Goal: Task Accomplishment & Management: Manage account settings

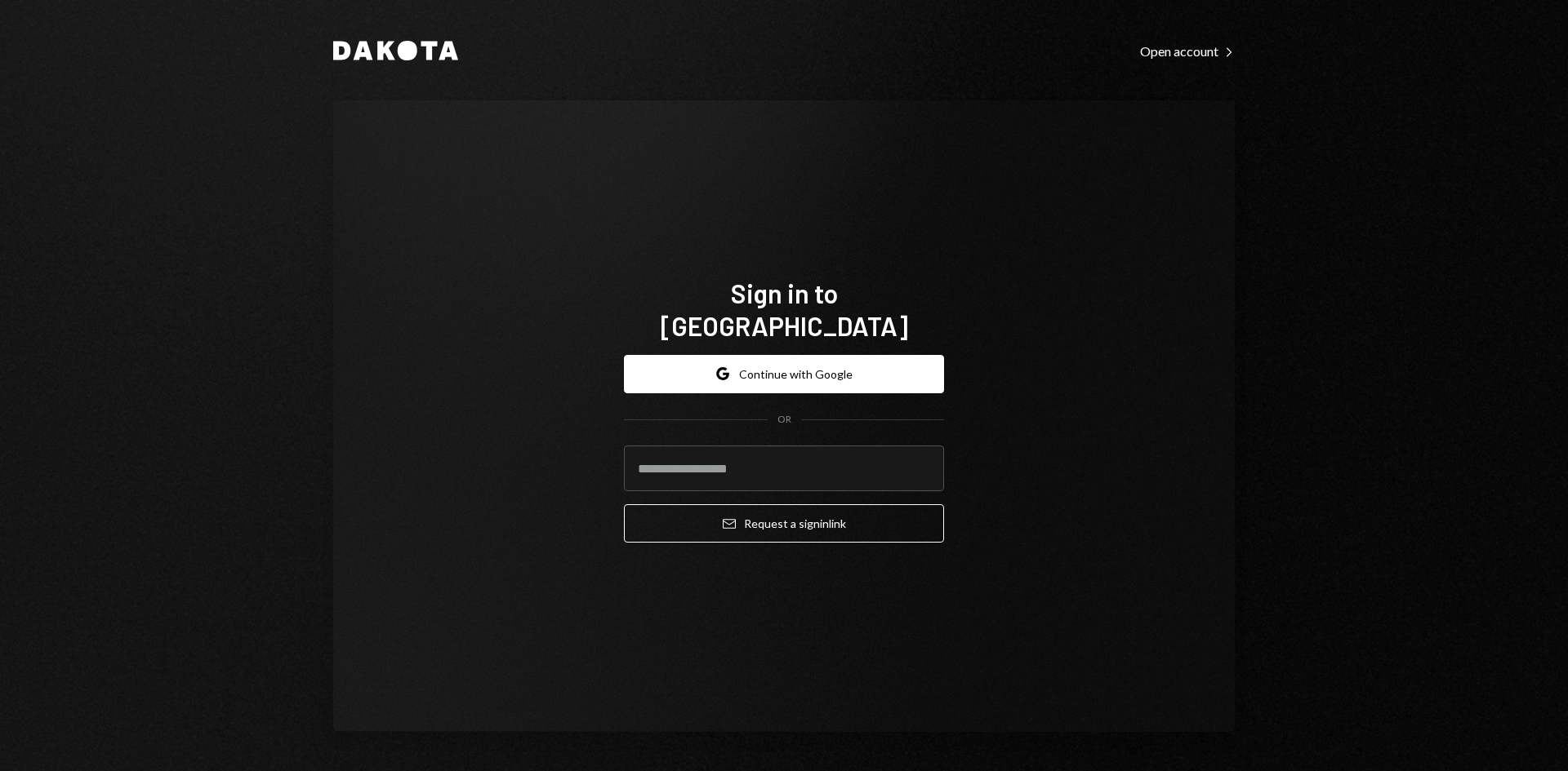
click at [855, 382] on form "Google Continue with Google OR Email Request a sign in link" at bounding box center [784, 449] width 320 height 188
click at [847, 363] on button "Google Continue with Google" at bounding box center [784, 373] width 320 height 38
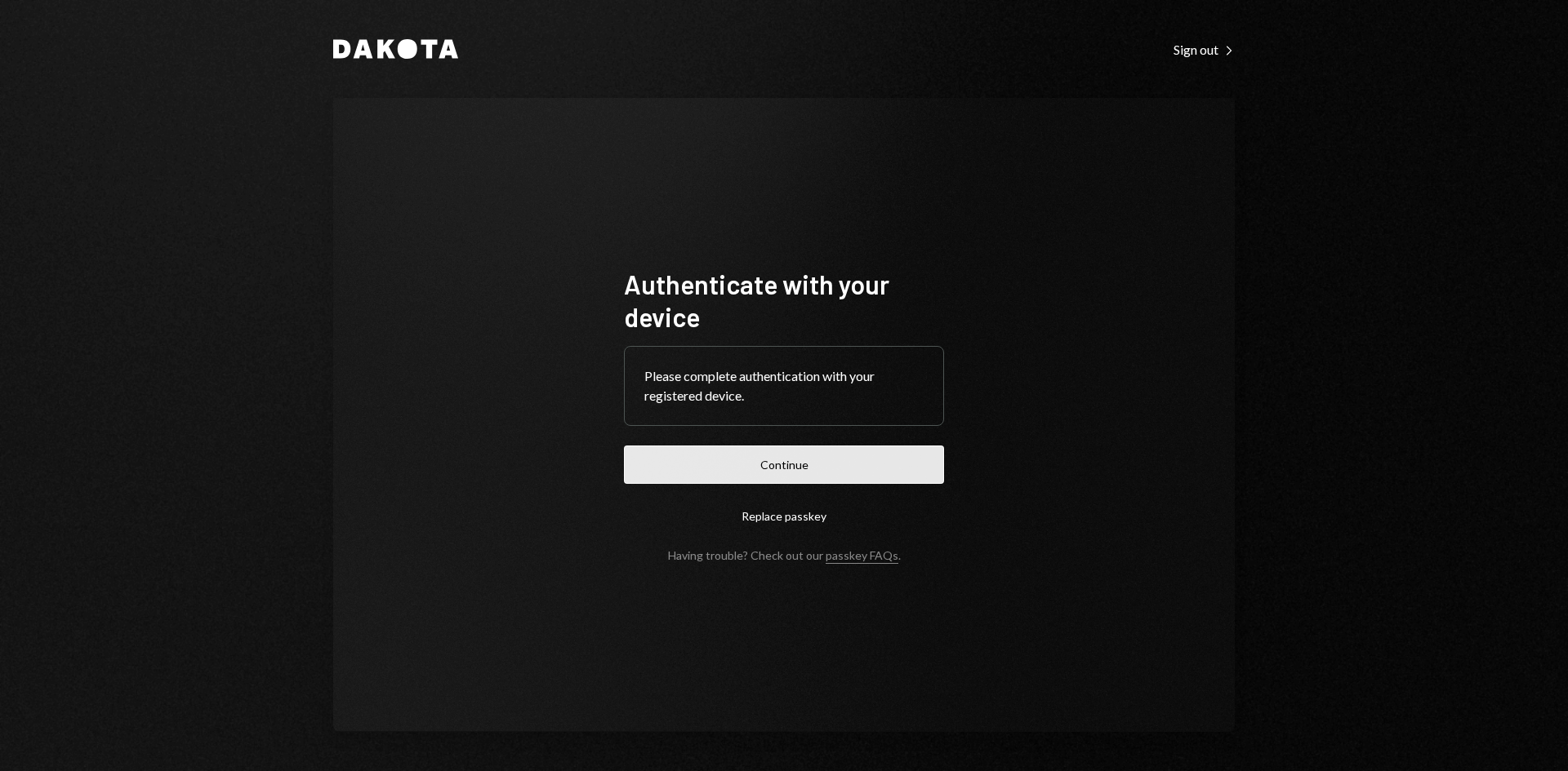
click at [805, 460] on button "Continue" at bounding box center [784, 464] width 320 height 38
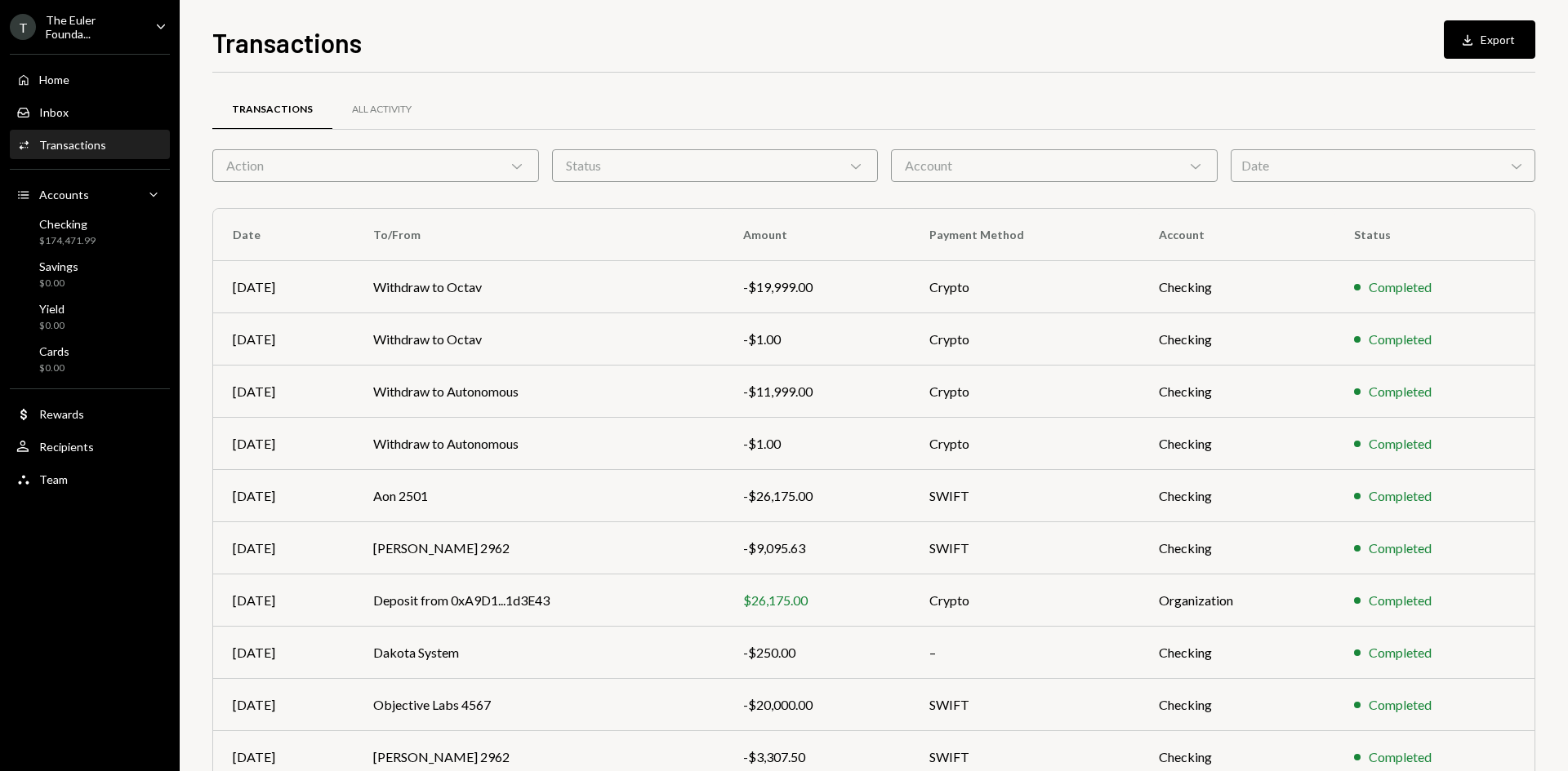
click at [112, 39] on ul "T The Euler Founda... Caret Down Home Home Inbox Inbox Activities Transactions …" at bounding box center [89, 248] width 179 height 497
click at [108, 31] on div "The Euler Founda..." at bounding box center [94, 26] width 96 height 27
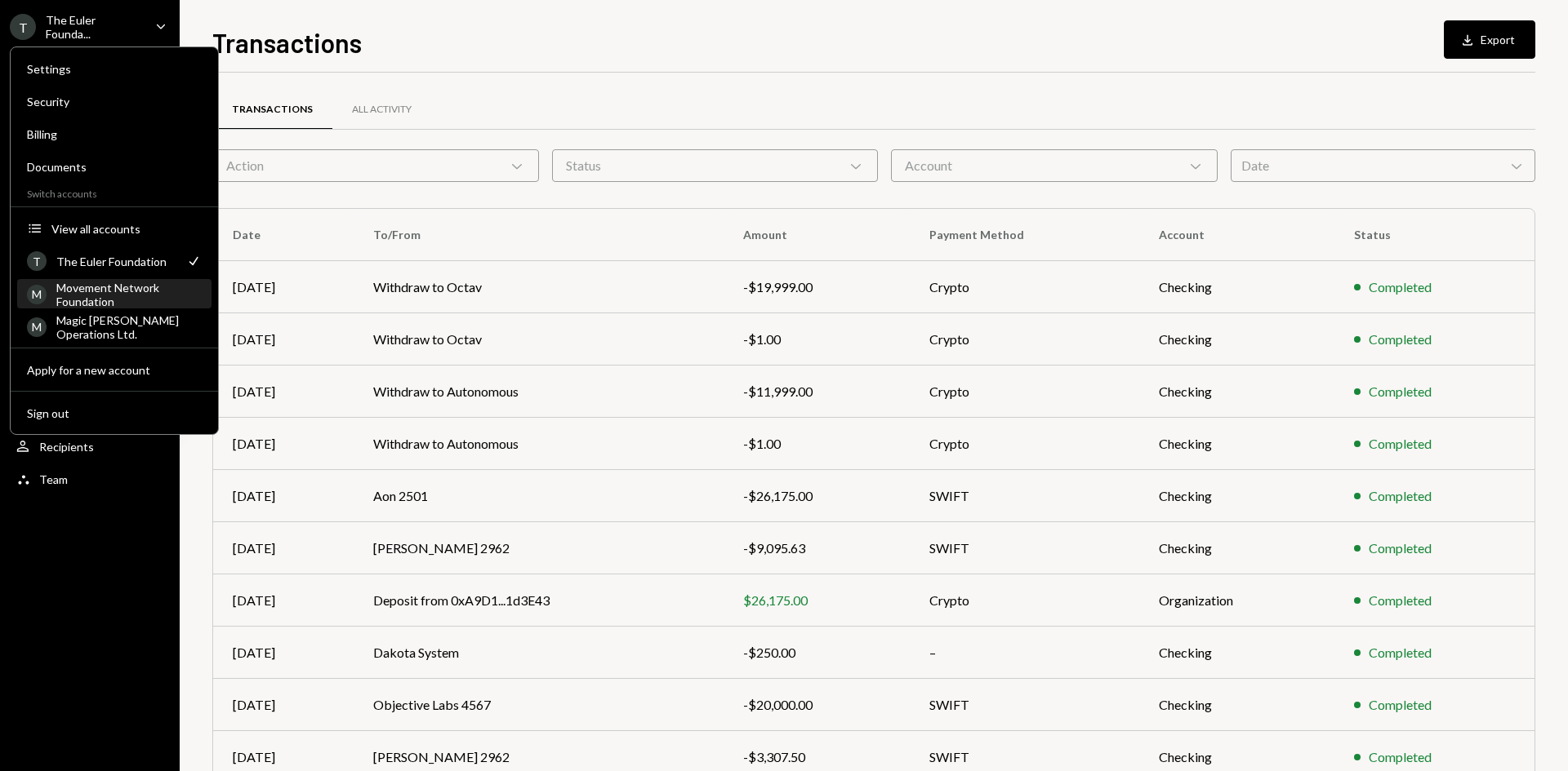
click at [95, 303] on div "Movement Network Foundation" at bounding box center [128, 295] width 145 height 27
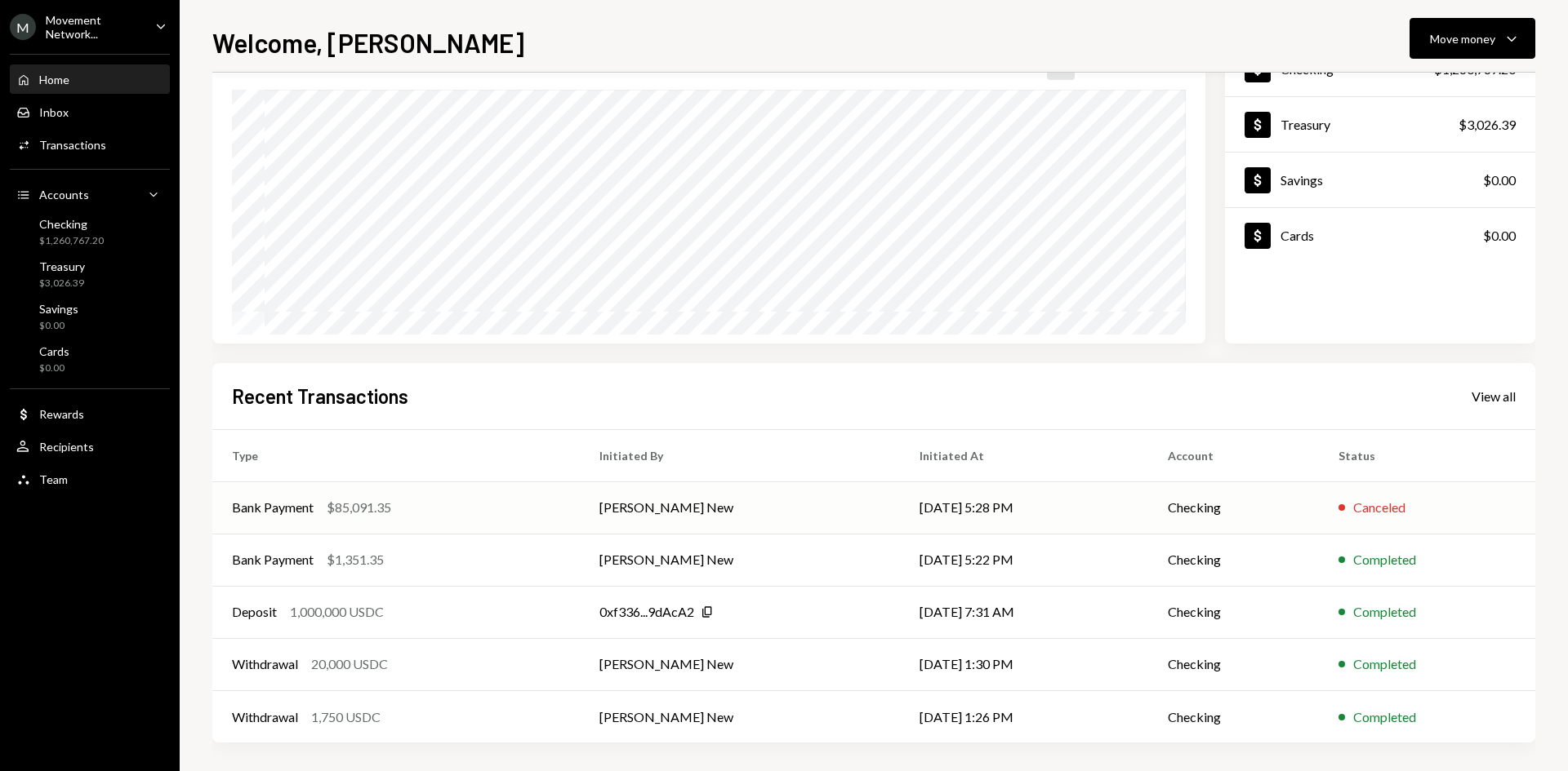
scroll to position [129, 0]
click at [95, 443] on div "User Recipients" at bounding box center [90, 447] width 147 height 15
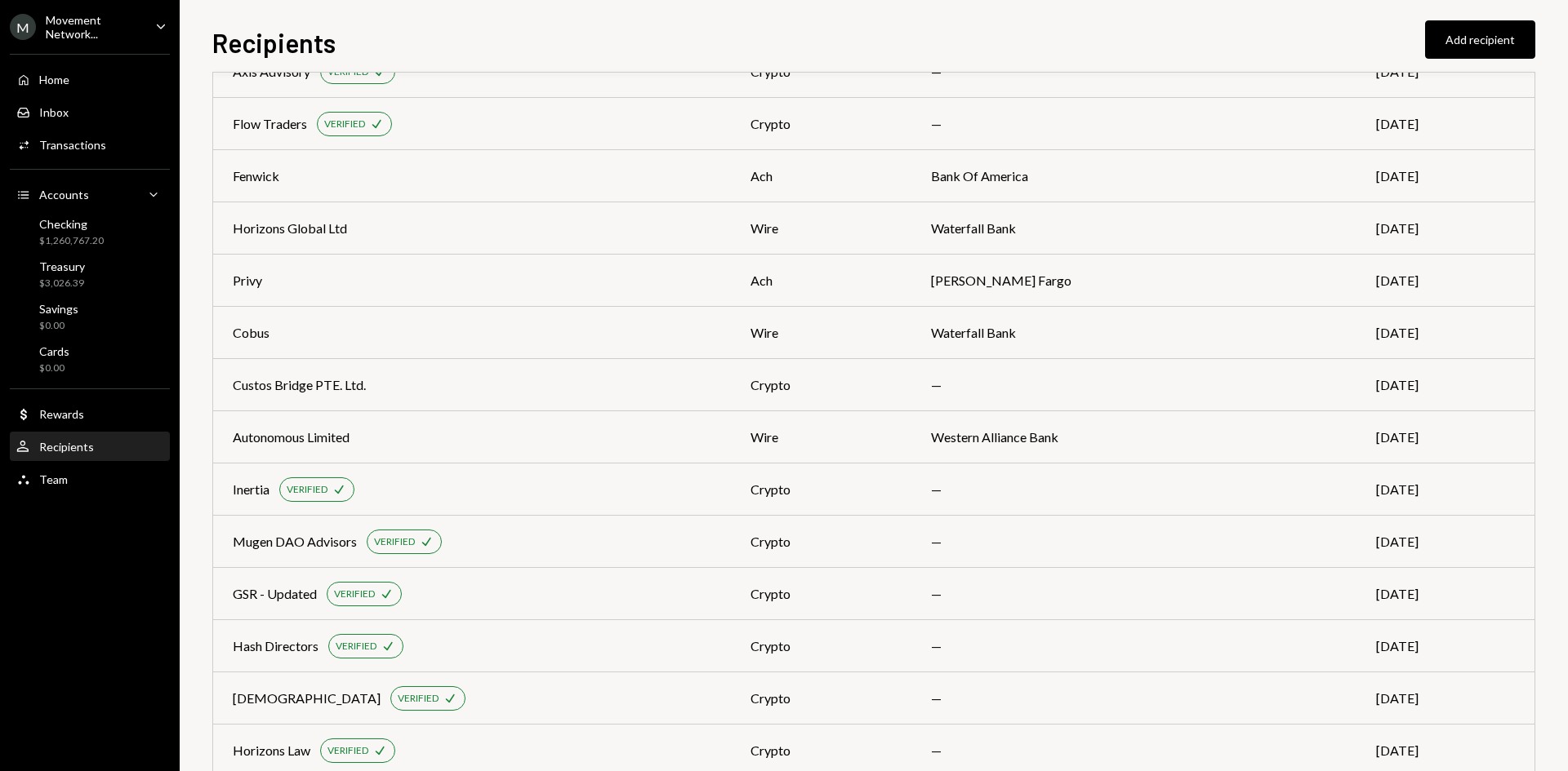
scroll to position [731, 0]
click at [533, 358] on td "Cobus" at bounding box center [471, 335] width 517 height 52
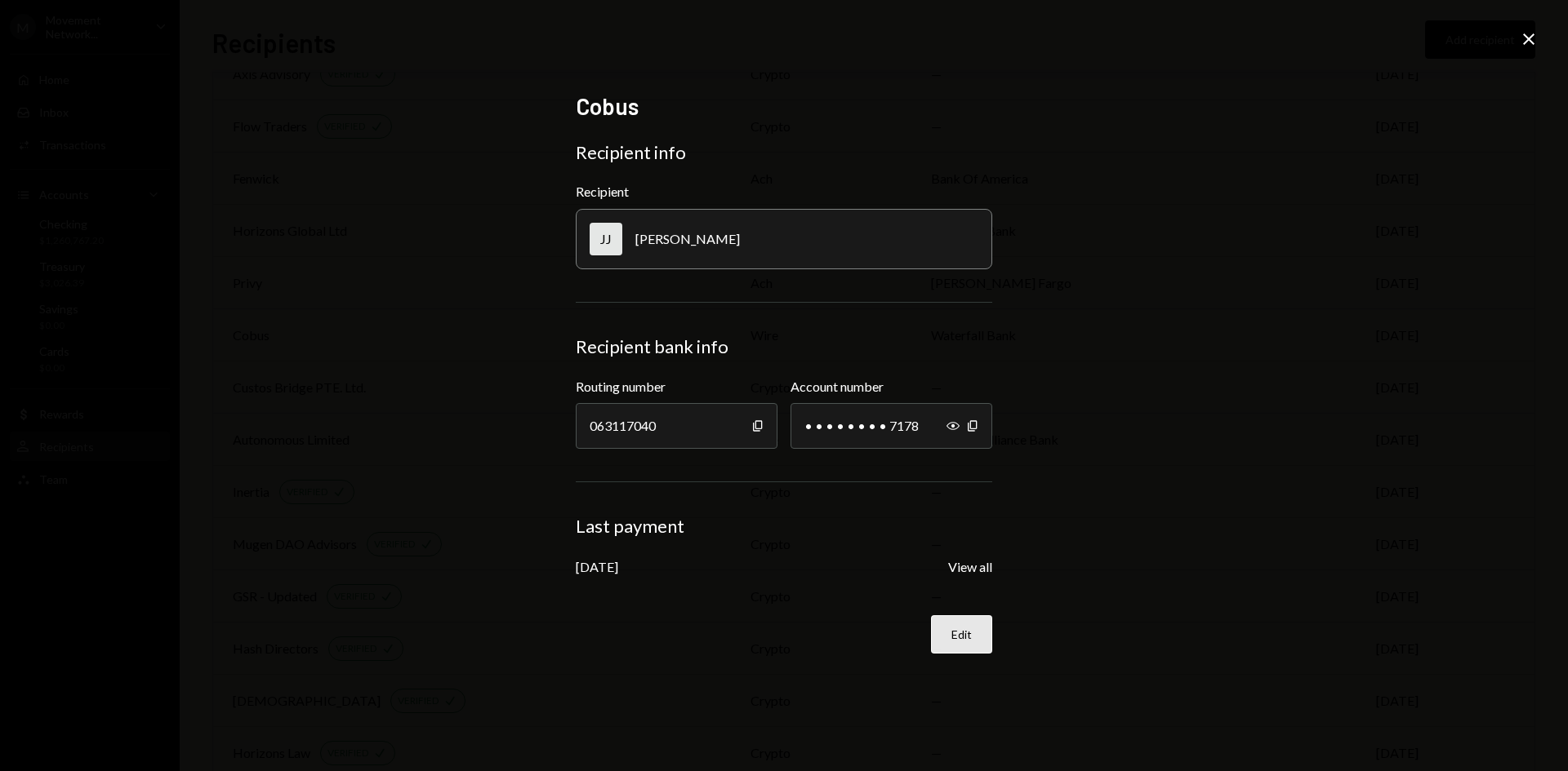
click at [970, 651] on button "Edit" at bounding box center [961, 634] width 61 height 38
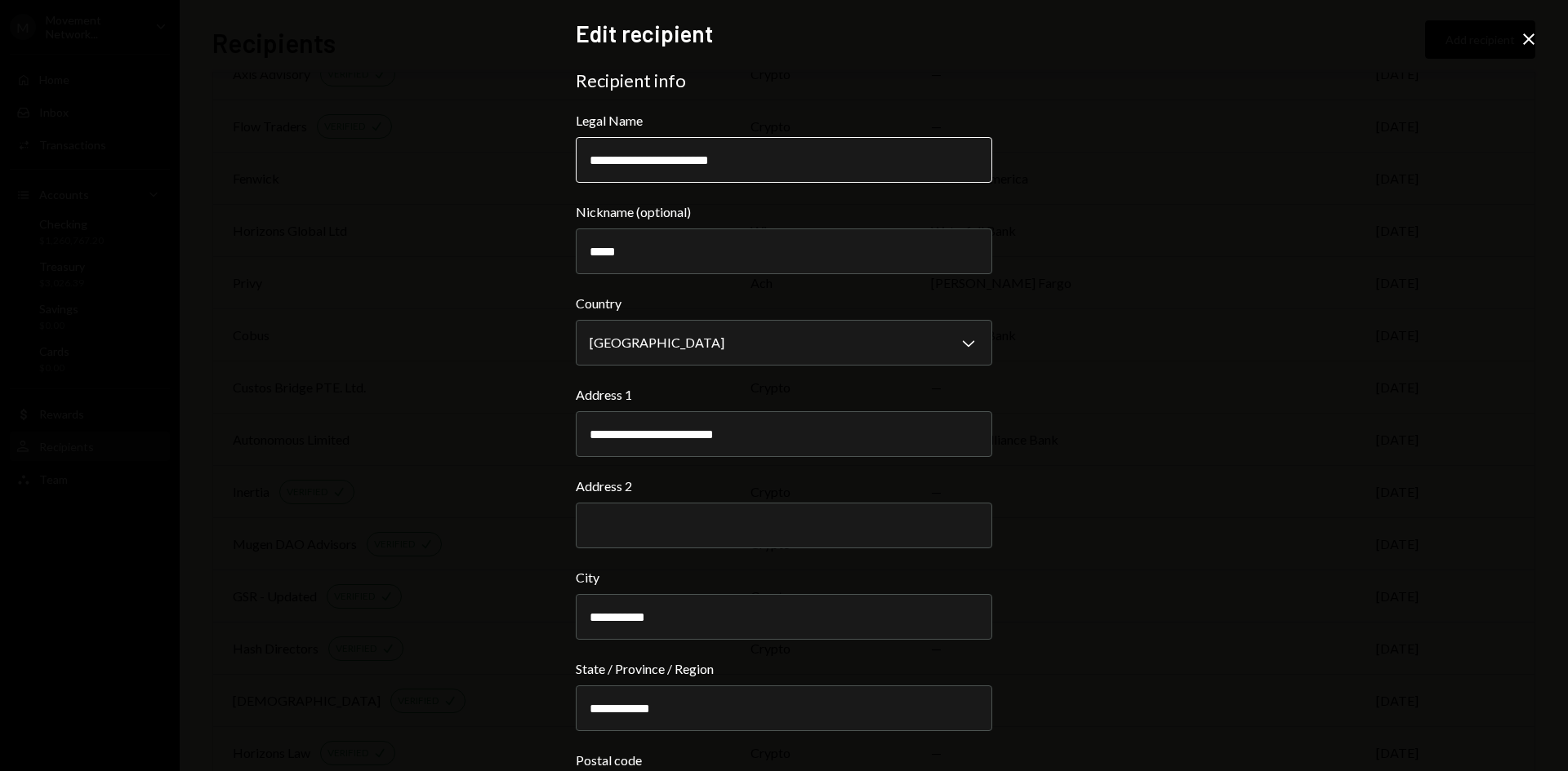
drag, startPoint x: 703, startPoint y: 161, endPoint x: 657, endPoint y: 160, distance: 46.0
click at [657, 160] on input "**********" at bounding box center [783, 160] width 416 height 46
type input "**********"
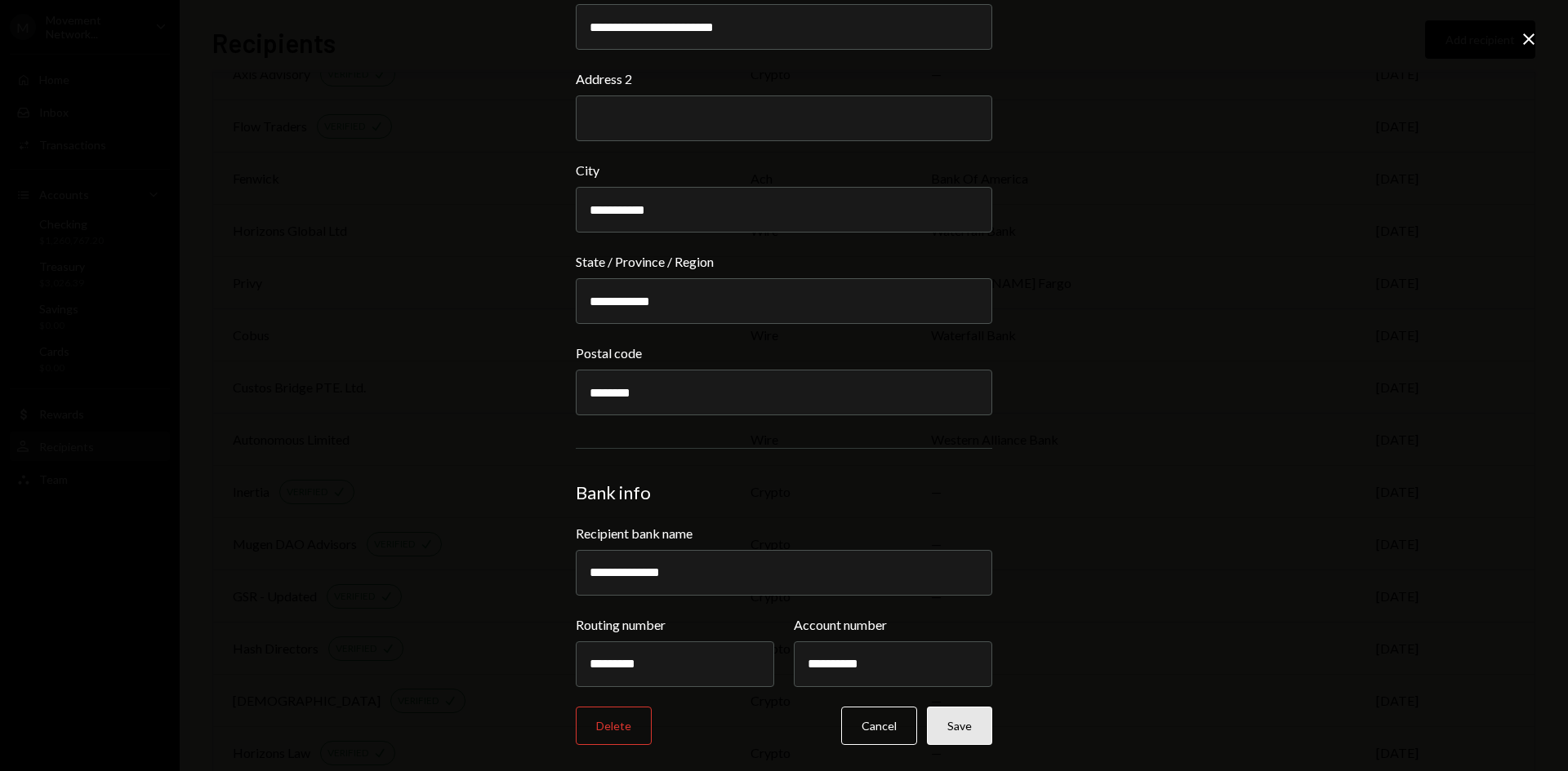
click at [950, 719] on button "Save" at bounding box center [959, 726] width 66 height 38
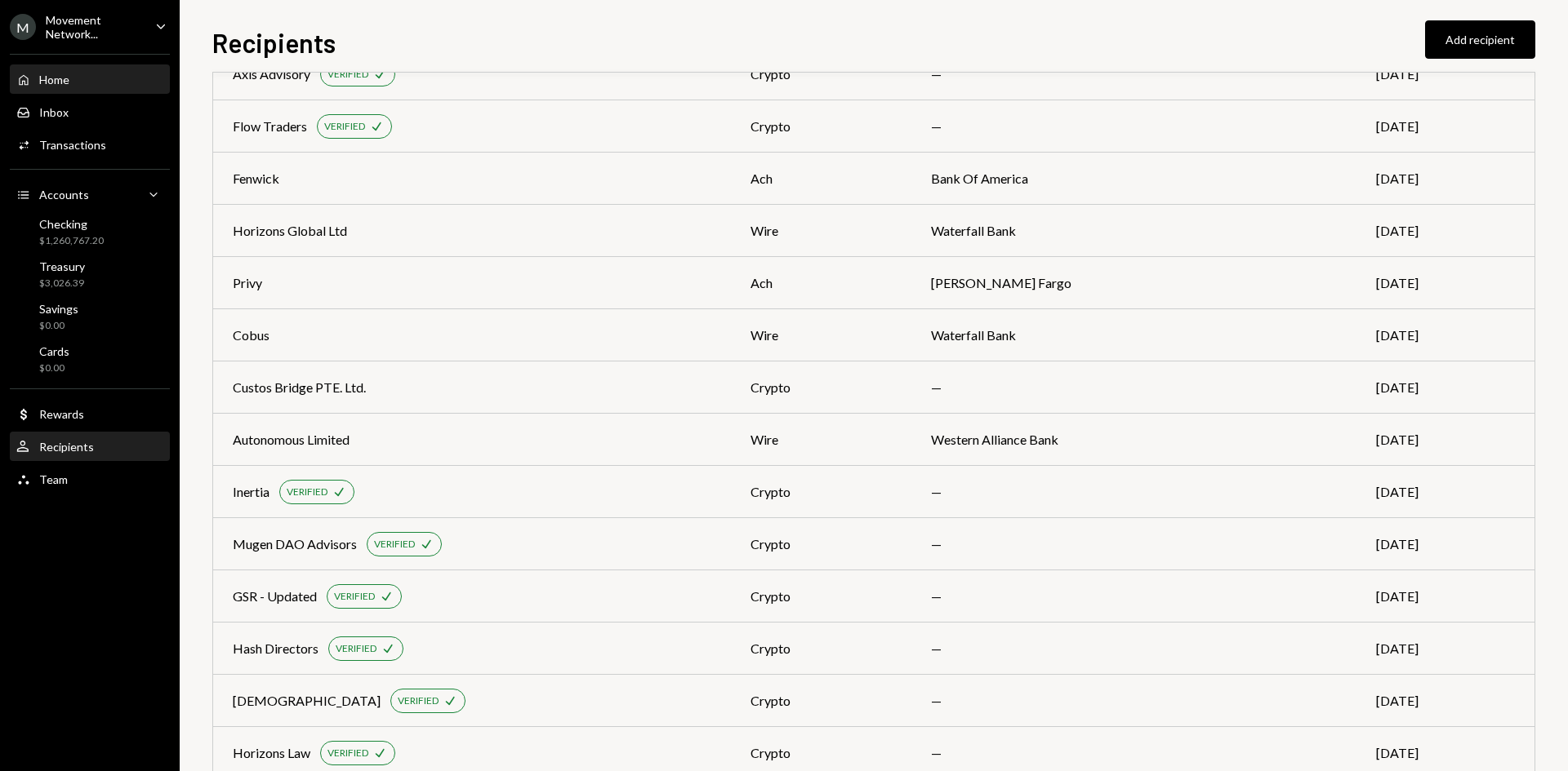
click at [92, 71] on div "Home Home" at bounding box center [90, 79] width 147 height 27
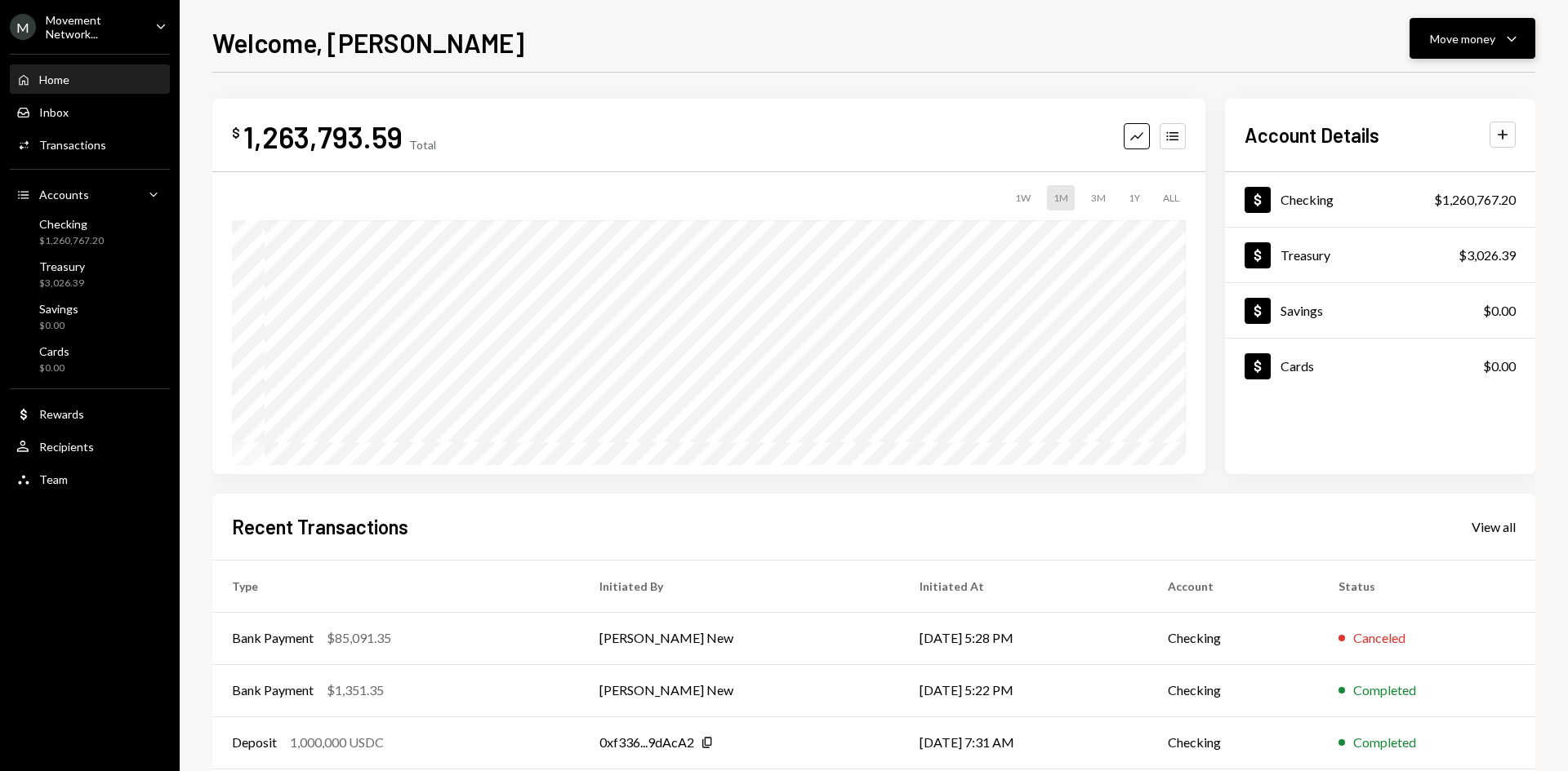
click at [1505, 25] on button "Move money Caret Down" at bounding box center [1472, 38] width 125 height 41
click at [1448, 80] on div "Send" at bounding box center [1459, 87] width 120 height 17
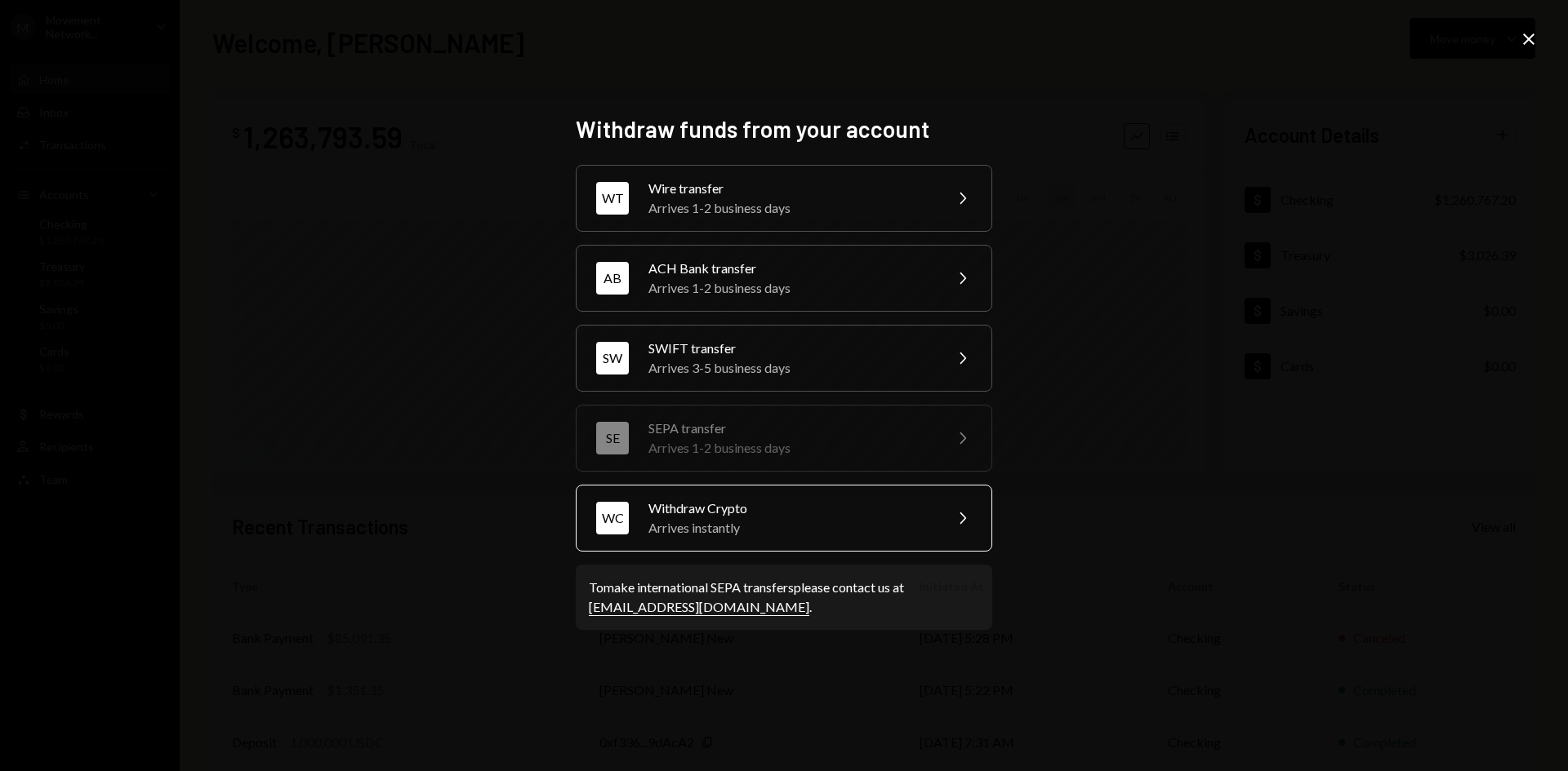
click at [717, 504] on div "Withdraw Crypto" at bounding box center [791, 508] width 284 height 20
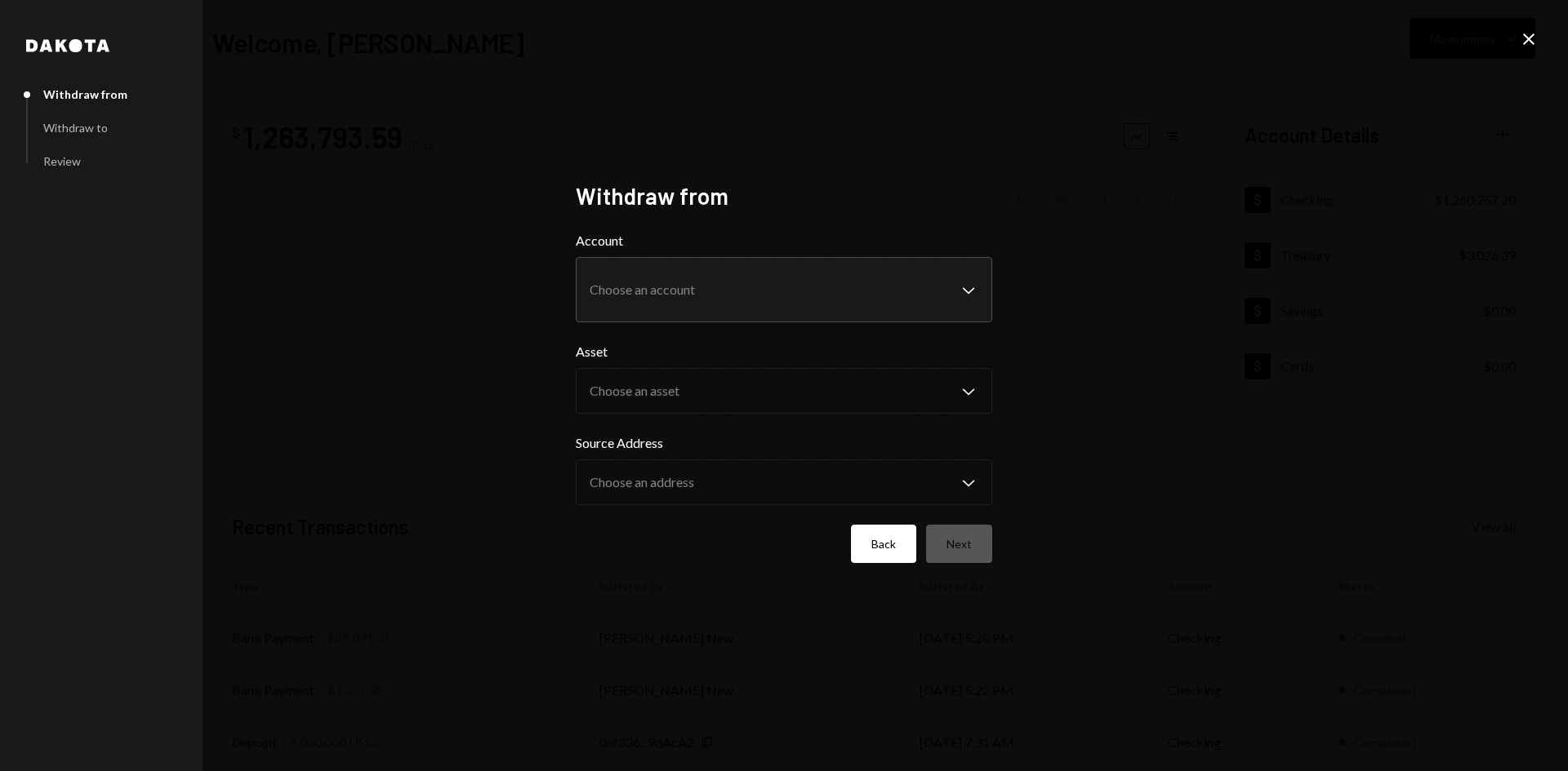
click at [879, 541] on button "Back" at bounding box center [883, 544] width 66 height 38
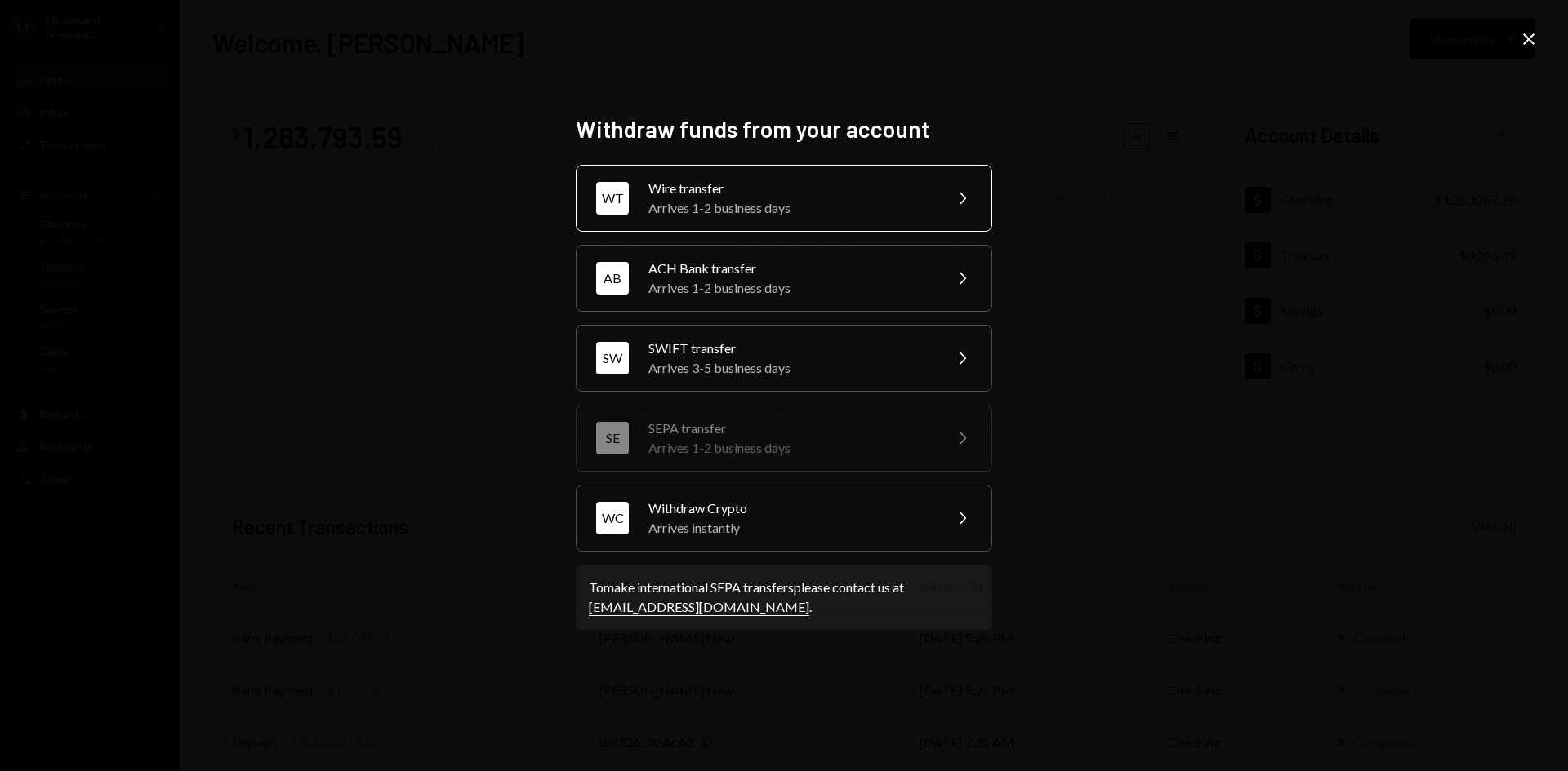
click at [685, 225] on div "WT Wire transfer Arrives 1-2 business days Chevron Right" at bounding box center [783, 198] width 416 height 67
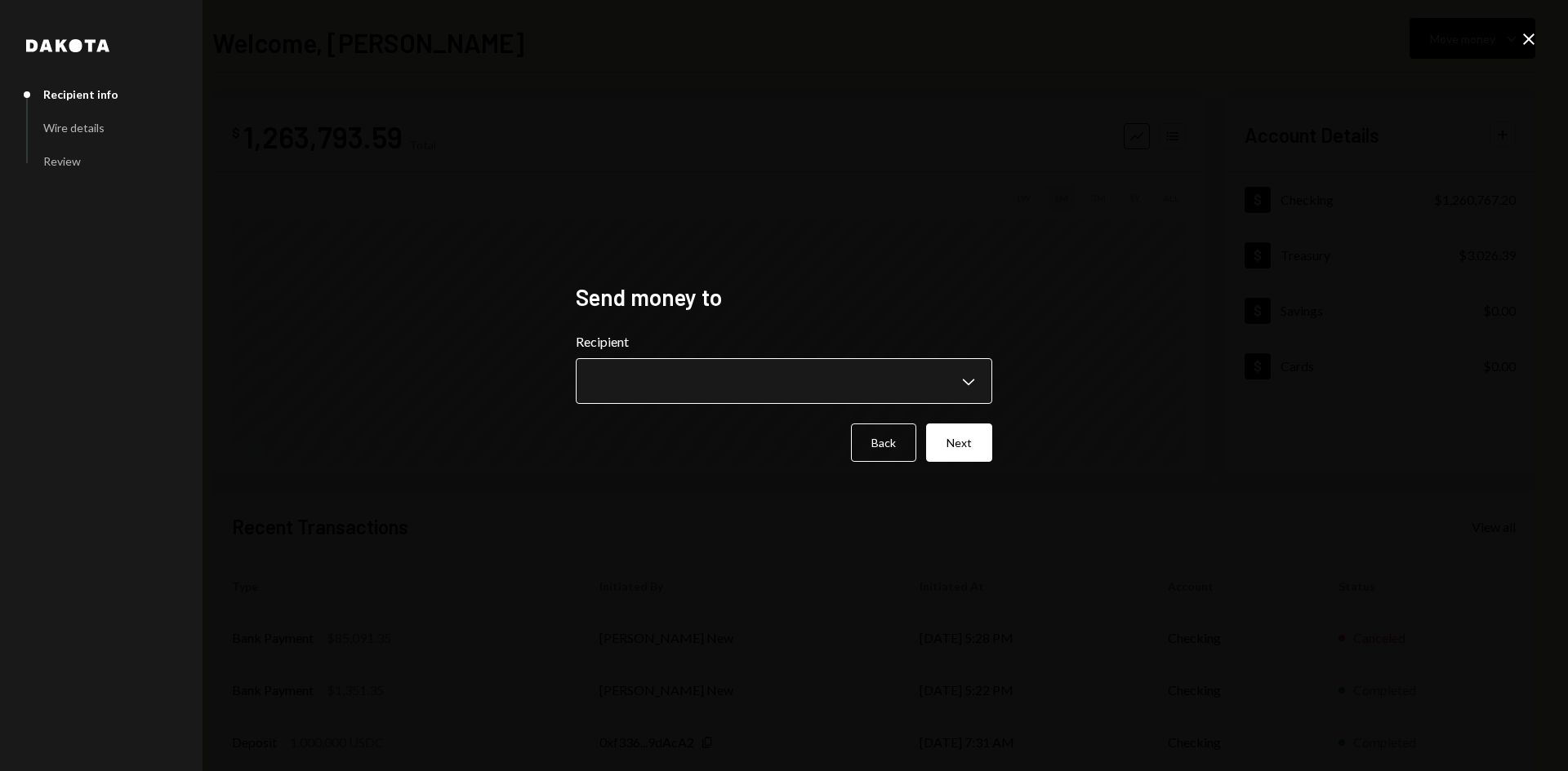
click at [679, 368] on body "**********" at bounding box center [784, 385] width 1568 height 771
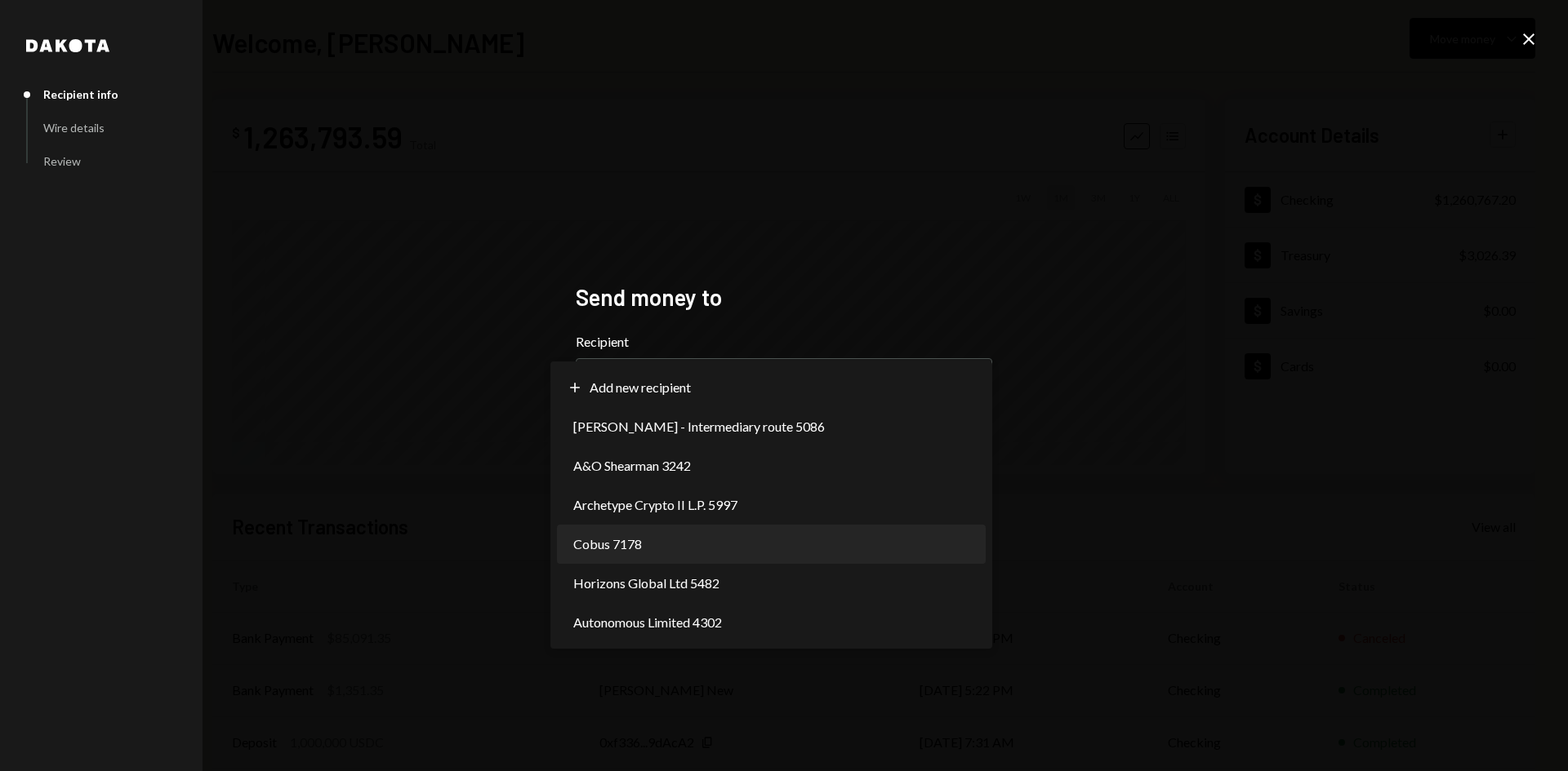
select select "**********"
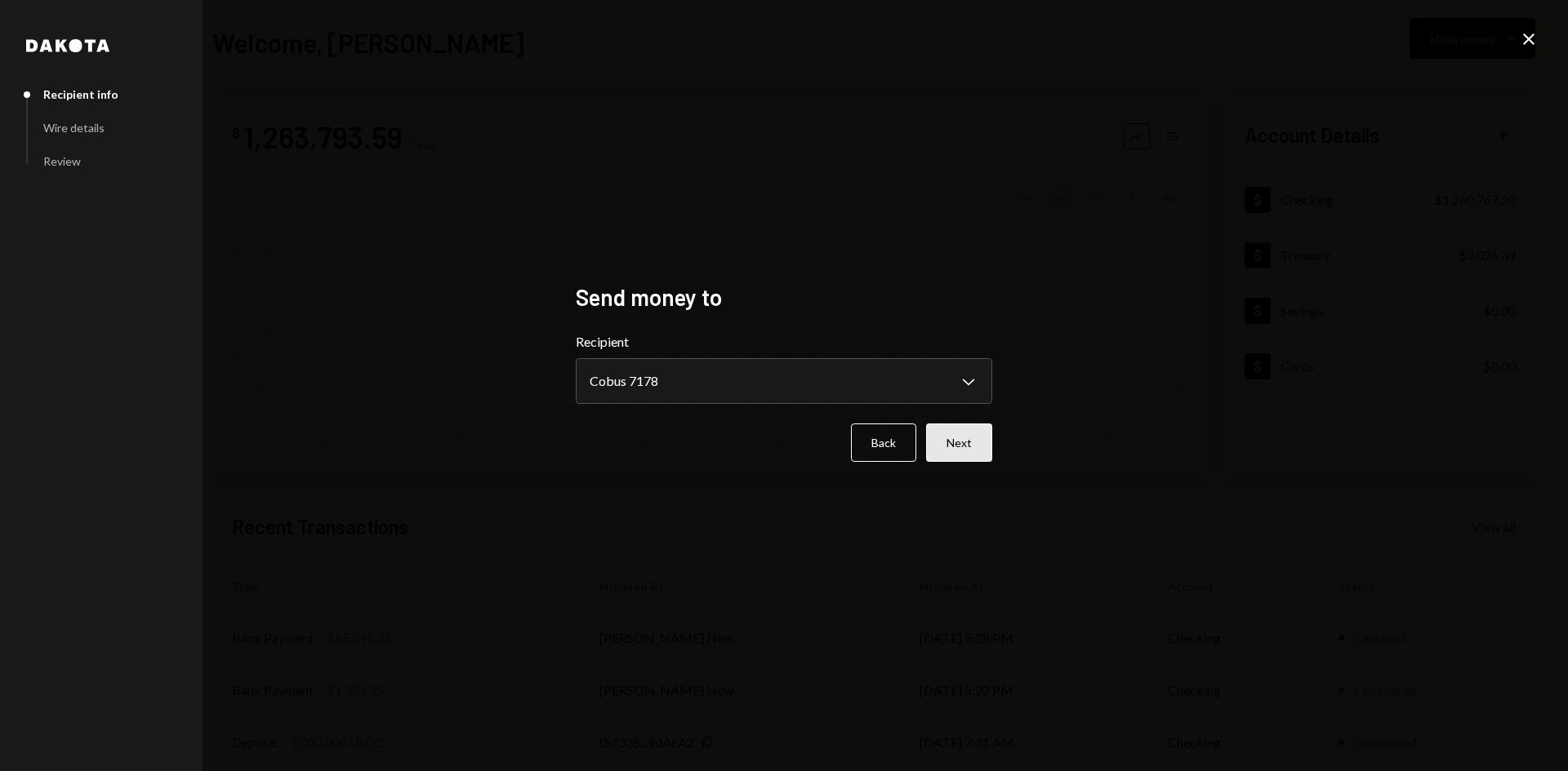
click at [967, 443] on button "Next" at bounding box center [958, 442] width 66 height 38
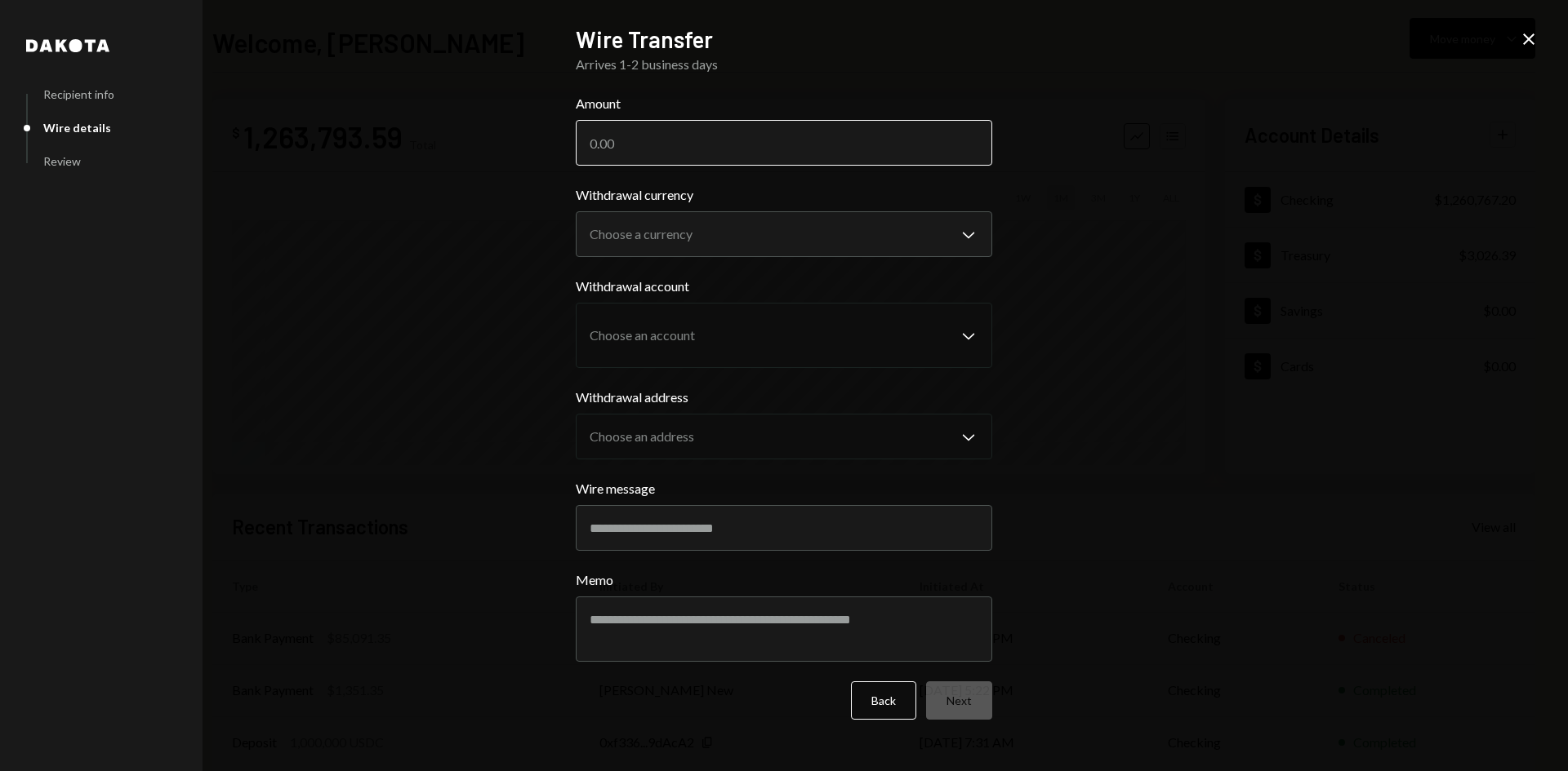
click at [659, 134] on input "Amount" at bounding box center [783, 142] width 416 height 46
type input "85006.35"
click at [652, 252] on body "M Movement Network... Caret Down Home Home Inbox Inbox Activities Transactions …" at bounding box center [784, 385] width 1568 height 771
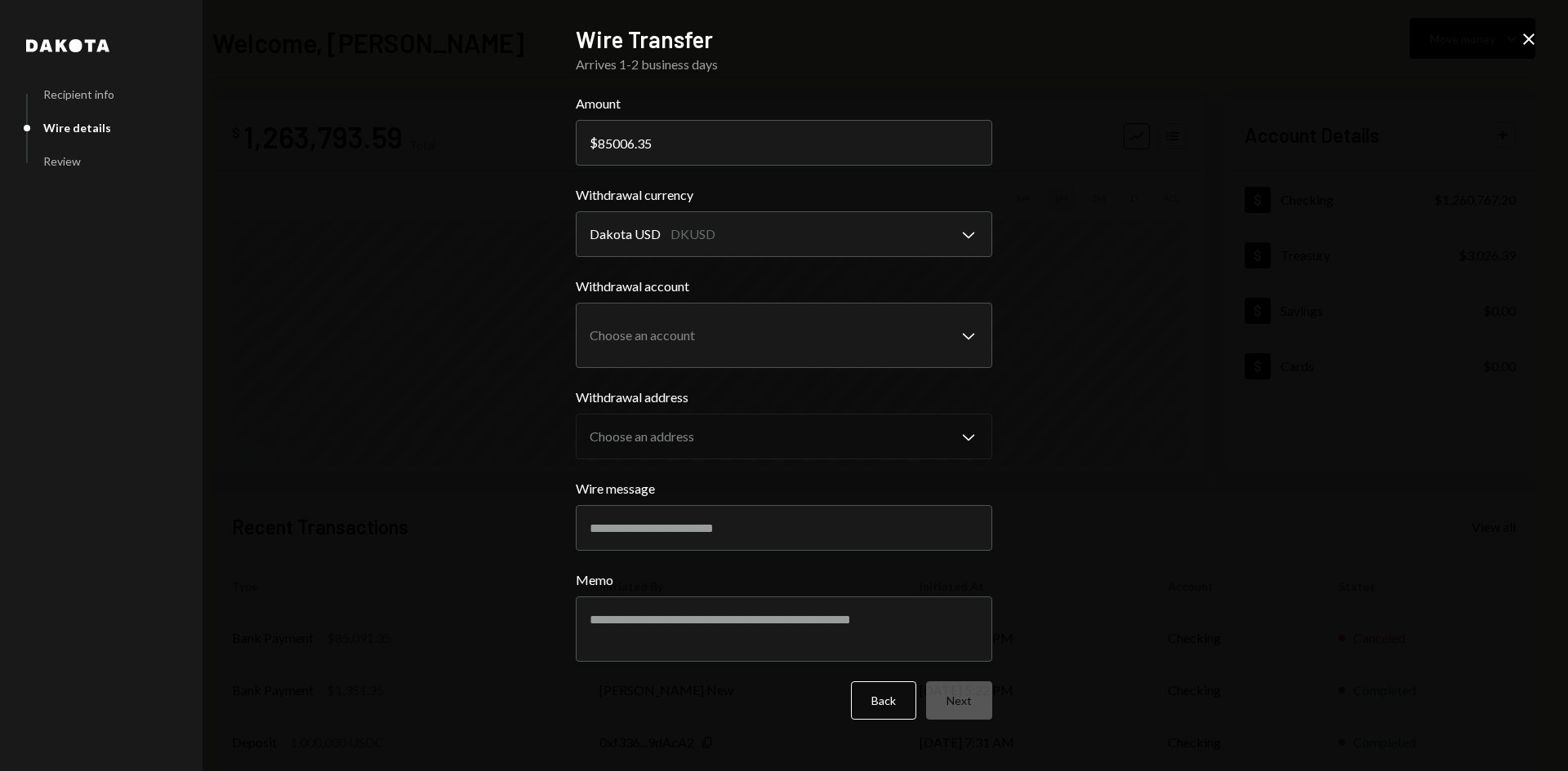
click at [652, 246] on body "M Movement Network... Caret Down Home Home Inbox Inbox Activities Transactions …" at bounding box center [784, 385] width 1568 height 771
select select "****"
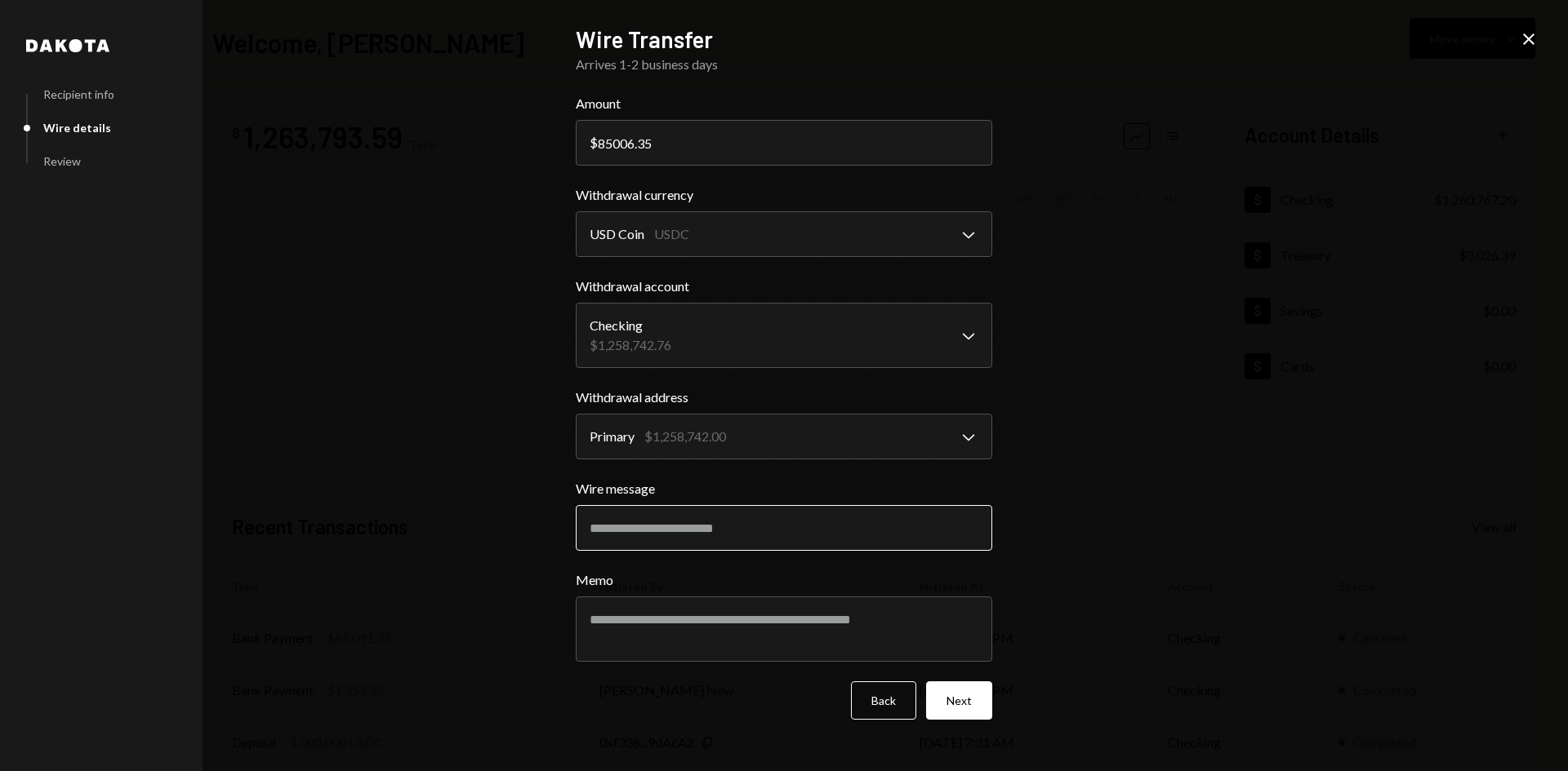
click at [777, 523] on input "Wire message" at bounding box center [783, 528] width 416 height 46
type input "**********"
click at [959, 711] on button "Next" at bounding box center [958, 700] width 66 height 38
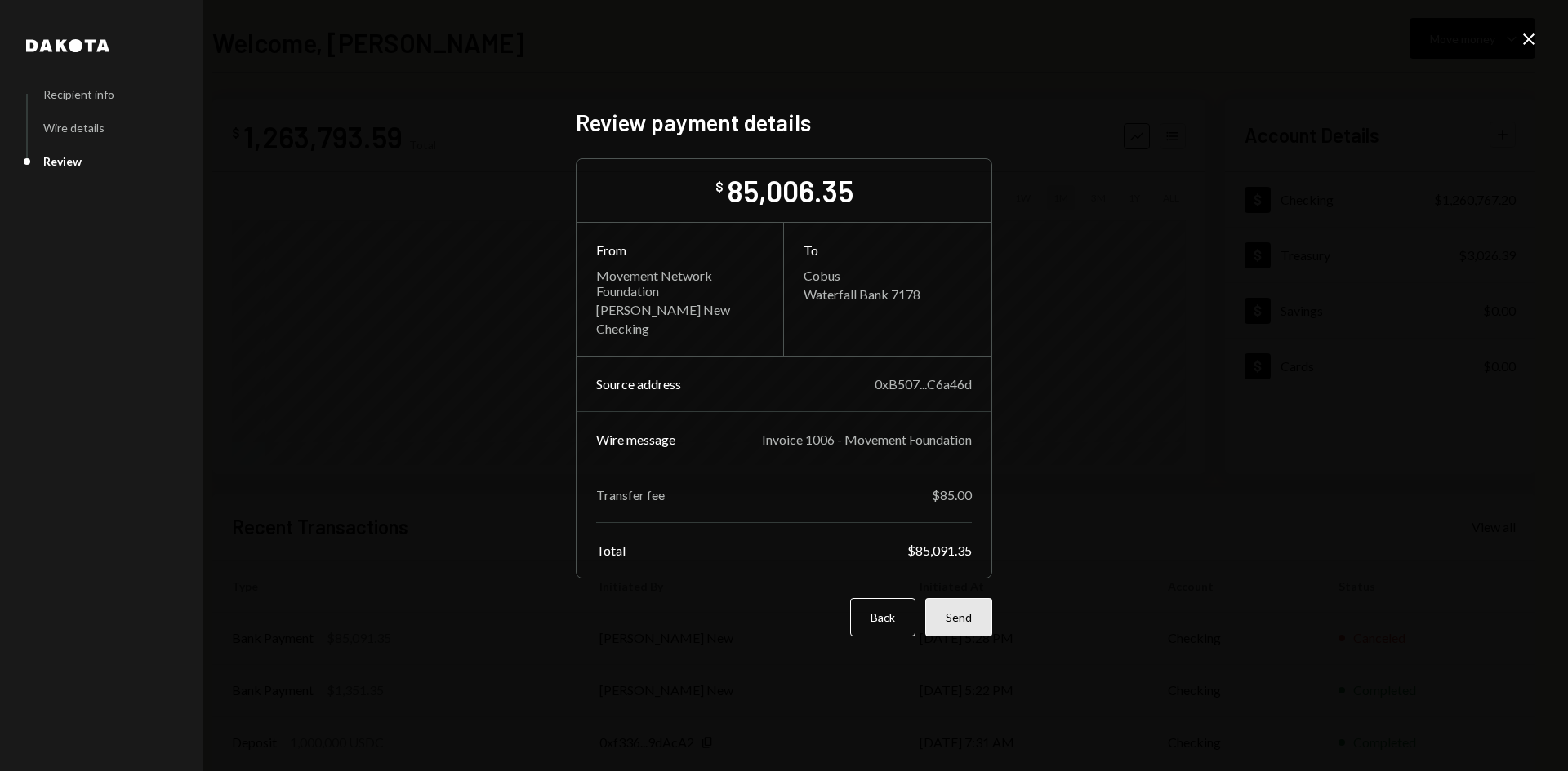
click at [967, 629] on button "Send" at bounding box center [958, 617] width 67 height 38
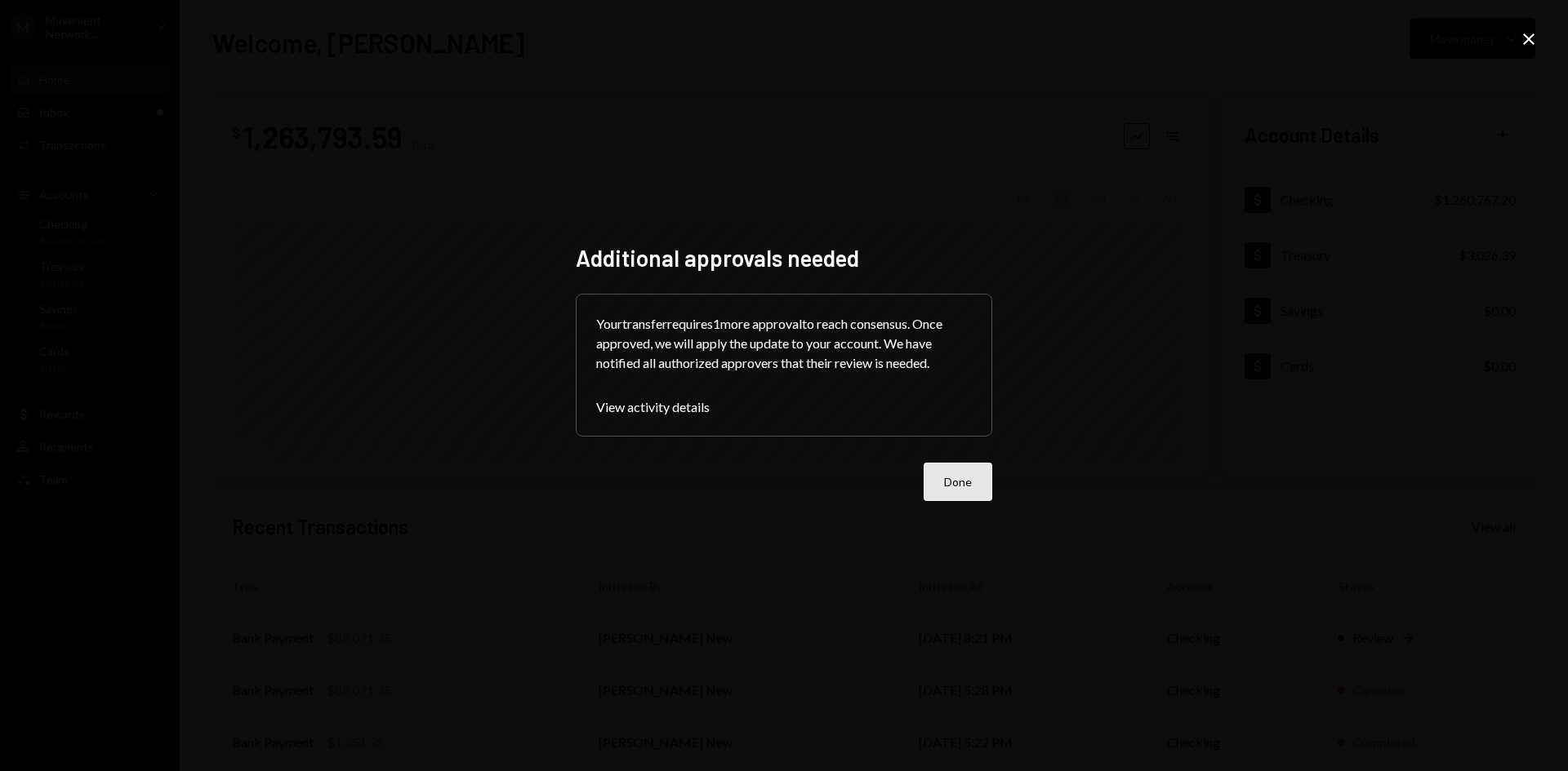
click at [951, 490] on button "Done" at bounding box center [957, 481] width 69 height 38
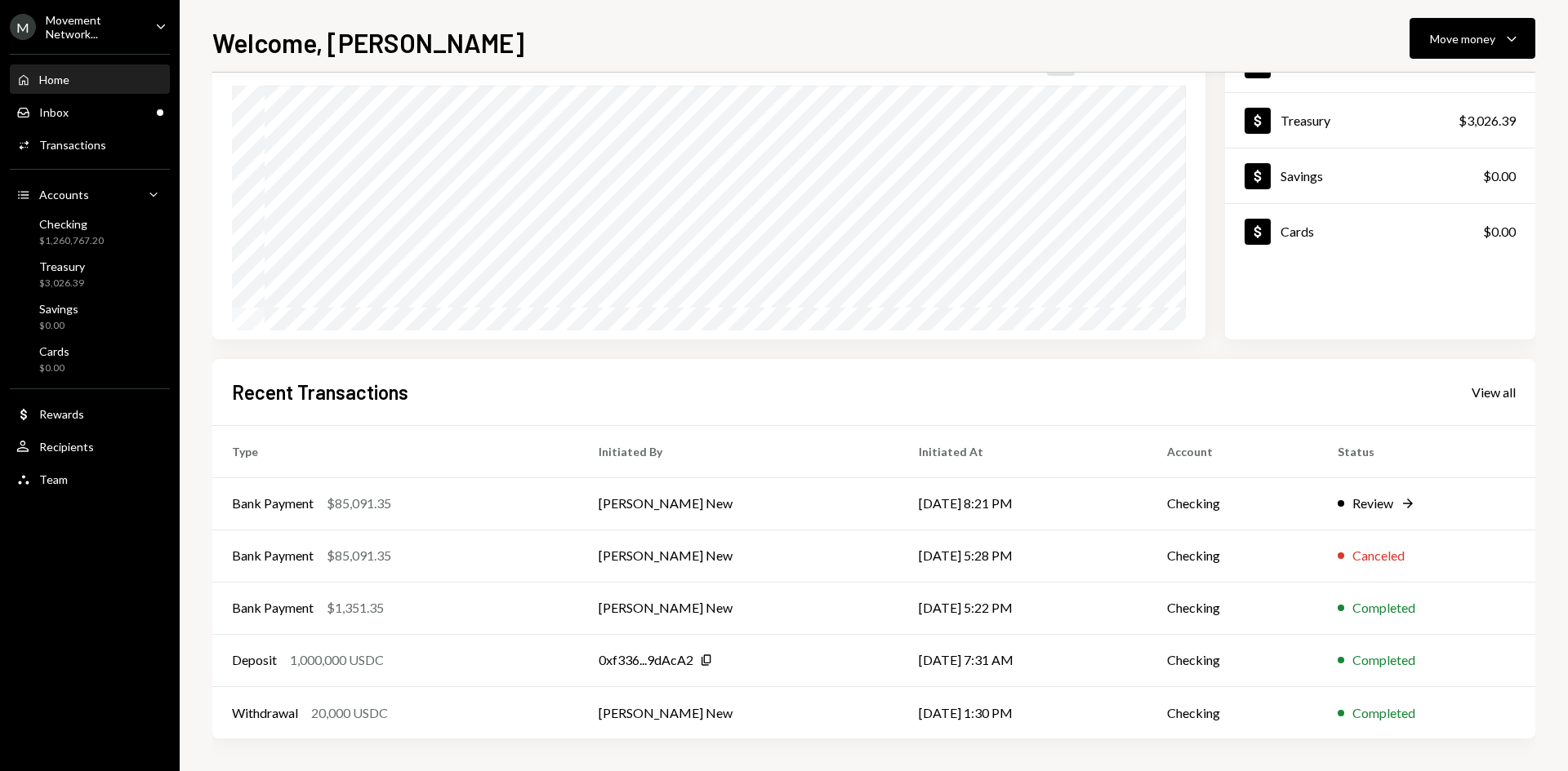
scroll to position [134, 0]
click at [806, 608] on td "[PERSON_NAME] New" at bounding box center [739, 607] width 320 height 52
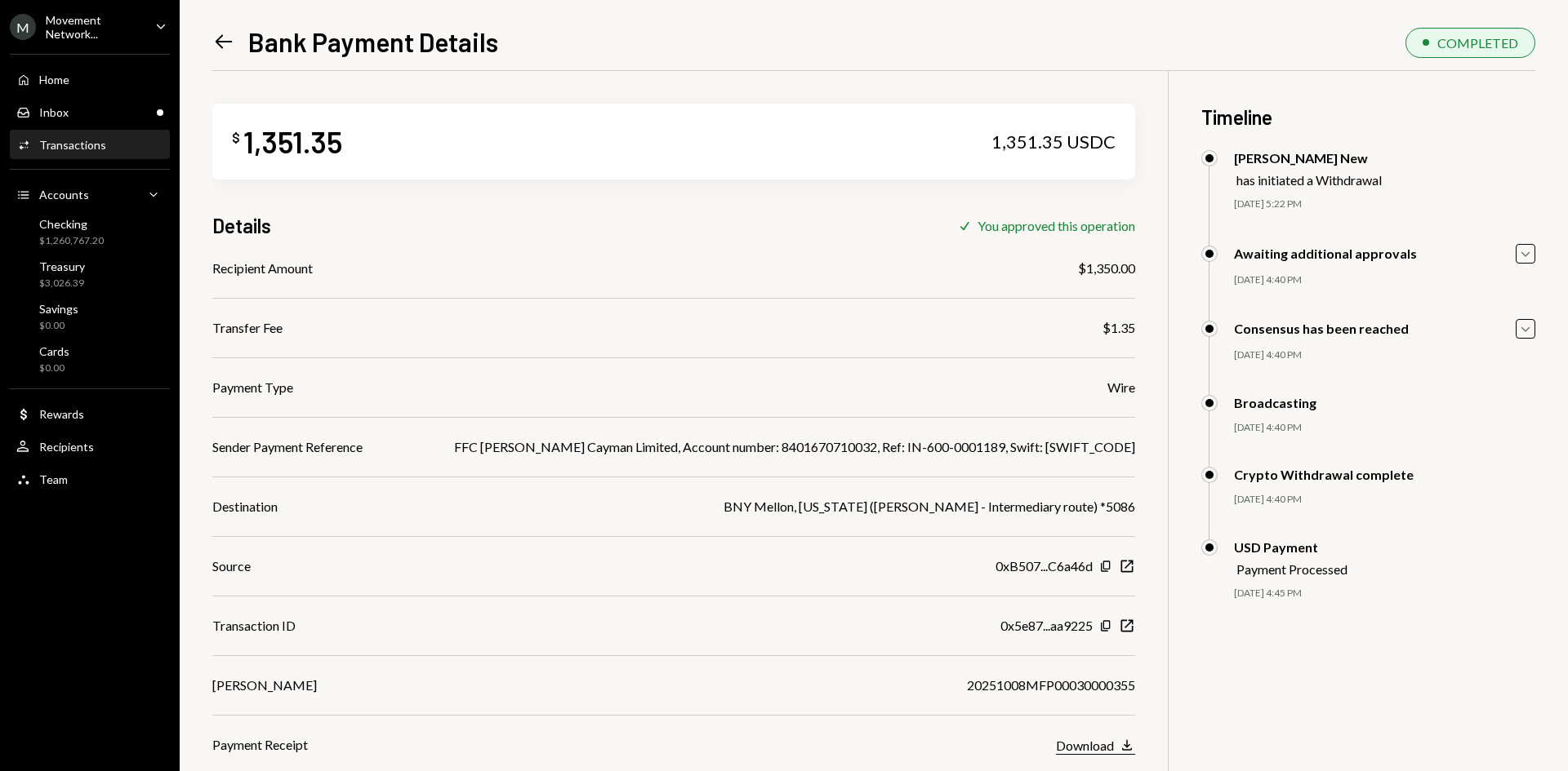
click at [1128, 749] on icon "Download" at bounding box center [1127, 745] width 17 height 17
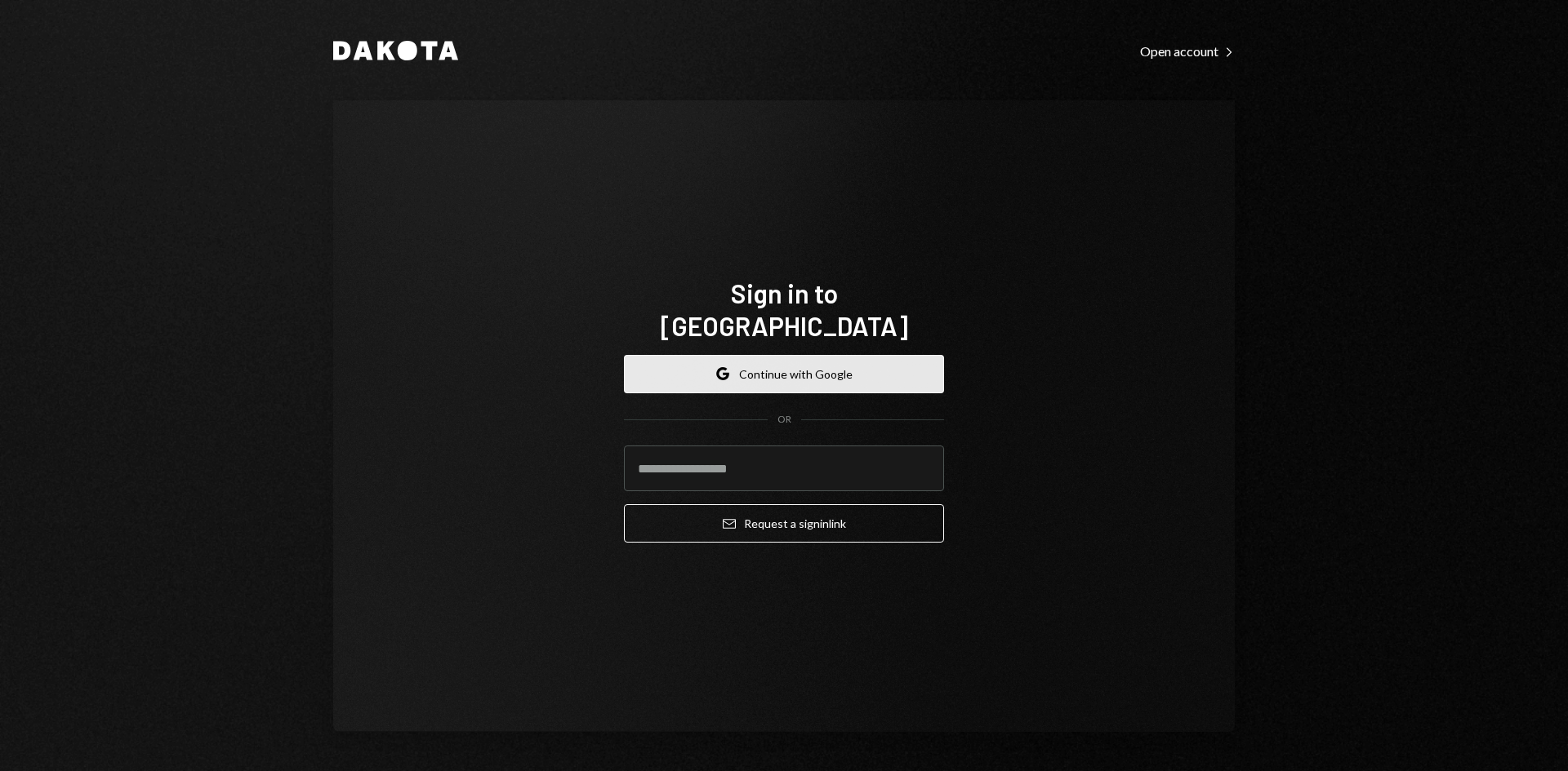
click at [678, 359] on button "Google Continue with Google" at bounding box center [784, 373] width 320 height 38
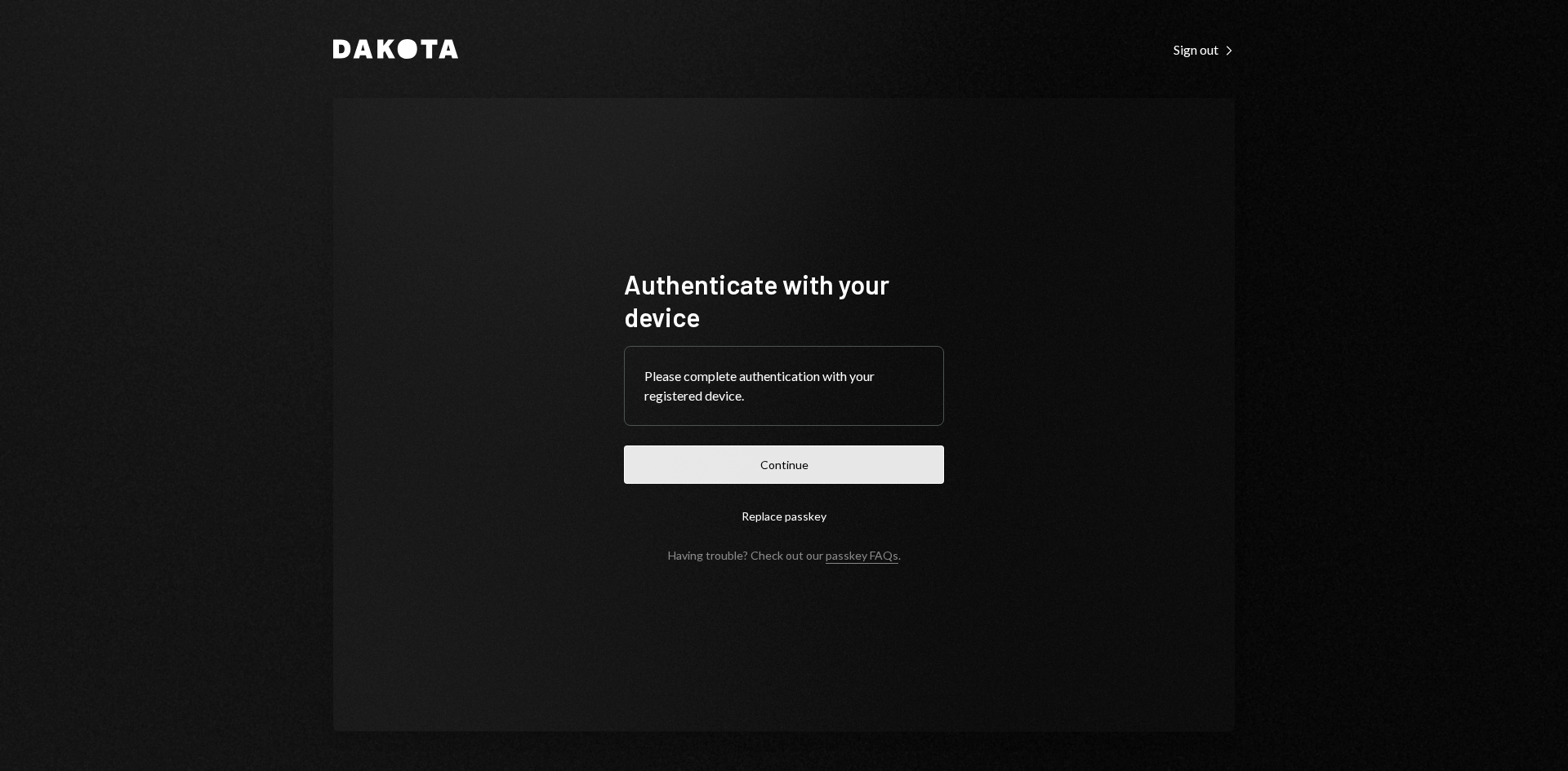
click at [695, 456] on button "Continue" at bounding box center [784, 464] width 320 height 38
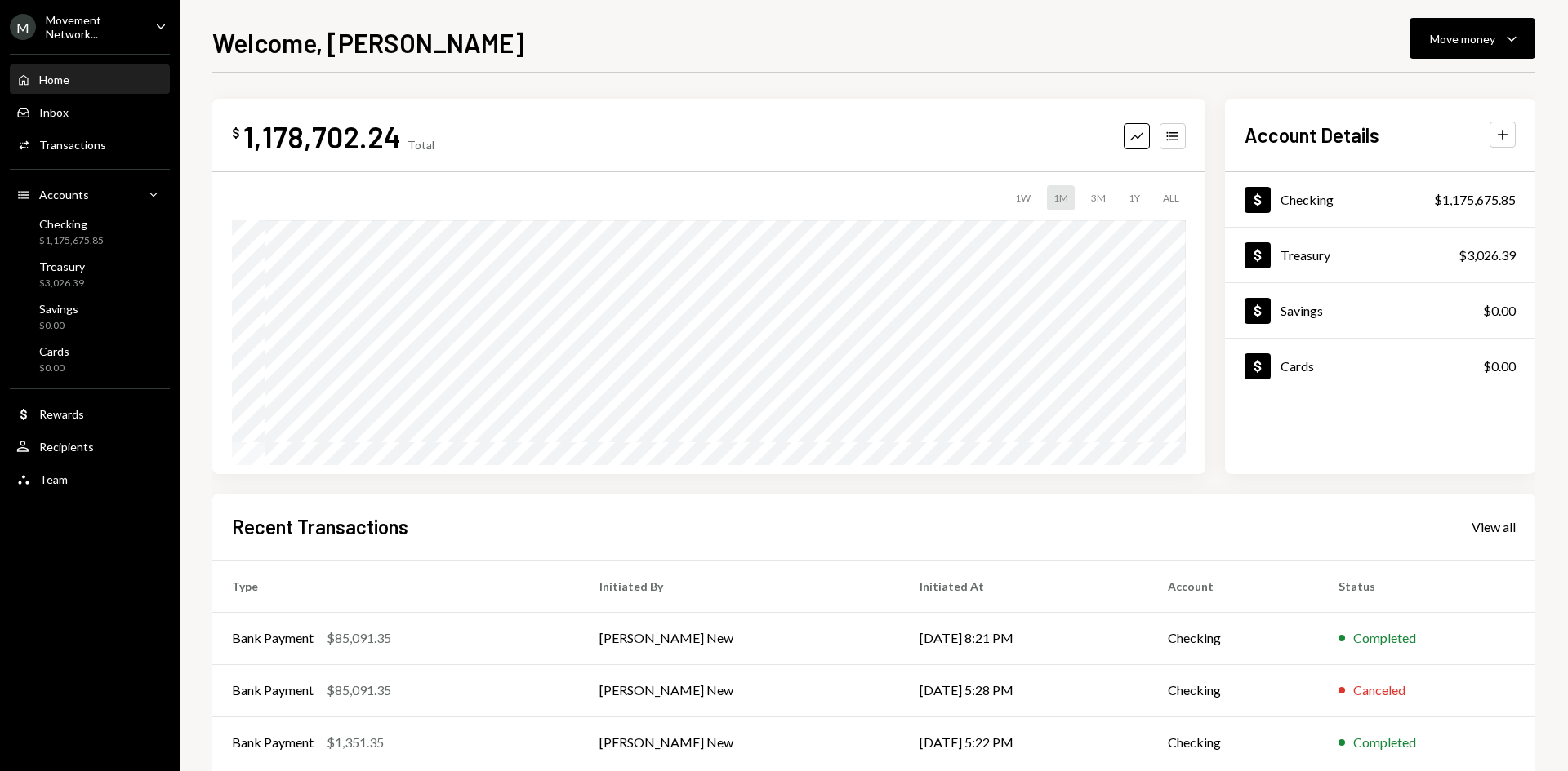
click at [139, 17] on div "Movement Network..." at bounding box center [94, 26] width 96 height 27
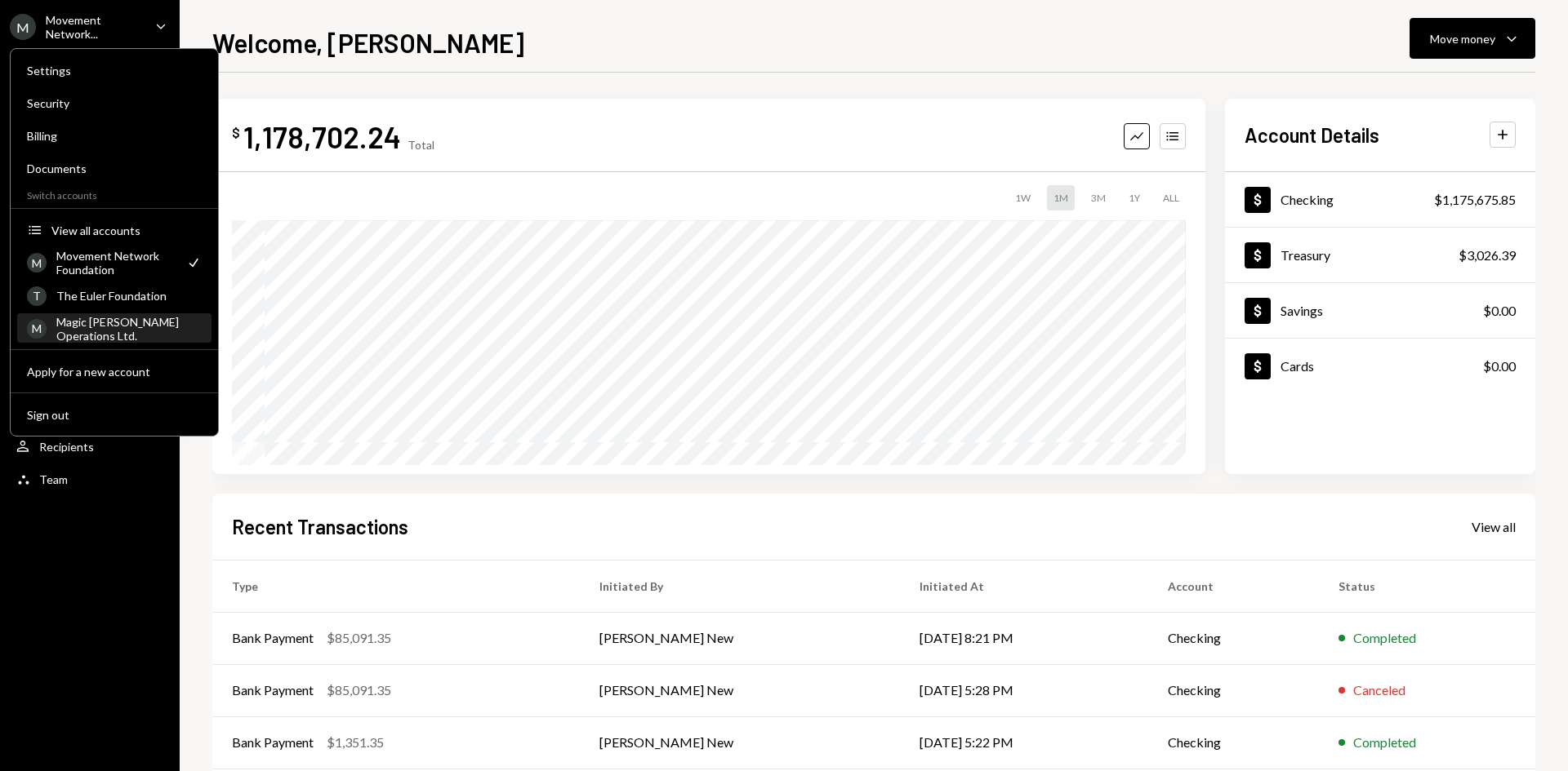
click at [122, 320] on div "Magic [PERSON_NAME] Operations Ltd." at bounding box center [128, 329] width 145 height 27
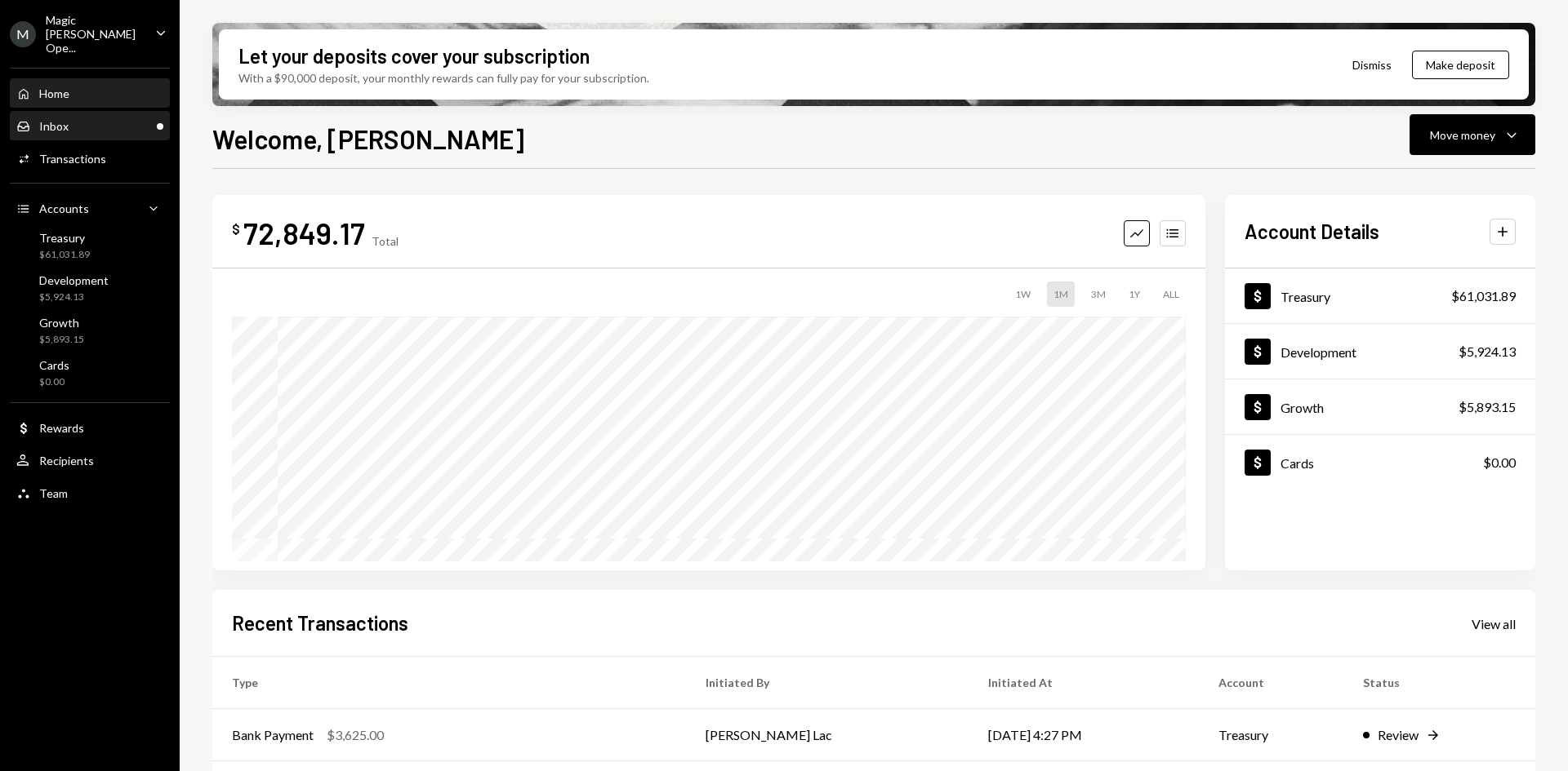
click at [66, 120] on div "Inbox" at bounding box center [54, 126] width 29 height 14
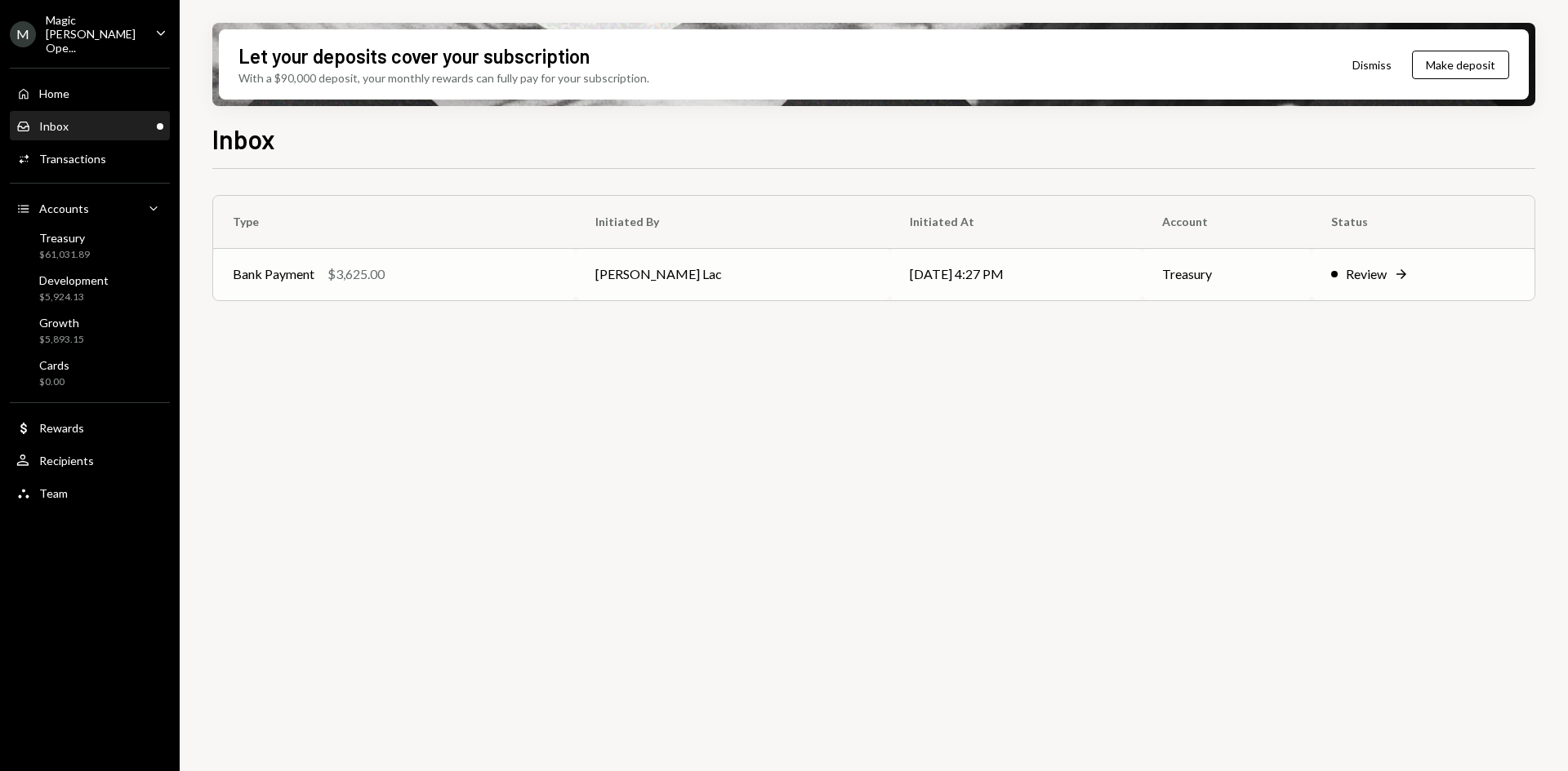
click at [384, 267] on div "$3,625.00" at bounding box center [356, 274] width 57 height 20
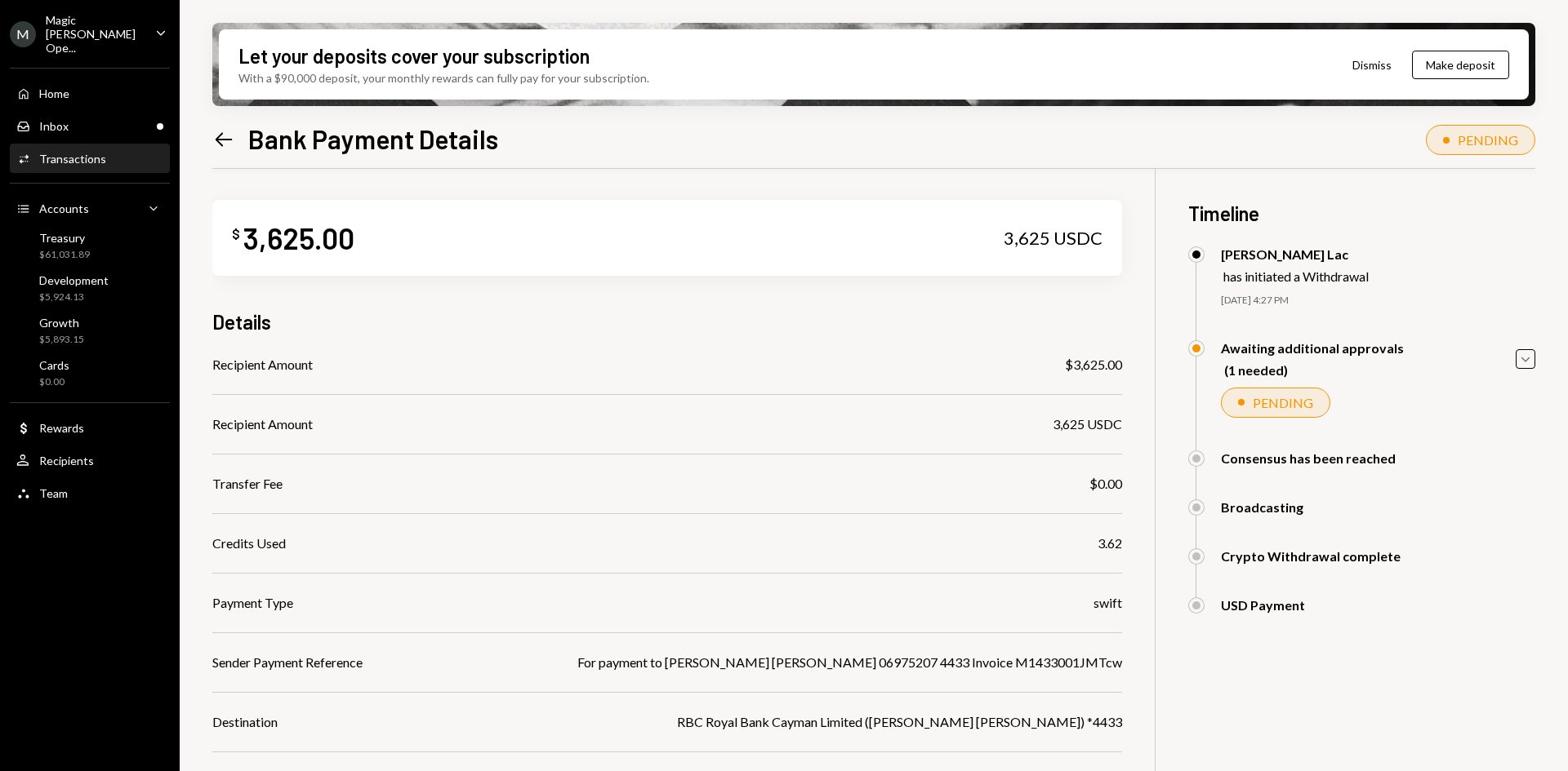
scroll to position [2, 0]
click at [130, 120] on div "Inbox Inbox" at bounding box center [90, 126] width 147 height 15
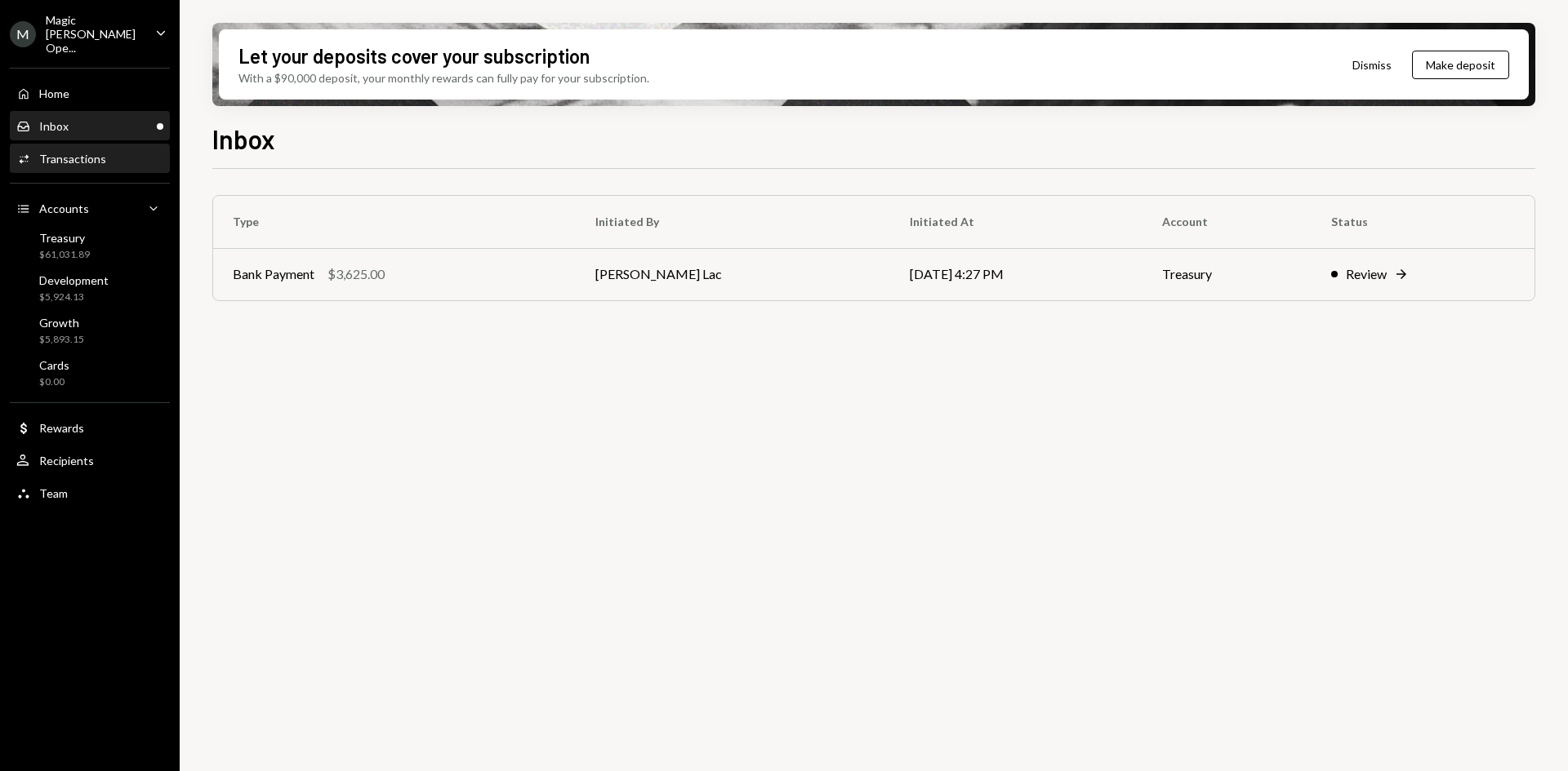
click at [108, 152] on div "Activities Transactions" at bounding box center [90, 159] width 147 height 15
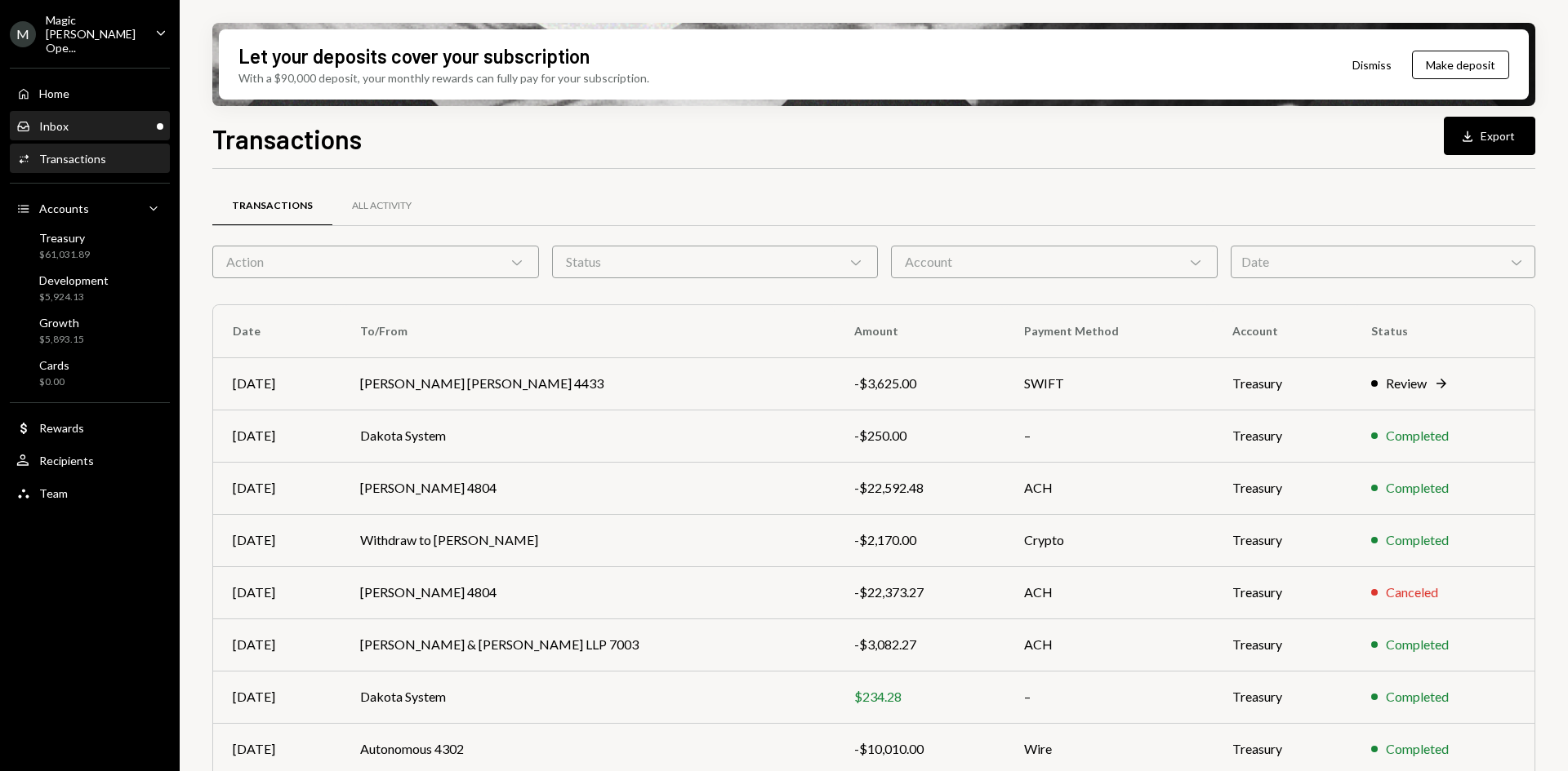
click at [110, 124] on div "Inbox Inbox" at bounding box center [90, 126] width 147 height 27
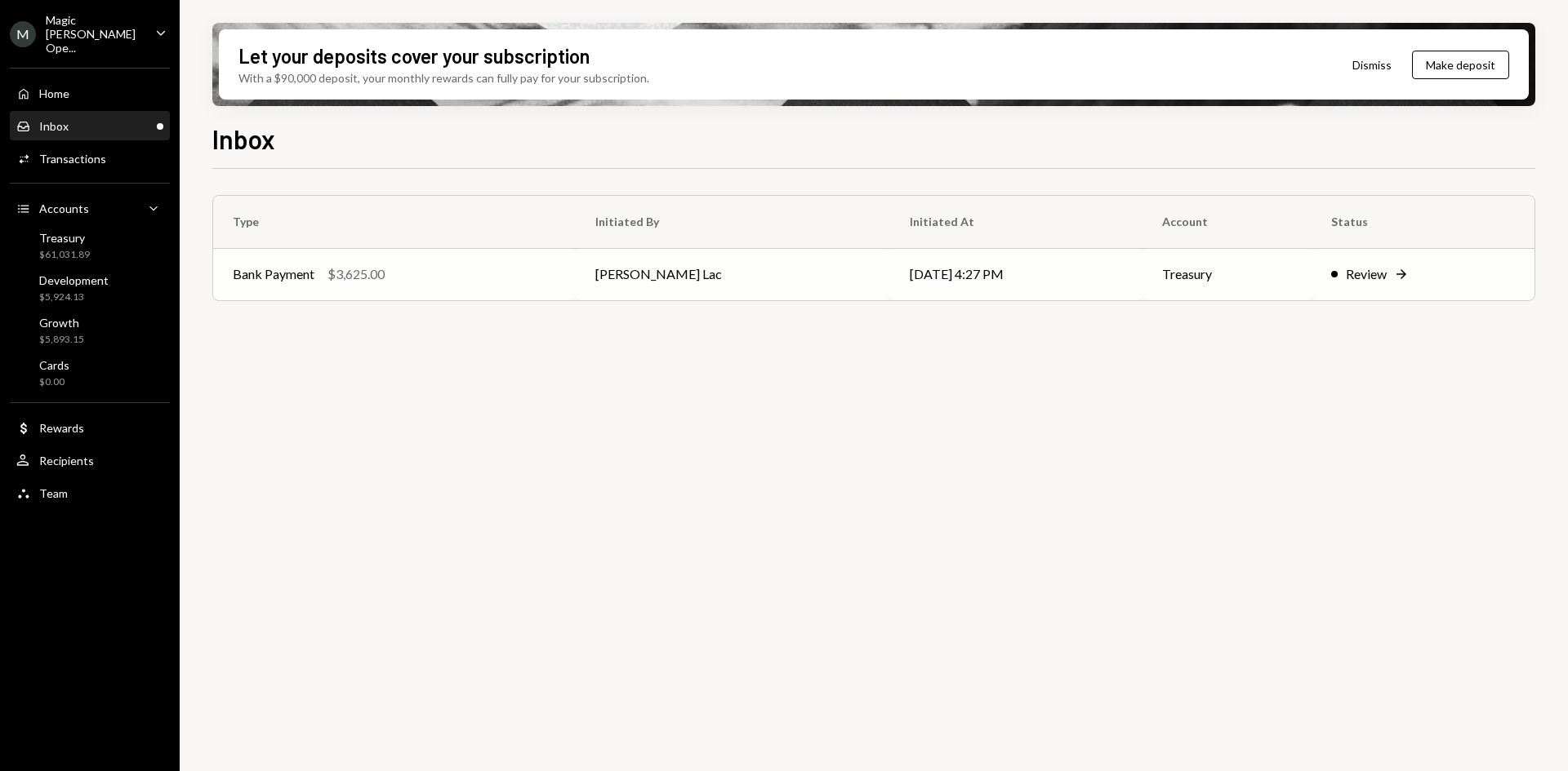
click at [781, 280] on td "Harrison Lac" at bounding box center [732, 273] width 315 height 52
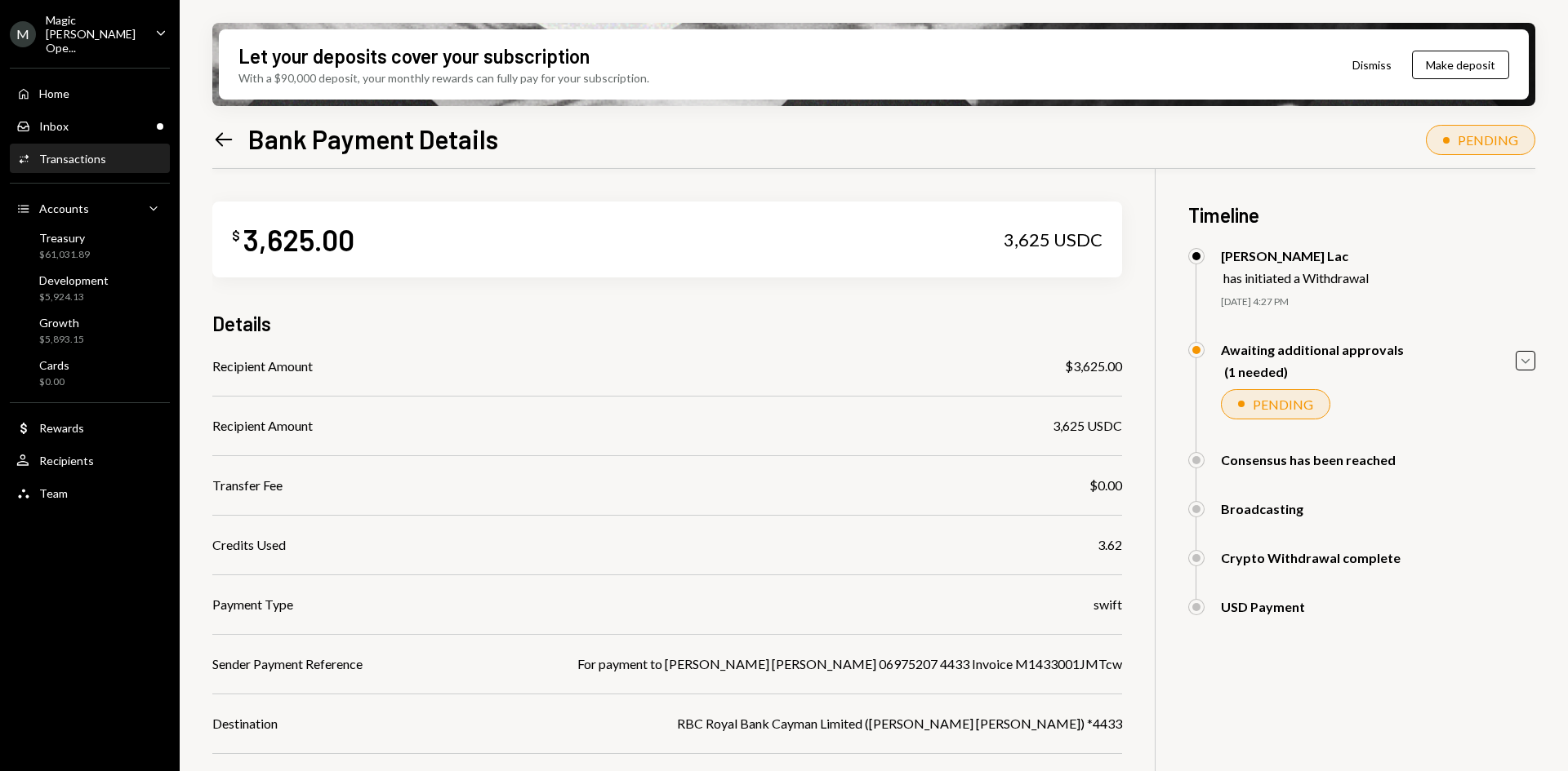
scroll to position [186, 0]
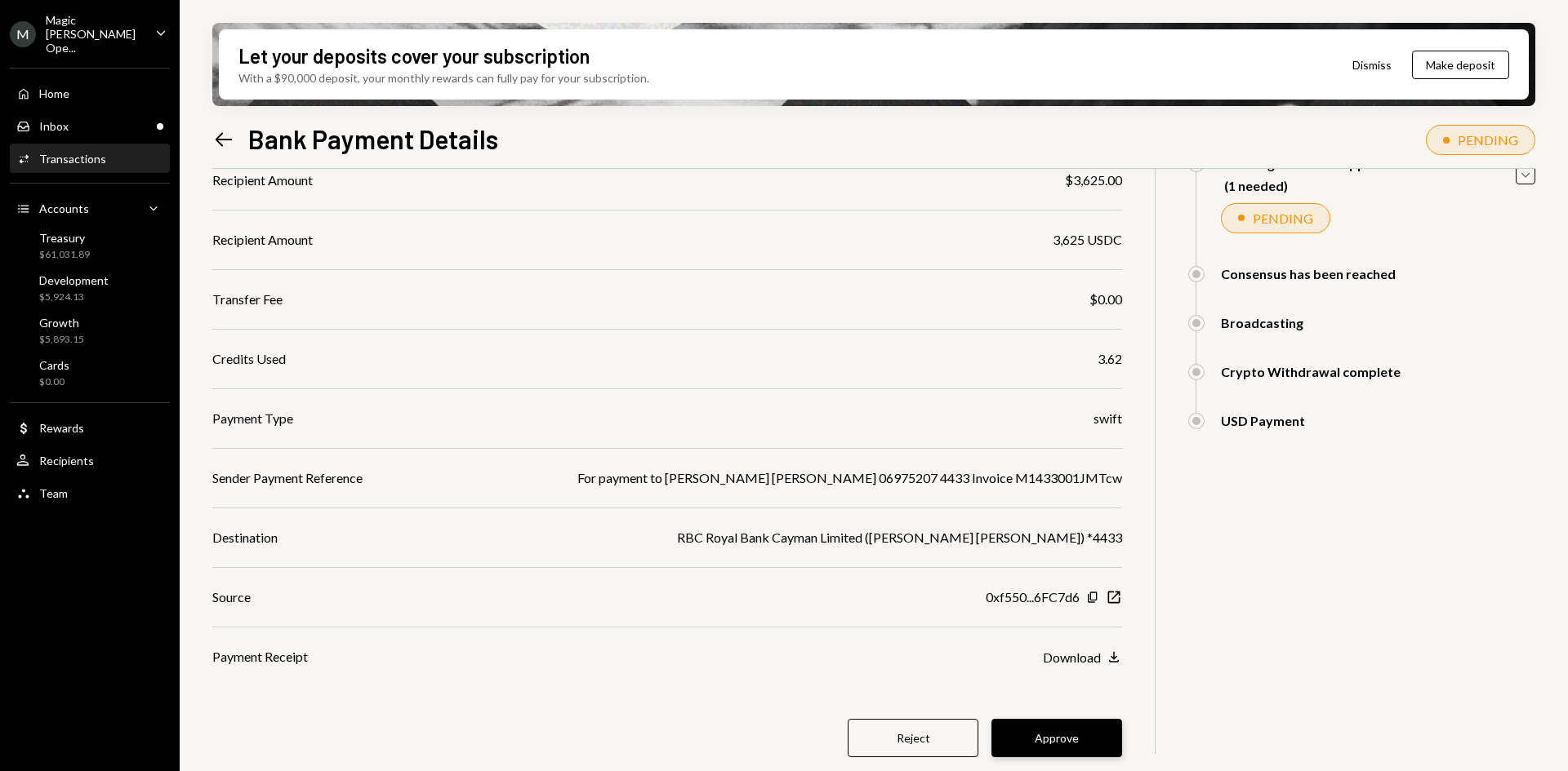
click at [1023, 742] on button "Approve" at bounding box center [1056, 738] width 130 height 38
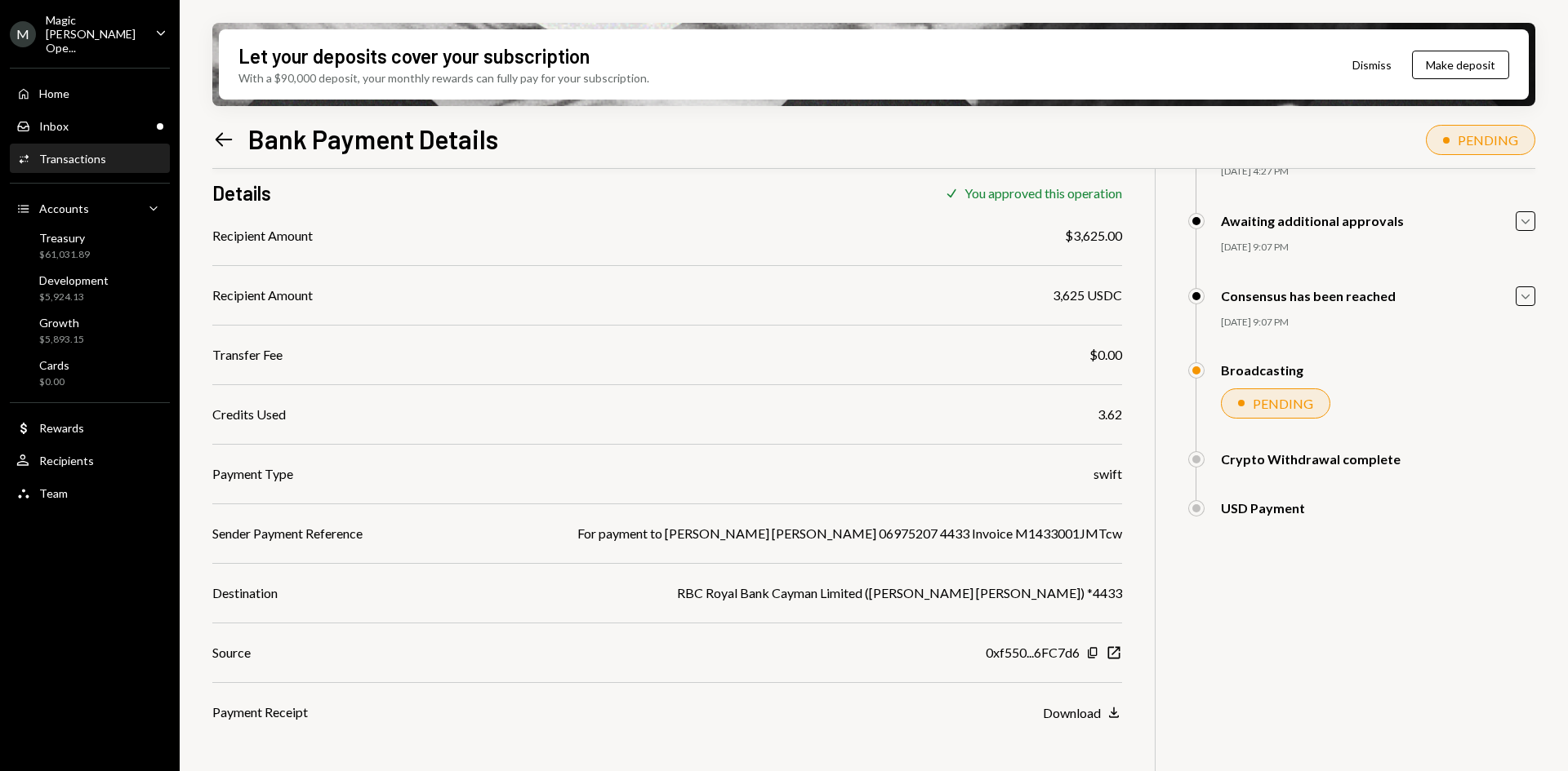
scroll to position [130, 0]
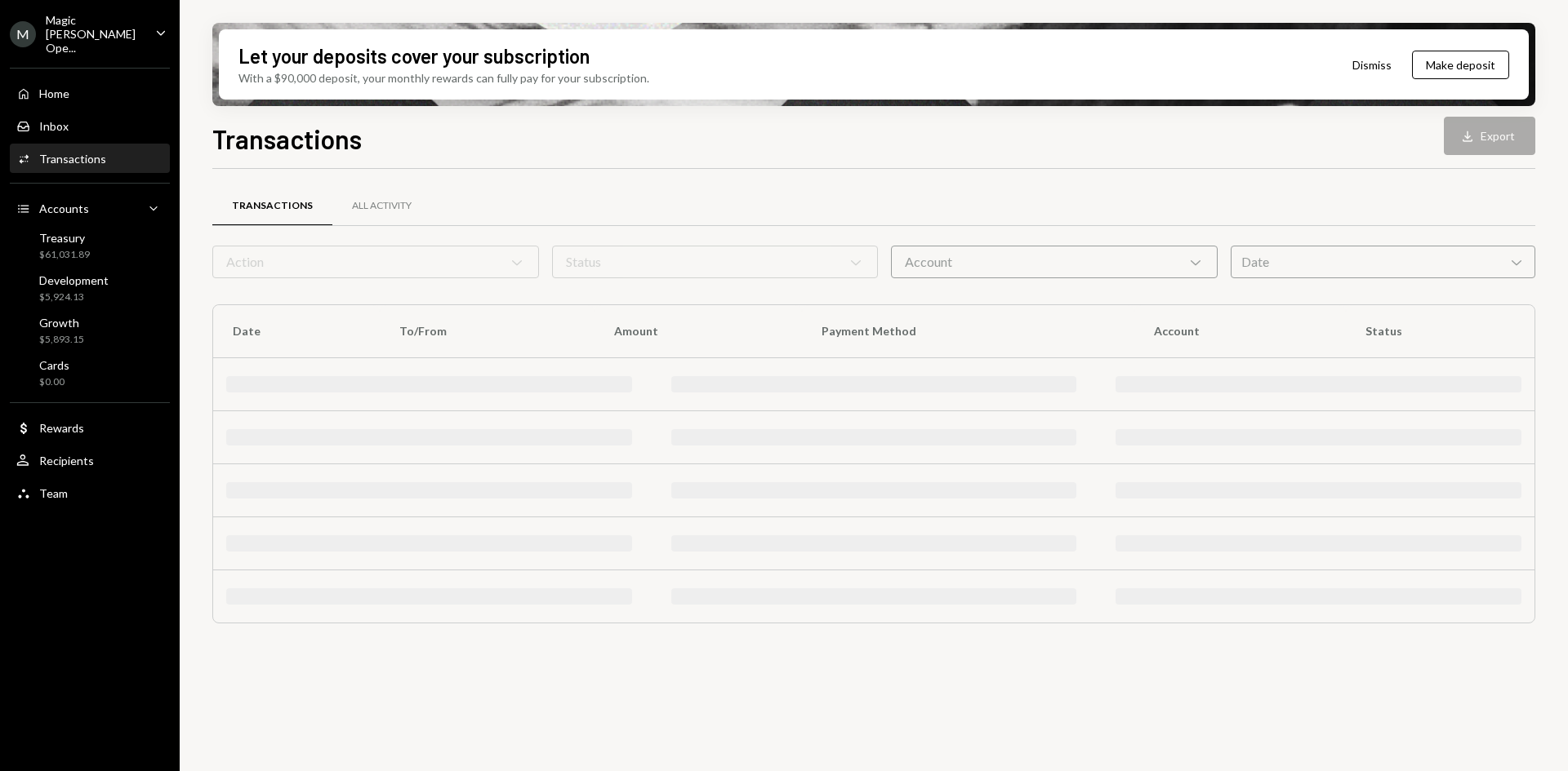
click at [78, 19] on div "Magic [PERSON_NAME] Ope..." at bounding box center [94, 33] width 96 height 41
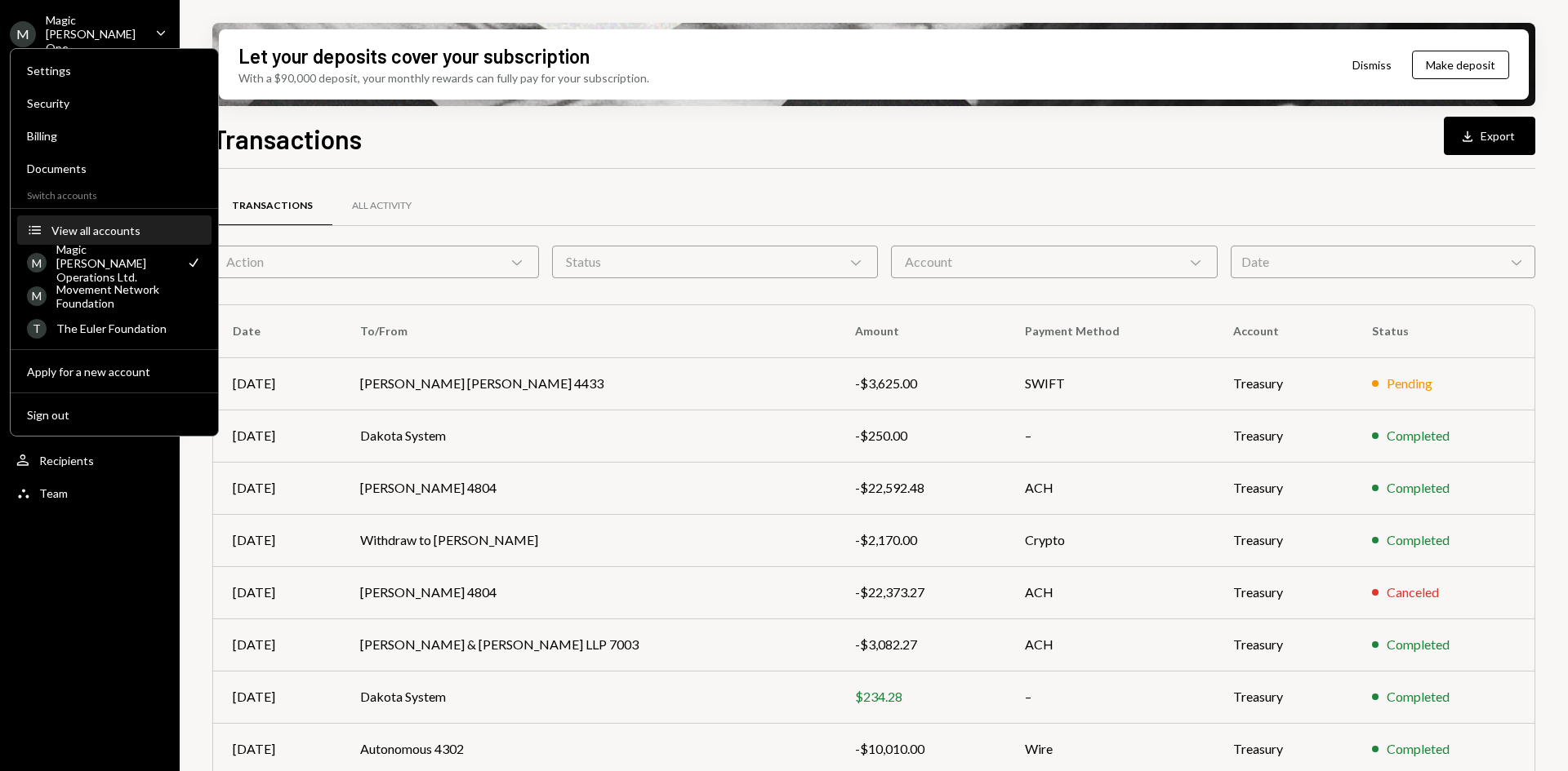
click at [92, 226] on div "View all accounts" at bounding box center [125, 230] width 150 height 14
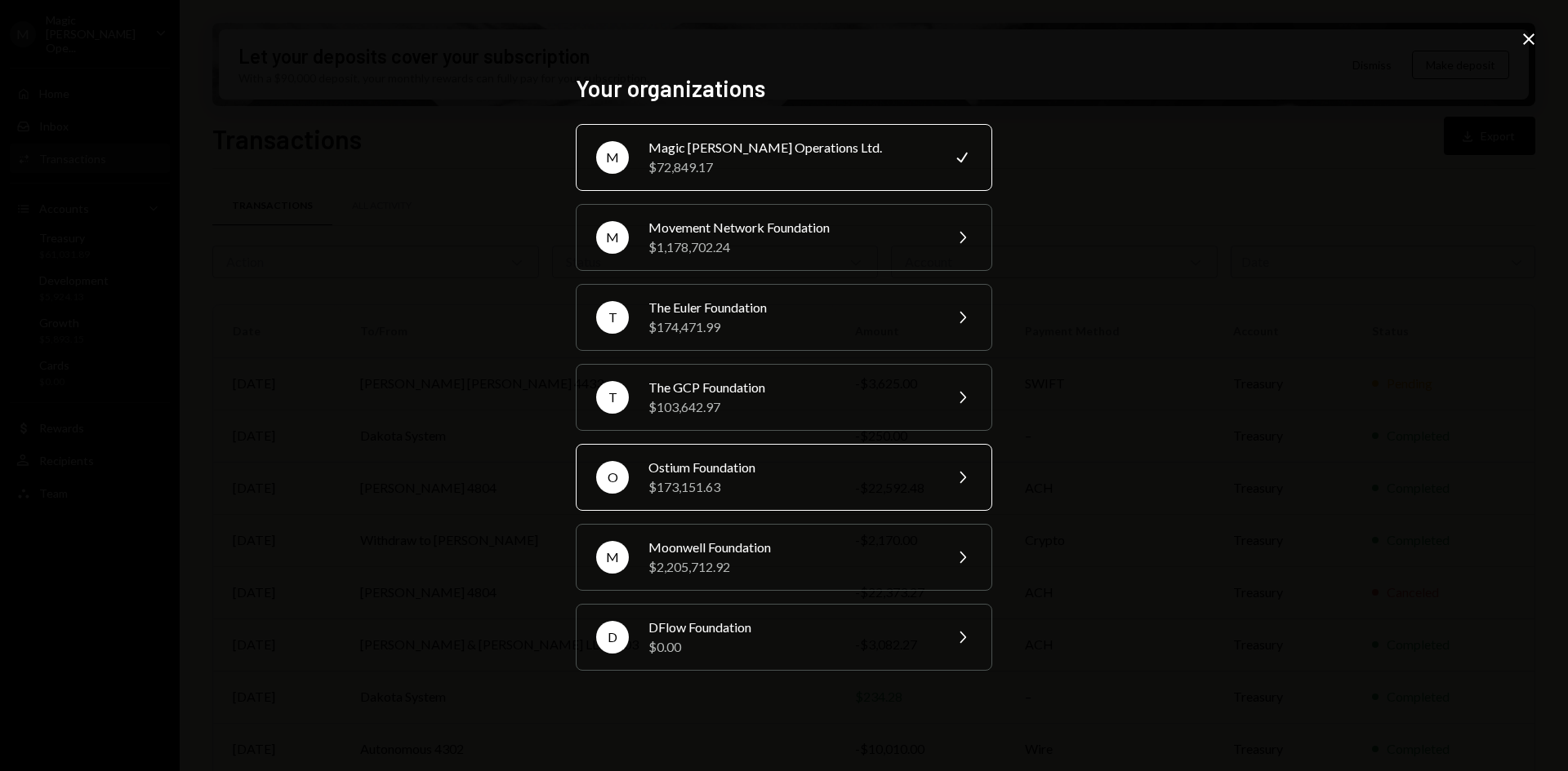
click at [648, 486] on div "O Ostium Foundation $173,151.63 Chevron Right" at bounding box center [783, 477] width 416 height 67
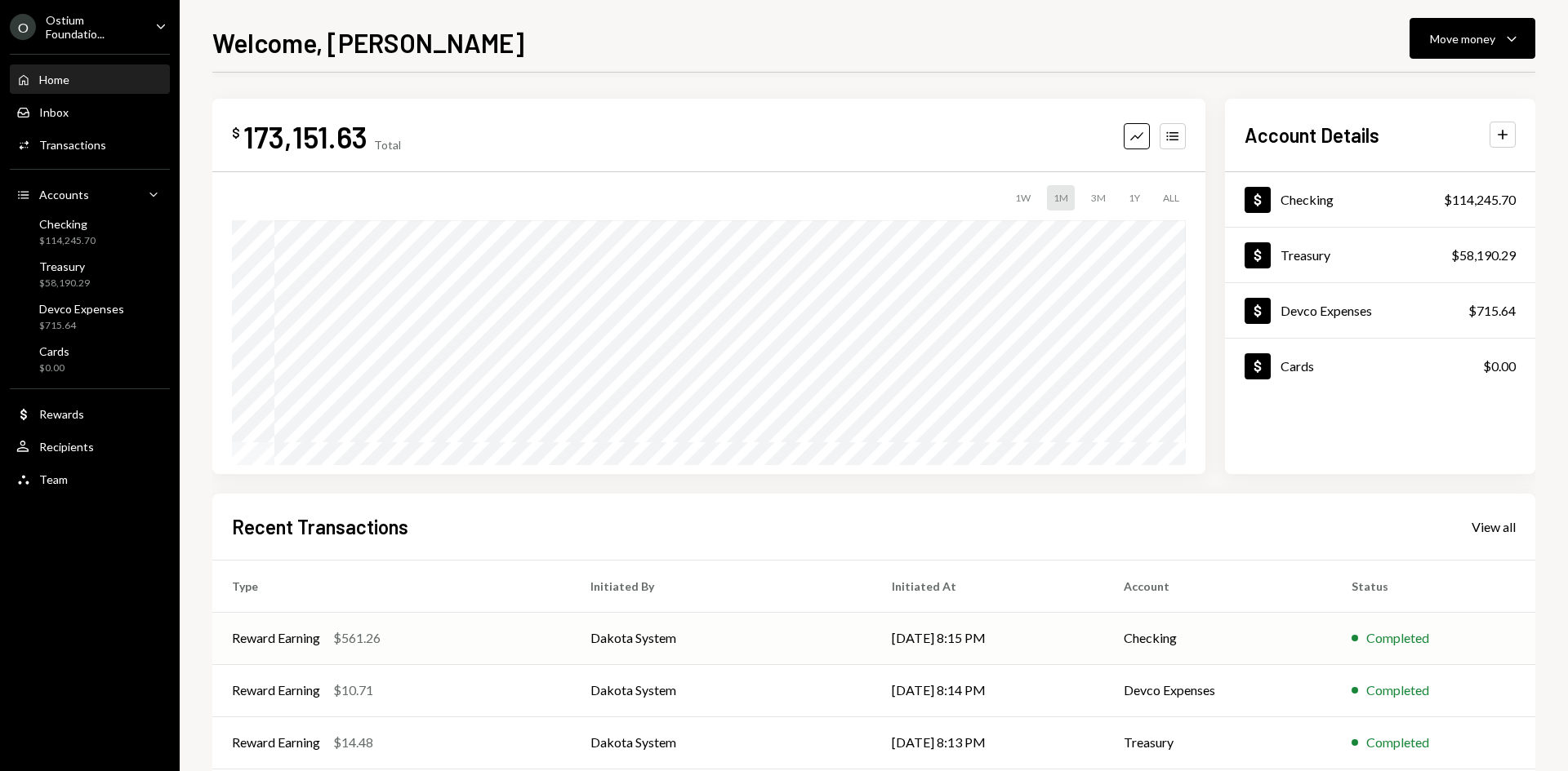
scroll to position [134, 0]
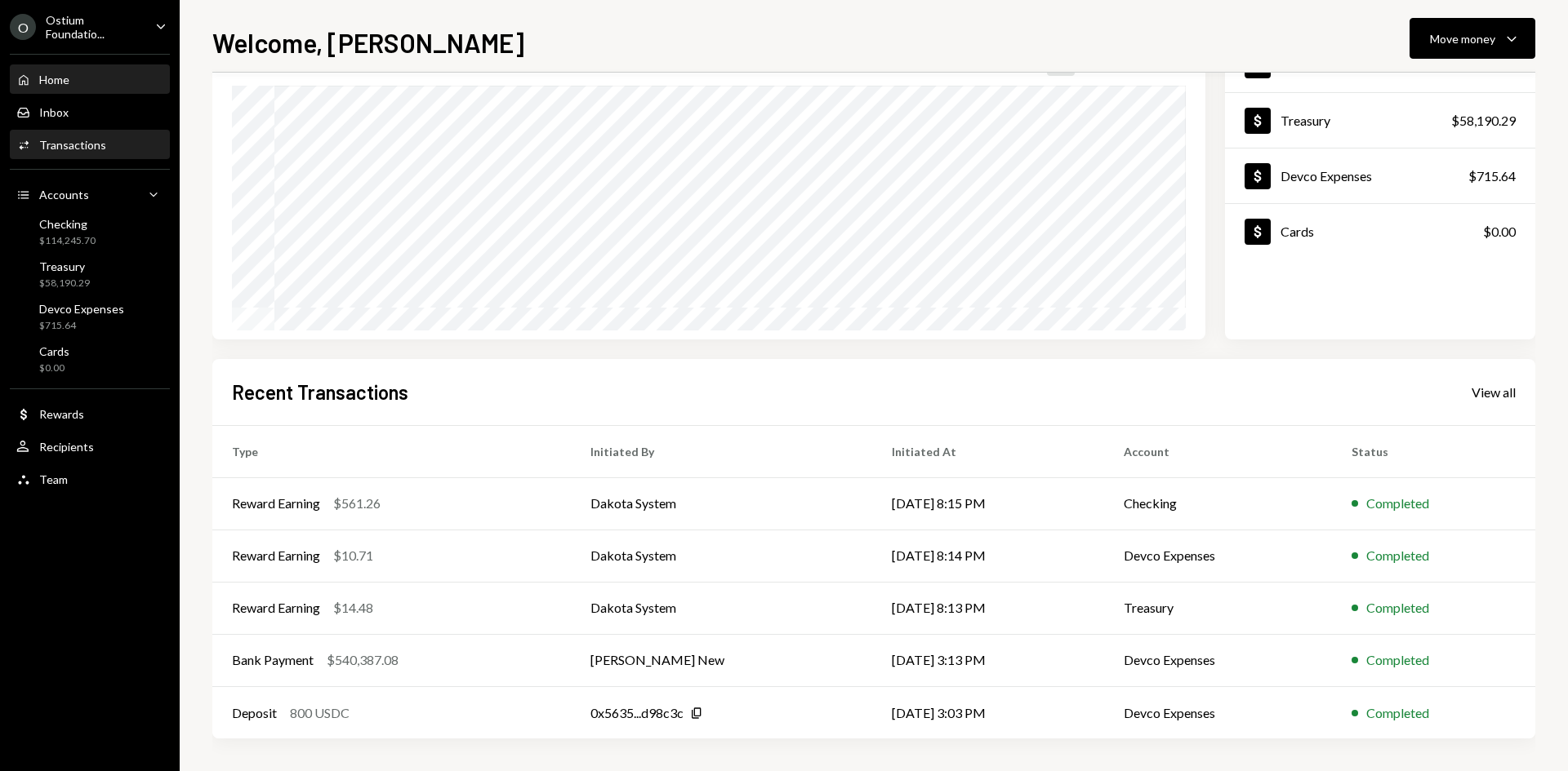
click at [101, 154] on div "Activities Transactions" at bounding box center [90, 145] width 147 height 27
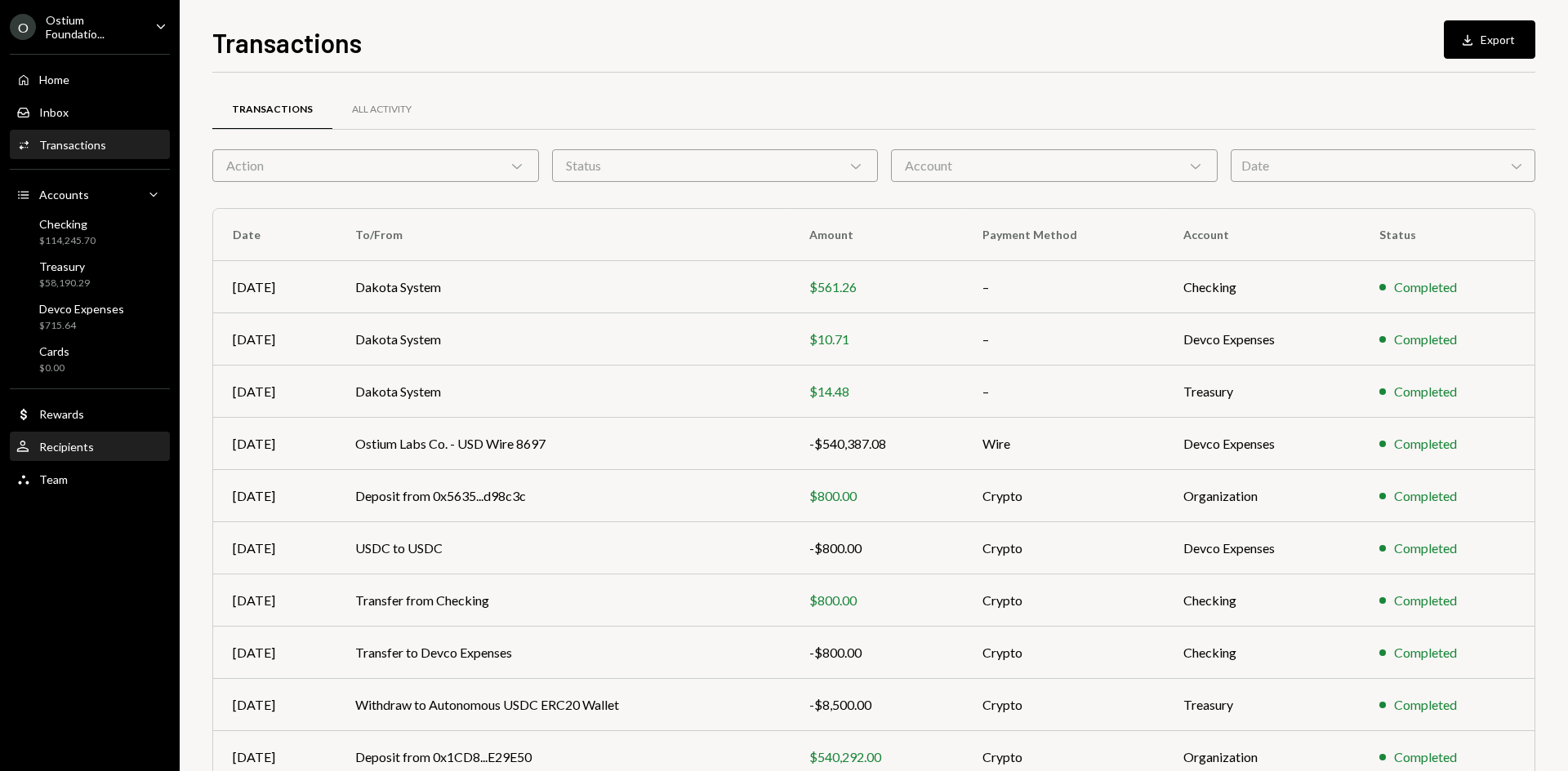
click at [65, 452] on div "Recipients" at bounding box center [67, 447] width 55 height 14
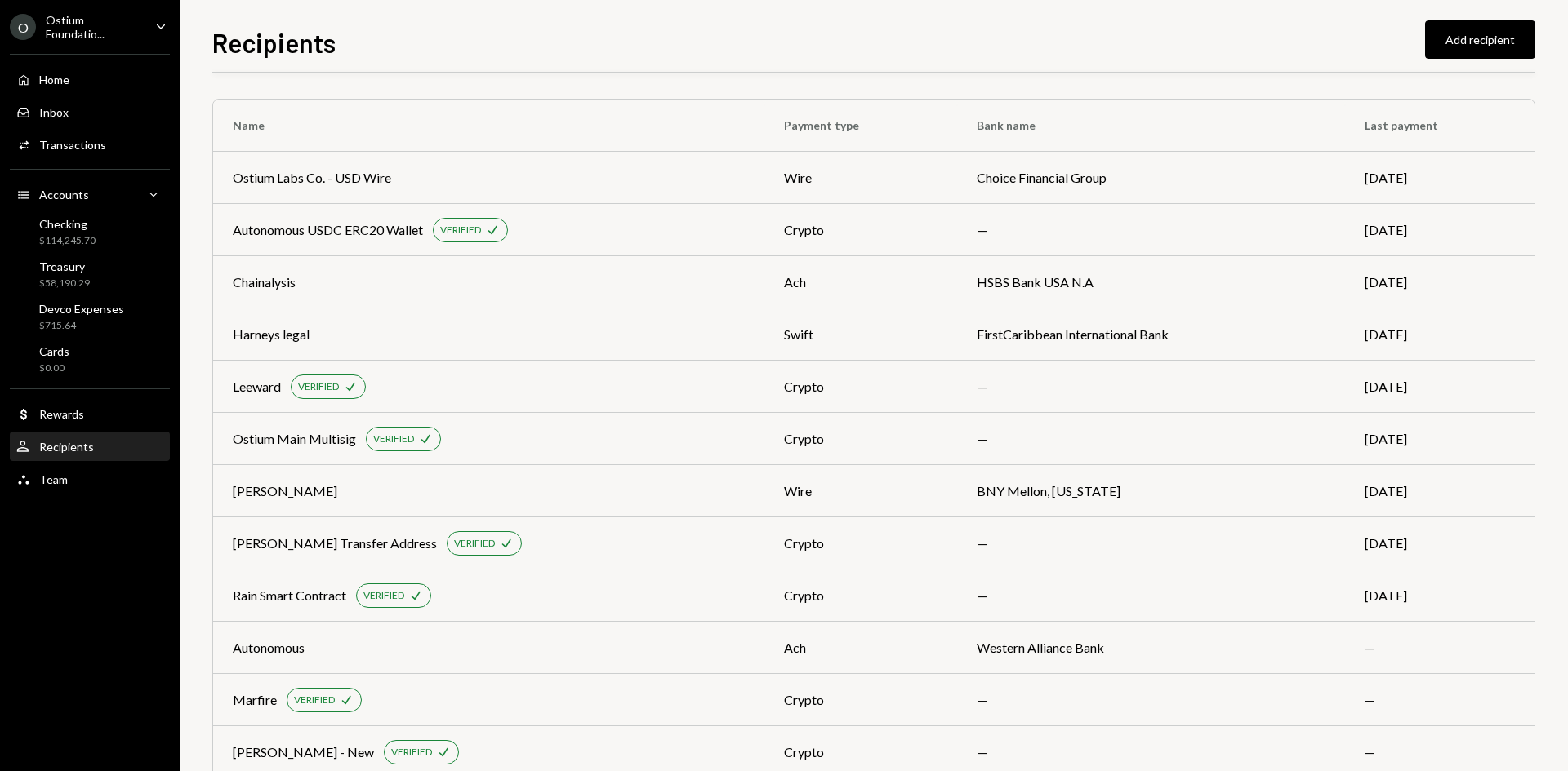
scroll to position [41, 0]
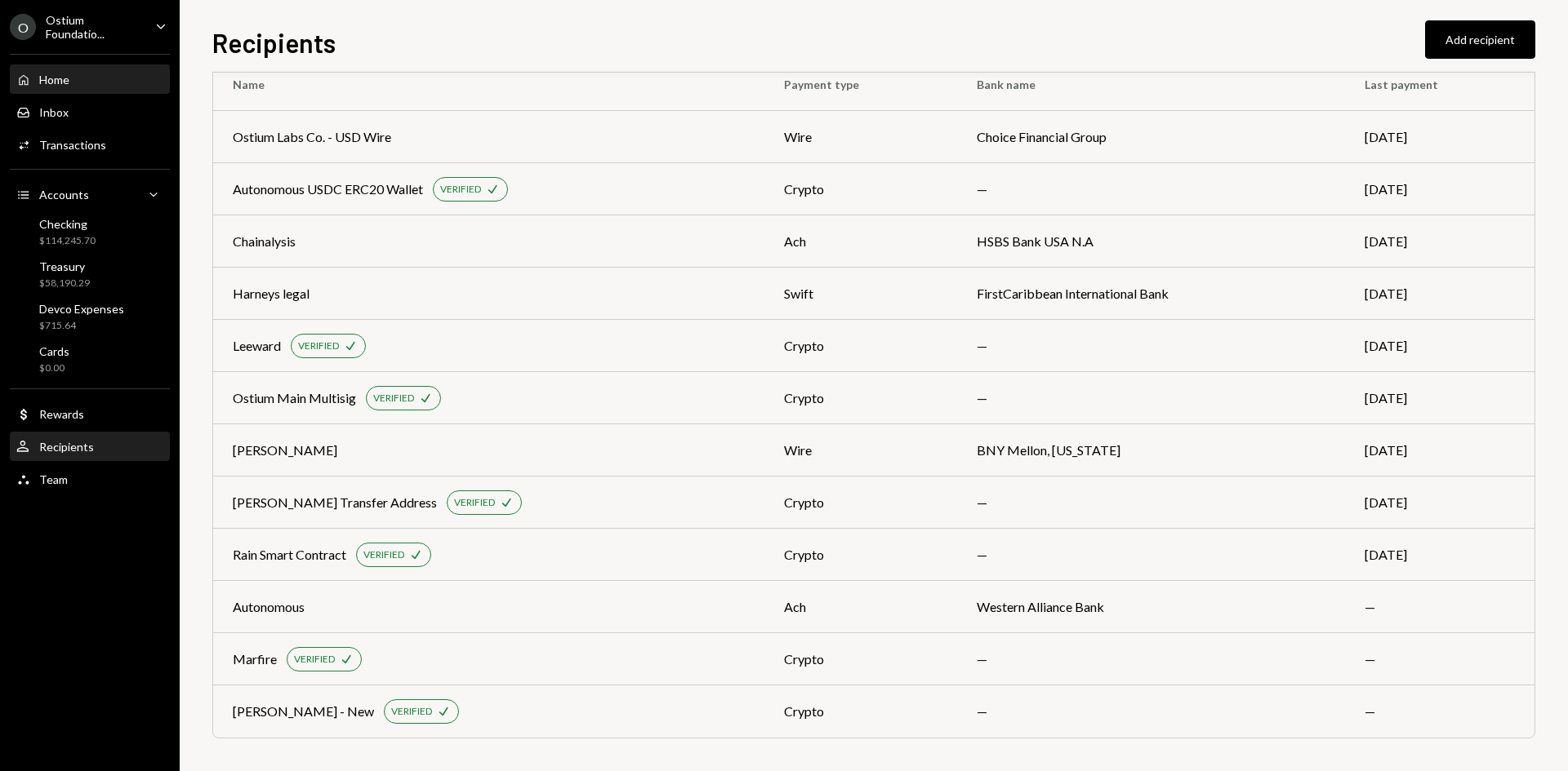
click at [85, 89] on div "Home Home" at bounding box center [90, 79] width 147 height 27
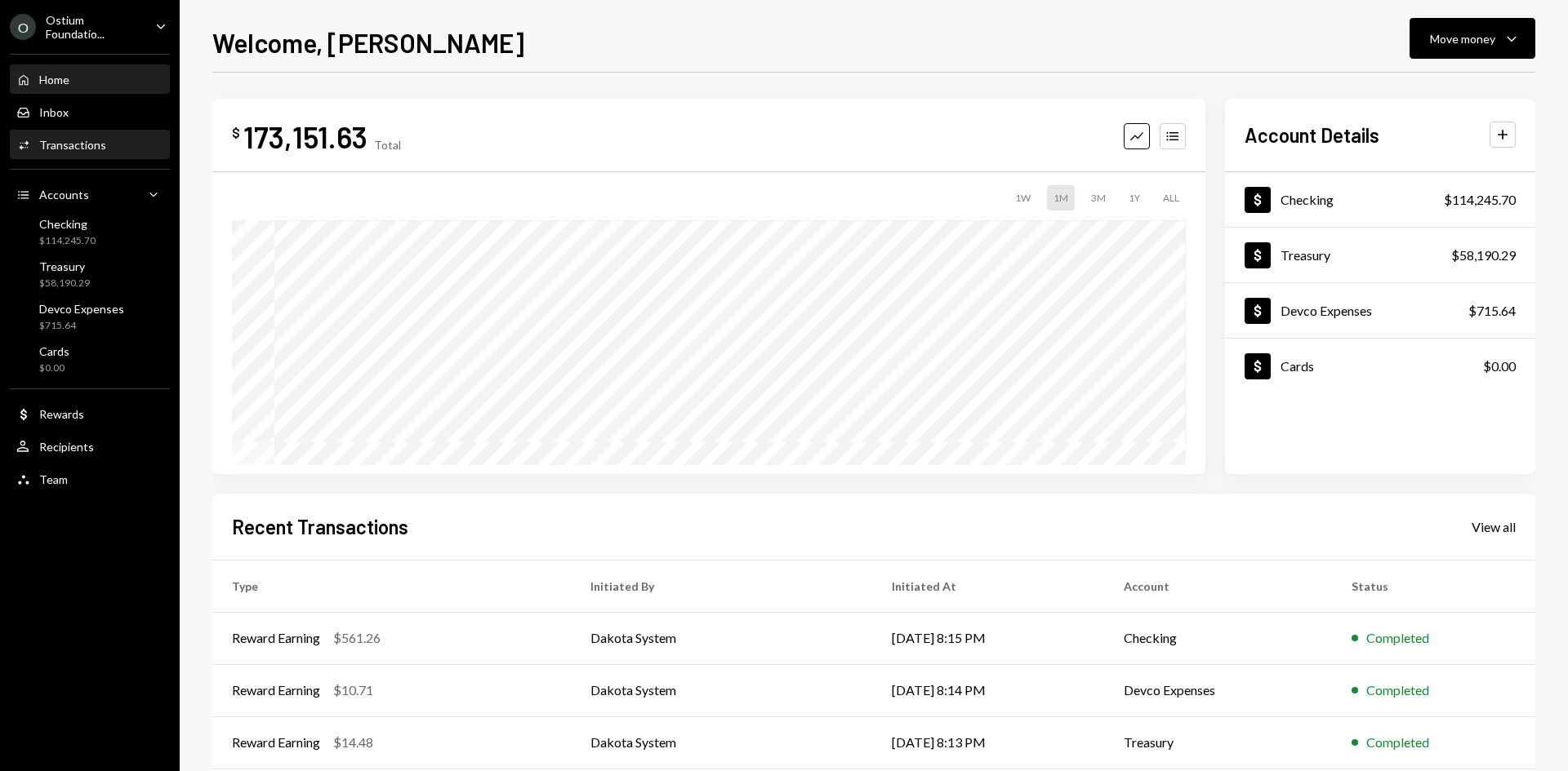
click at [75, 138] on div "Transactions" at bounding box center [73, 145] width 67 height 14
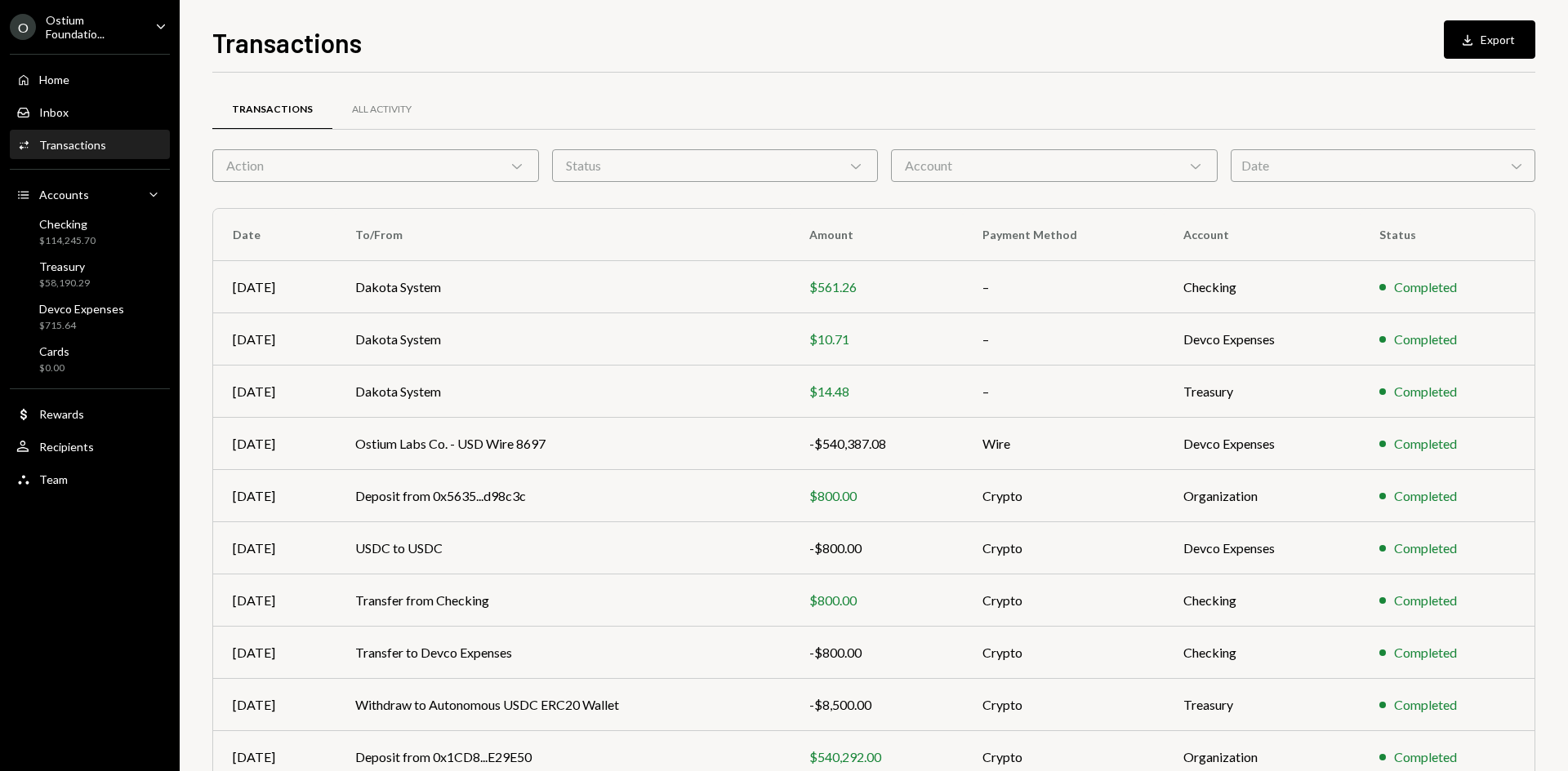
click at [669, 167] on div "Status Chevron Down" at bounding box center [714, 165] width 326 height 32
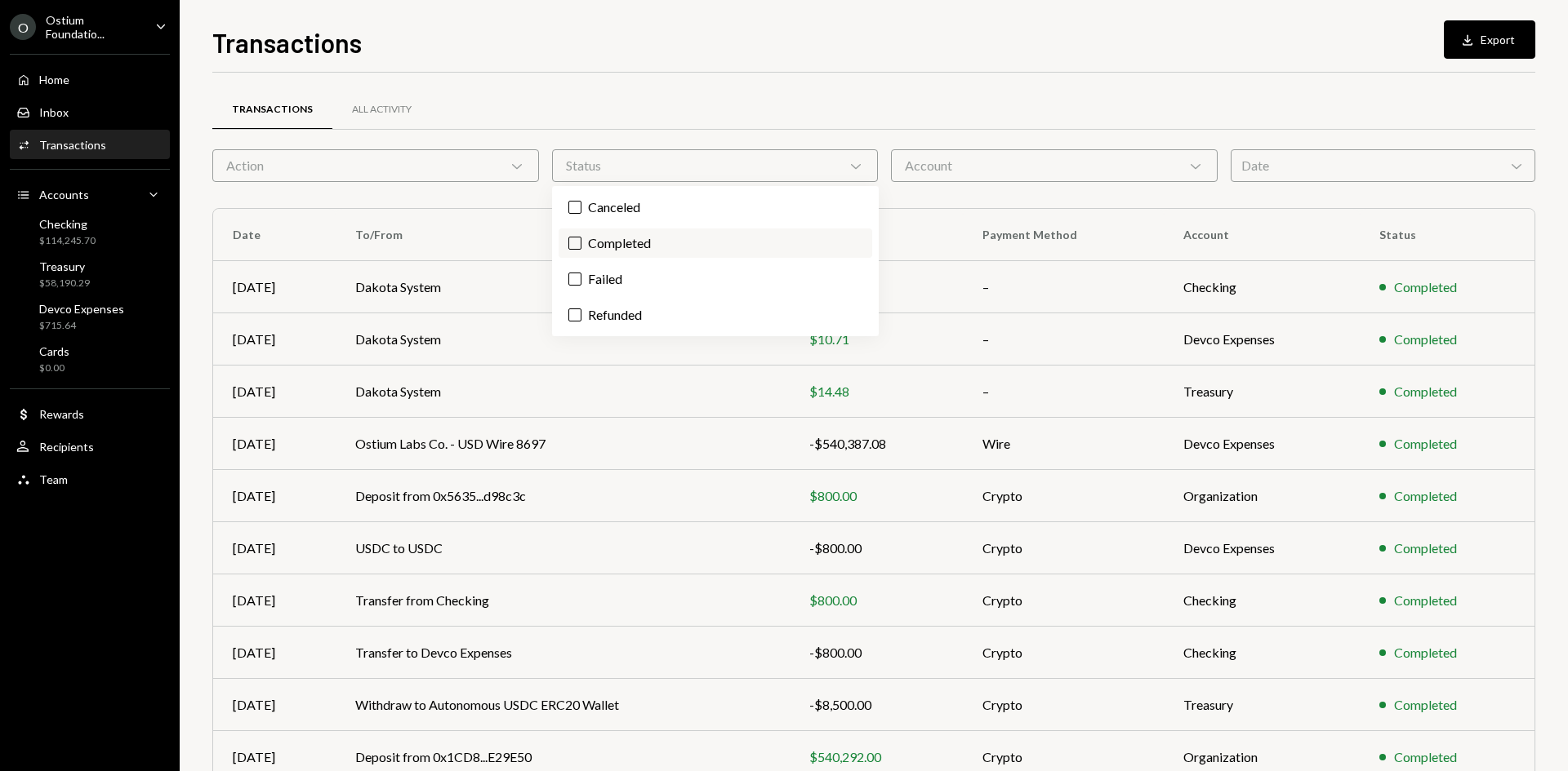
click at [616, 233] on label "Completed" at bounding box center [715, 243] width 314 height 29
click at [581, 237] on button "Completed" at bounding box center [574, 243] width 13 height 13
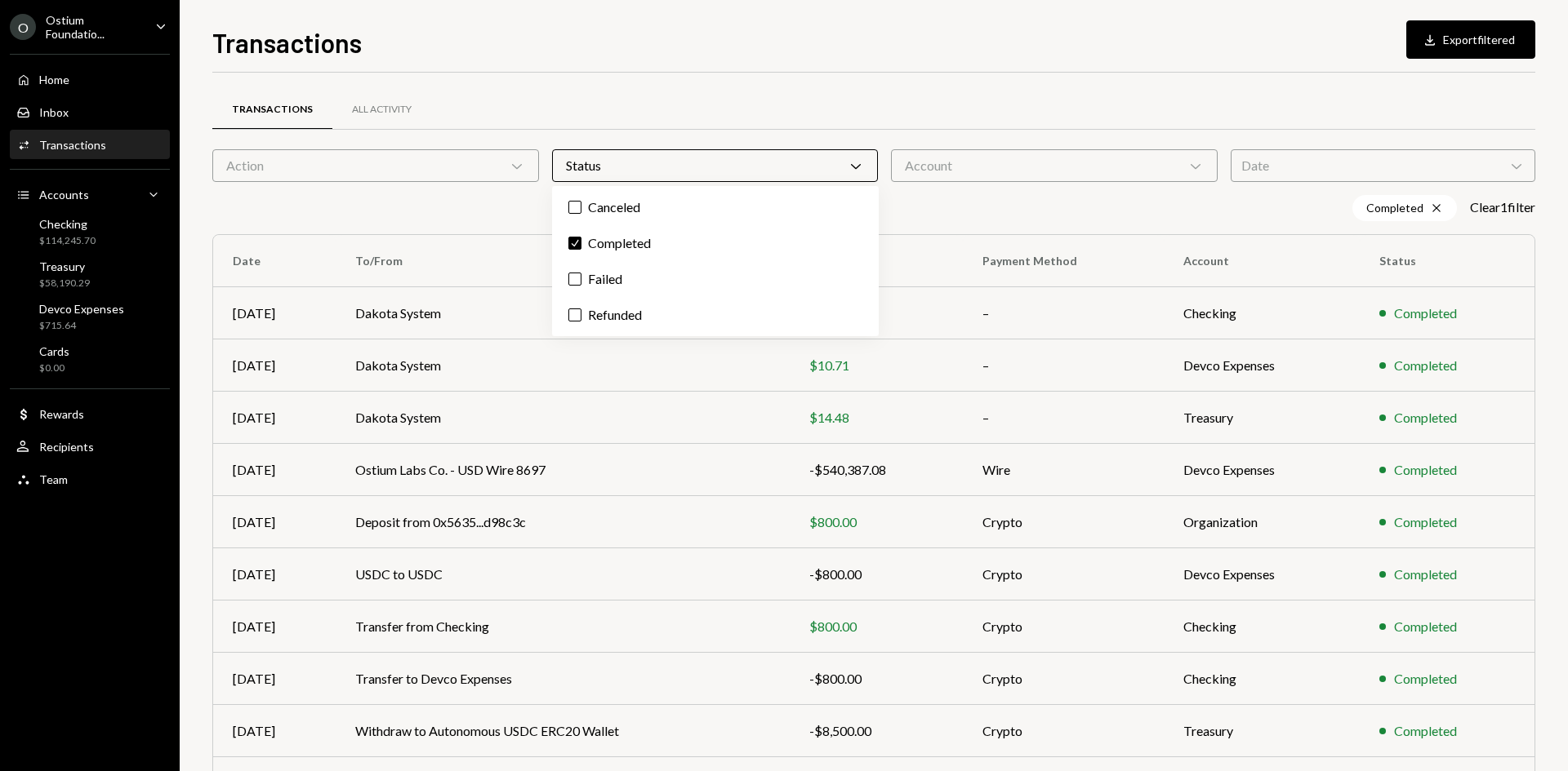
click at [901, 105] on div "Transactions All Activity" at bounding box center [874, 110] width 1323 height 41
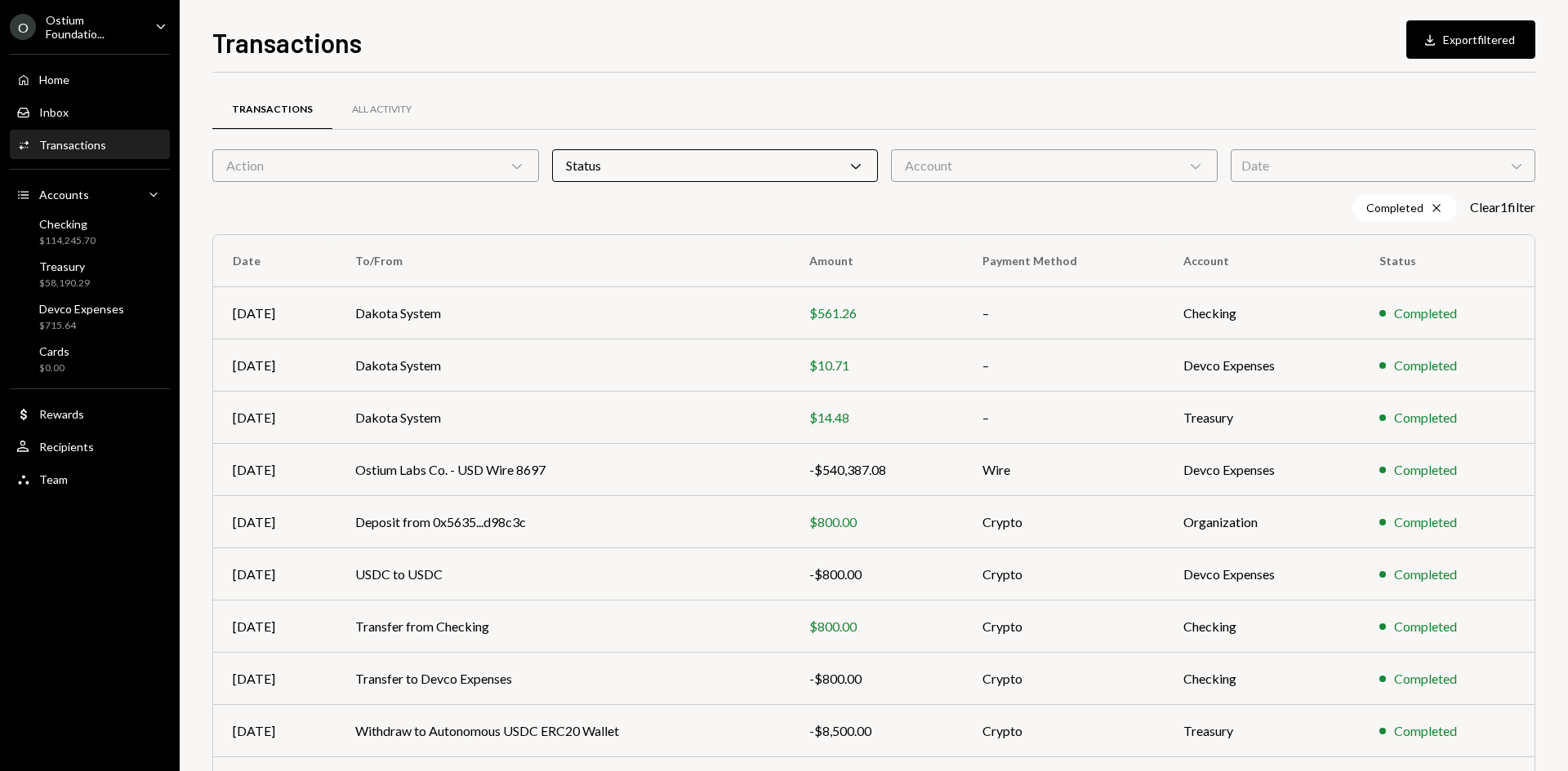
click at [926, 140] on div "Transactions All Activity" at bounding box center [874, 120] width 1323 height 61
click at [398, 163] on div "Action Chevron Down" at bounding box center [375, 165] width 326 height 32
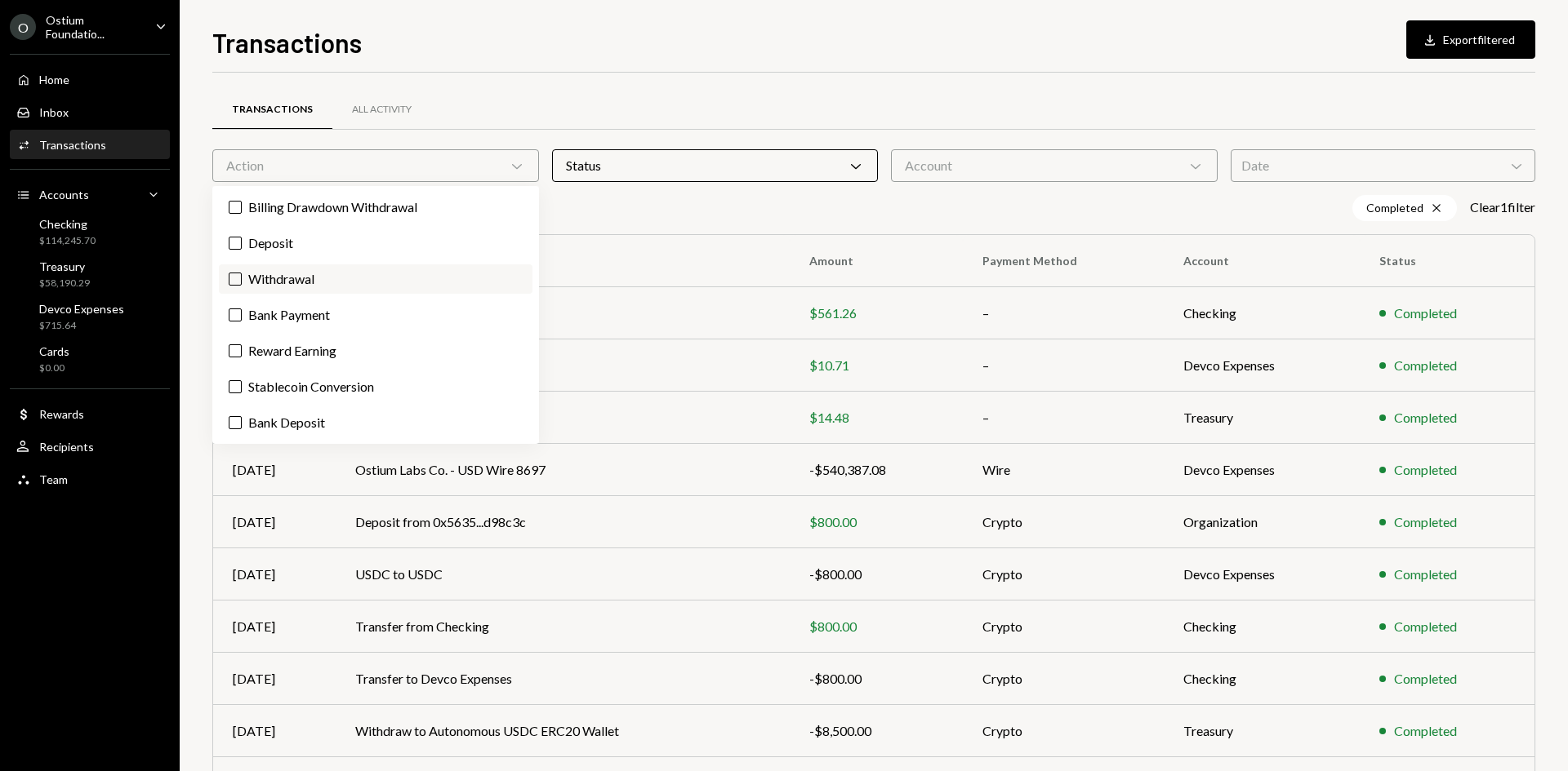
click at [320, 286] on label "Withdrawal" at bounding box center [375, 279] width 314 height 29
click at [242, 286] on button "Withdrawal" at bounding box center [234, 278] width 13 height 13
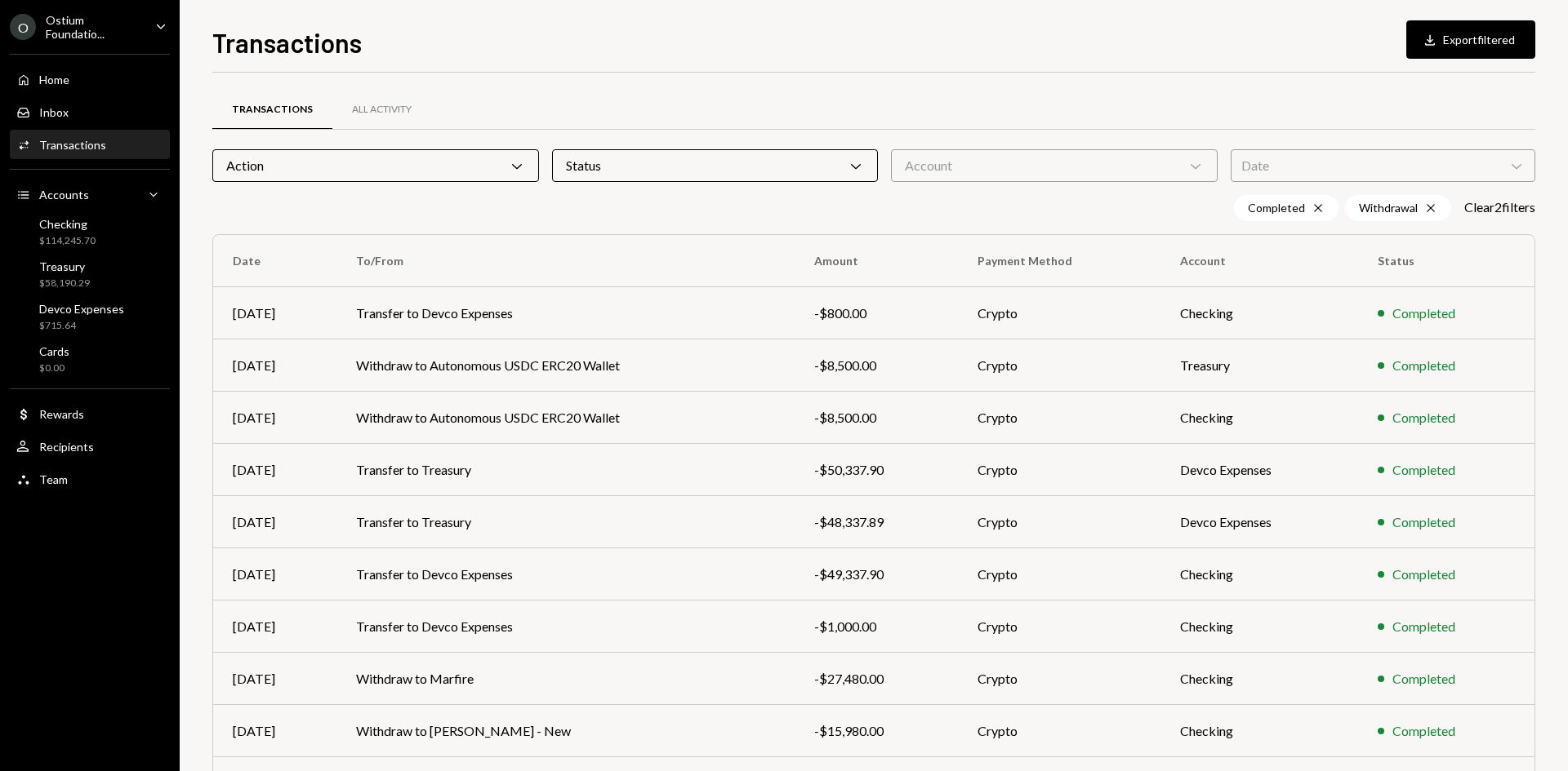
click at [962, 24] on div "Transactions Download Export filtered" at bounding box center [874, 40] width 1323 height 36
click at [1482, 44] on button "Download Export filtered" at bounding box center [1471, 39] width 129 height 38
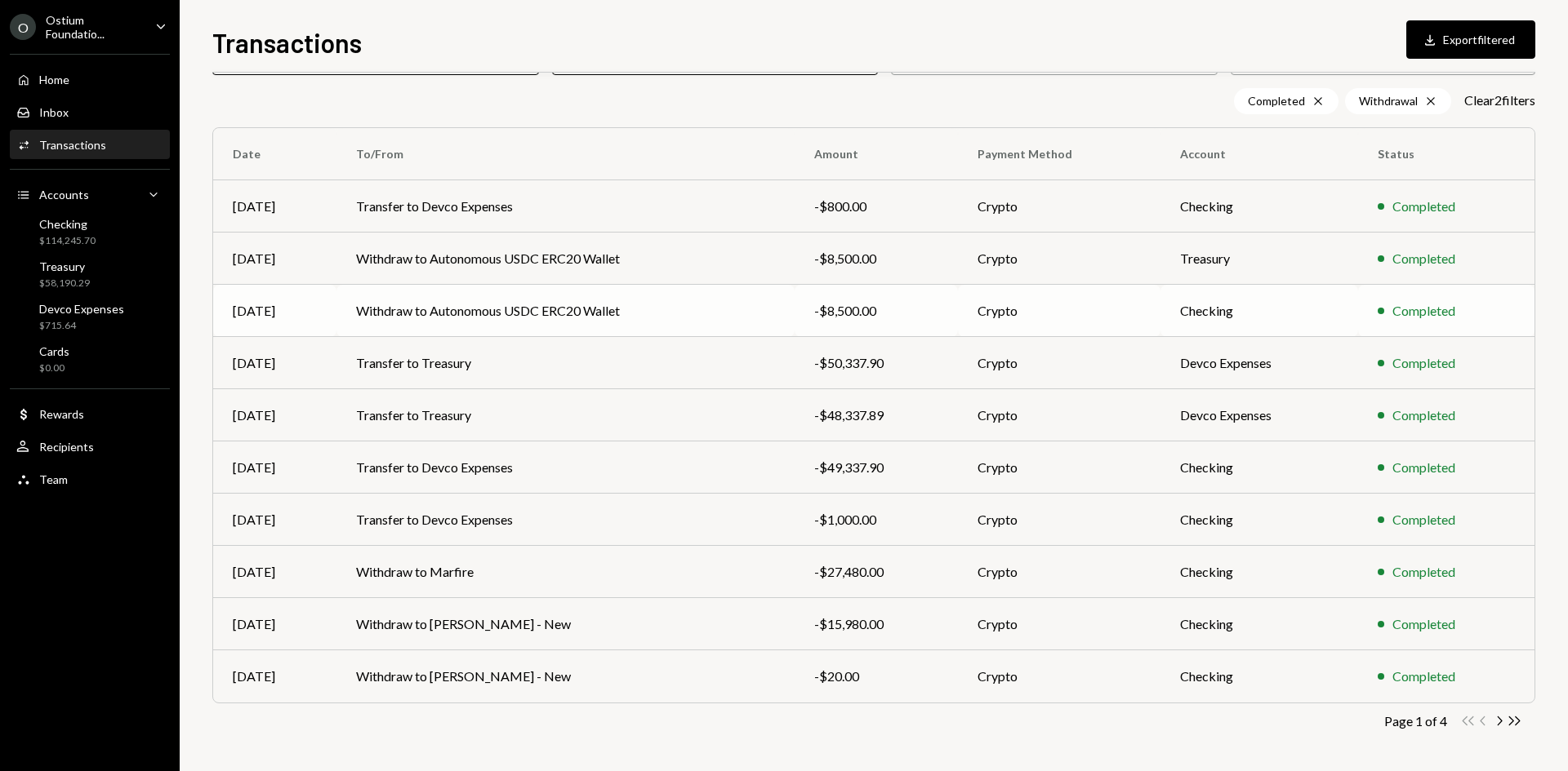
scroll to position [105, 0]
click at [1511, 718] on icon "Double Arrow Right" at bounding box center [1514, 723] width 16 height 16
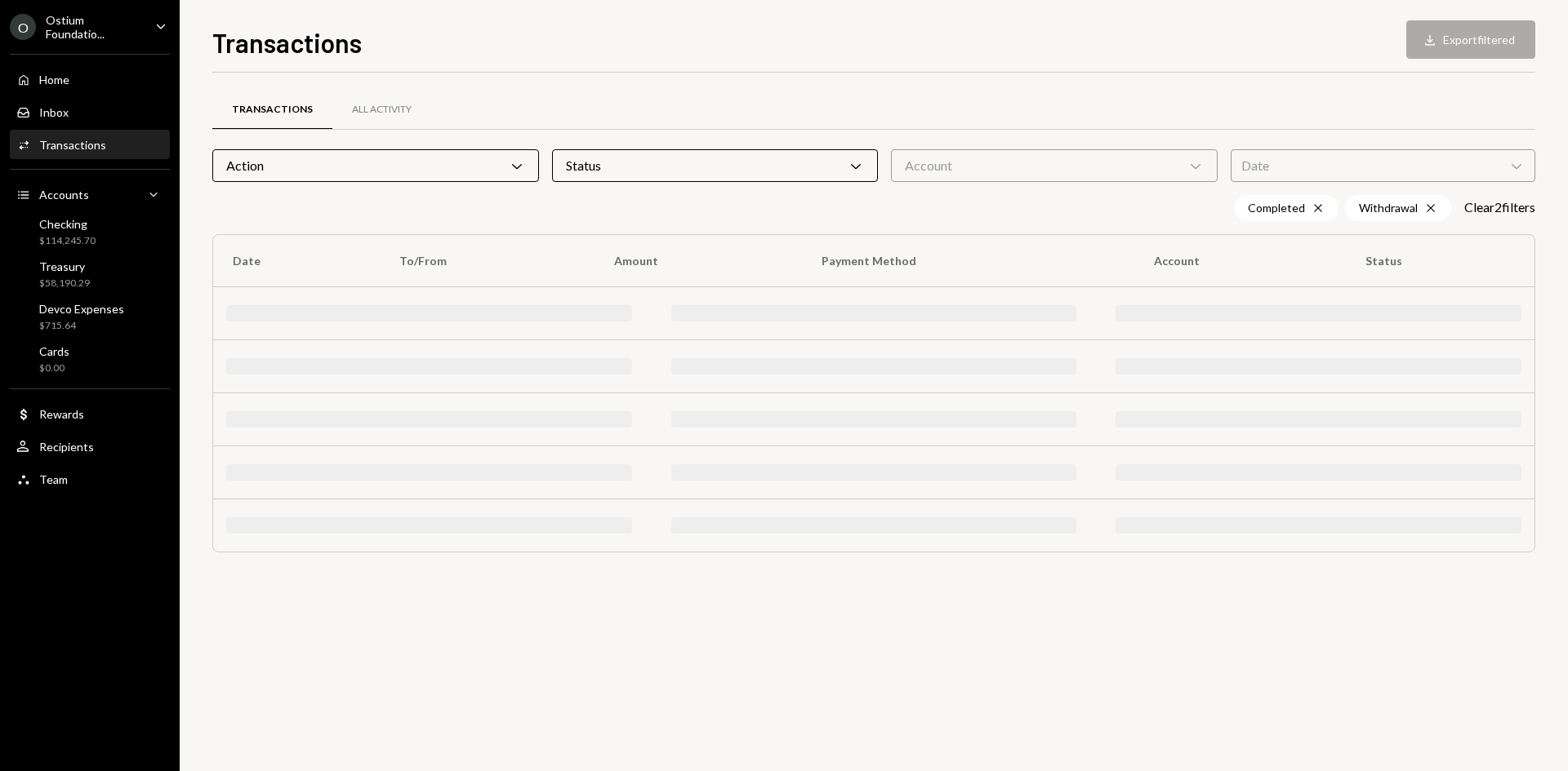
scroll to position [0, 0]
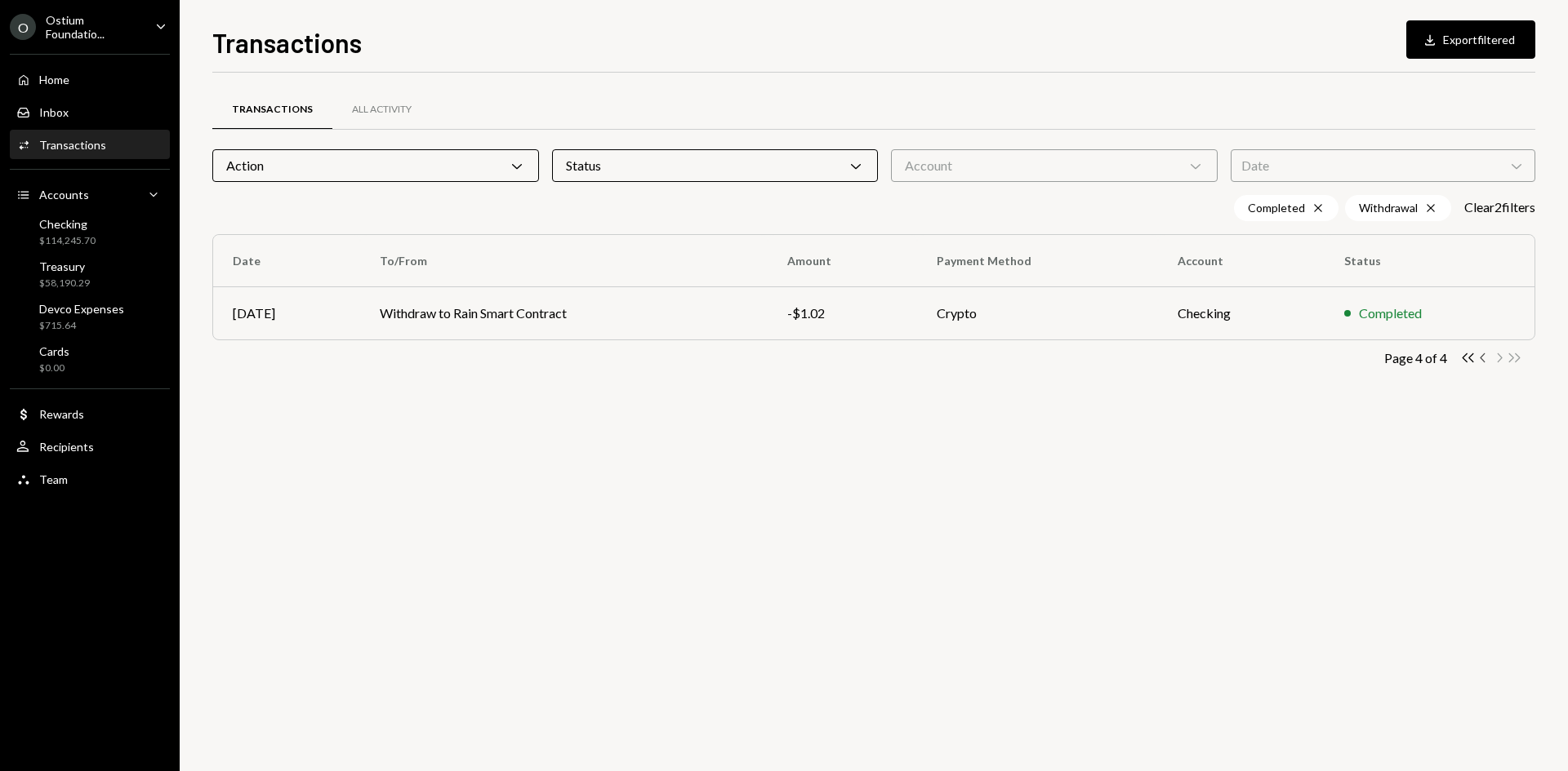
click at [1484, 356] on icon "Chevron Left" at bounding box center [1484, 358] width 16 height 16
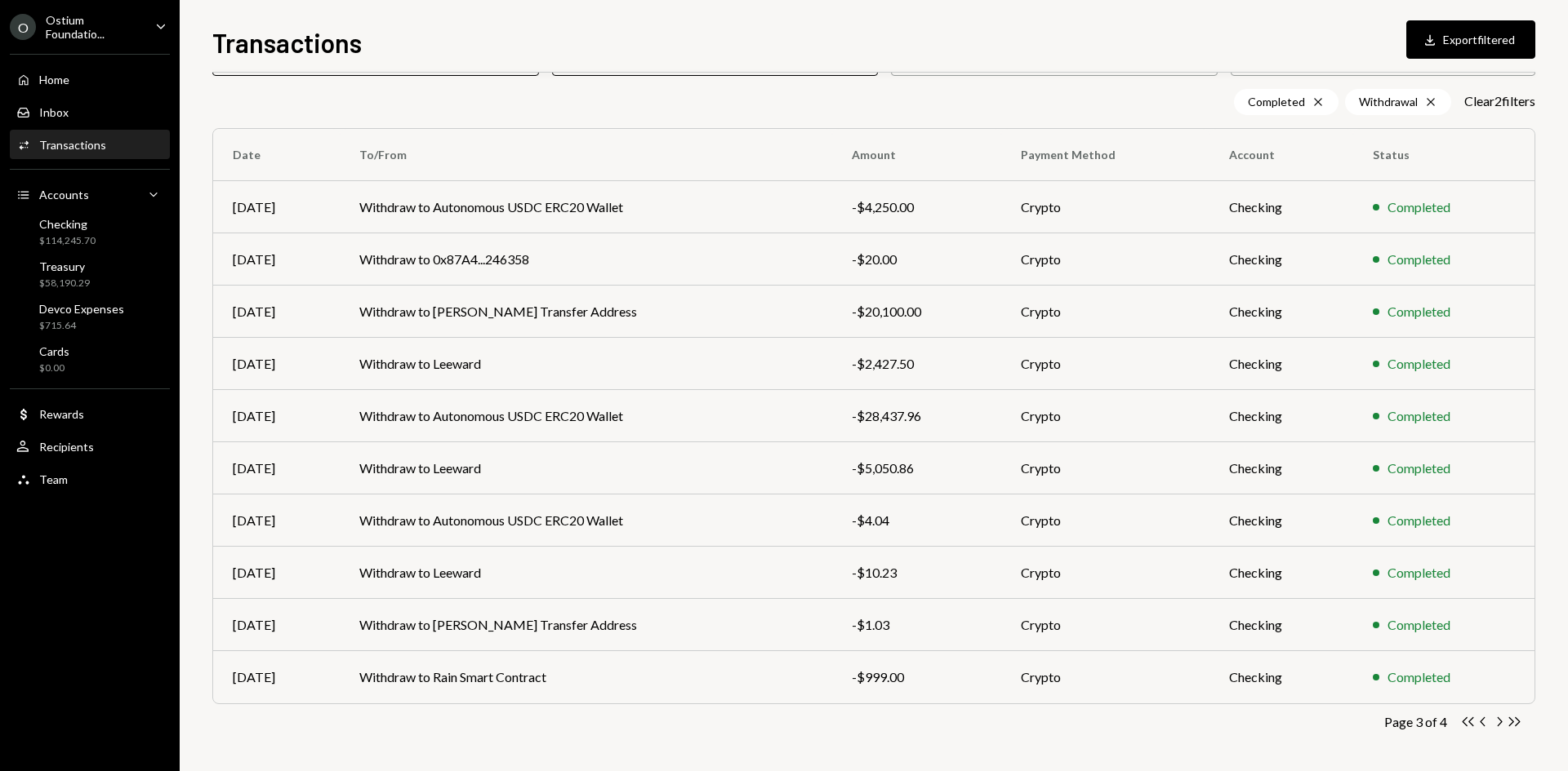
scroll to position [107, 0]
drag, startPoint x: 661, startPoint y: 524, endPoint x: 375, endPoint y: 737, distance: 356.6
click at [375, 737] on div "Transactions All Activity Action Chevron Down Status Chevron Down Account Chevr…" at bounding box center [874, 382] width 1323 height 780
click at [639, 526] on td "Withdraw to Autonomous USDC ERC20 Wallet" at bounding box center [586, 519] width 492 height 52
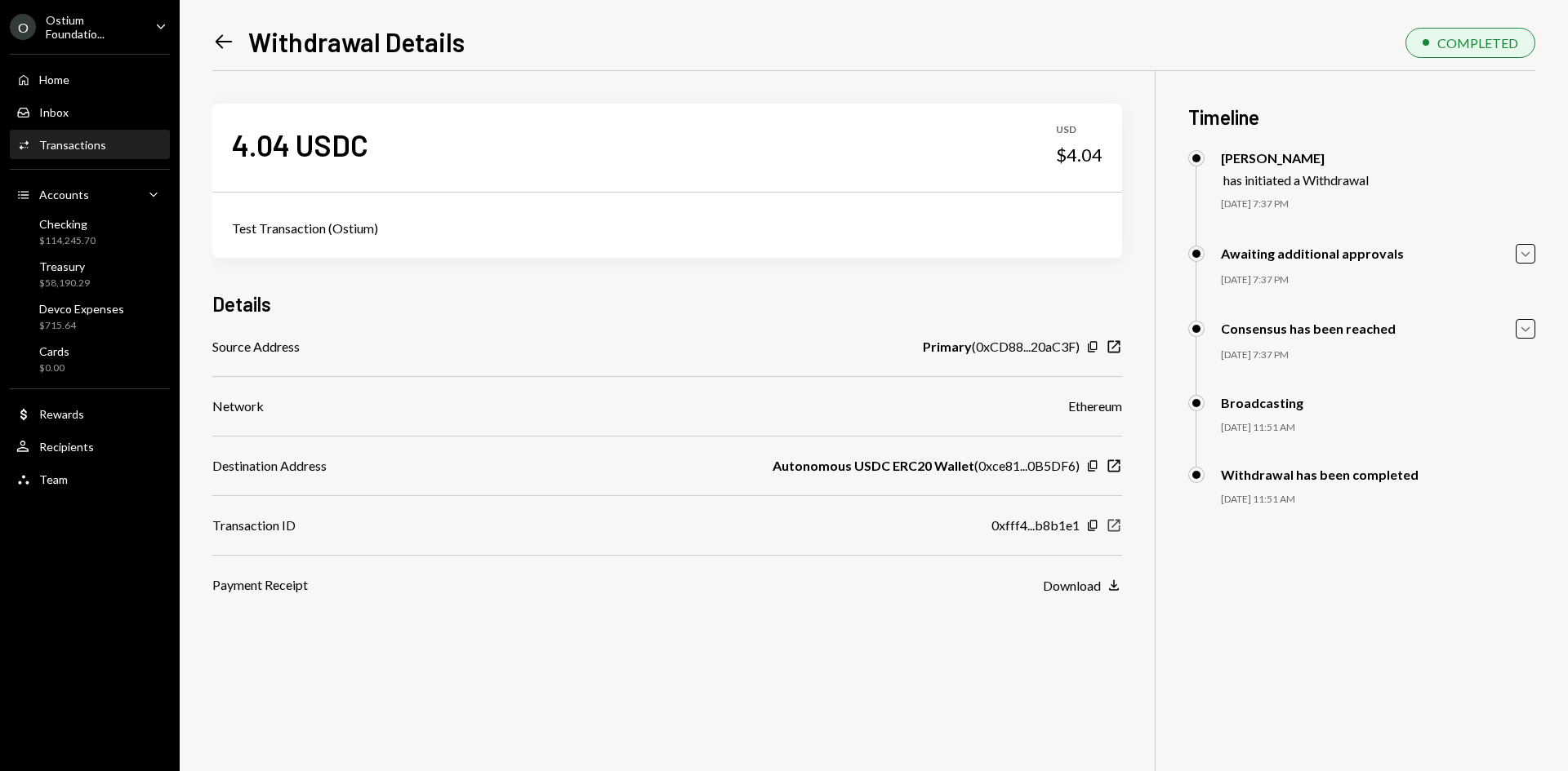
click at [1115, 525] on icon "button" at bounding box center [1114, 526] width 12 height 12
click at [232, 35] on icon "Left Arrow" at bounding box center [223, 41] width 23 height 23
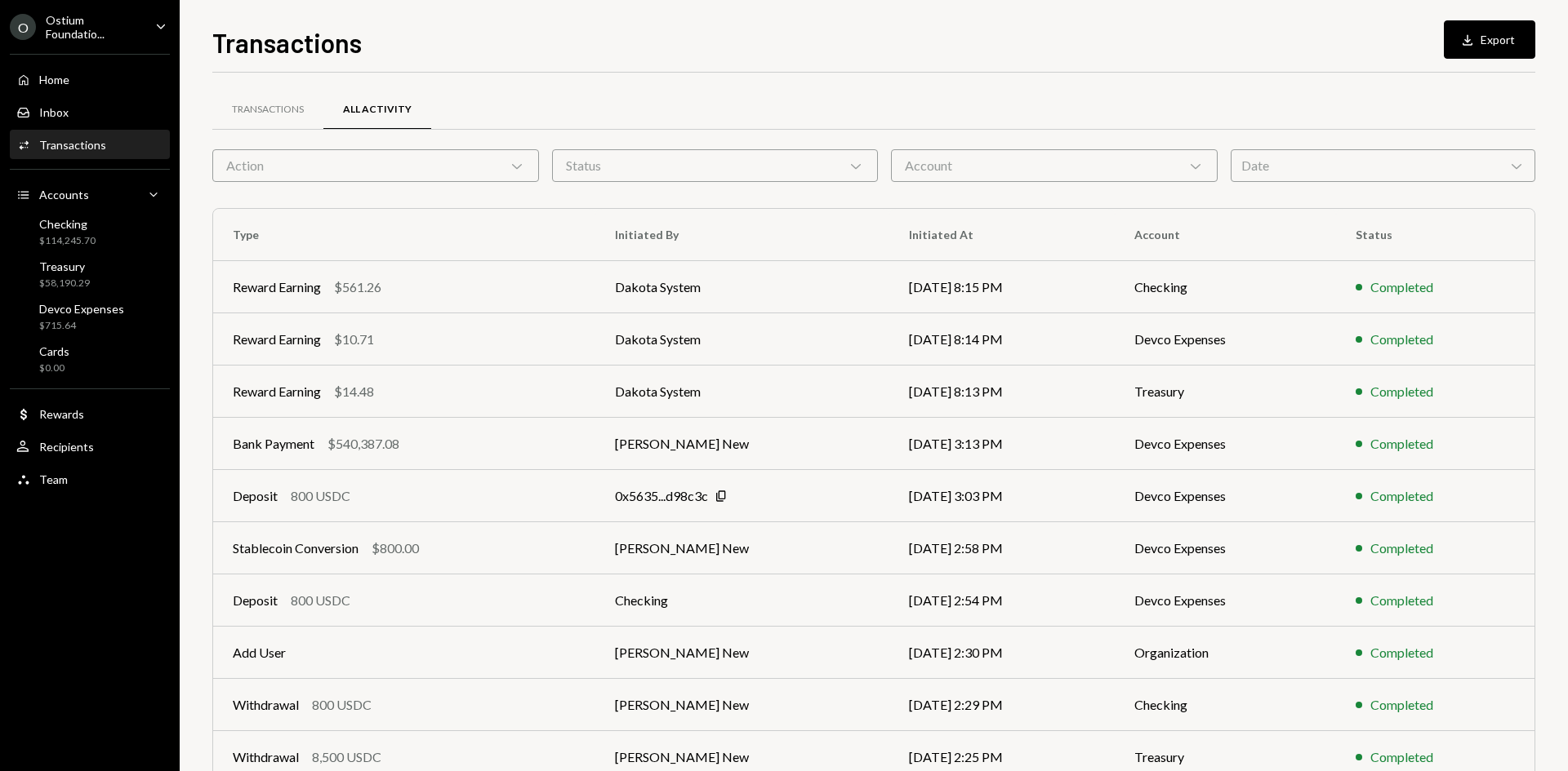
click at [363, 165] on div "Action Chevron Down" at bounding box center [375, 165] width 326 height 32
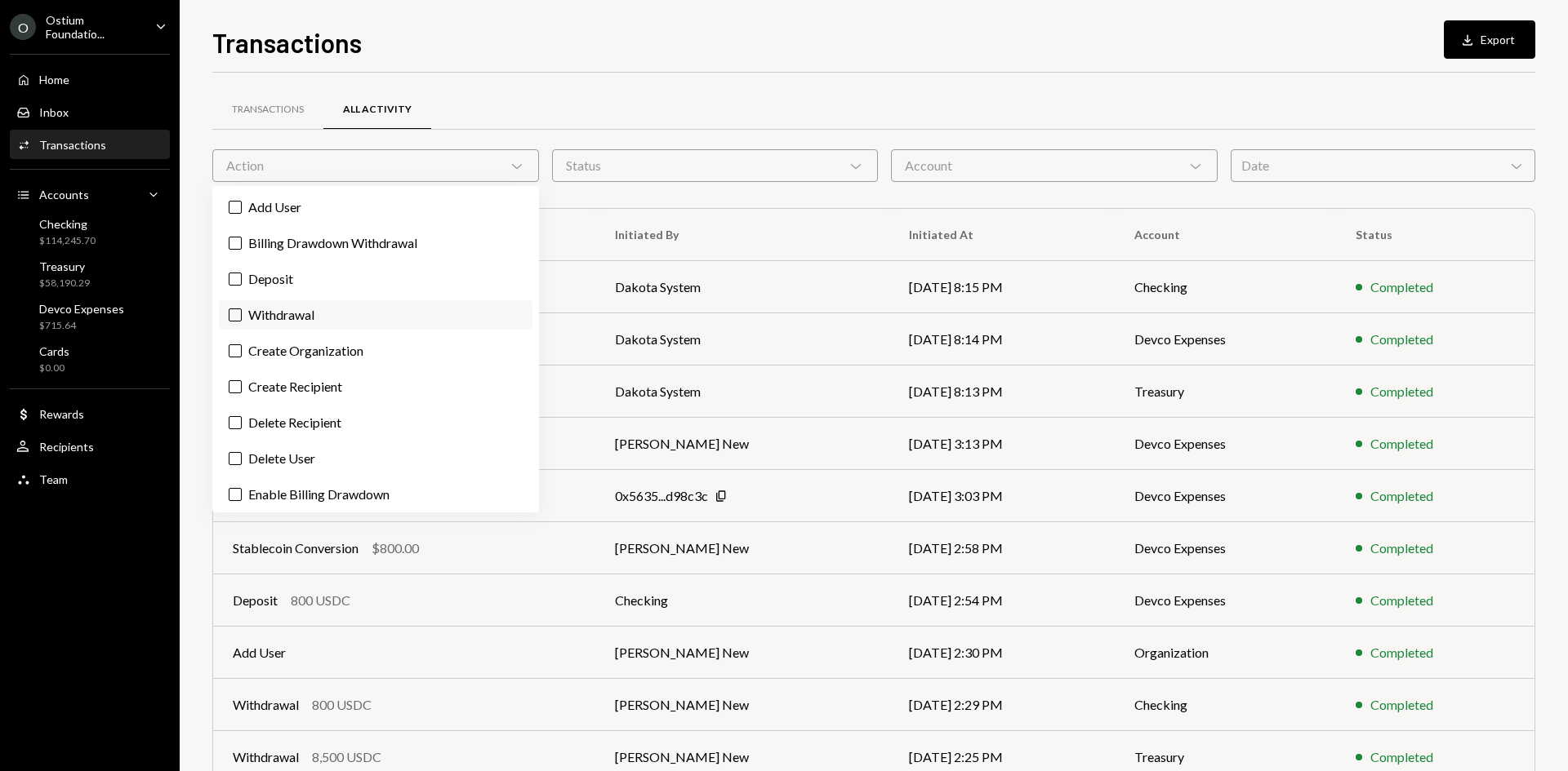
click at [358, 318] on label "Withdrawal" at bounding box center [375, 315] width 314 height 29
click at [242, 318] on button "Withdrawal" at bounding box center [234, 314] width 13 height 13
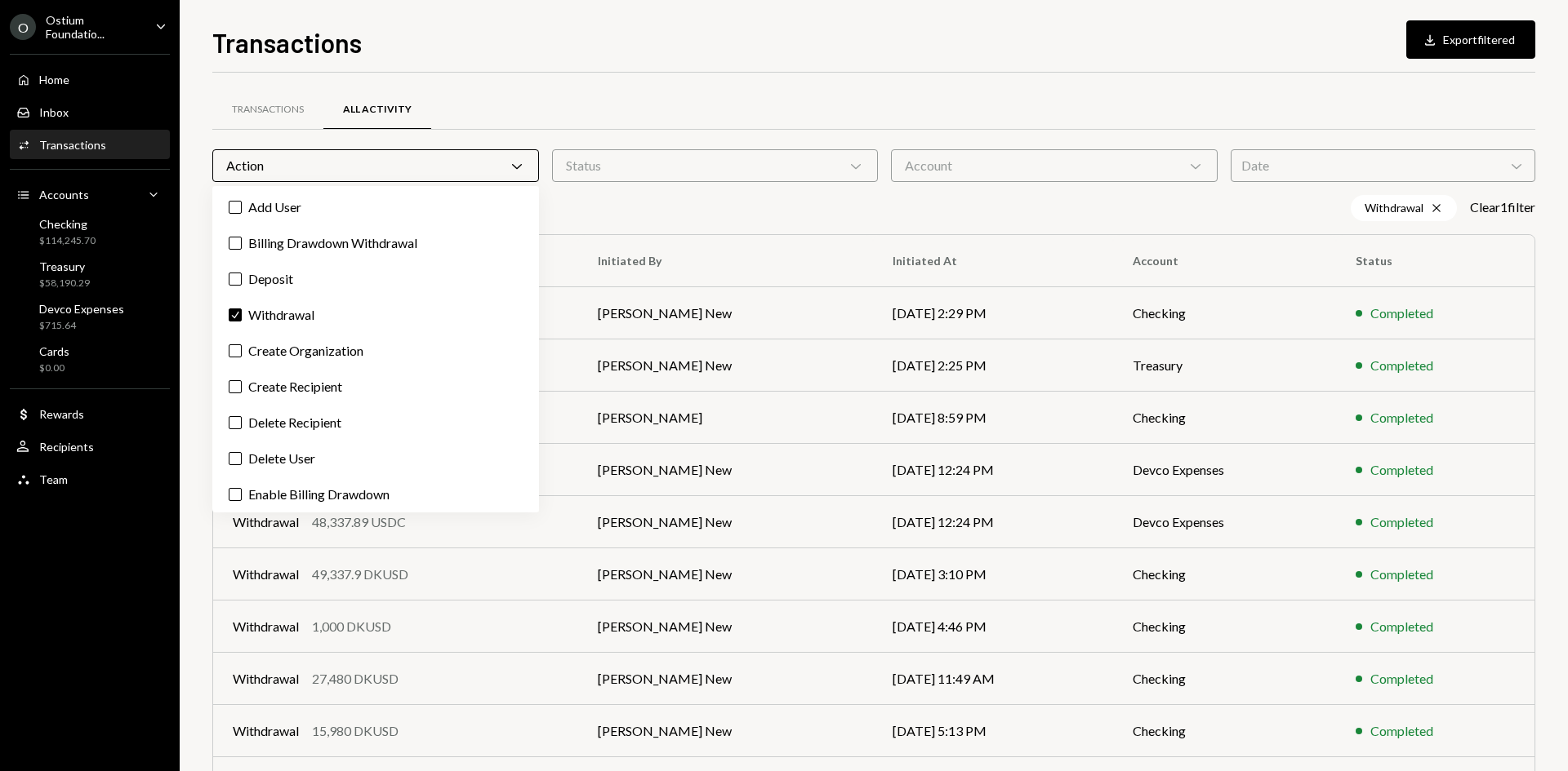
click at [719, 56] on div "Transactions Download Export filtered" at bounding box center [874, 40] width 1323 height 36
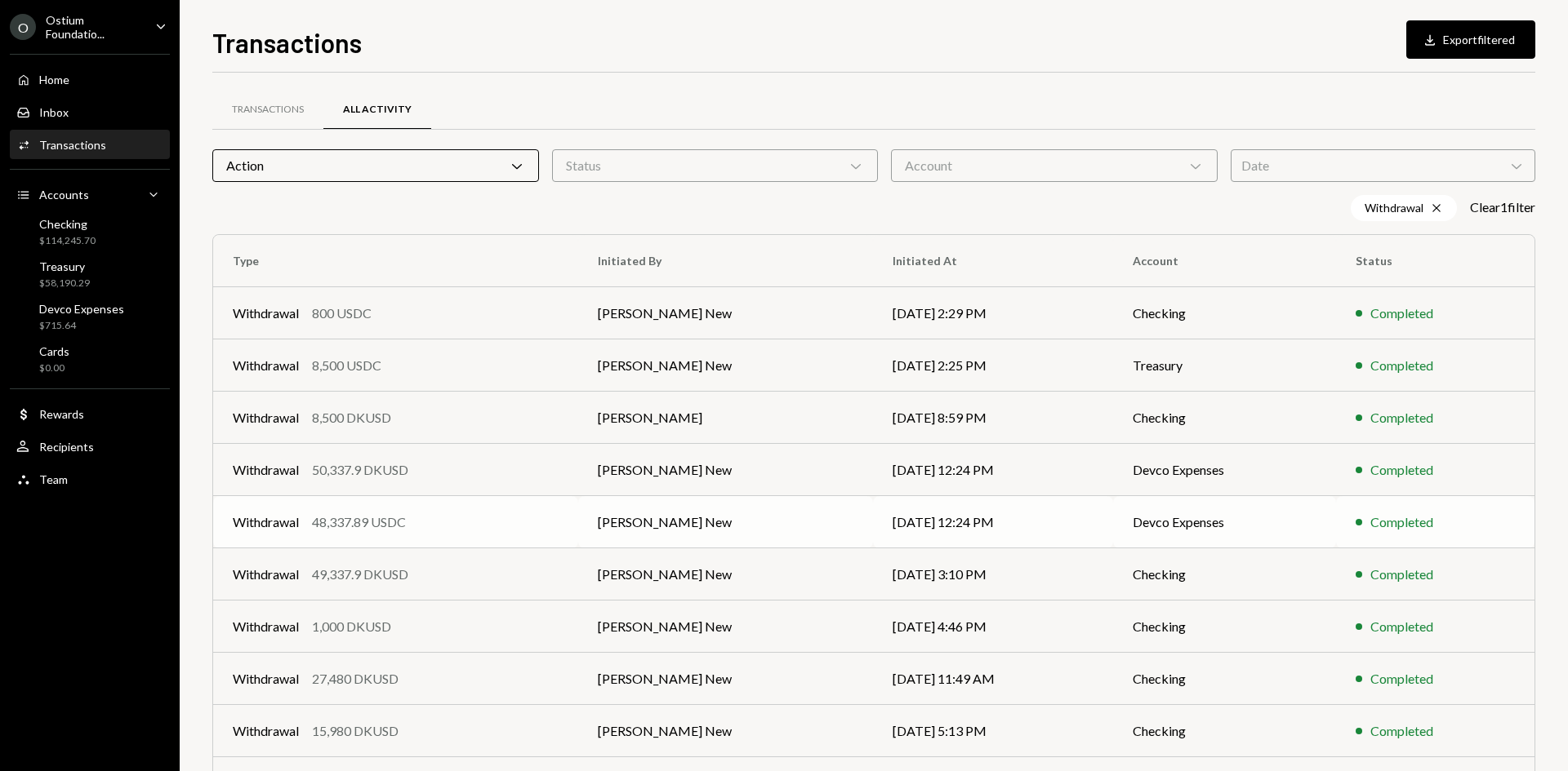
scroll to position [107, 0]
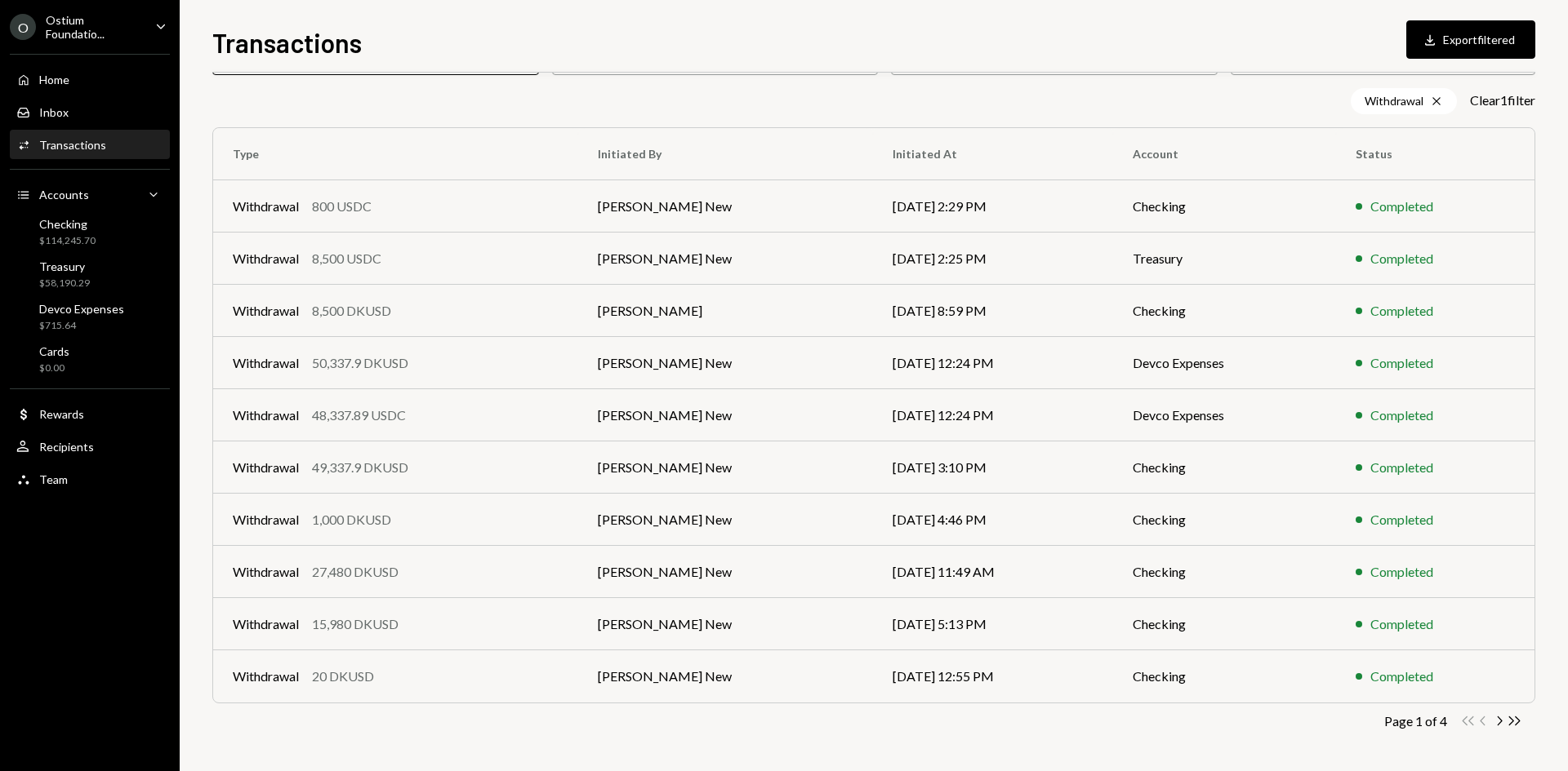
click at [1522, 722] on div "Page 1 of 4 Double Arrow Left Chevron Left Chevron Right Double Arrow Right" at bounding box center [874, 721] width 1323 height 16
click at [1518, 722] on icon "Double Arrow Right" at bounding box center [1514, 721] width 16 height 16
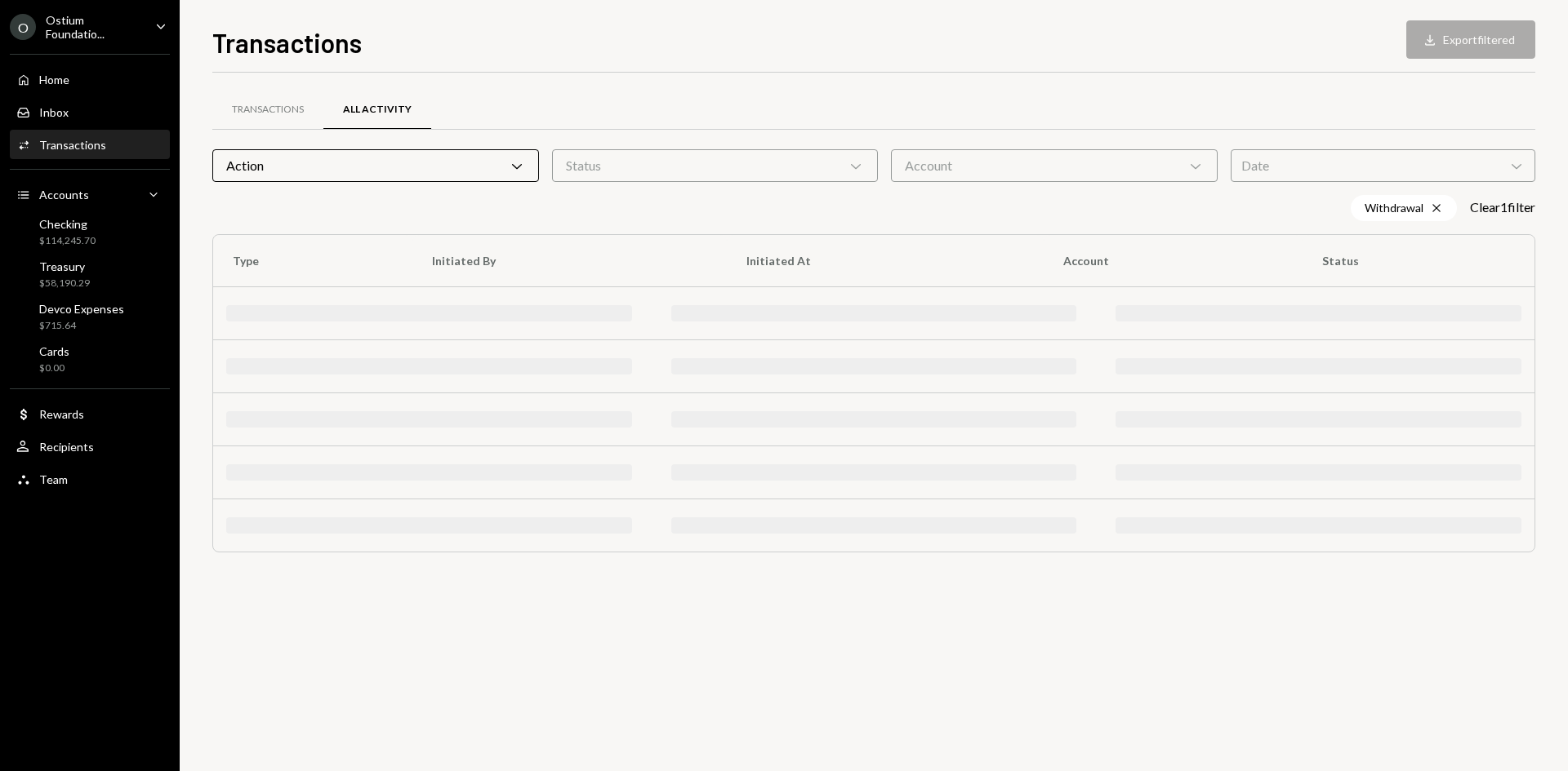
scroll to position [0, 0]
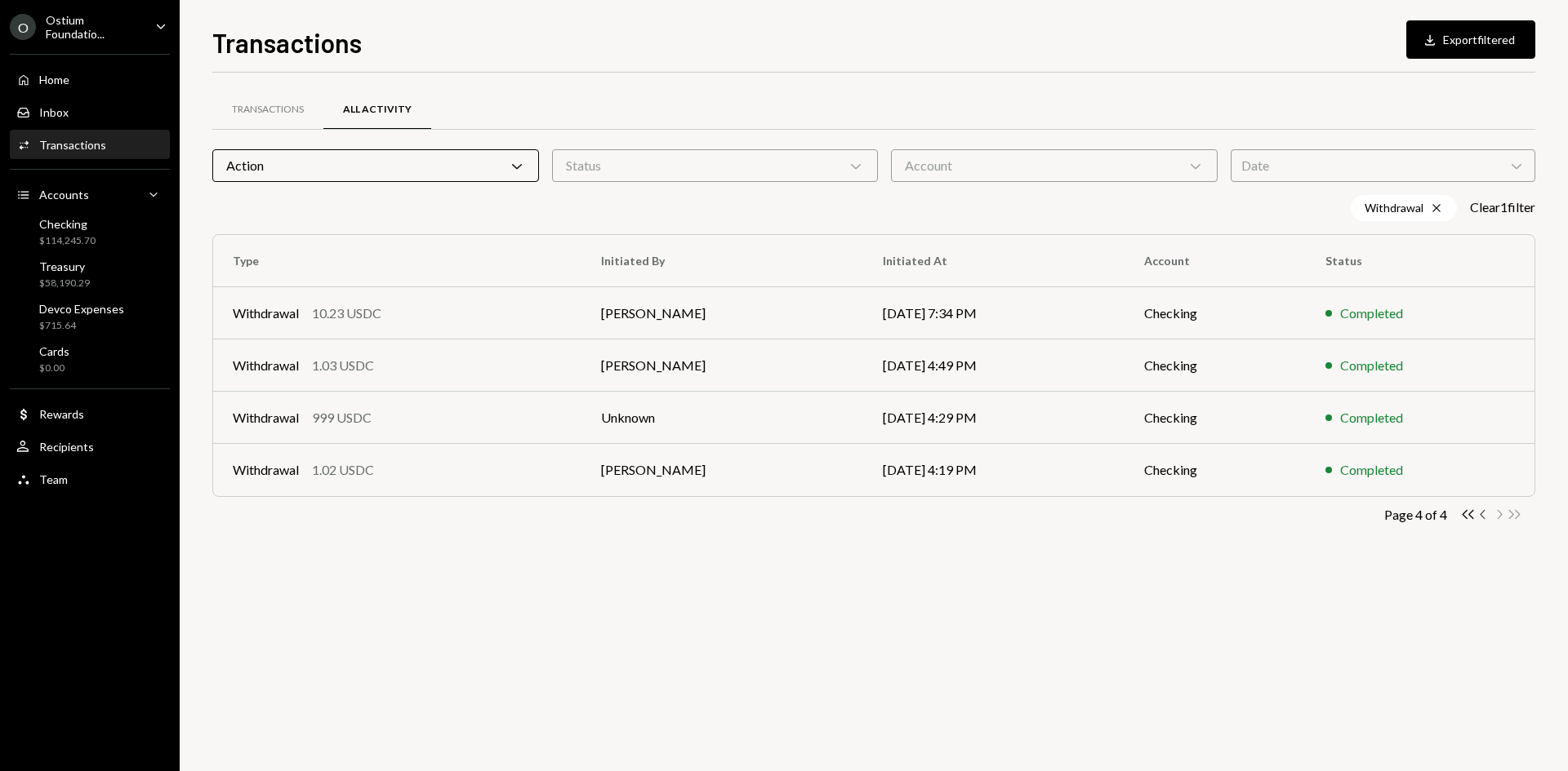
click at [1483, 513] on icon "Chevron Left" at bounding box center [1484, 514] width 16 height 16
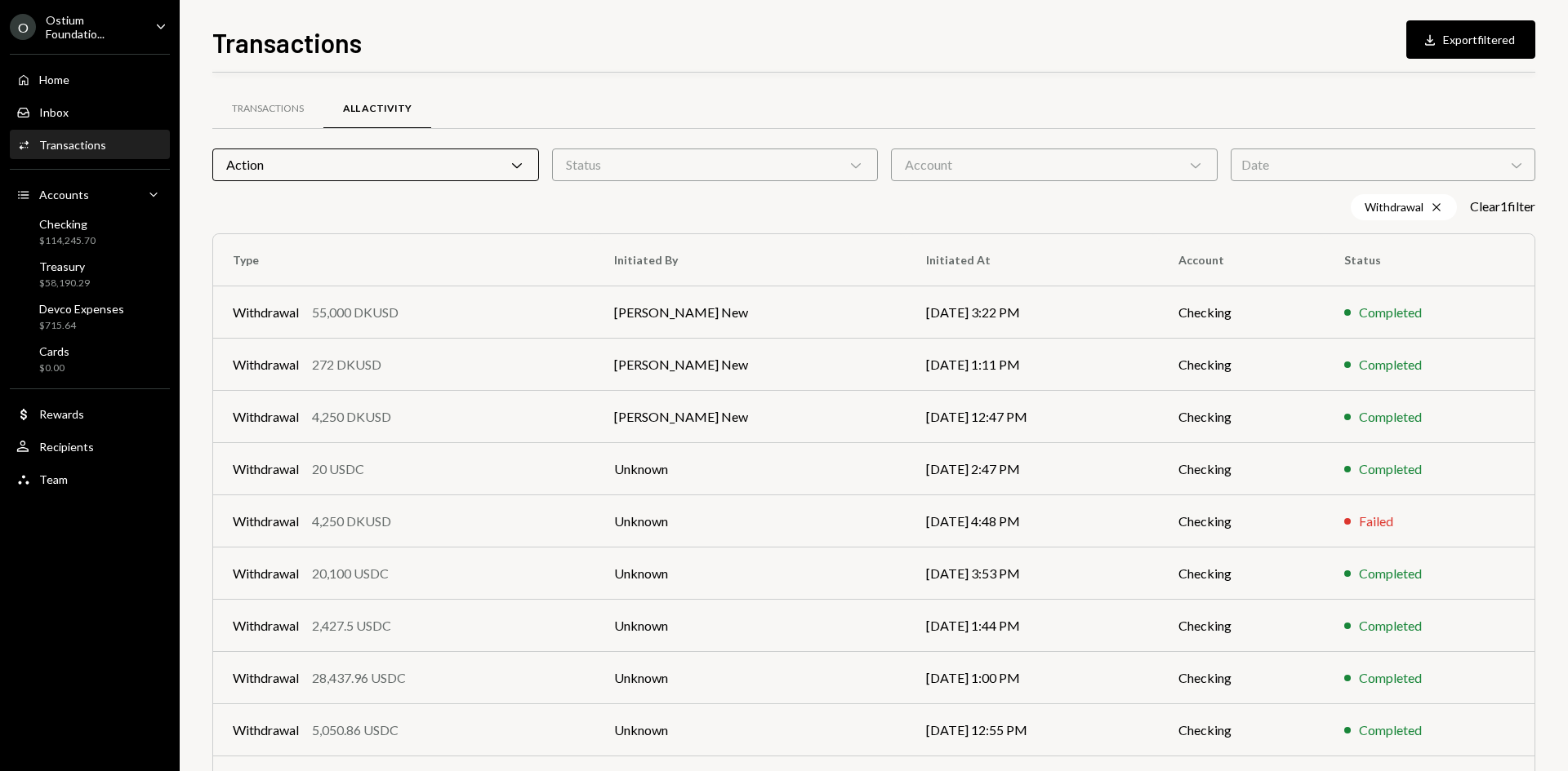
scroll to position [2, 0]
click at [299, 115] on div "Transactions" at bounding box center [268, 108] width 72 height 14
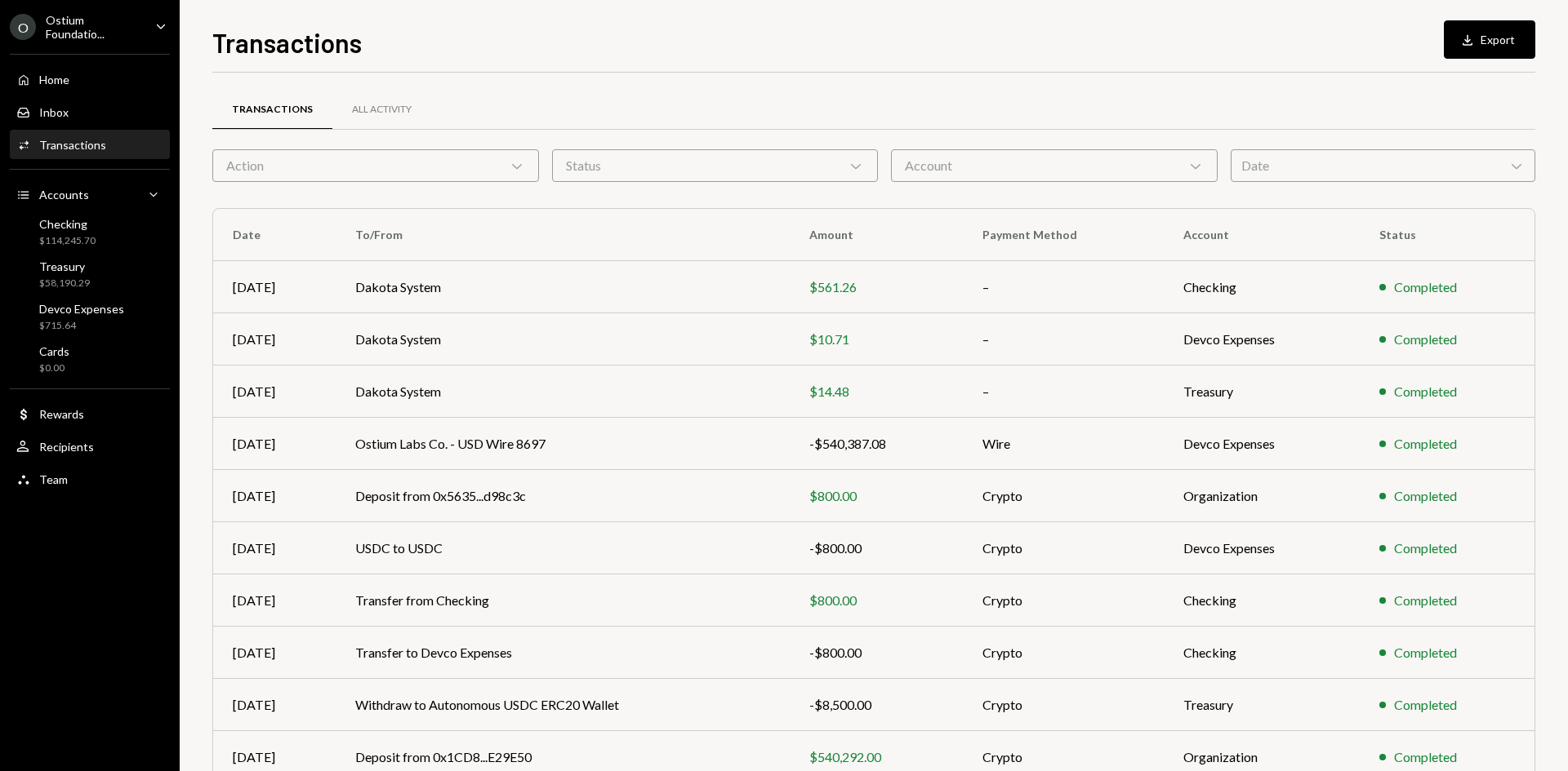
click at [332, 149] on div "Action Chevron Down" at bounding box center [375, 165] width 326 height 32
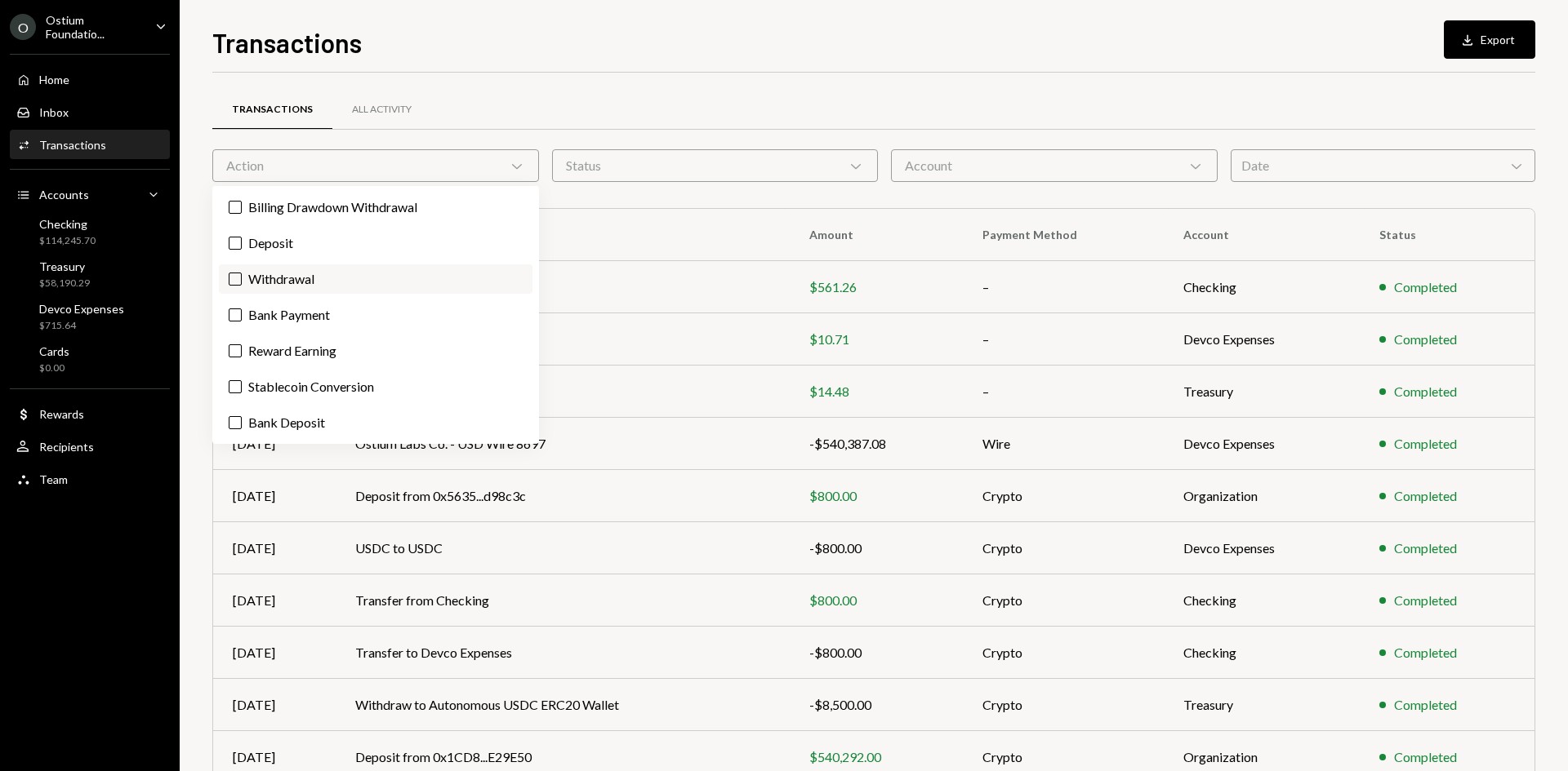
click at [302, 272] on label "Withdrawal" at bounding box center [375, 279] width 314 height 29
click at [242, 272] on button "Withdrawal" at bounding box center [234, 278] width 13 height 13
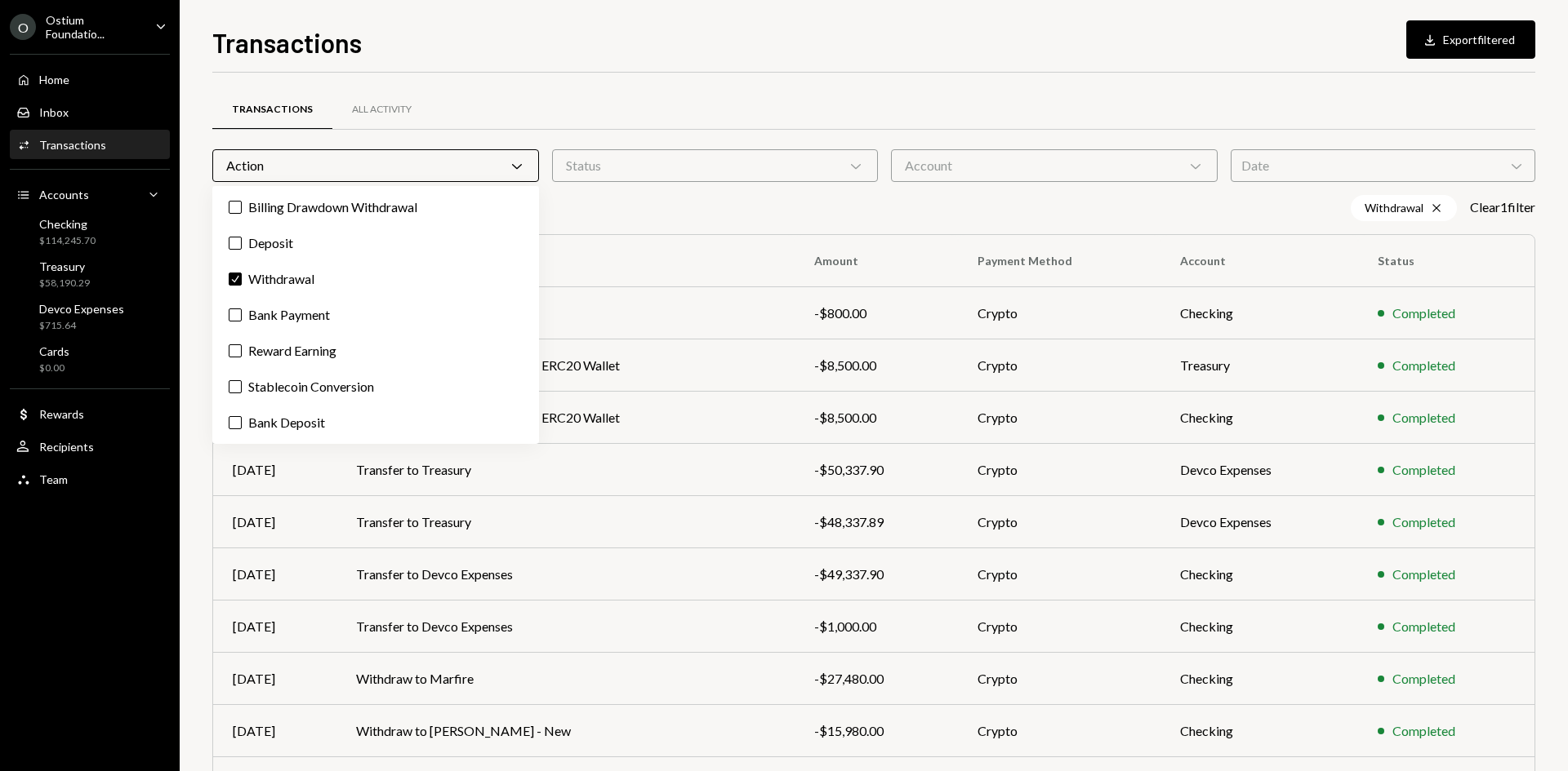
click at [837, 213] on div "Withdrawal Cross Clear 1 filter" at bounding box center [874, 208] width 1323 height 26
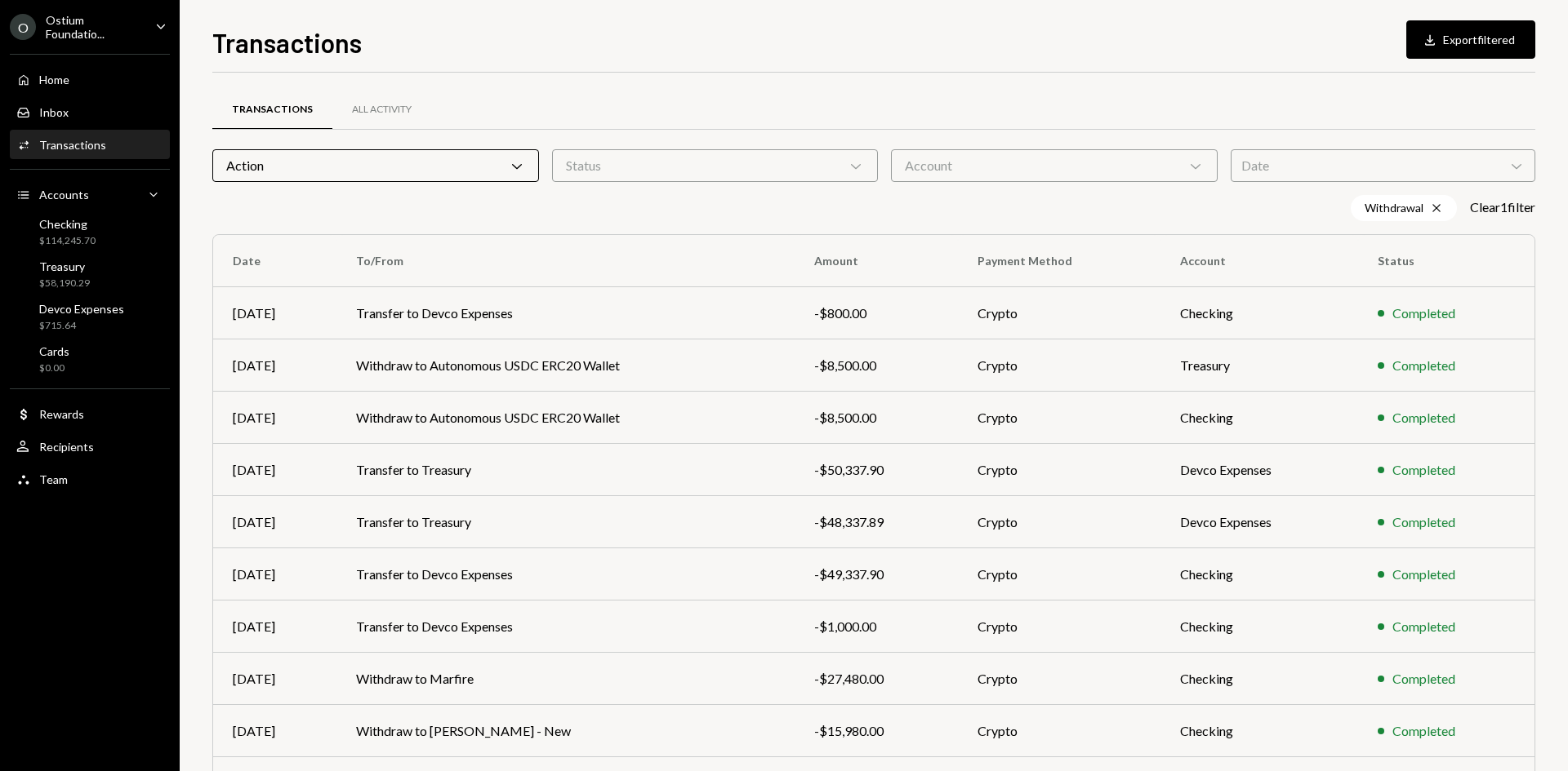
scroll to position [107, 0]
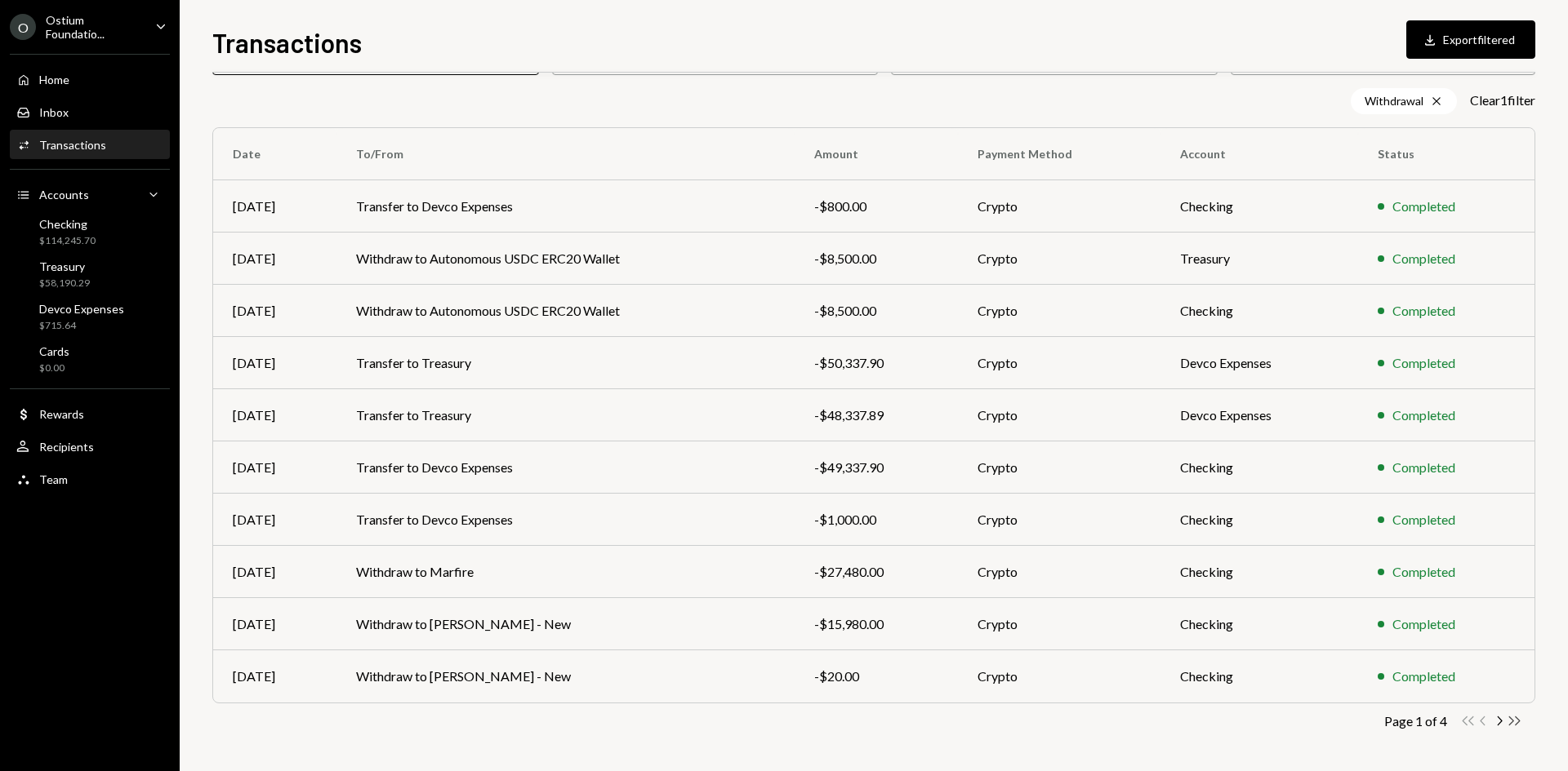
click at [1516, 717] on icon "button" at bounding box center [1515, 721] width 12 height 9
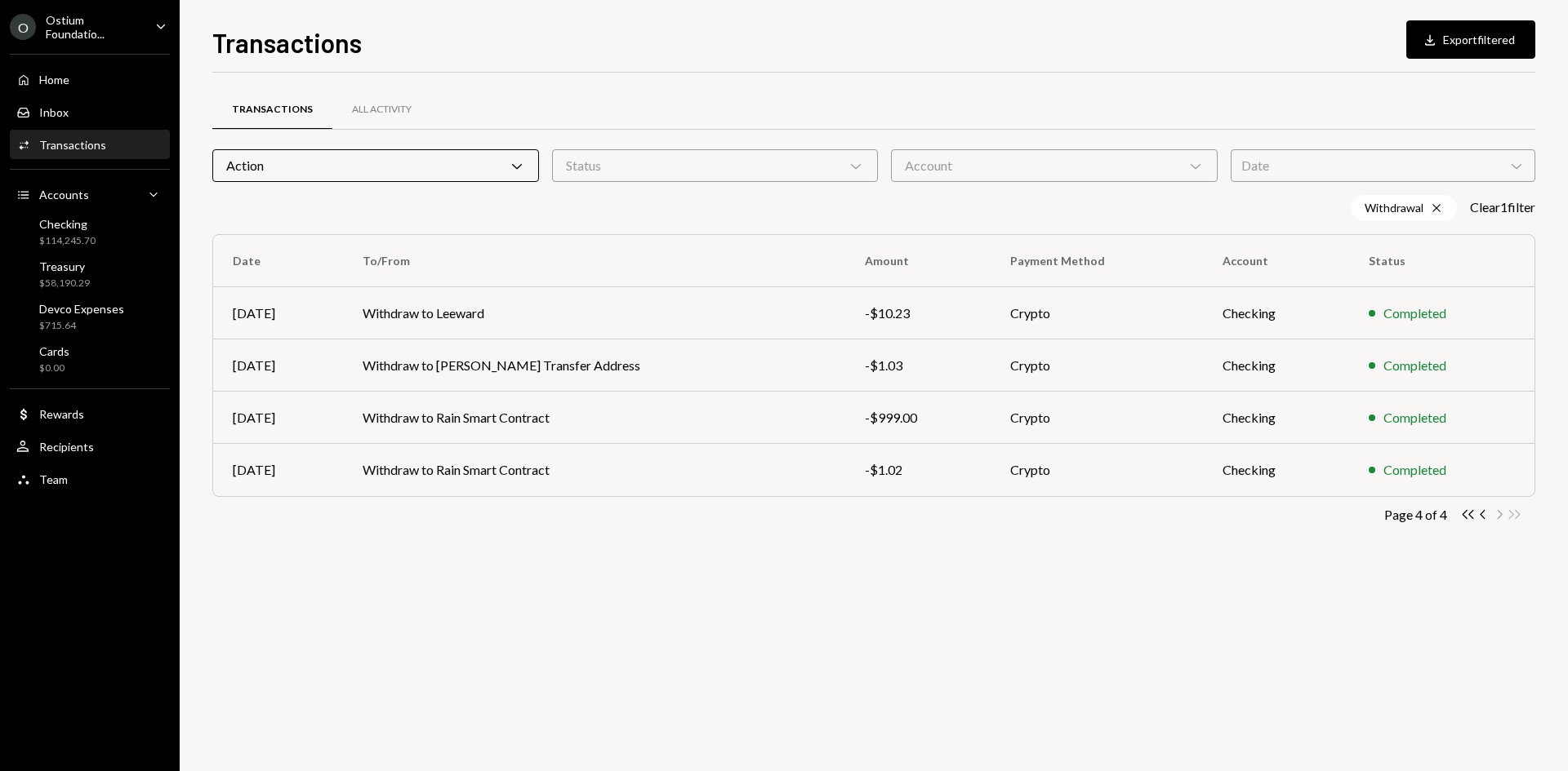
scroll to position [0, 0]
click at [1488, 518] on icon "Chevron Left" at bounding box center [1484, 514] width 16 height 16
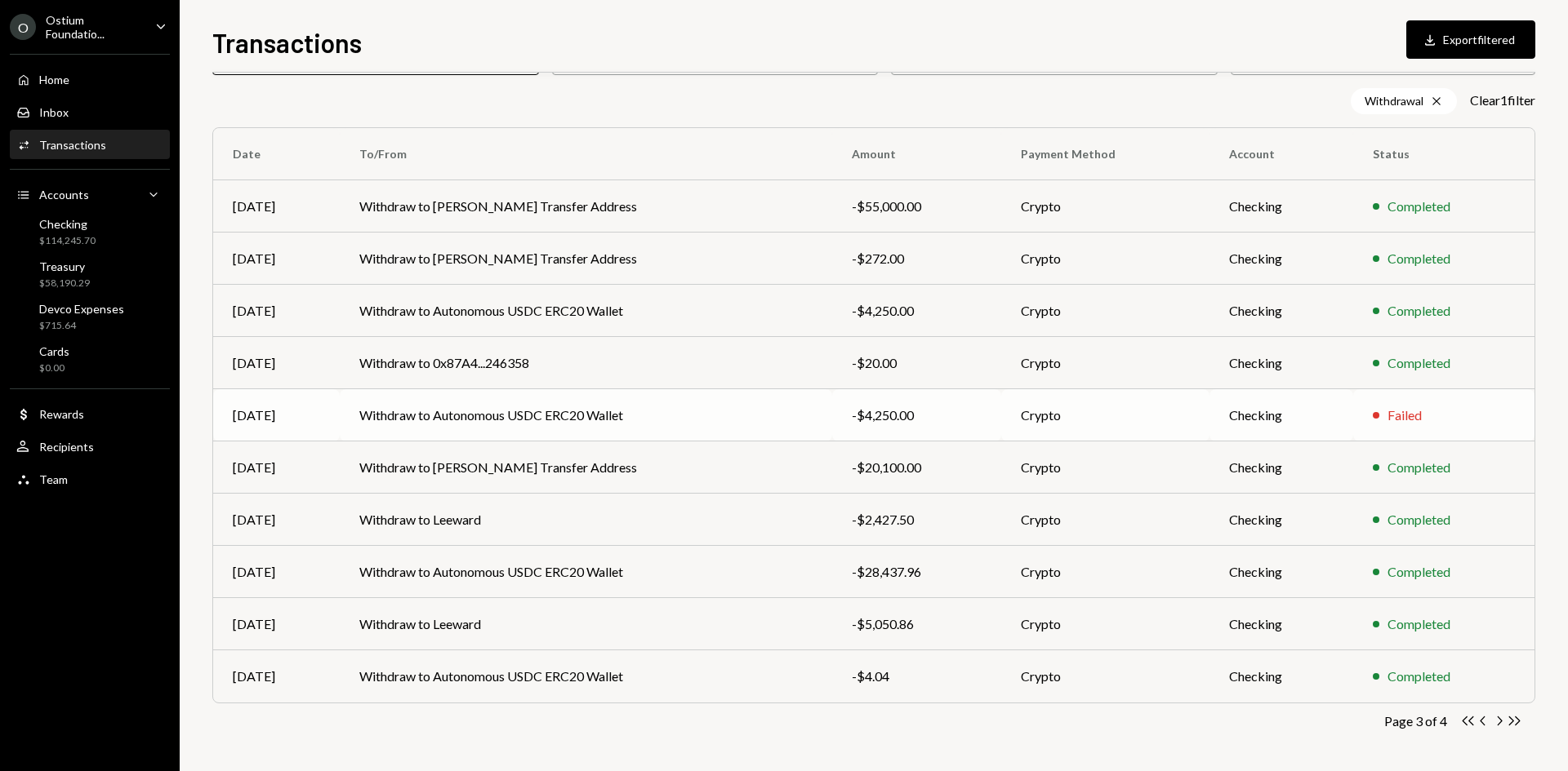
scroll to position [105, 0]
click at [724, 588] on td "Withdraw to Autonomous USDC ERC20 Wallet" at bounding box center [586, 573] width 492 height 52
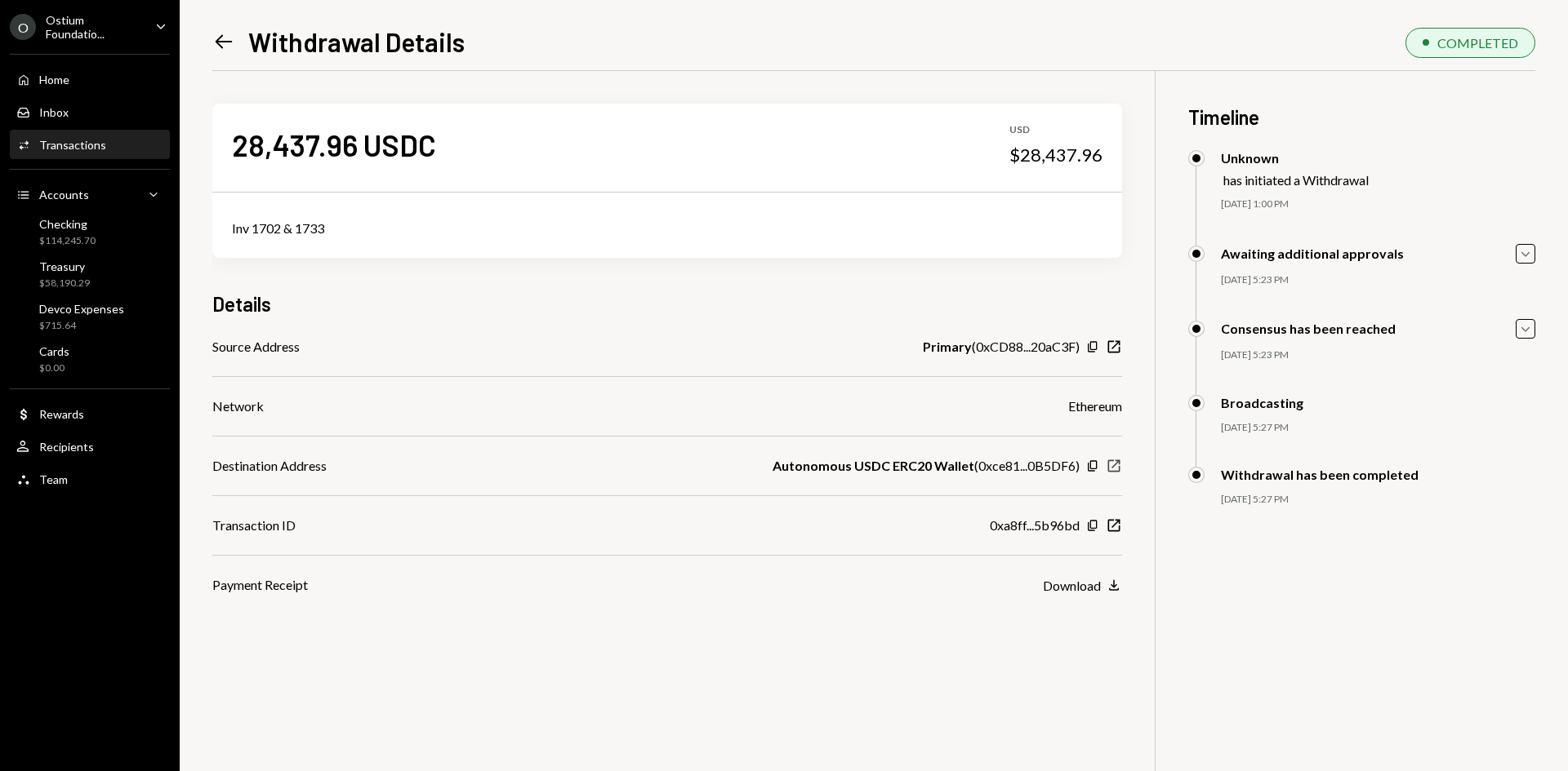
click at [1113, 467] on icon "button" at bounding box center [1114, 466] width 12 height 12
click at [1114, 529] on icon "New Window" at bounding box center [1113, 525] width 17 height 17
drag, startPoint x: 1099, startPoint y: 156, endPoint x: 1025, endPoint y: 153, distance: 74.1
click at [1025, 153] on div "$28,437.96" at bounding box center [1055, 155] width 93 height 23
copy div "28,437.96"
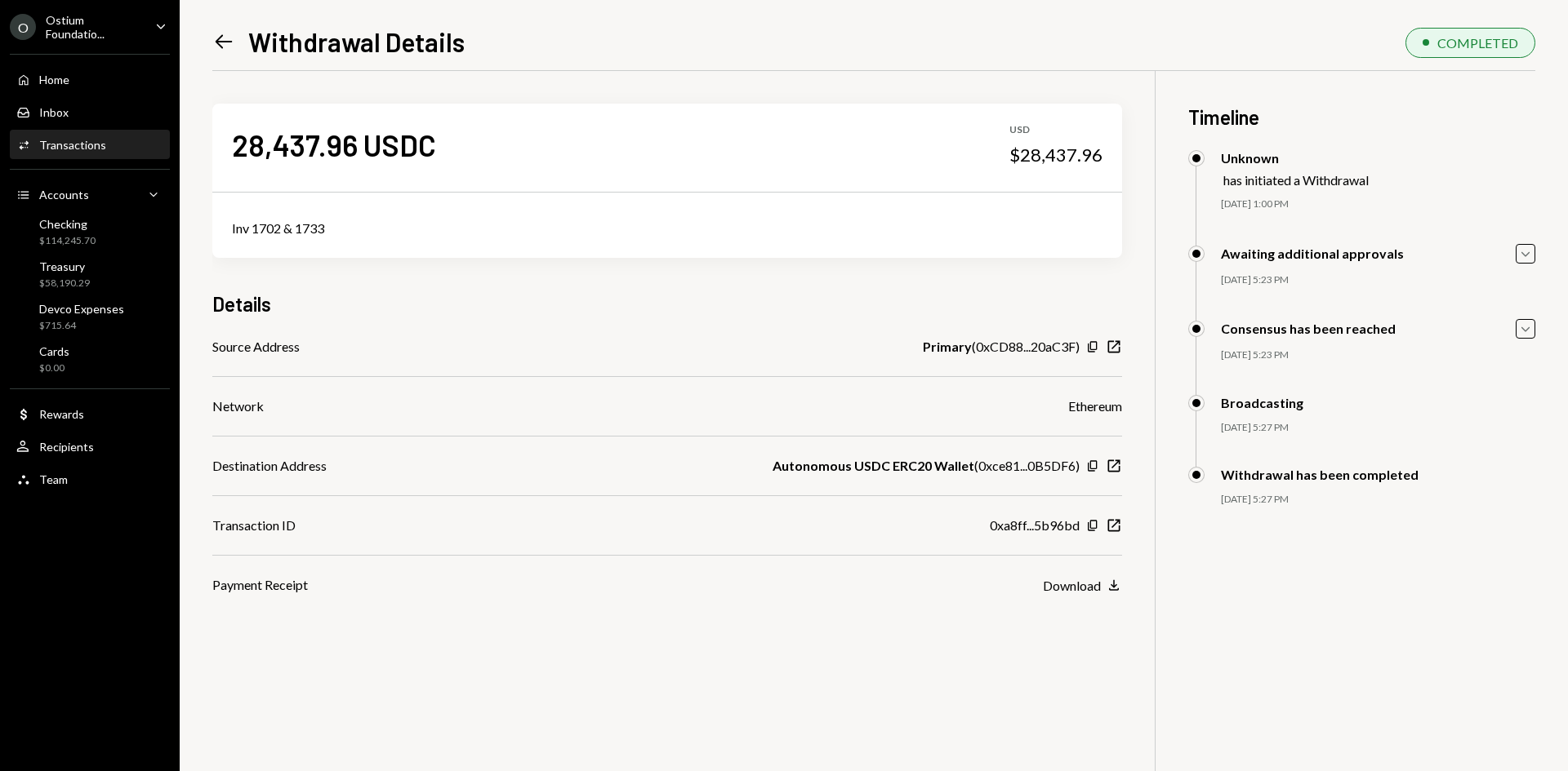
click at [201, 51] on div "Left Arrow Withdrawal Details COMPLETED 28,437.96 USDC USD $28,437.96 Inv 1702 …" at bounding box center [873, 385] width 1389 height 771
click at [209, 50] on div "Left Arrow Withdrawal Details COMPLETED 28,437.96 USDC USD $28,437.96 Inv 1702 …" at bounding box center [873, 385] width 1389 height 771
click at [216, 46] on icon "Left Arrow" at bounding box center [223, 41] width 23 height 23
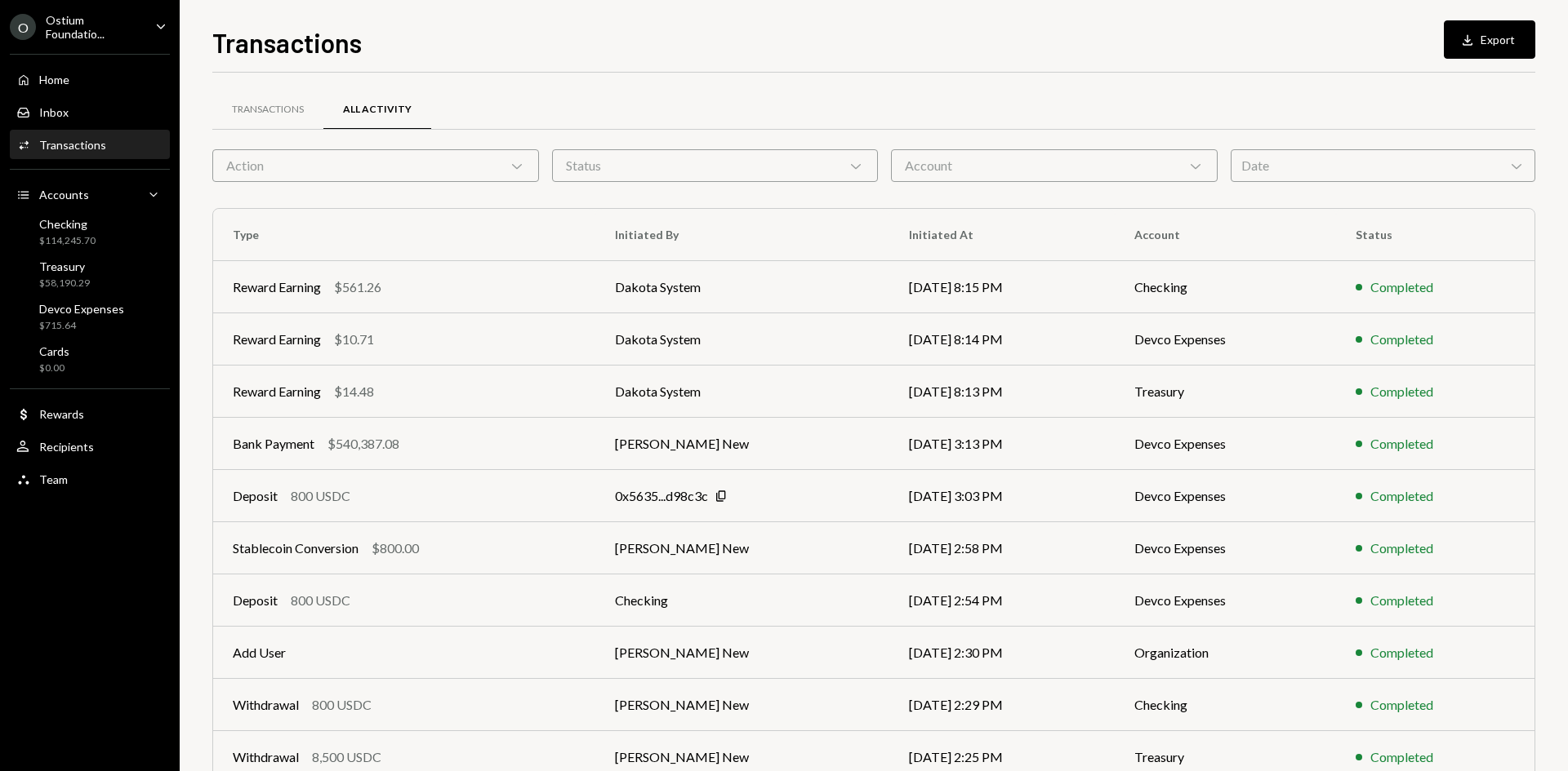
click at [322, 177] on div "Action Chevron Down" at bounding box center [375, 165] width 326 height 32
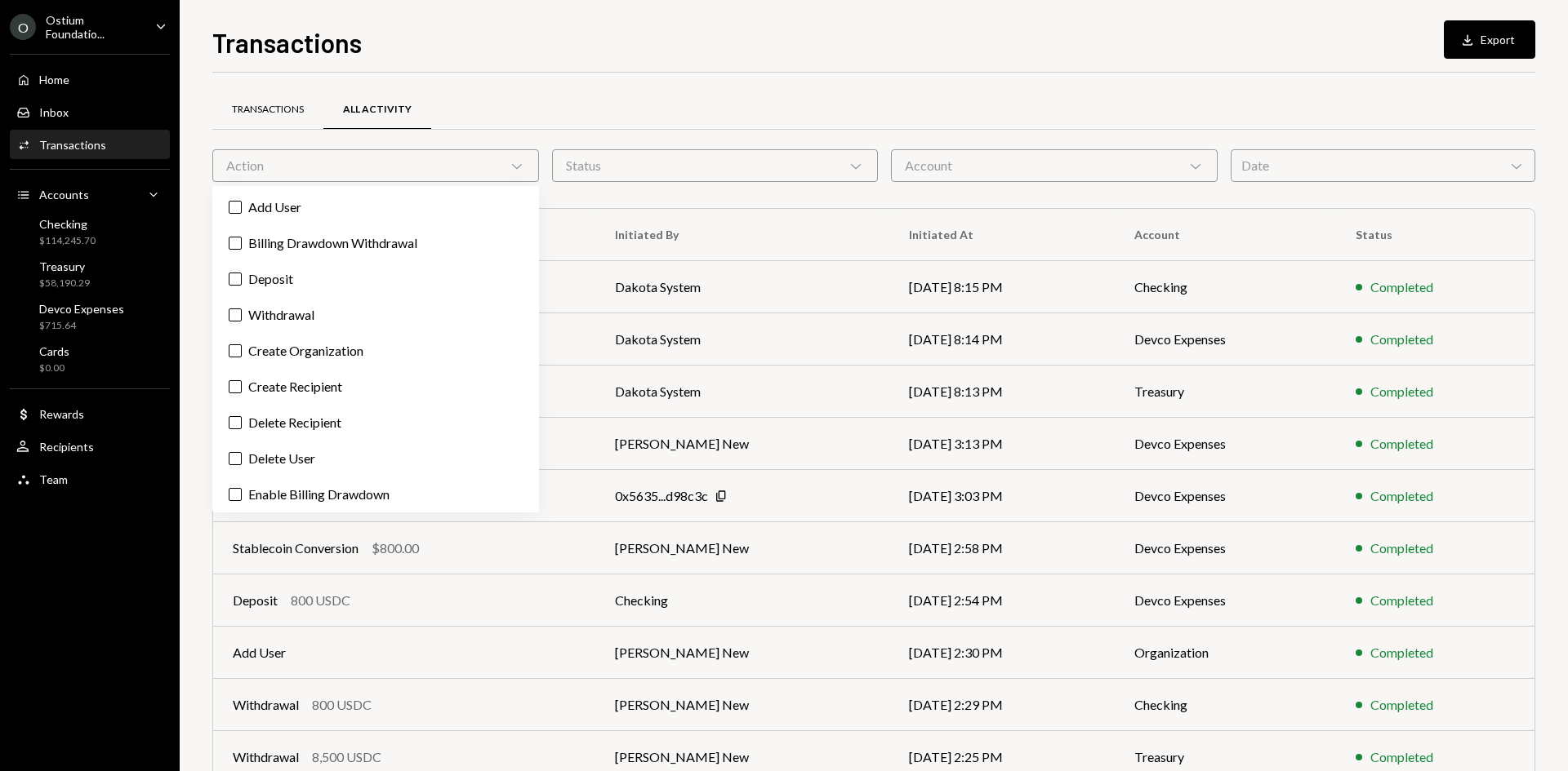
click at [268, 109] on div "Transactions" at bounding box center [268, 110] width 72 height 14
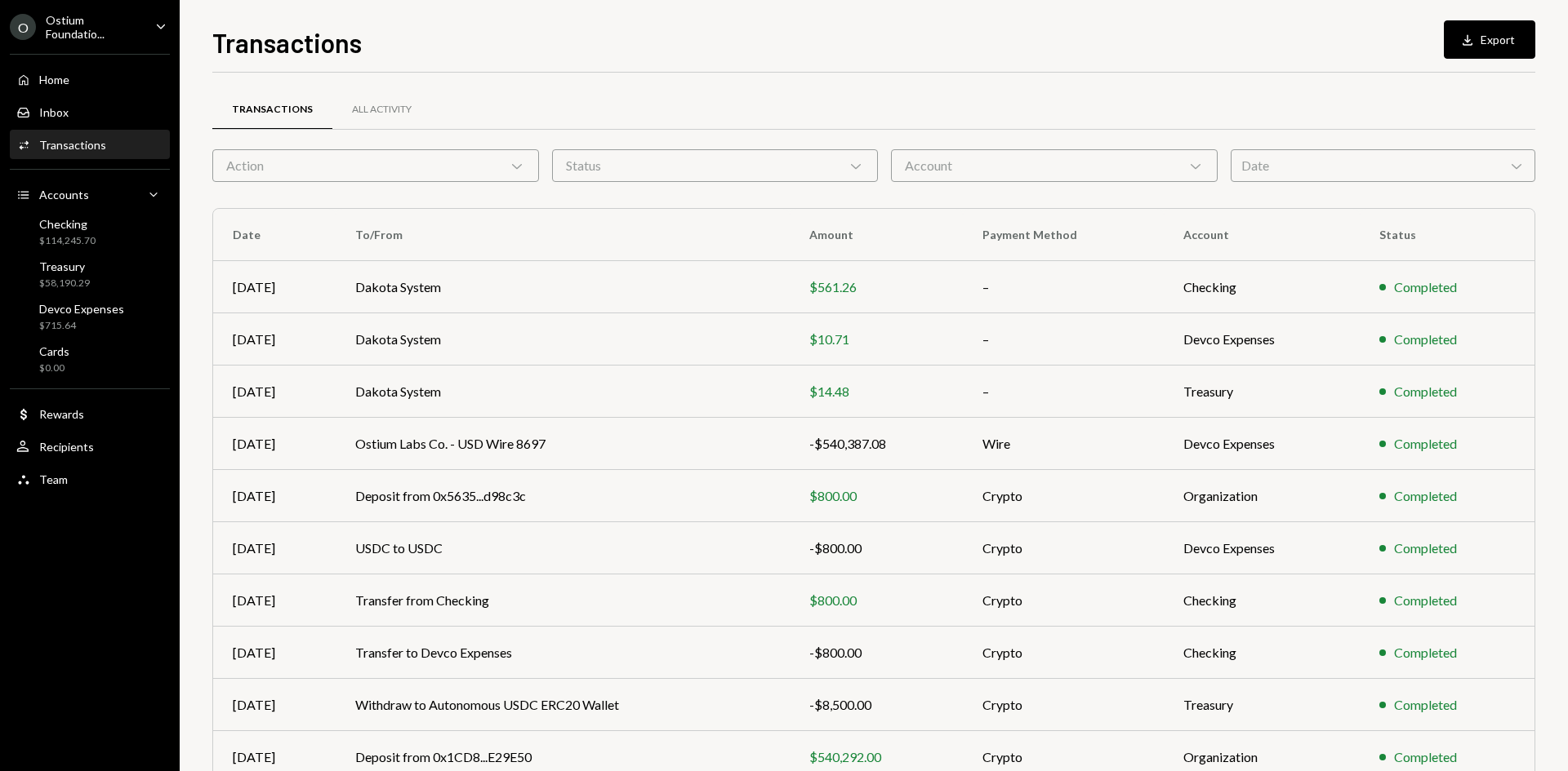
click at [297, 159] on div "Action Chevron Down" at bounding box center [375, 165] width 326 height 32
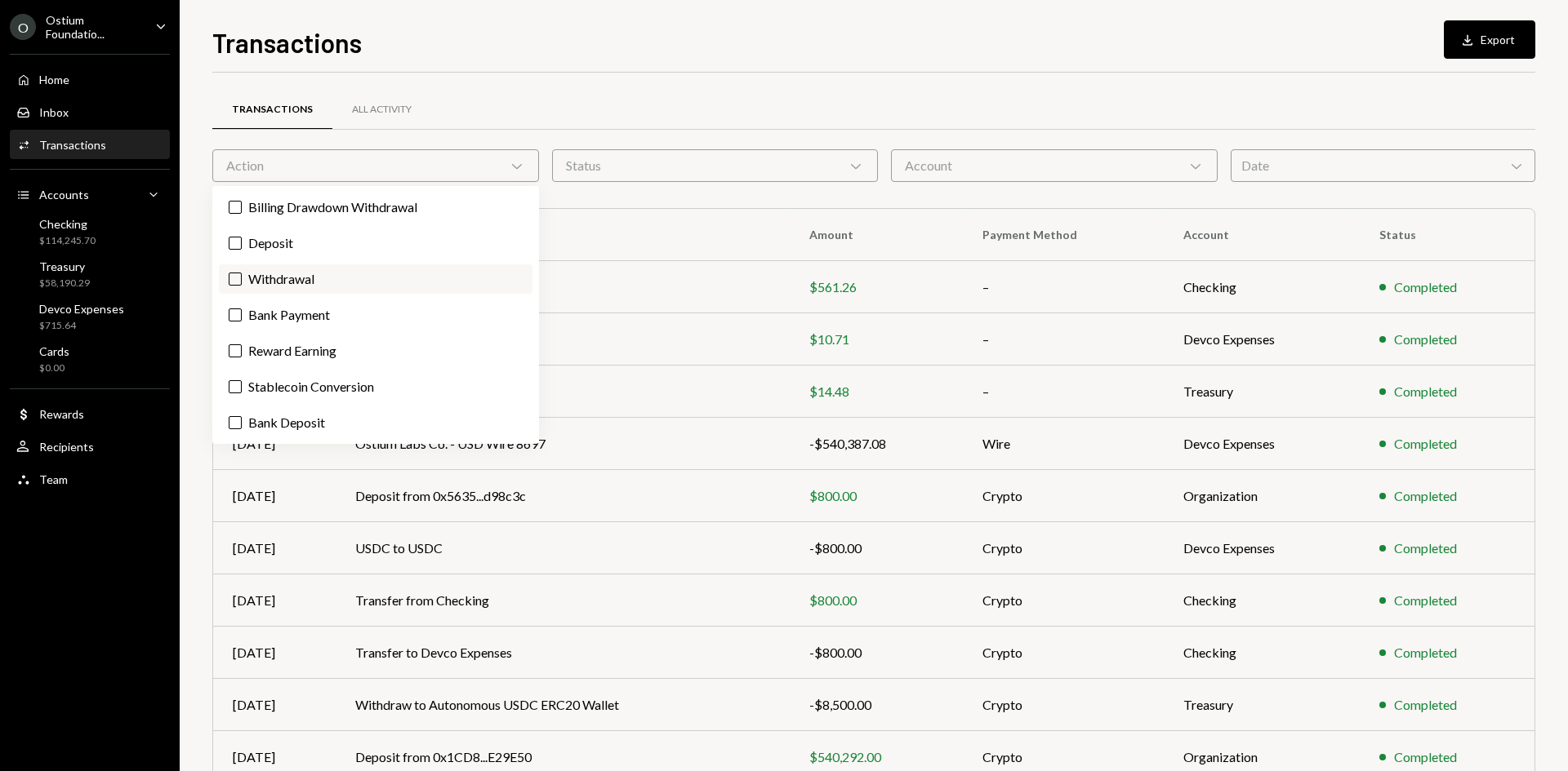
click at [288, 268] on label "Withdrawal" at bounding box center [375, 279] width 314 height 29
click at [242, 272] on button "Withdrawal" at bounding box center [234, 278] width 13 height 13
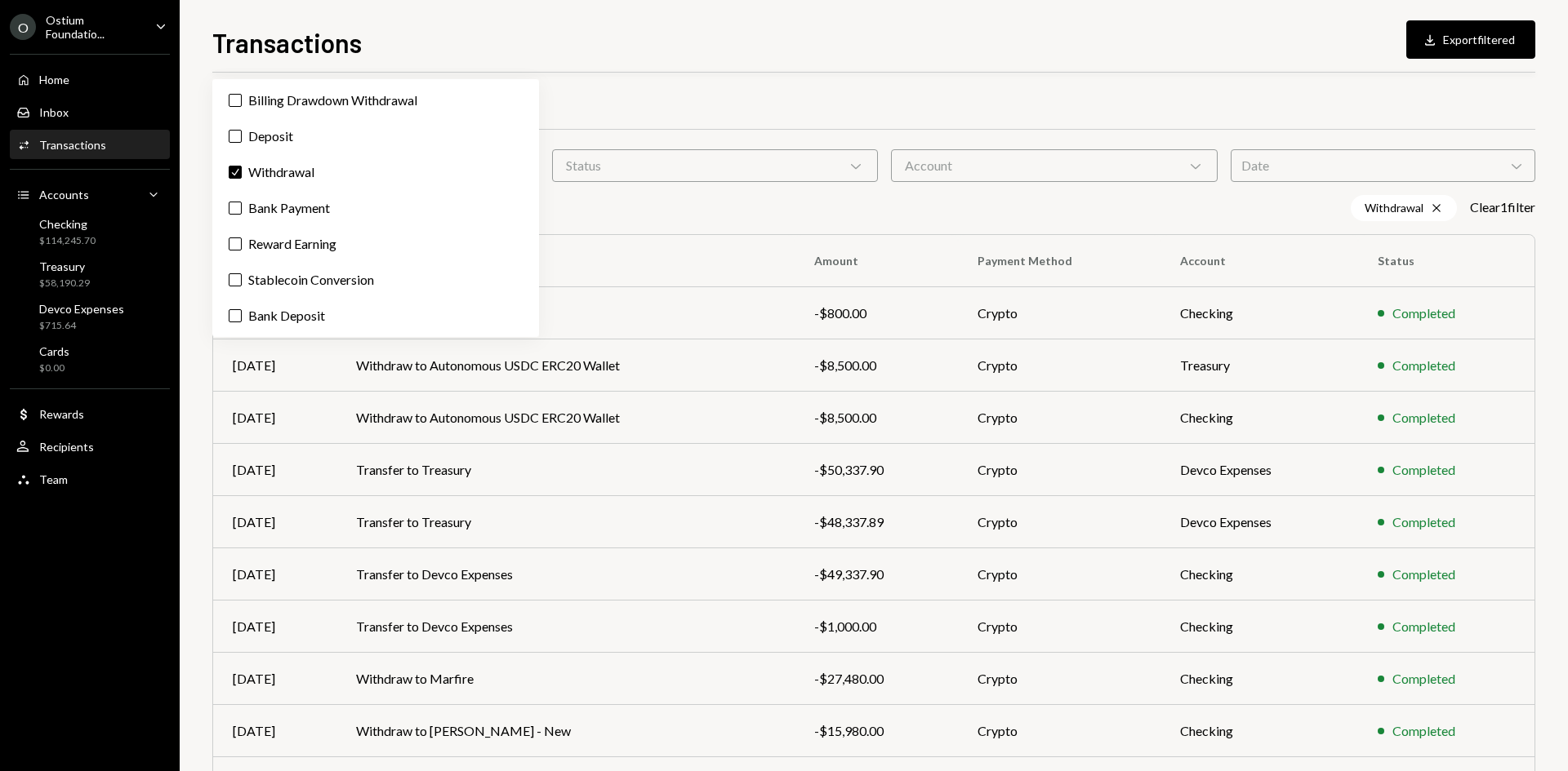
scroll to position [107, 0]
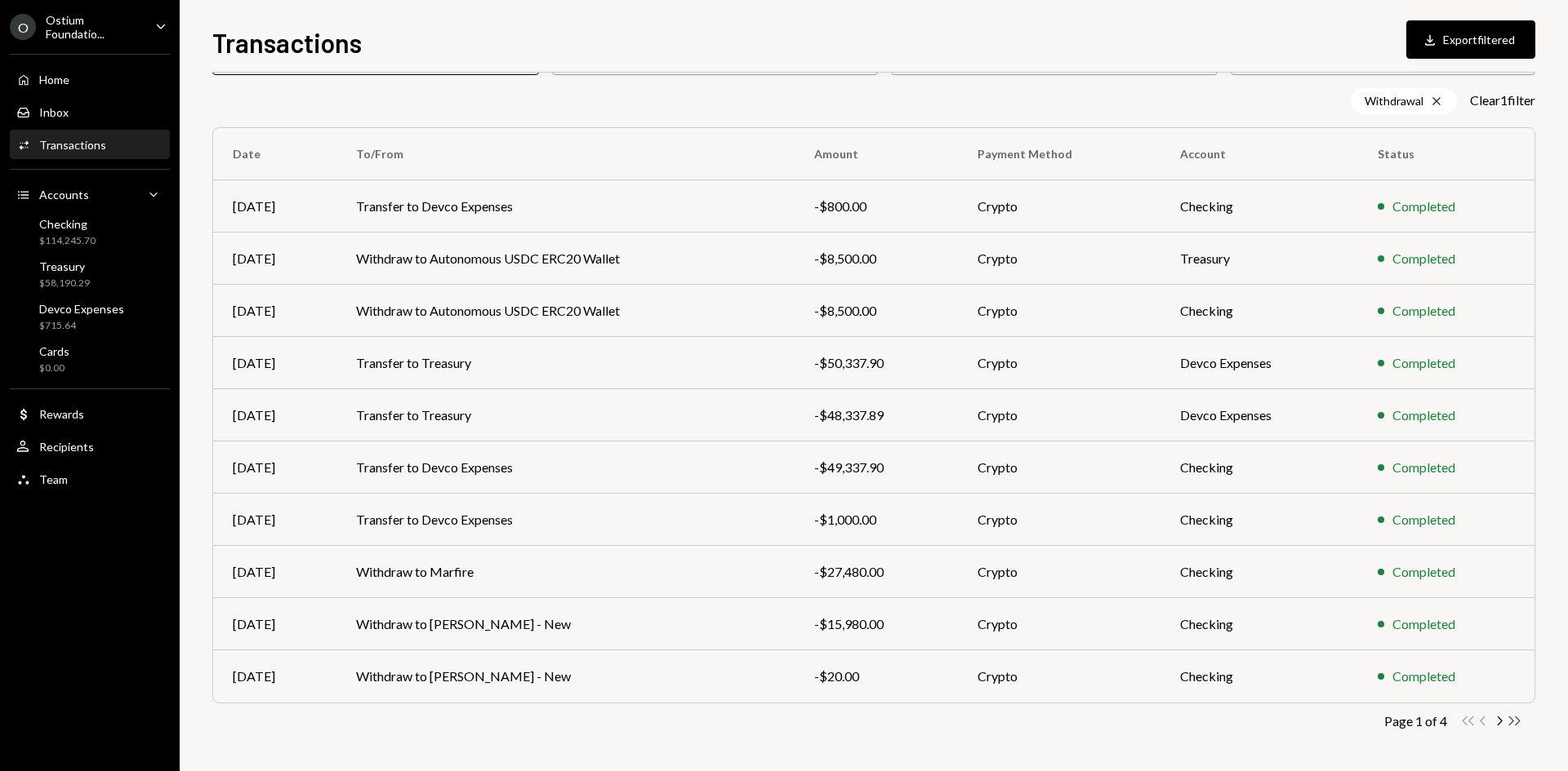
click at [1521, 725] on icon "Double Arrow Right" at bounding box center [1514, 721] width 16 height 16
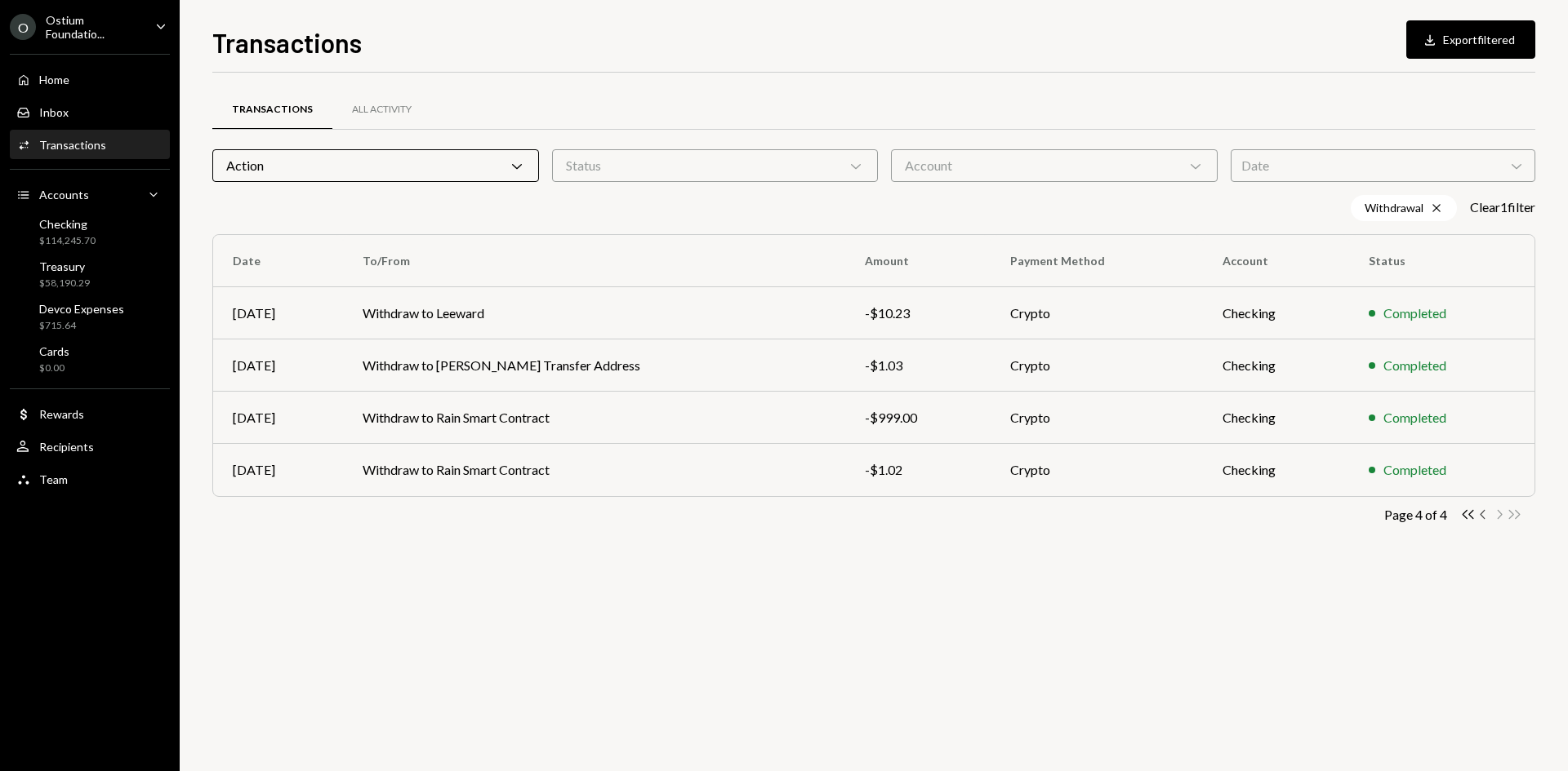
click at [1485, 514] on icon "Chevron Left" at bounding box center [1484, 514] width 16 height 16
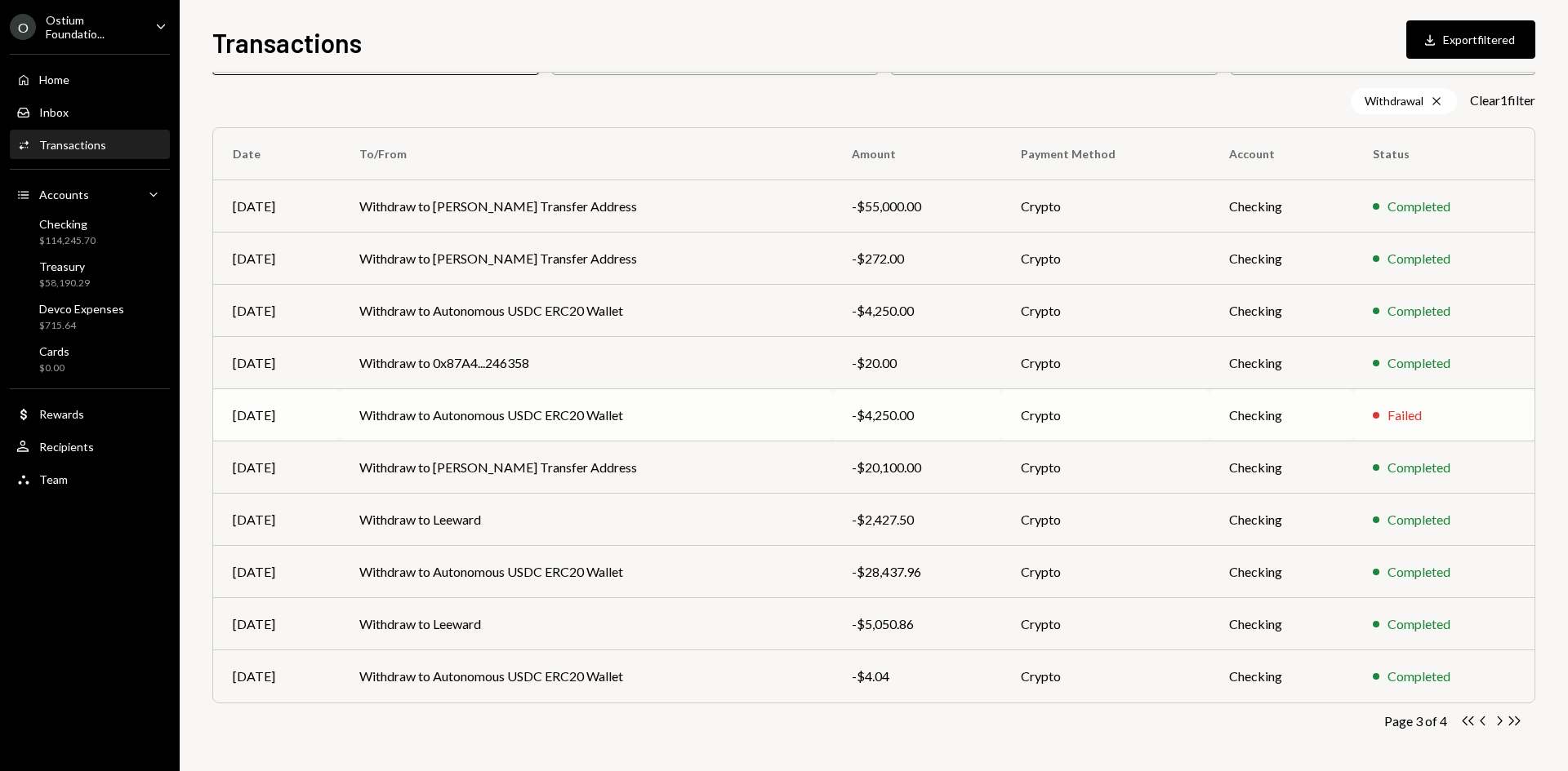
scroll to position [106, 0]
click at [714, 422] on td "Withdraw to Autonomous USDC ERC20 Wallet" at bounding box center [586, 415] width 492 height 52
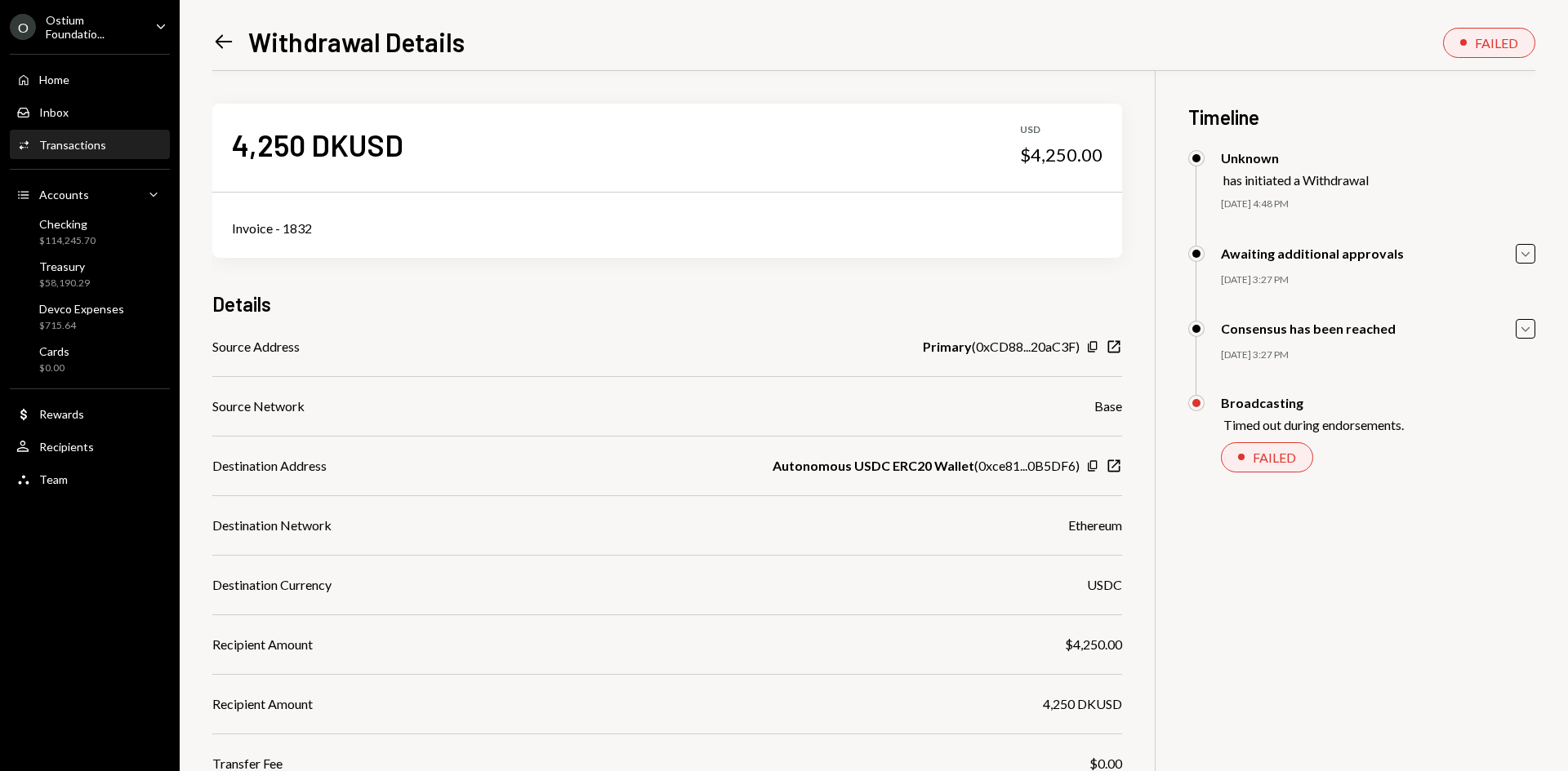
scroll to position [1, 0]
click at [232, 50] on icon "Left Arrow" at bounding box center [223, 41] width 23 height 23
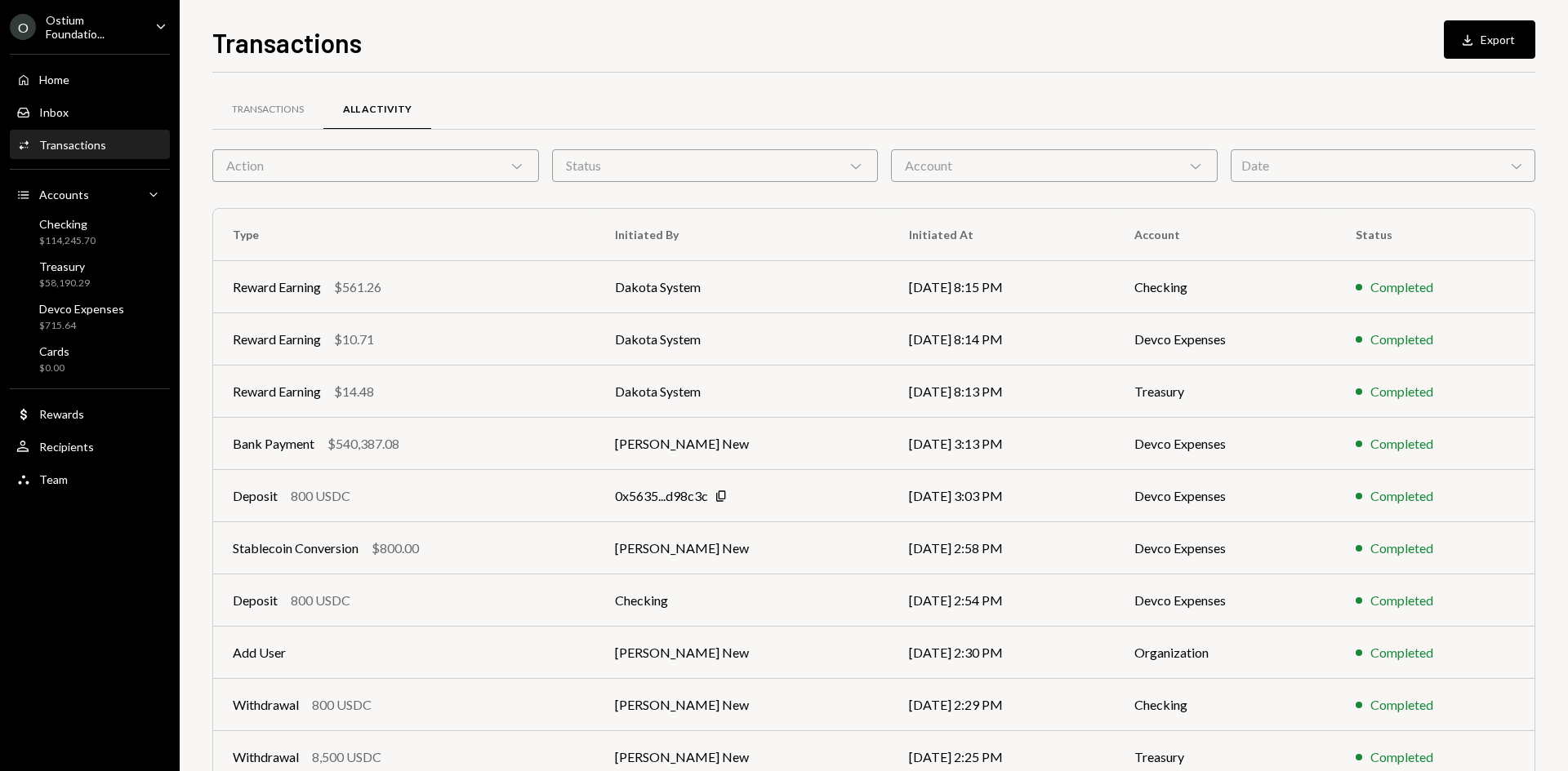
click at [315, 158] on div "Action Chevron Down" at bounding box center [375, 165] width 326 height 32
click at [245, 114] on div "Transactions" at bounding box center [268, 110] width 72 height 14
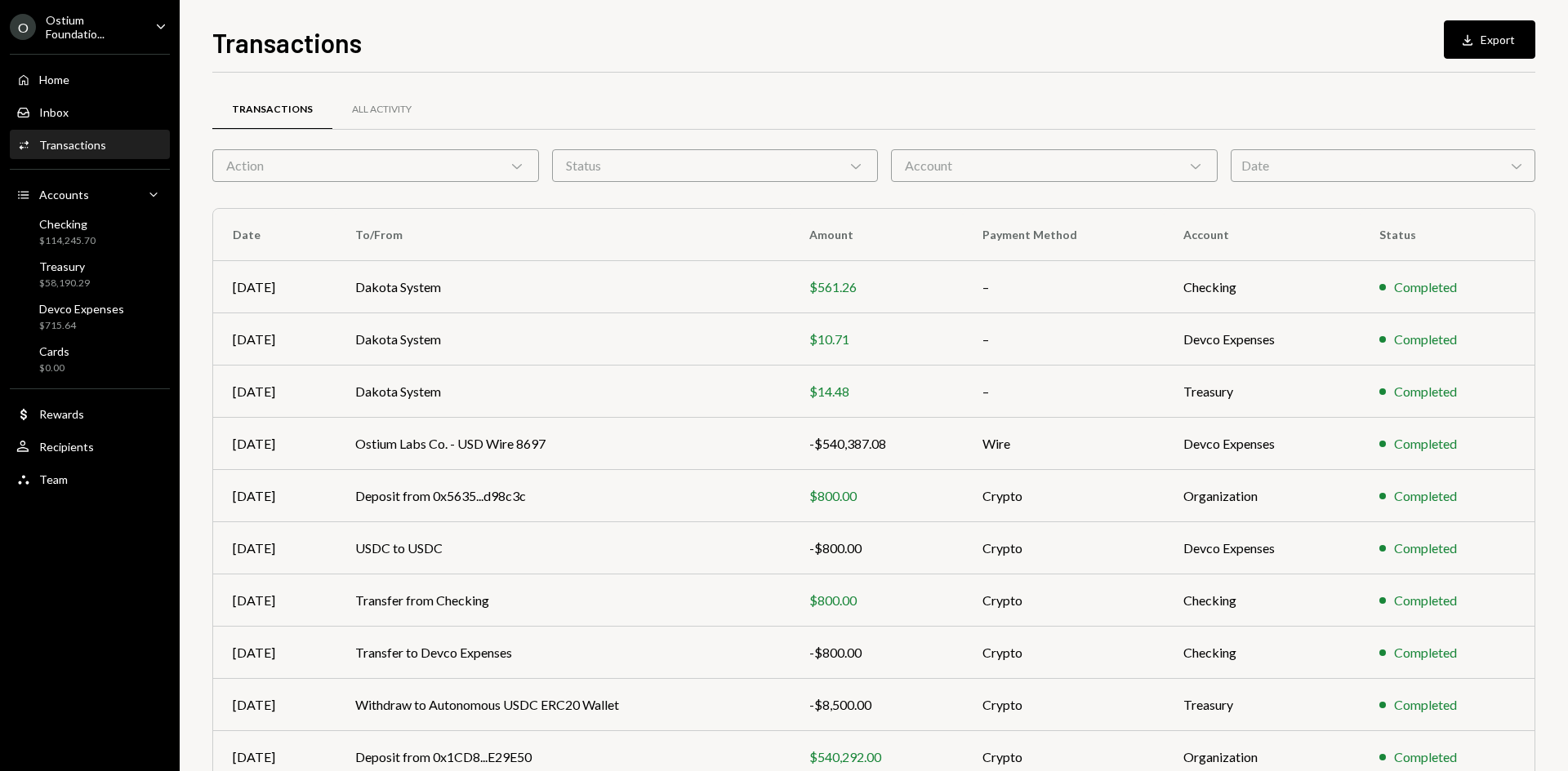
click at [267, 158] on div "Action Chevron Down" at bounding box center [375, 165] width 326 height 32
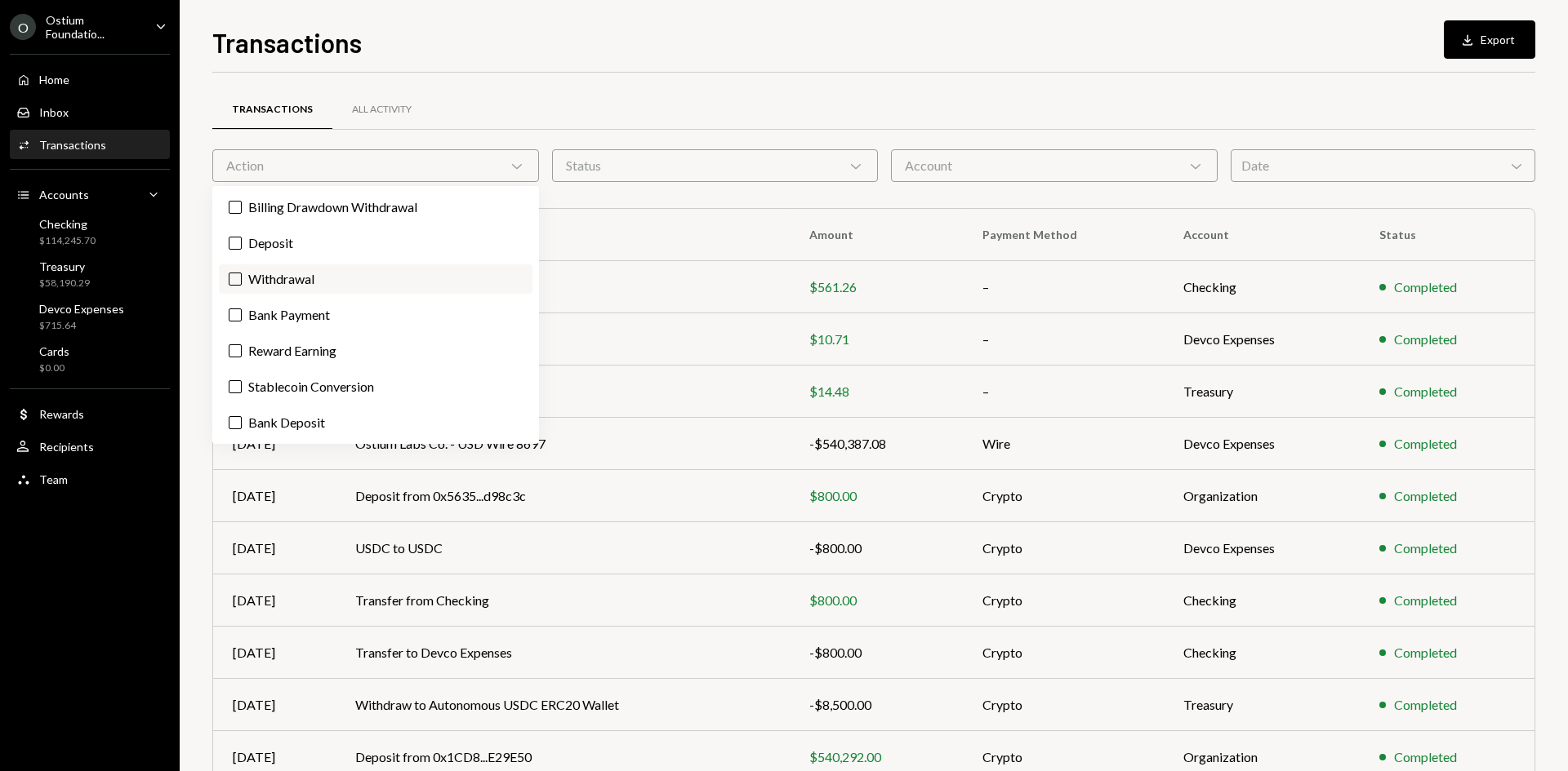
click at [296, 274] on label "Withdrawal" at bounding box center [375, 279] width 314 height 29
click at [242, 274] on button "Withdrawal" at bounding box center [234, 278] width 13 height 13
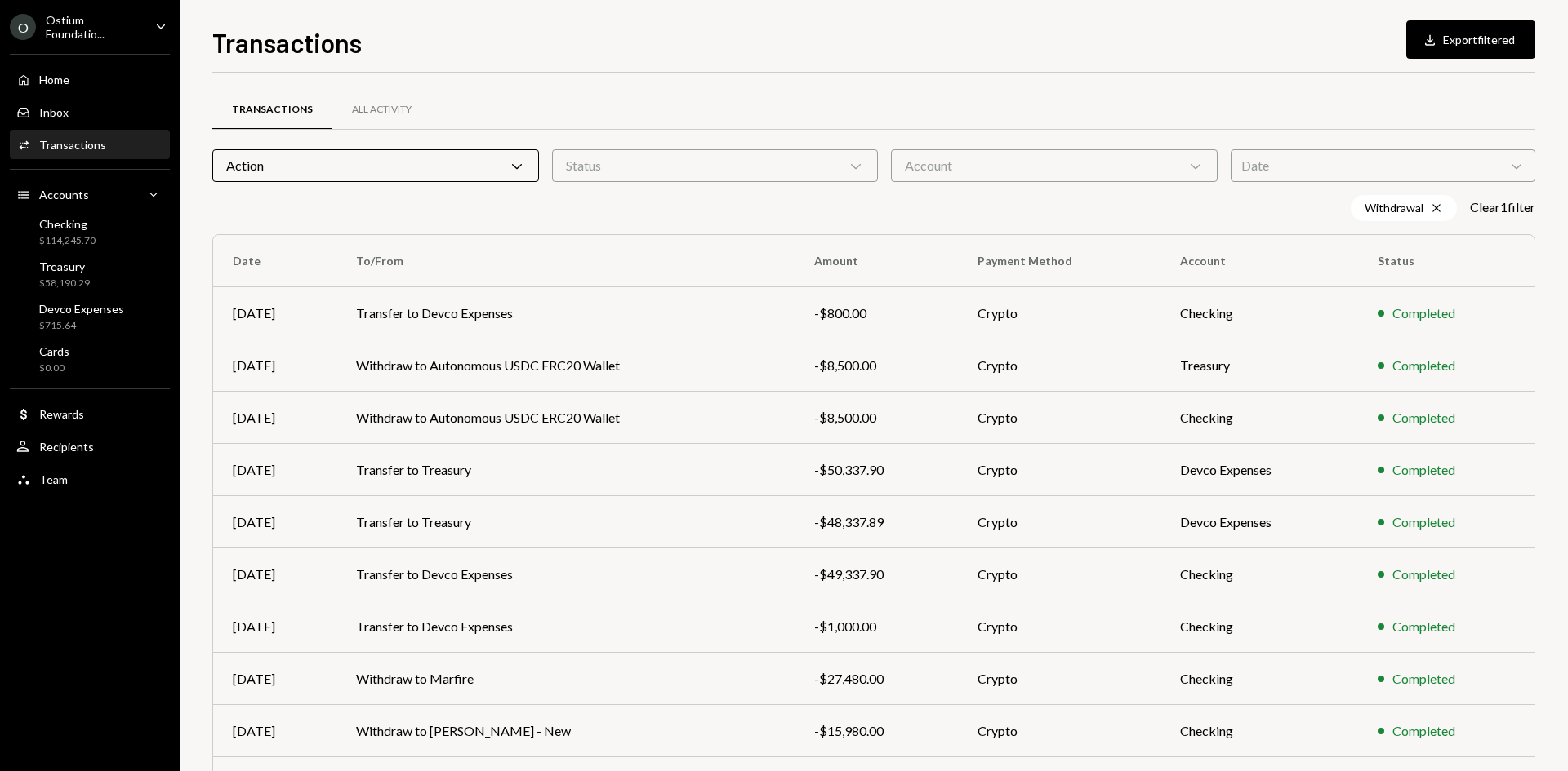
click at [776, 66] on div "Transactions Download Export filtered Transactions All Activity Action Chevron …" at bounding box center [874, 397] width 1323 height 748
click at [1341, 666] on td "Checking" at bounding box center [1259, 679] width 198 height 52
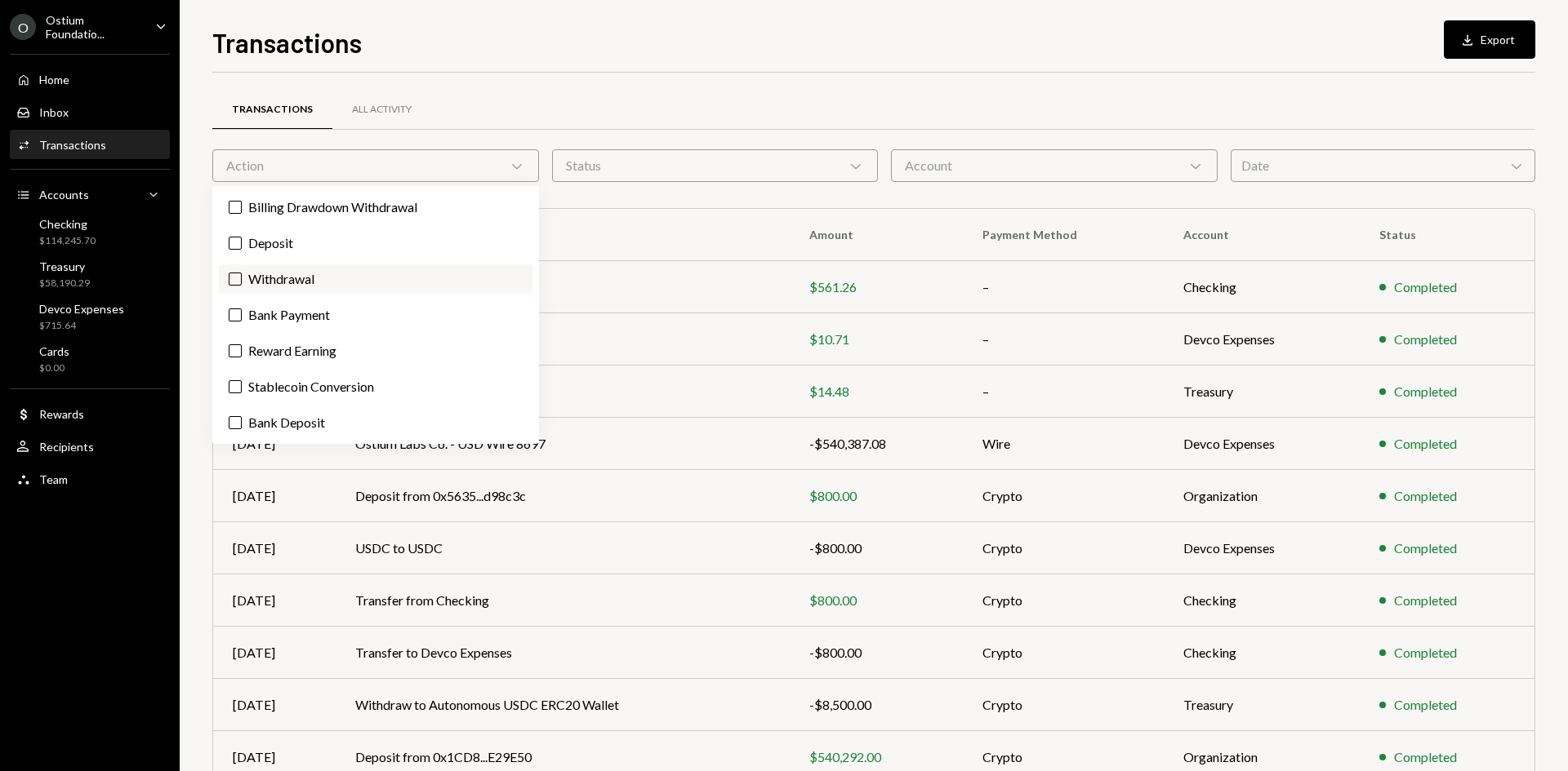
click at [313, 269] on label "Withdrawal" at bounding box center [375, 279] width 314 height 29
click at [242, 272] on button "Withdrawal" at bounding box center [234, 278] width 13 height 13
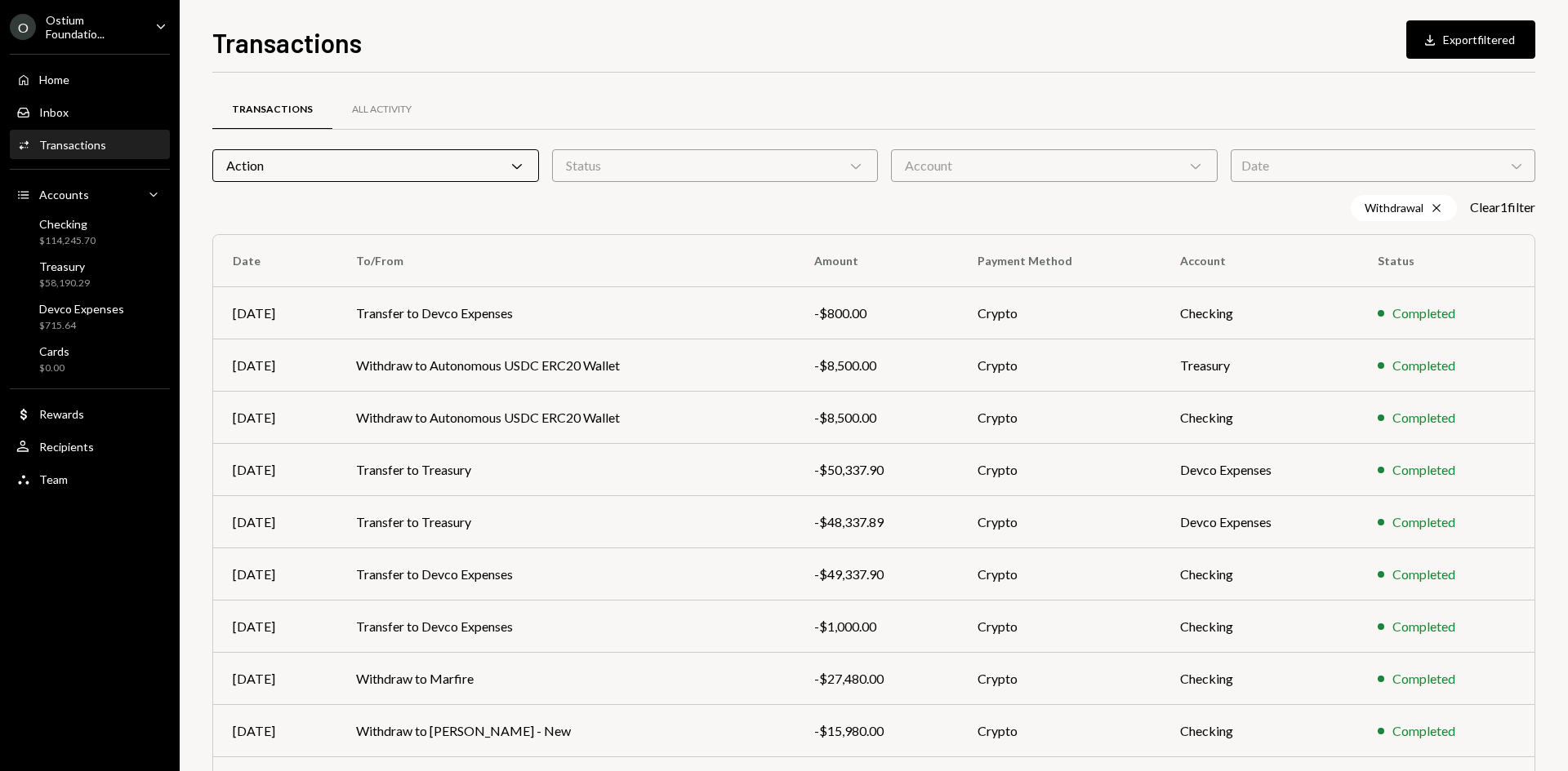
click at [800, 53] on div "Transactions Download Export filtered" at bounding box center [874, 40] width 1323 height 36
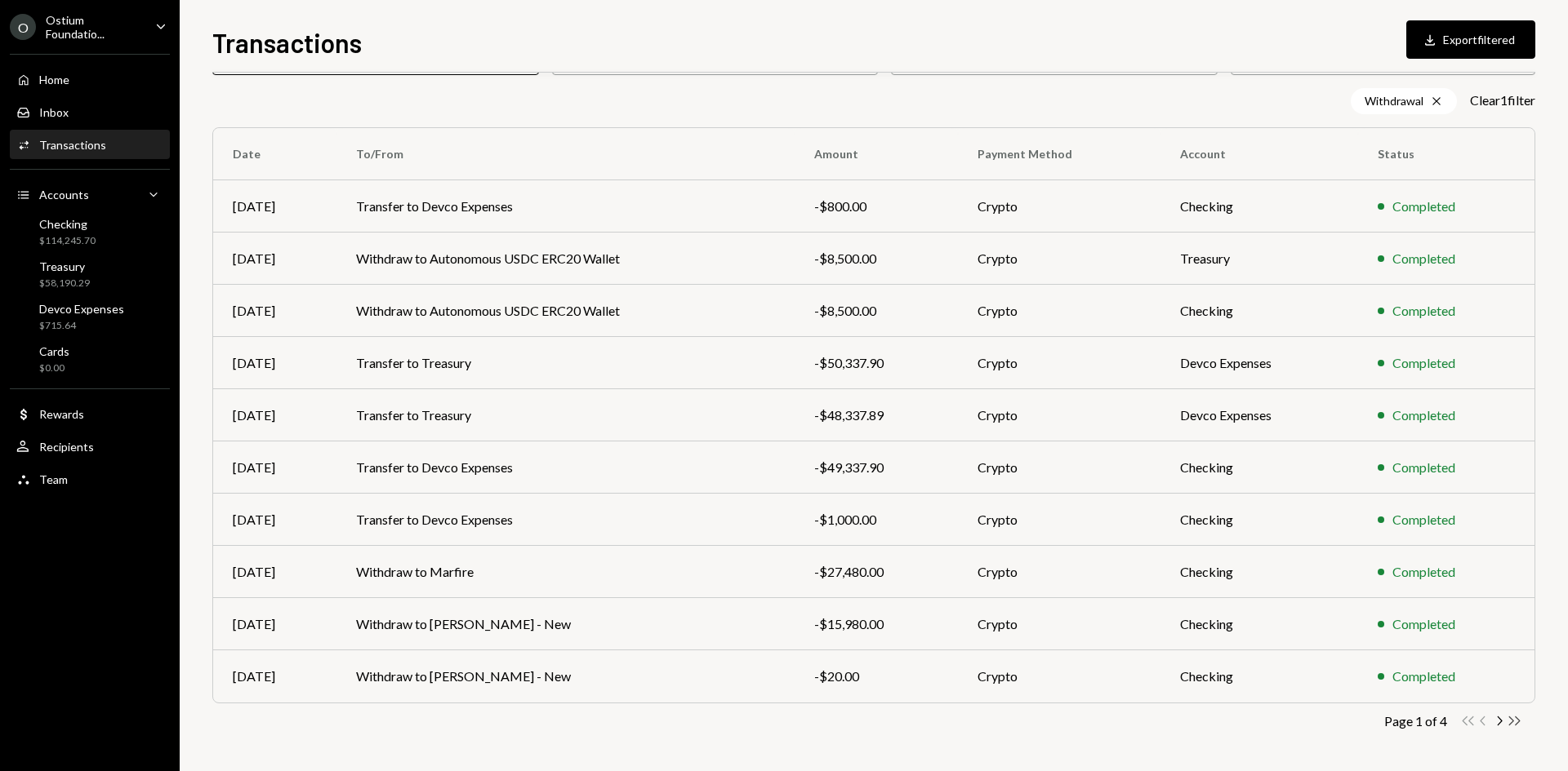
click at [1520, 728] on icon "Double Arrow Right" at bounding box center [1514, 721] width 16 height 16
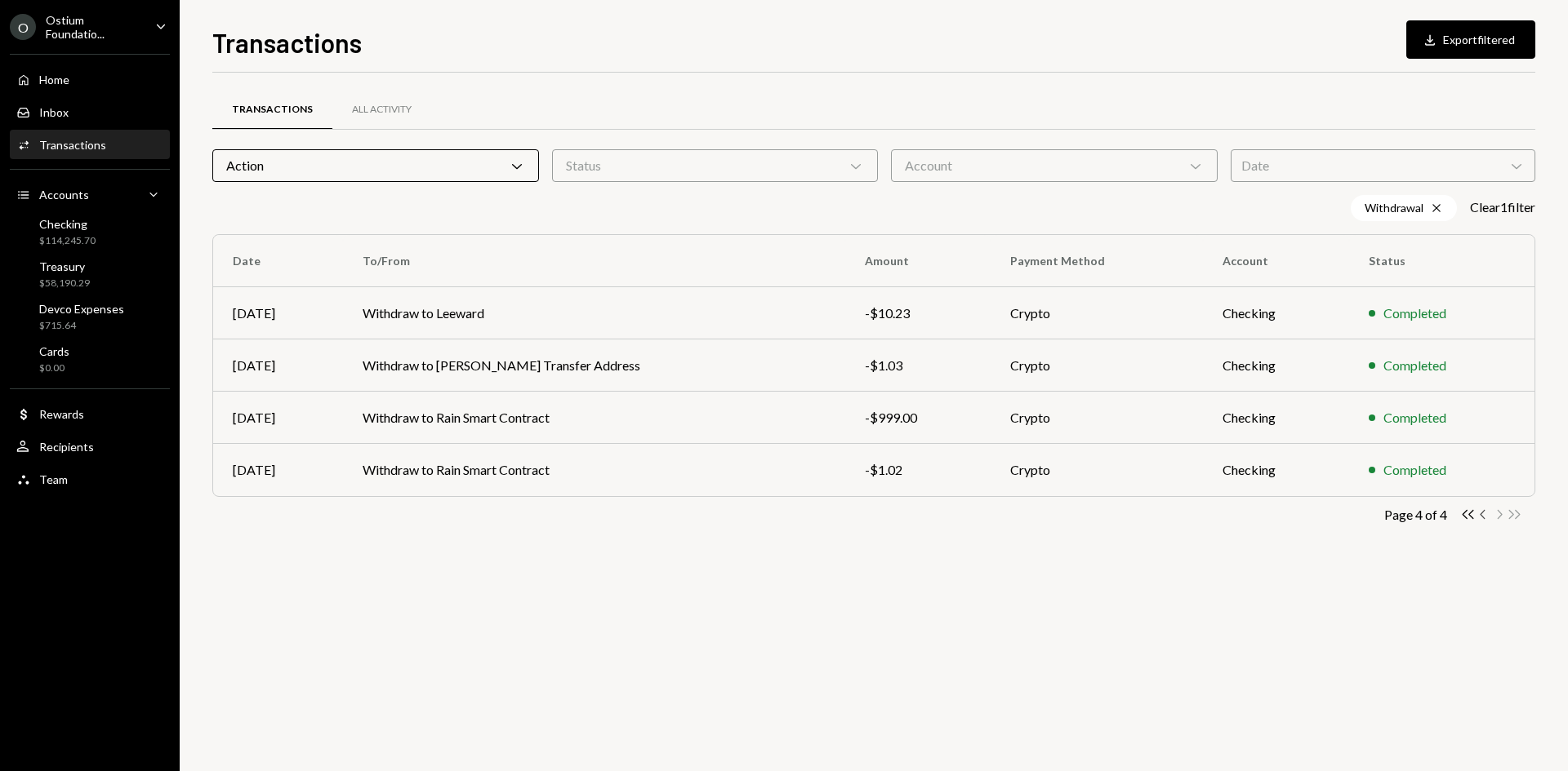
click at [1486, 518] on icon "Chevron Left" at bounding box center [1484, 514] width 16 height 16
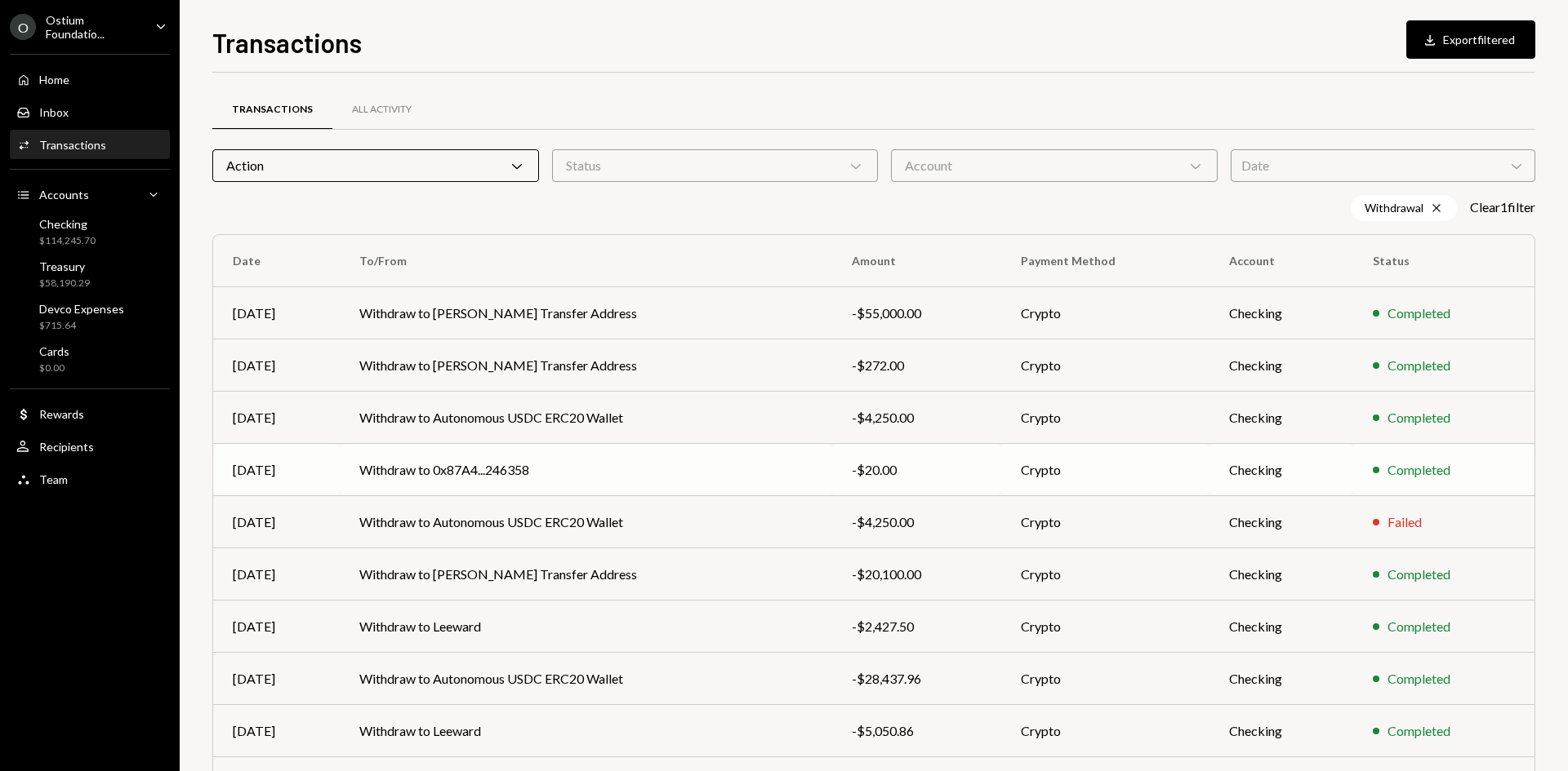
scroll to position [107, 0]
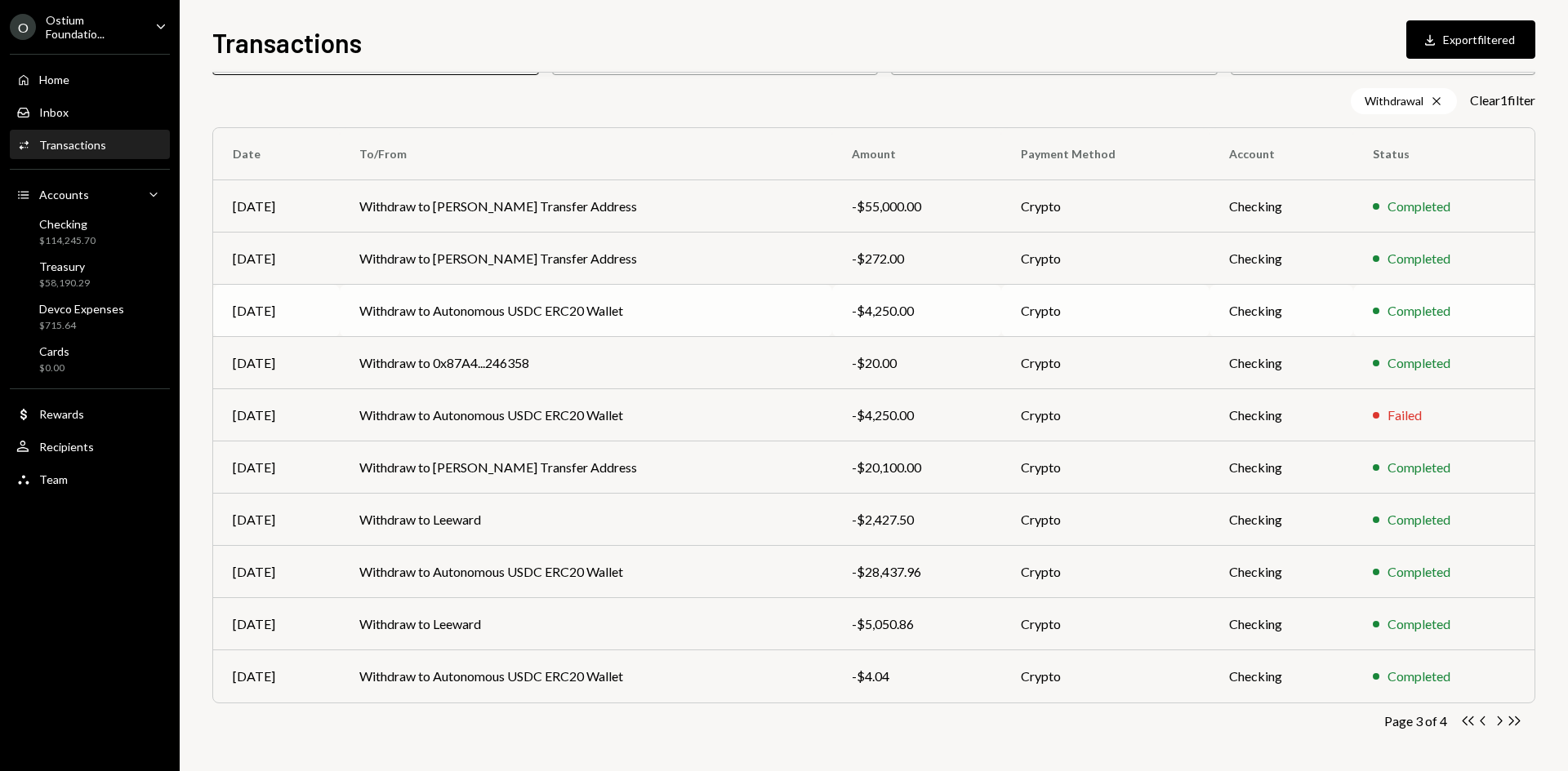
click at [592, 289] on td "Withdraw to Autonomous USDC ERC20 Wallet" at bounding box center [586, 311] width 492 height 52
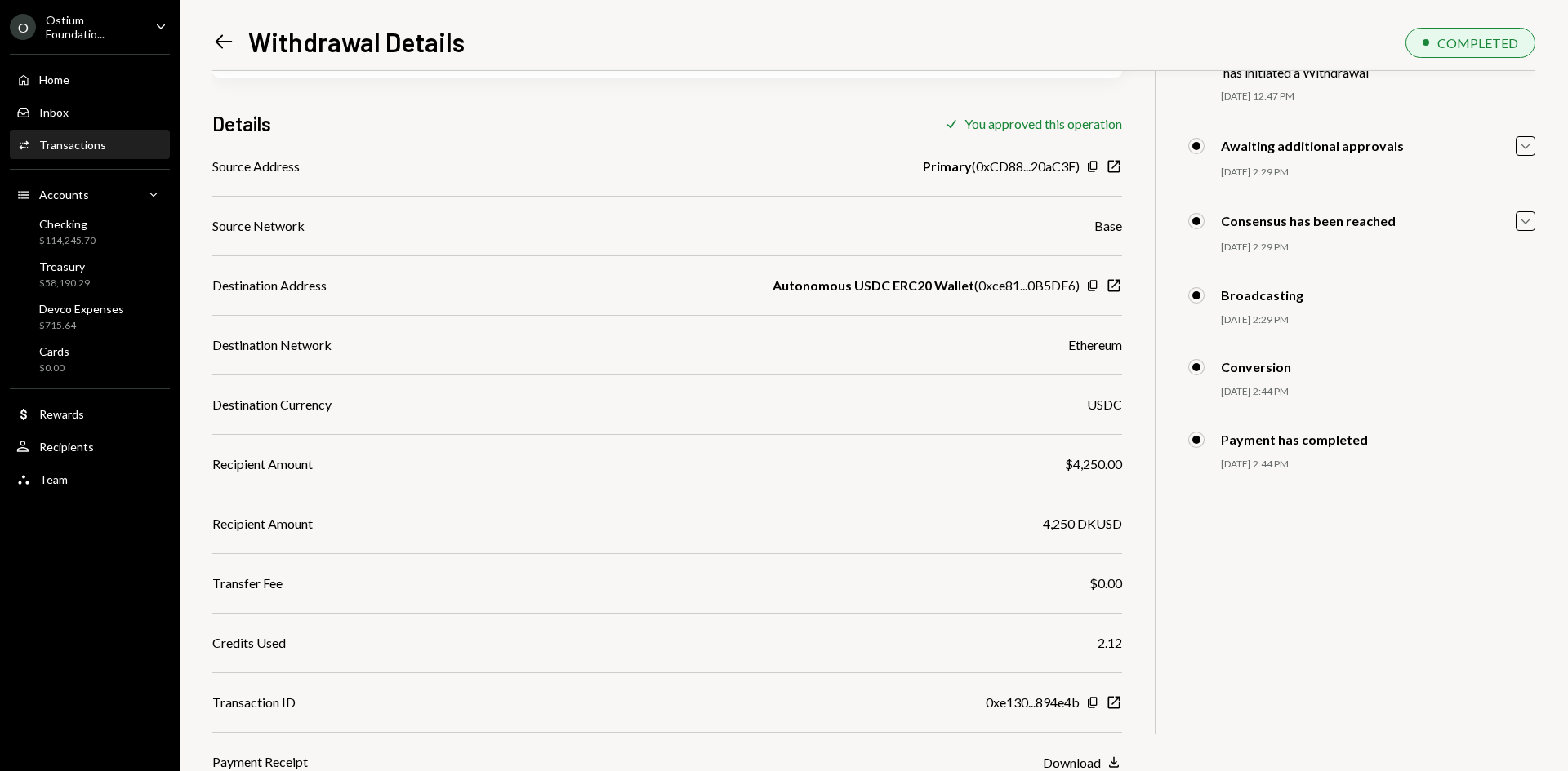
scroll to position [109, 0]
click at [1114, 697] on icon "New Window" at bounding box center [1113, 701] width 17 height 17
click at [1090, 286] on icon "Copy" at bounding box center [1092, 284] width 13 height 13
click at [221, 46] on icon at bounding box center [223, 42] width 17 height 14
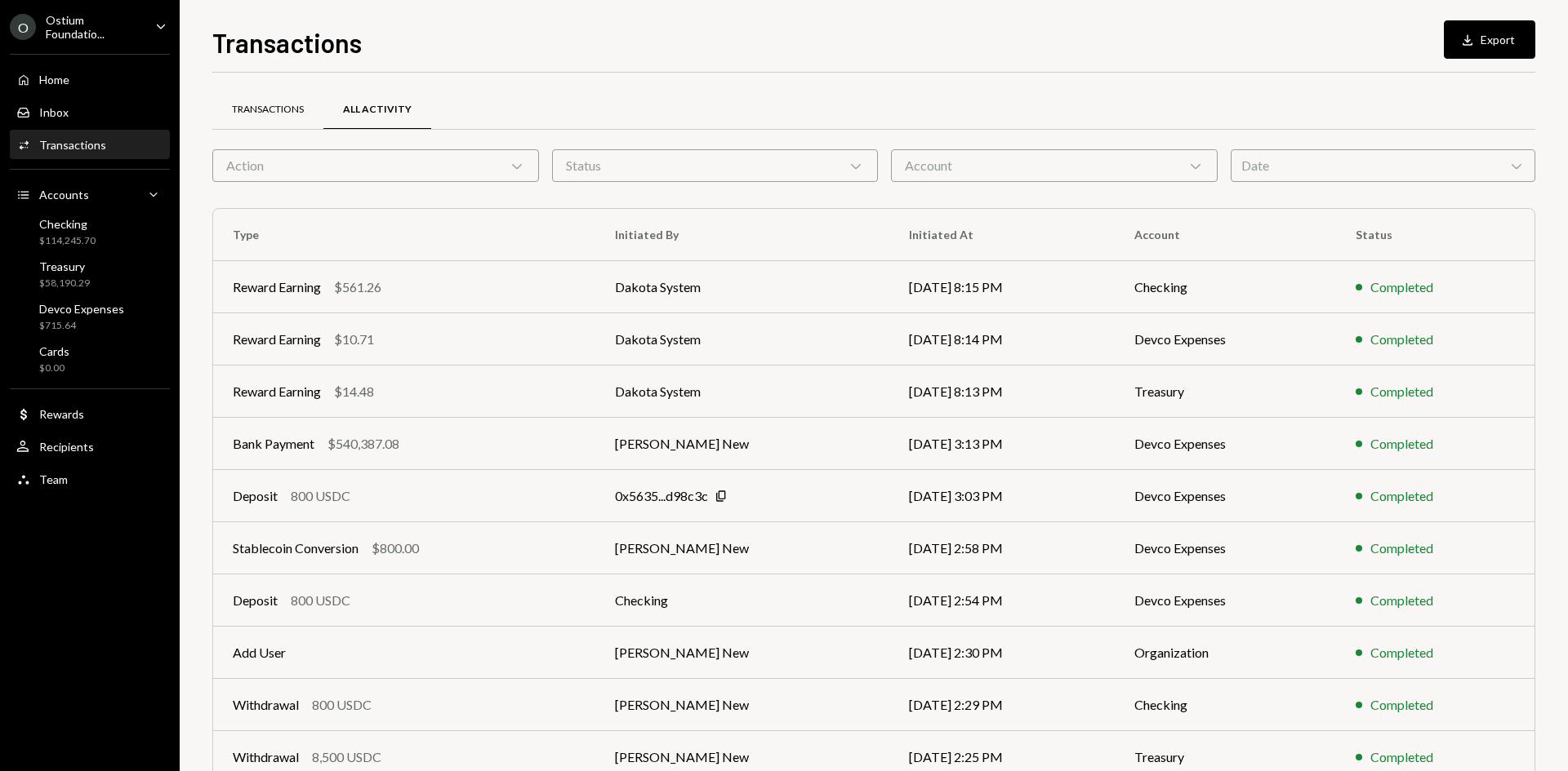
click at [286, 105] on div "Transactions" at bounding box center [268, 110] width 72 height 14
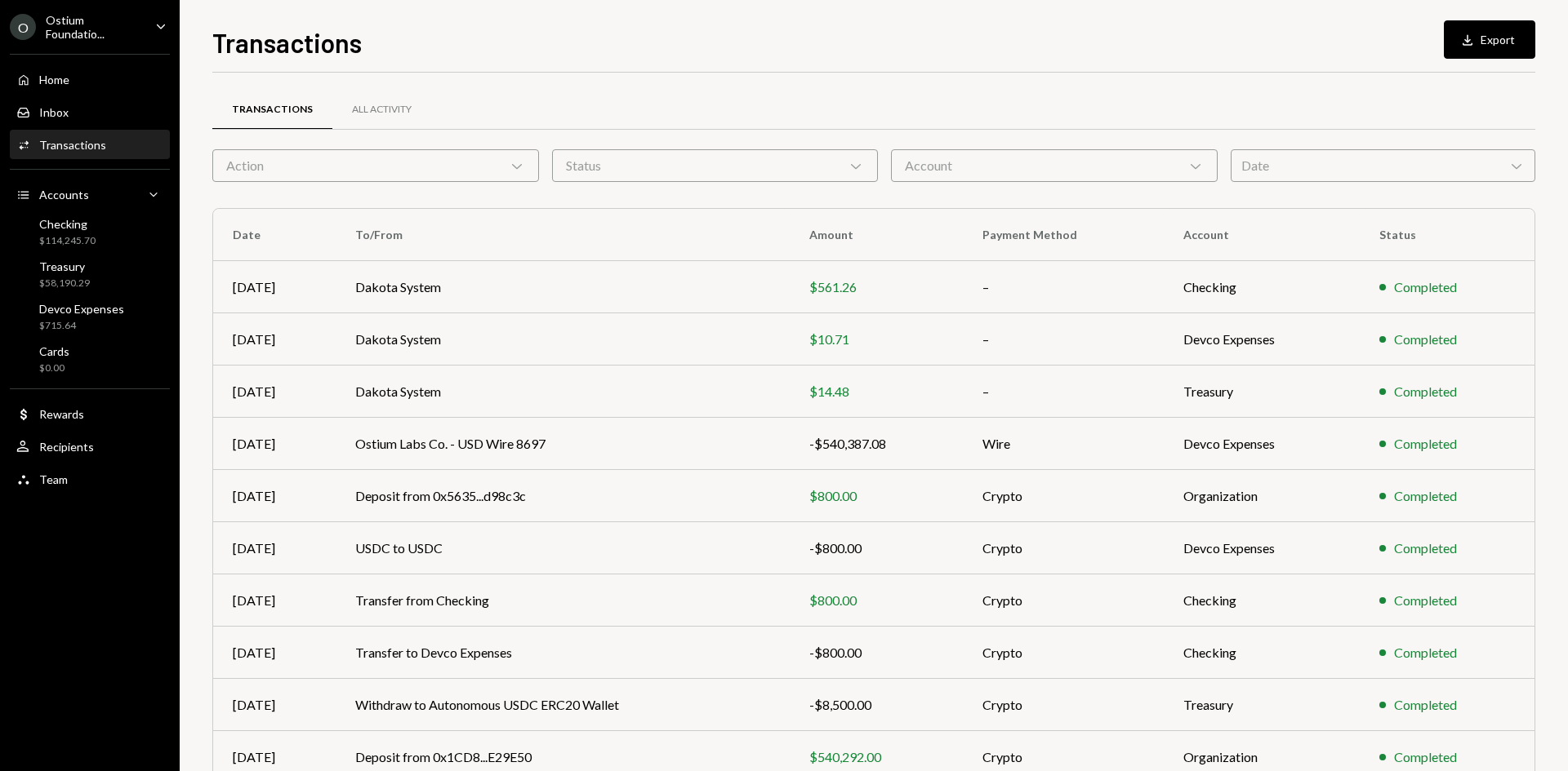
click at [297, 147] on div "Transactions All Activity" at bounding box center [874, 120] width 1323 height 61
click at [300, 159] on div "Action Chevron Down" at bounding box center [375, 165] width 326 height 32
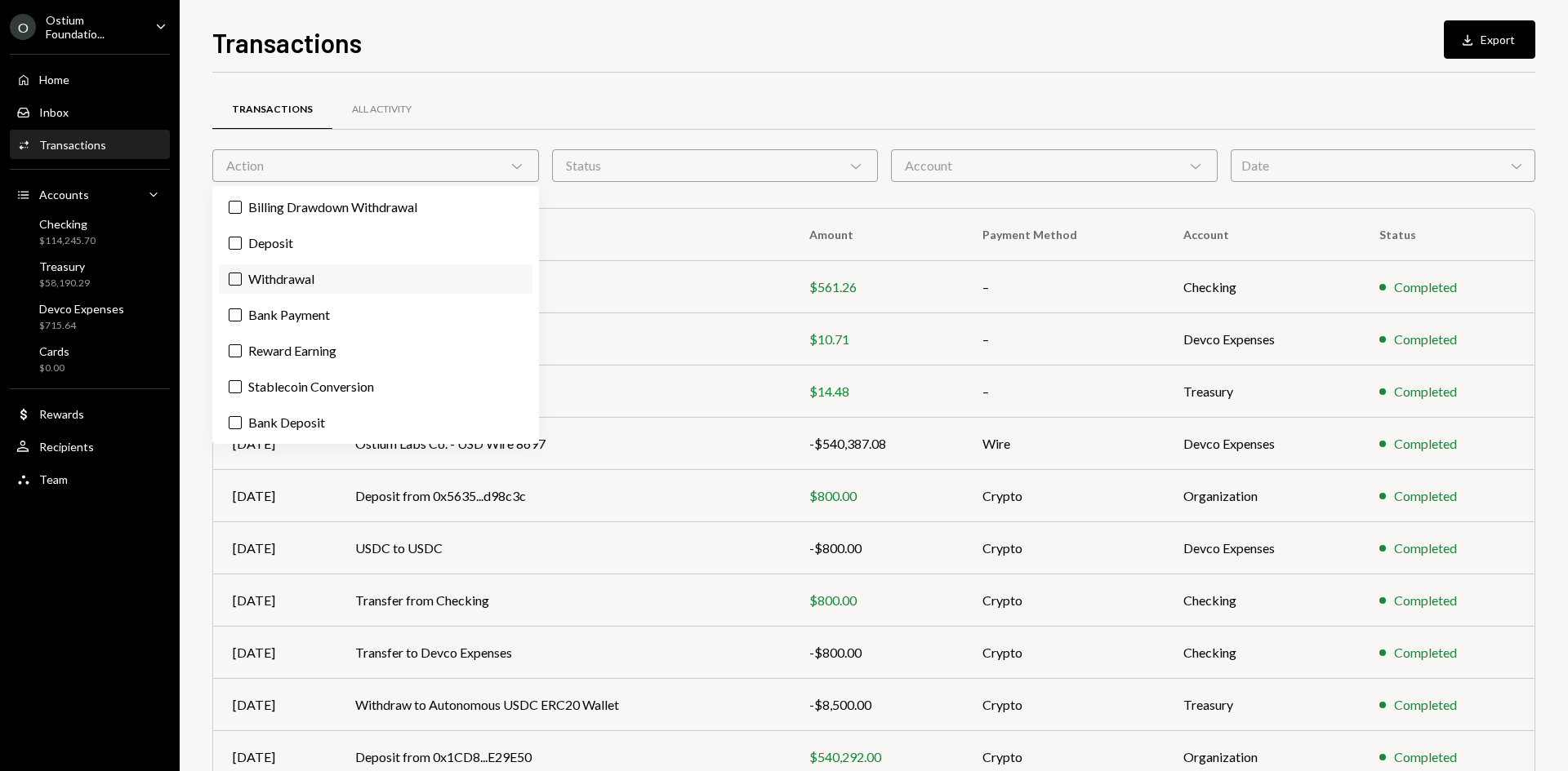
click at [322, 271] on label "Withdrawal" at bounding box center [375, 279] width 314 height 29
click at [242, 272] on button "Withdrawal" at bounding box center [234, 278] width 13 height 13
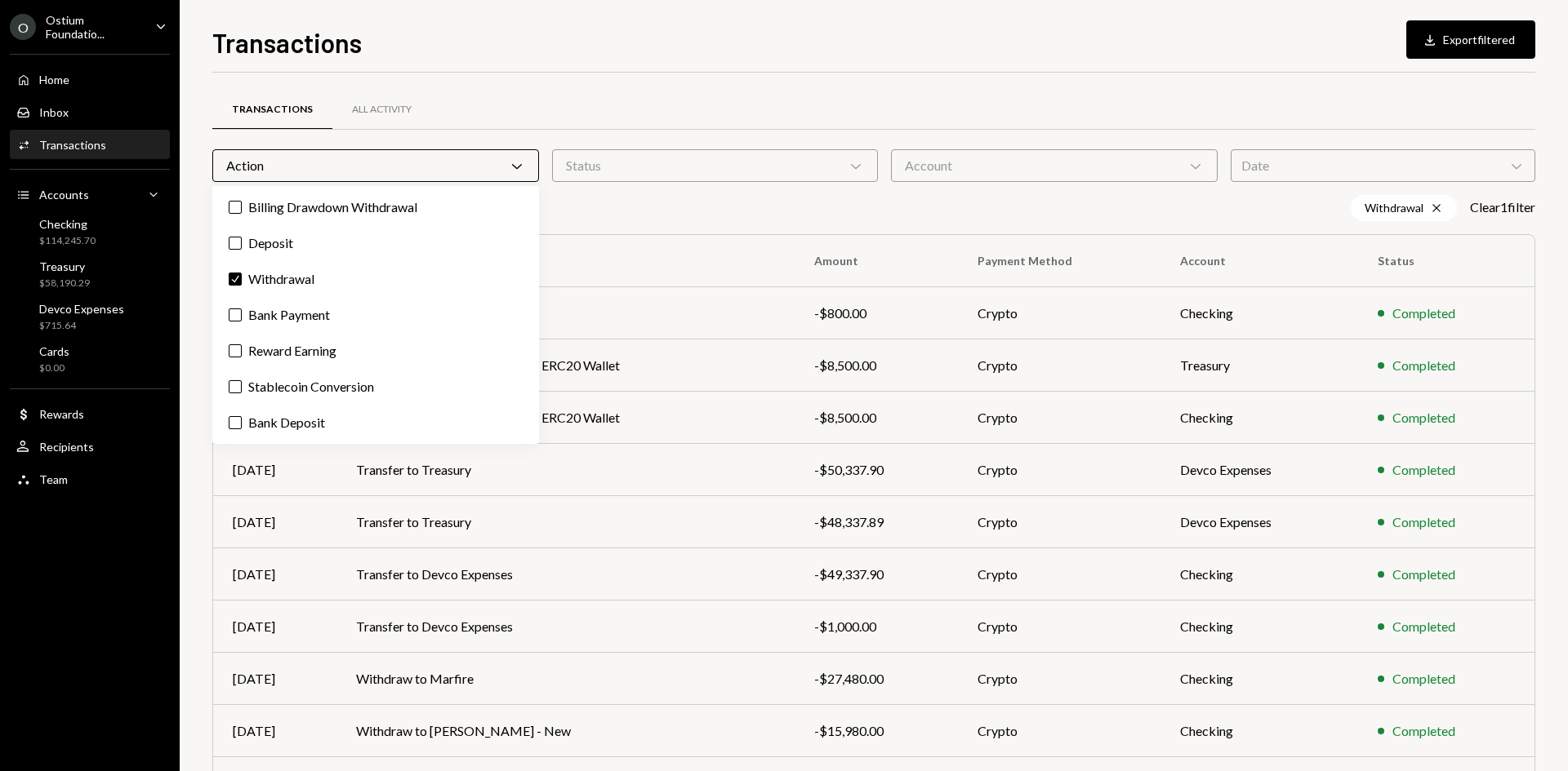
click at [924, 82] on div "Transactions All Activity Action Chevron Down Status Chevron Down Account Chevr…" at bounding box center [874, 475] width 1323 height 805
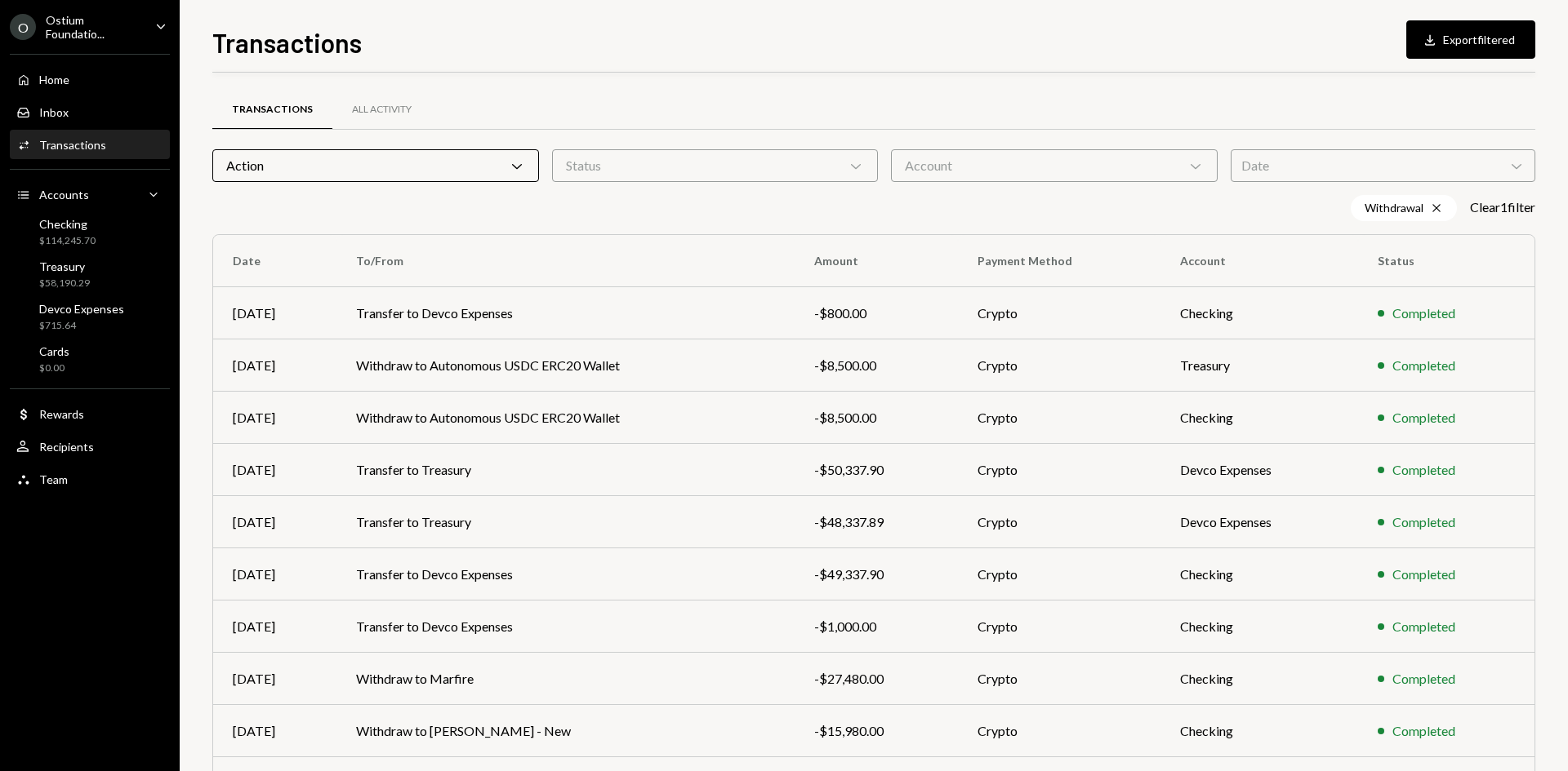
scroll to position [107, 0]
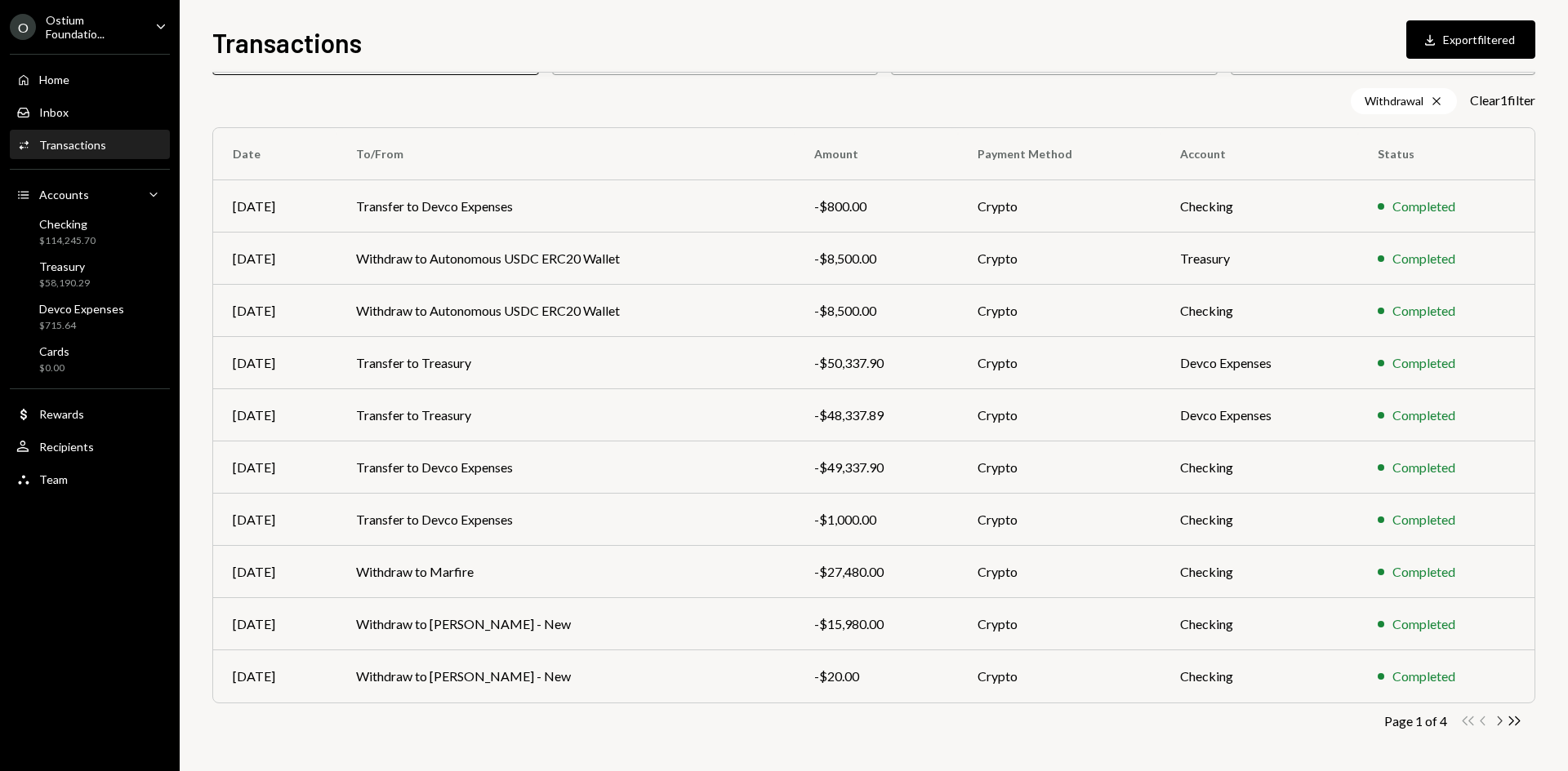
click at [1498, 722] on icon "Chevron Right" at bounding box center [1499, 721] width 16 height 16
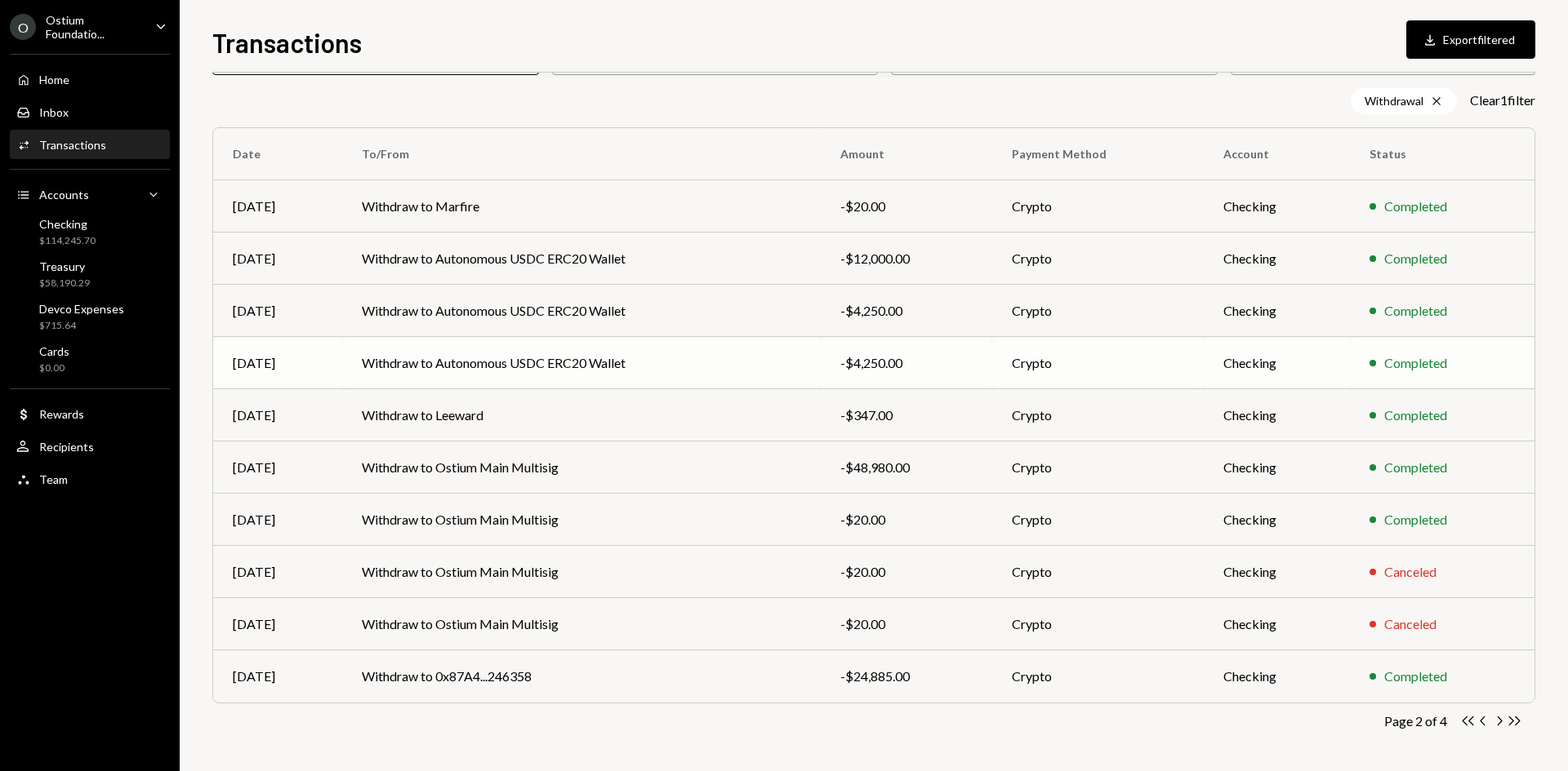
click at [750, 364] on td "Withdraw to Autonomous USDC ERC20 Wallet" at bounding box center [581, 362] width 478 height 52
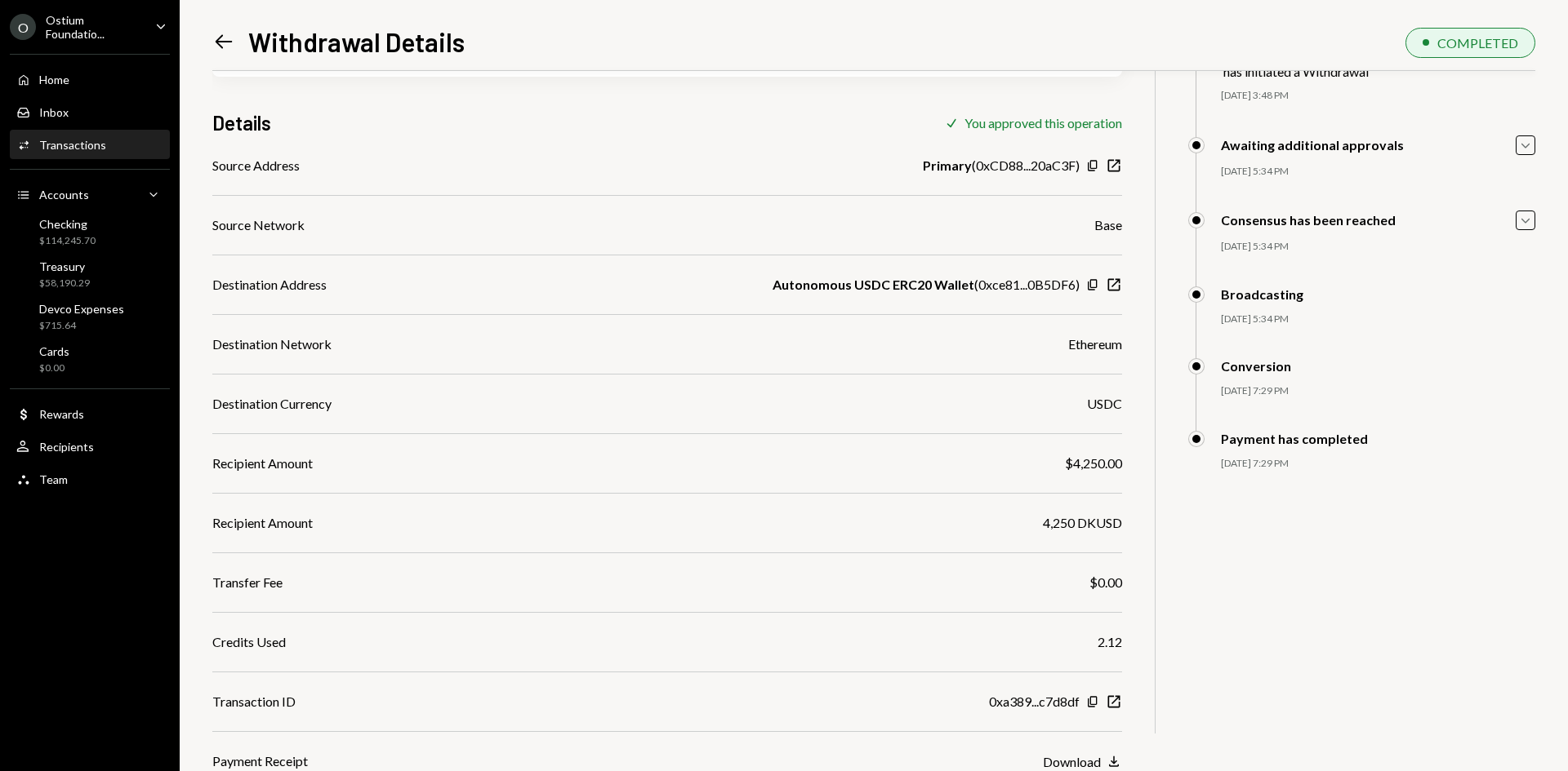
scroll to position [109, 0]
click at [1089, 284] on icon "button" at bounding box center [1092, 285] width 9 height 11
click at [209, 41] on div "Left Arrow Withdrawal Details COMPLETED 4,250 DKUSD USD $4,250.00 Details Check…" at bounding box center [873, 385] width 1389 height 771
click at [215, 41] on icon "Left Arrow" at bounding box center [223, 41] width 23 height 23
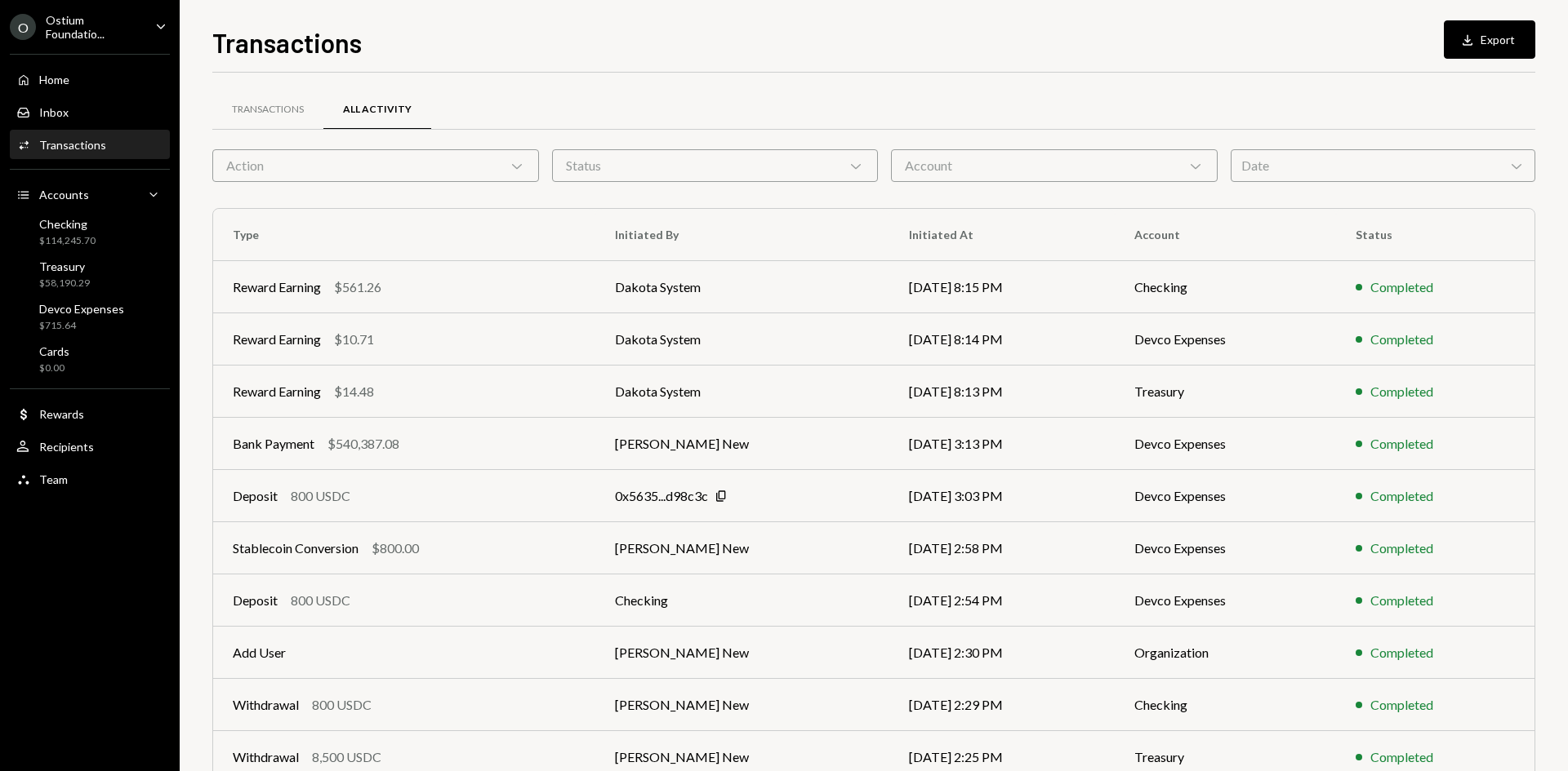
click at [280, 174] on div "Action Chevron Down" at bounding box center [375, 165] width 326 height 32
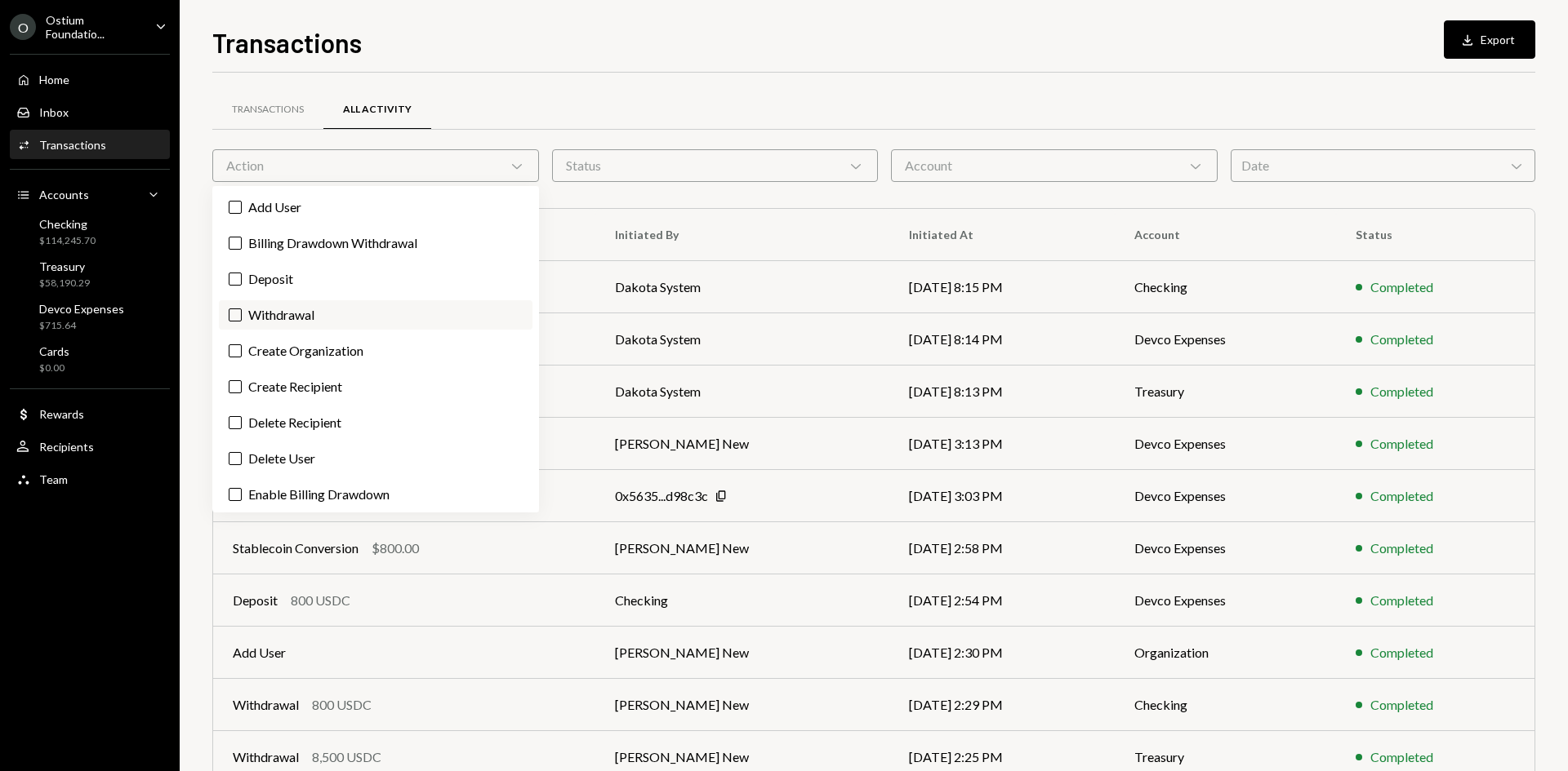
click at [294, 305] on label "Withdrawal" at bounding box center [375, 315] width 314 height 29
click at [242, 309] on button "Withdrawal" at bounding box center [234, 314] width 13 height 13
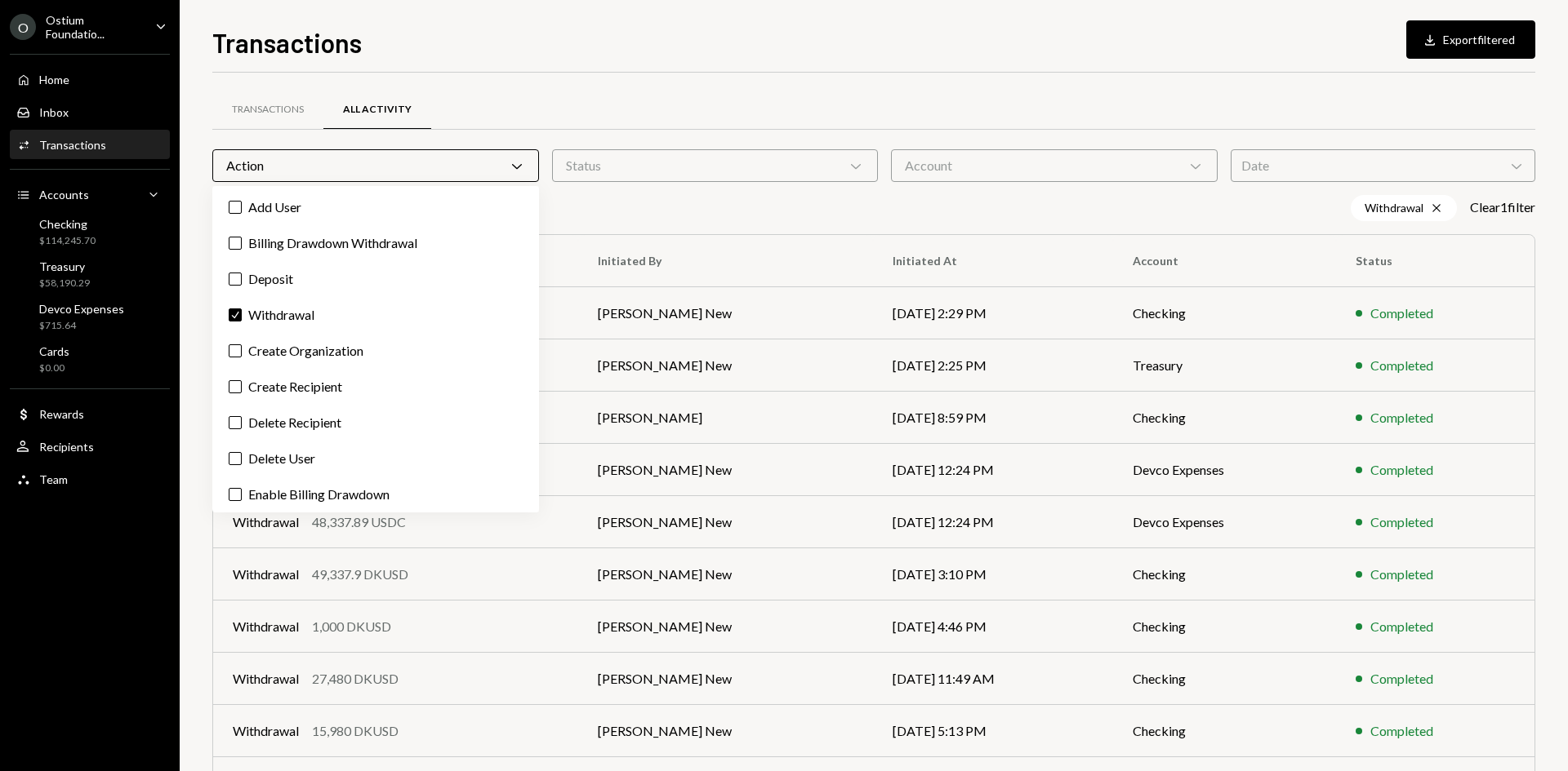
click at [813, 195] on div "Withdrawal Cross Clear 1 filter" at bounding box center [874, 208] width 1323 height 26
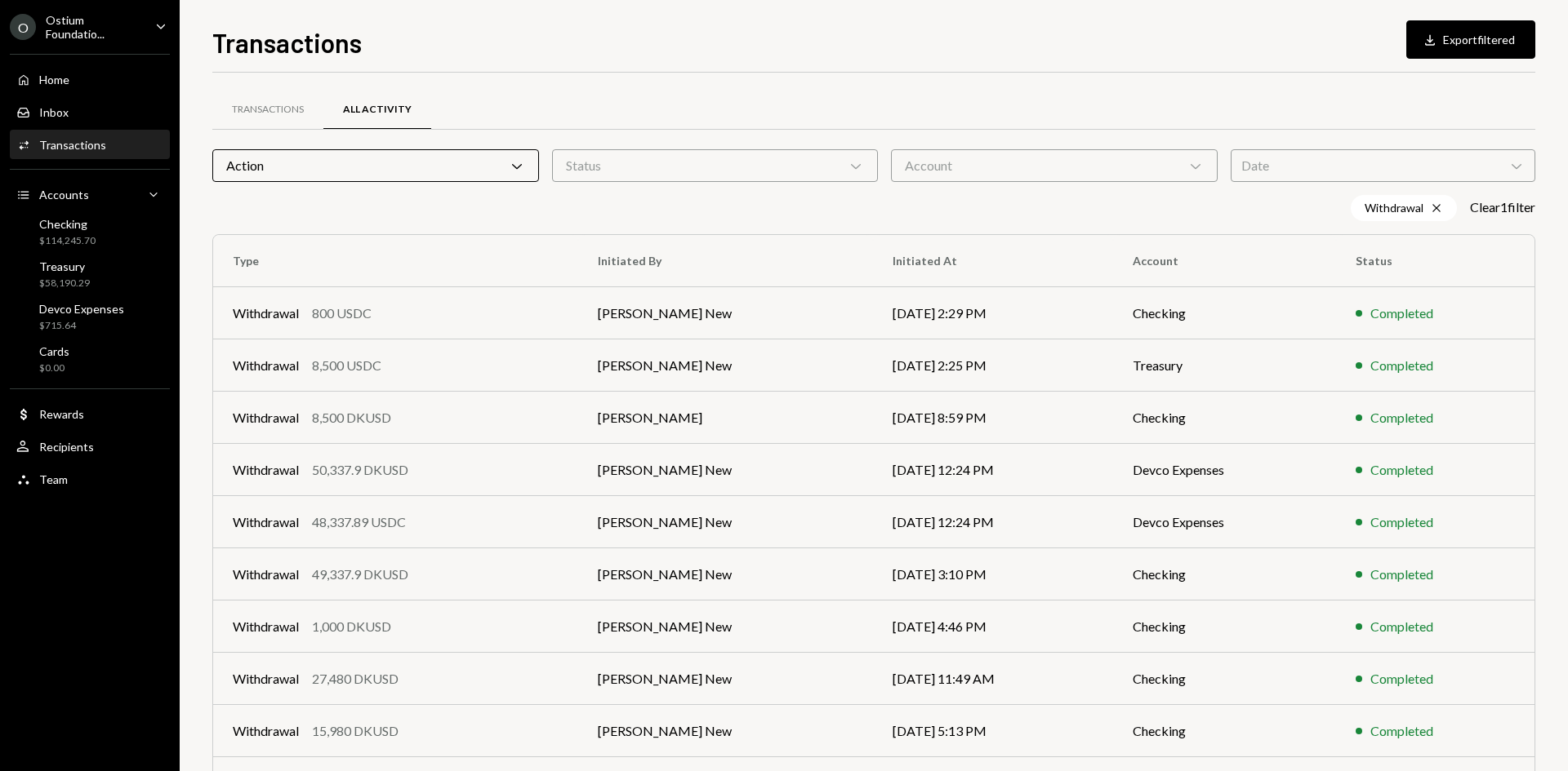
scroll to position [107, 0]
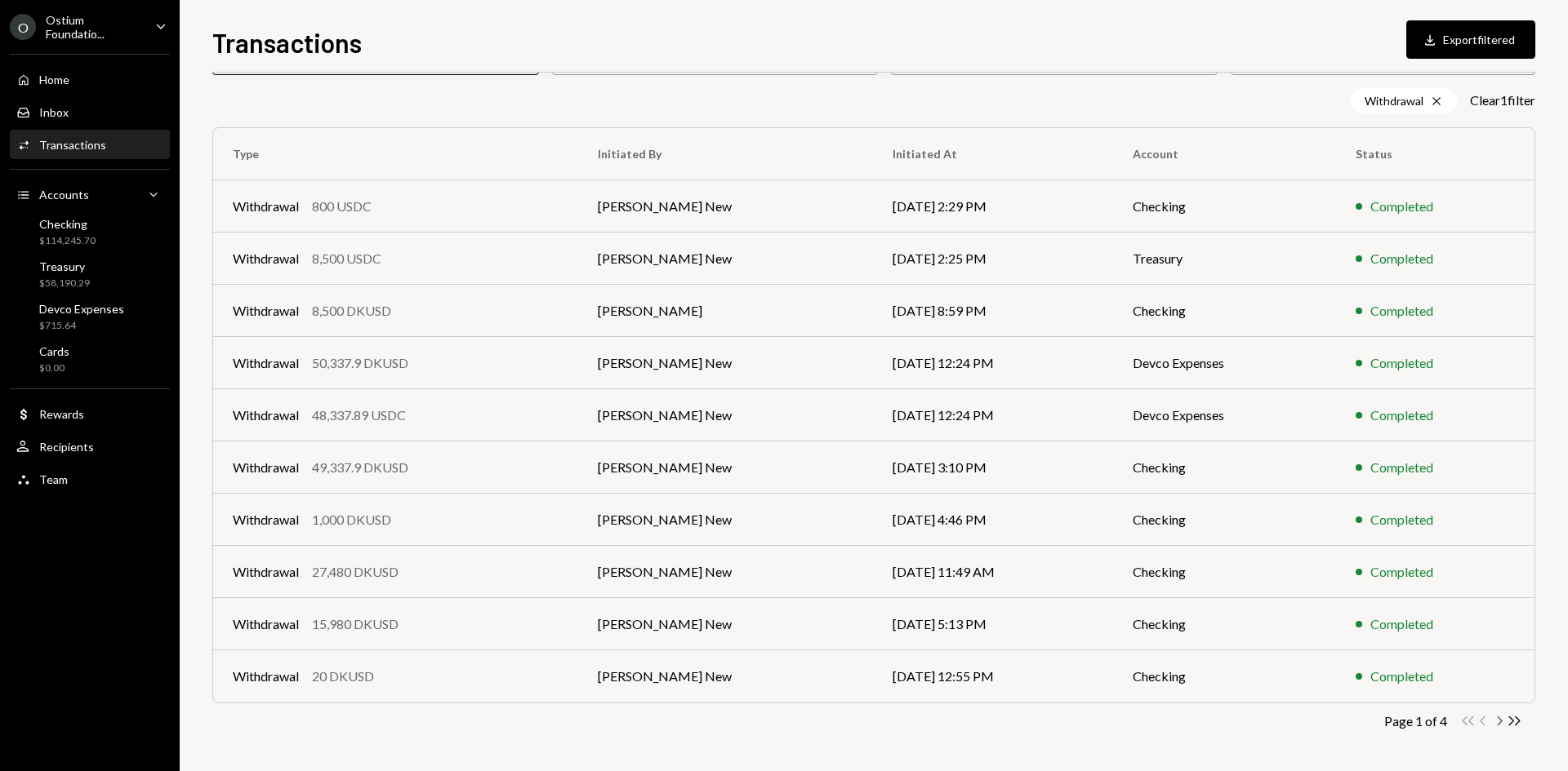
click at [1497, 722] on icon "Chevron Right" at bounding box center [1499, 721] width 16 height 16
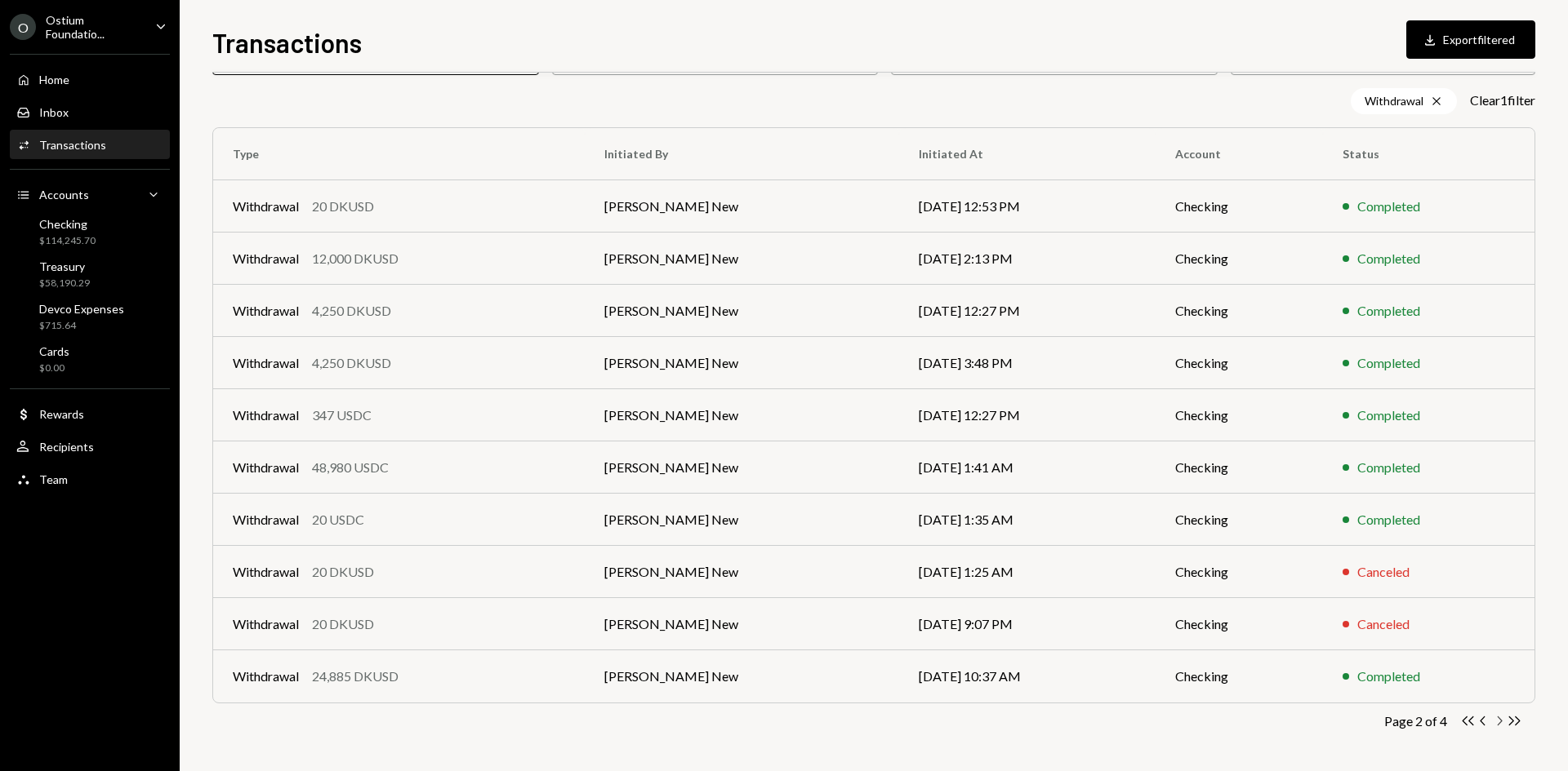
click at [1497, 722] on icon "Chevron Right" at bounding box center [1499, 721] width 16 height 16
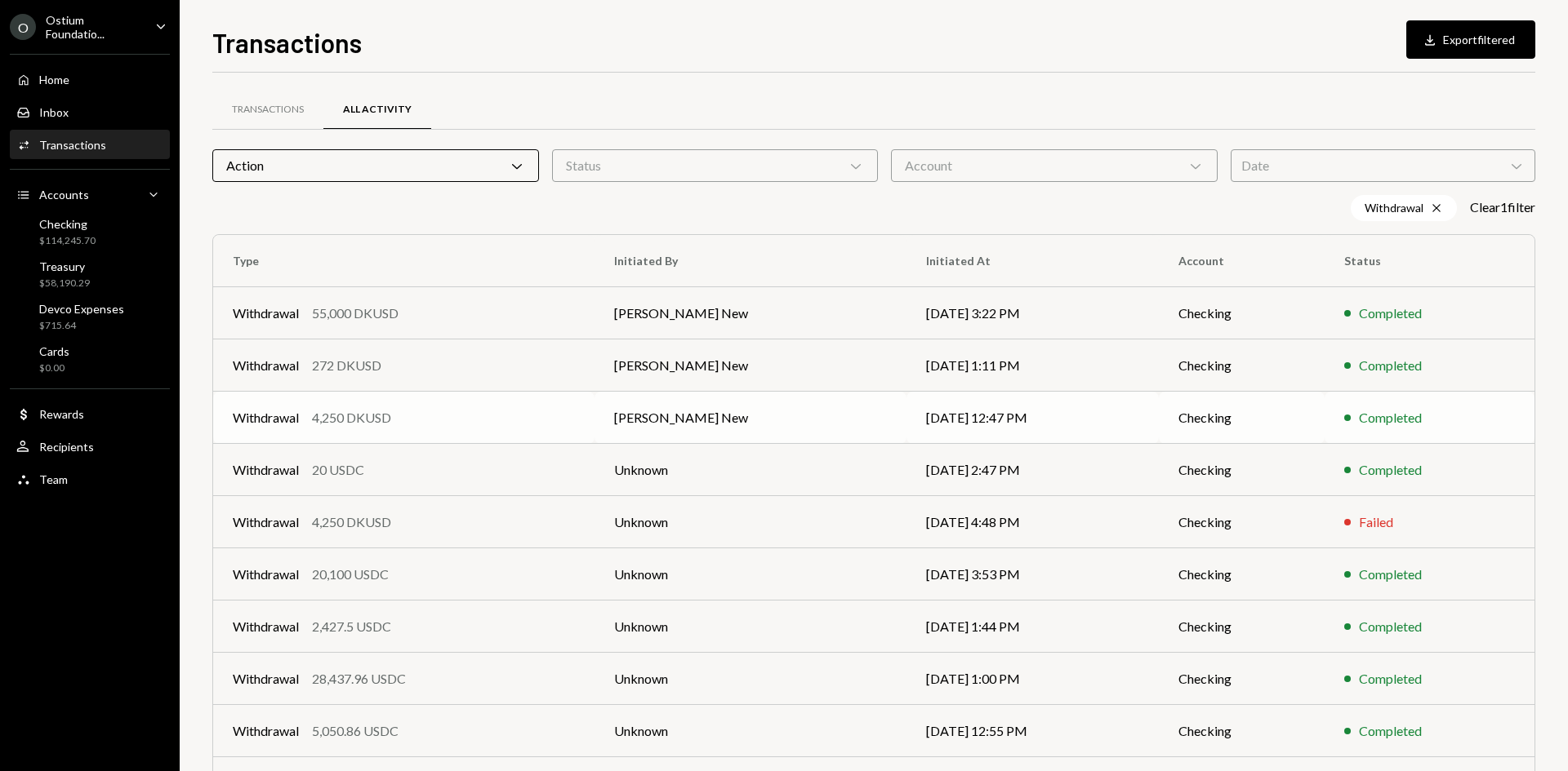
scroll to position [0, 0]
click at [277, 112] on div "Transactions" at bounding box center [268, 110] width 72 height 14
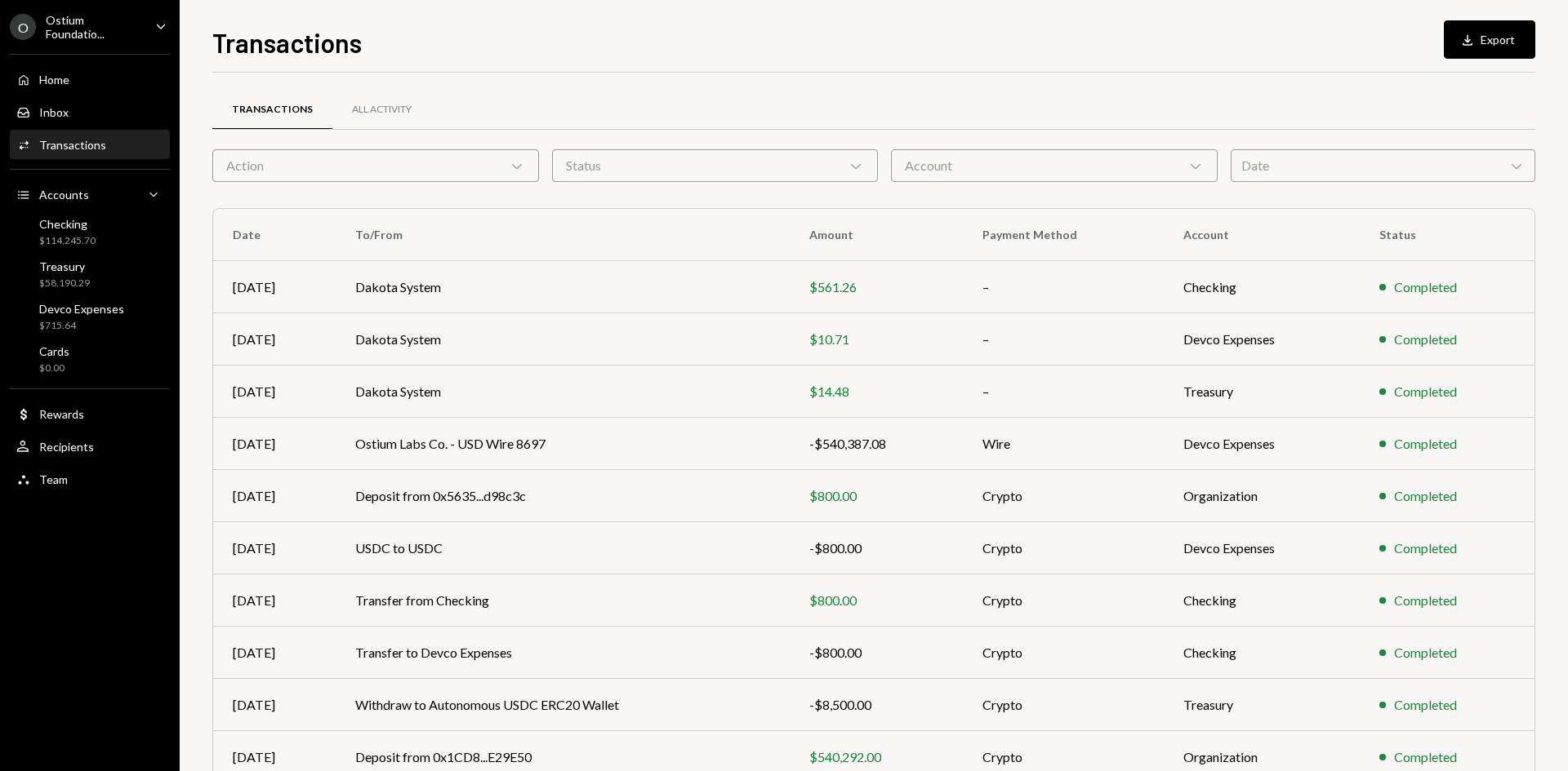
click at [278, 164] on div "Action Chevron Down" at bounding box center [375, 165] width 326 height 32
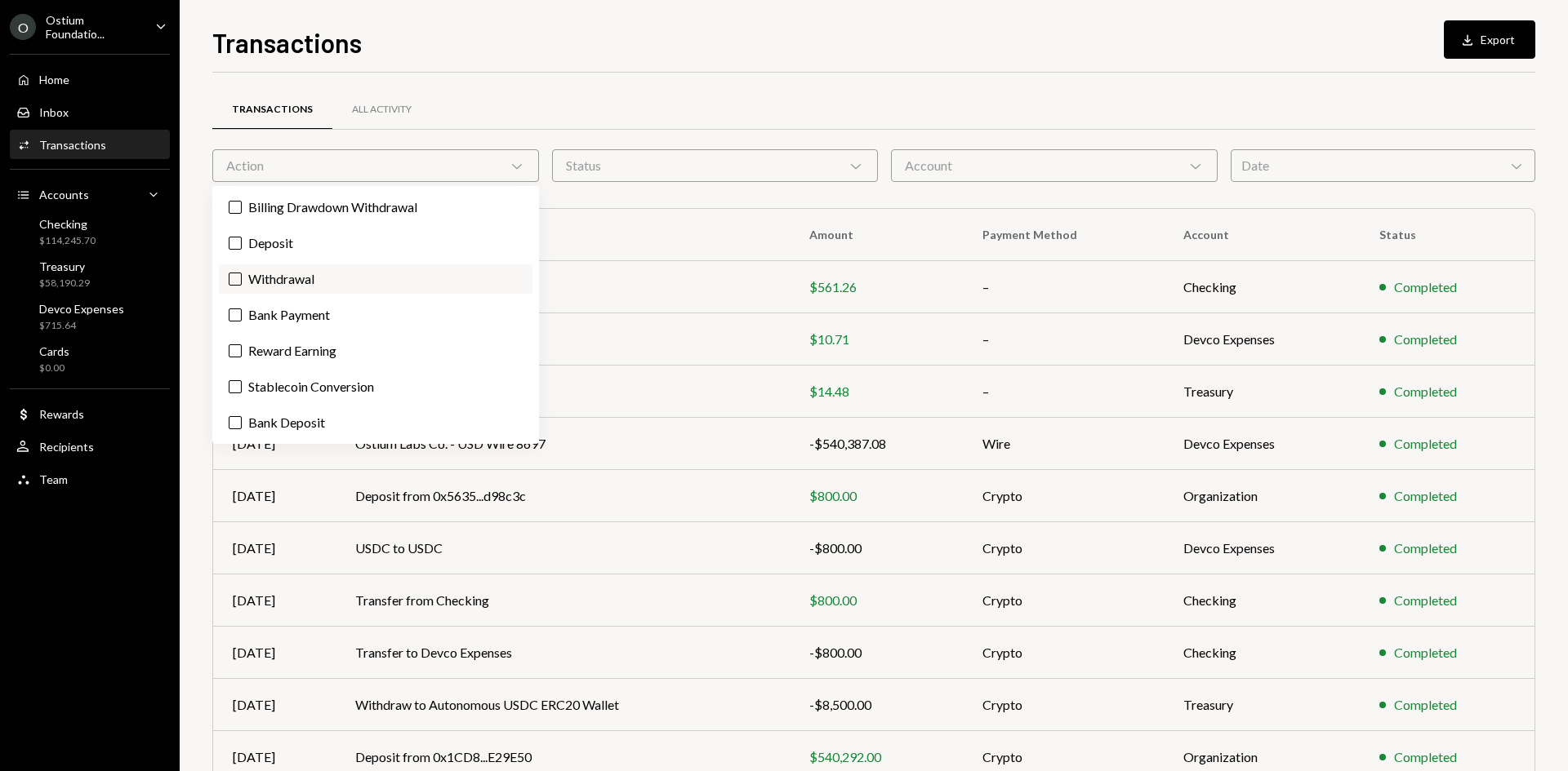
click at [289, 276] on label "Withdrawal" at bounding box center [375, 279] width 314 height 29
click at [242, 276] on button "Withdrawal" at bounding box center [234, 278] width 13 height 13
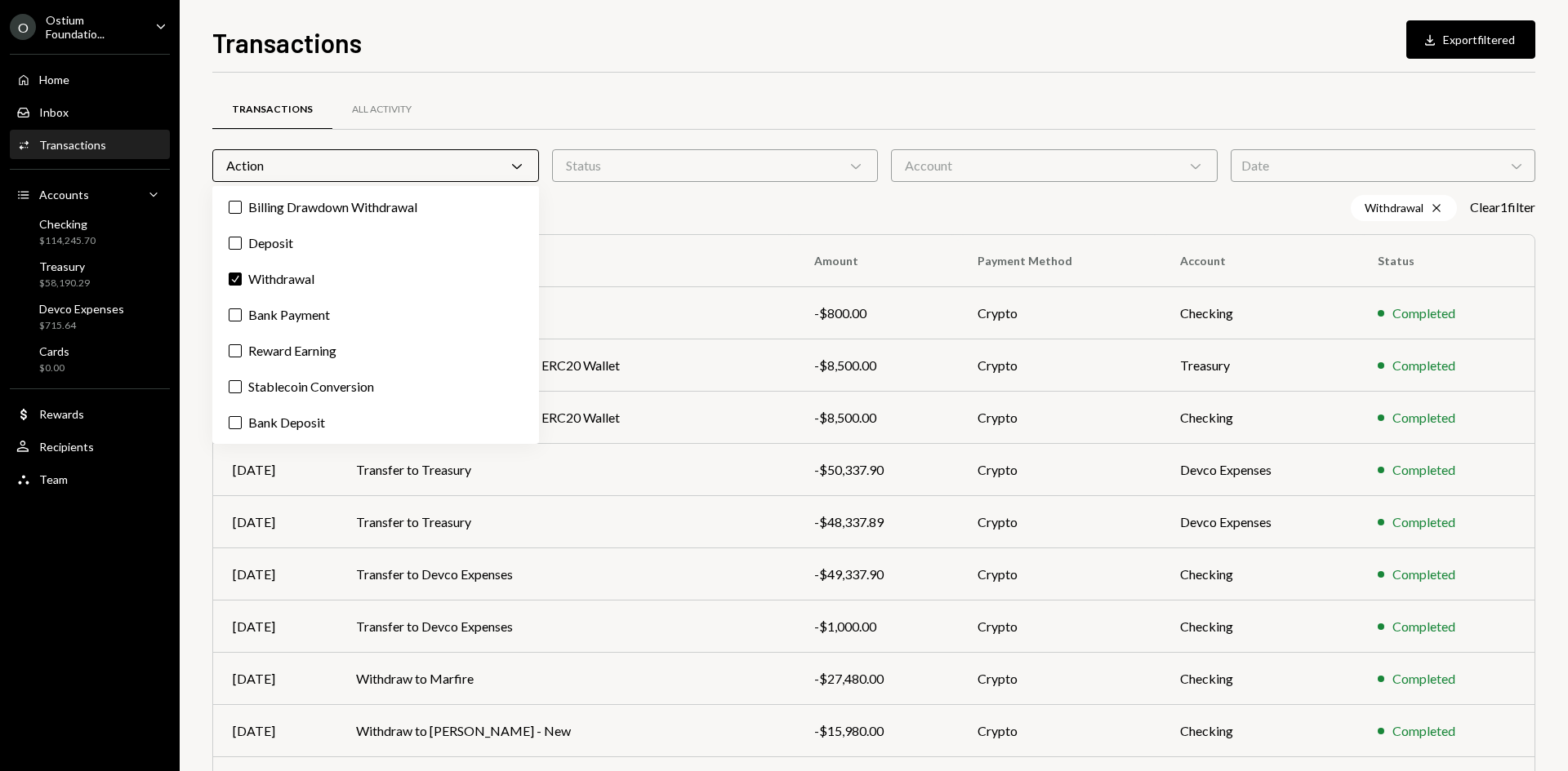
click at [742, 221] on div "Transactions All Activity Action Chevron Down Status Chevron Down Account Chevr…" at bounding box center [874, 489] width 1323 height 780
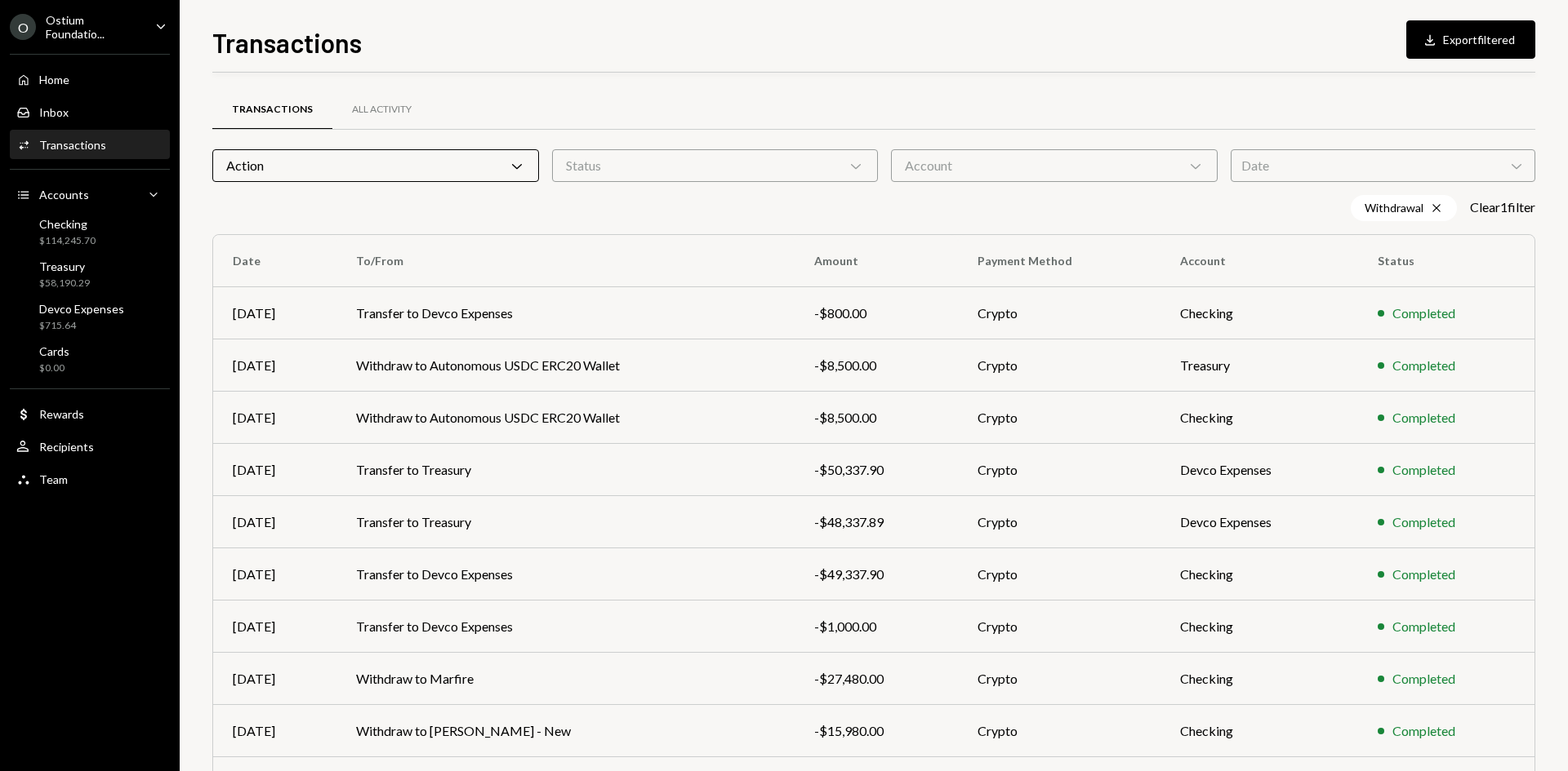
scroll to position [107, 0]
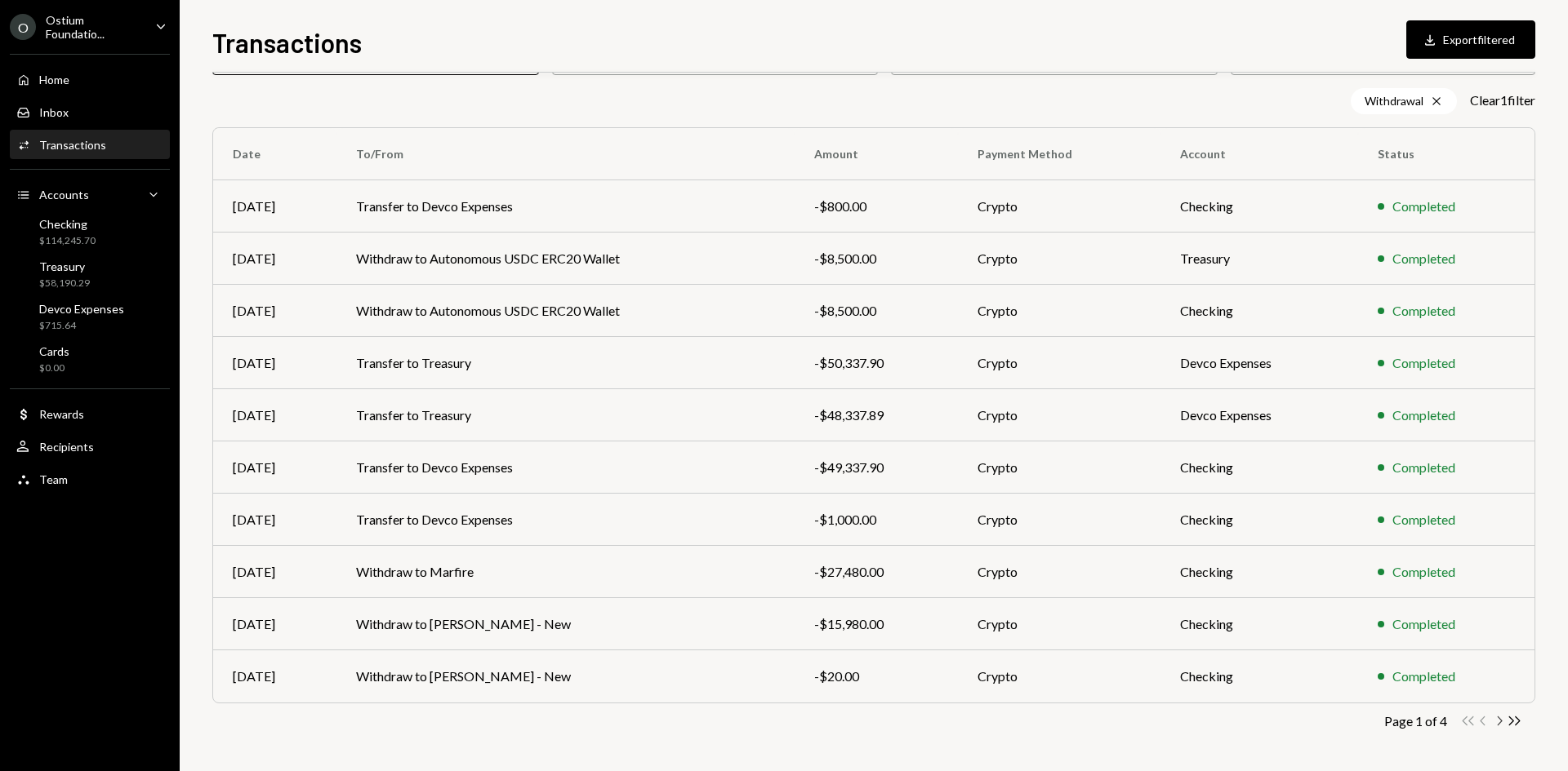
click at [1501, 721] on icon "button" at bounding box center [1499, 721] width 5 height 9
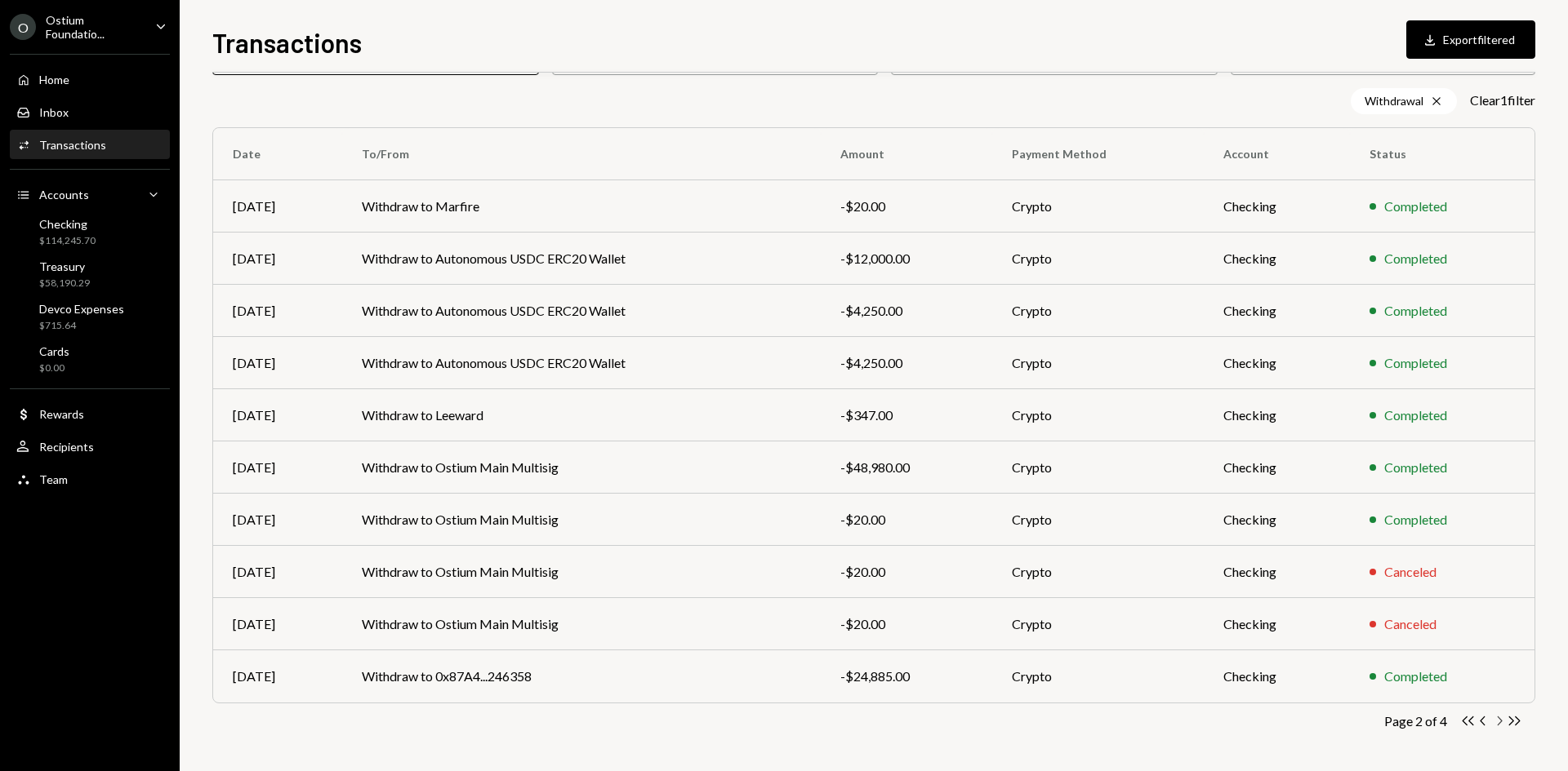
click at [1501, 721] on icon "button" at bounding box center [1499, 721] width 5 height 9
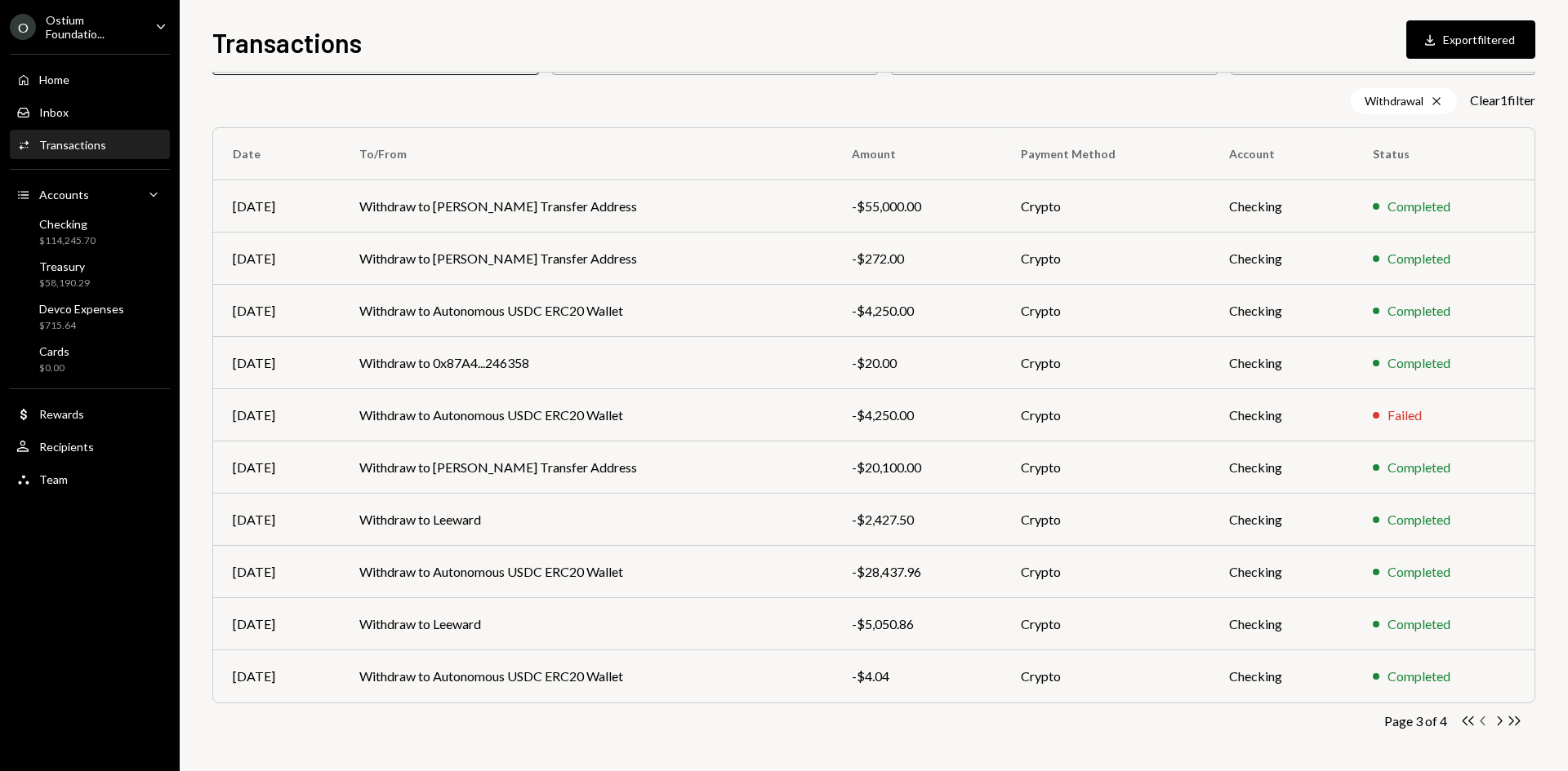
click at [1481, 721] on icon "button" at bounding box center [1482, 721] width 5 height 9
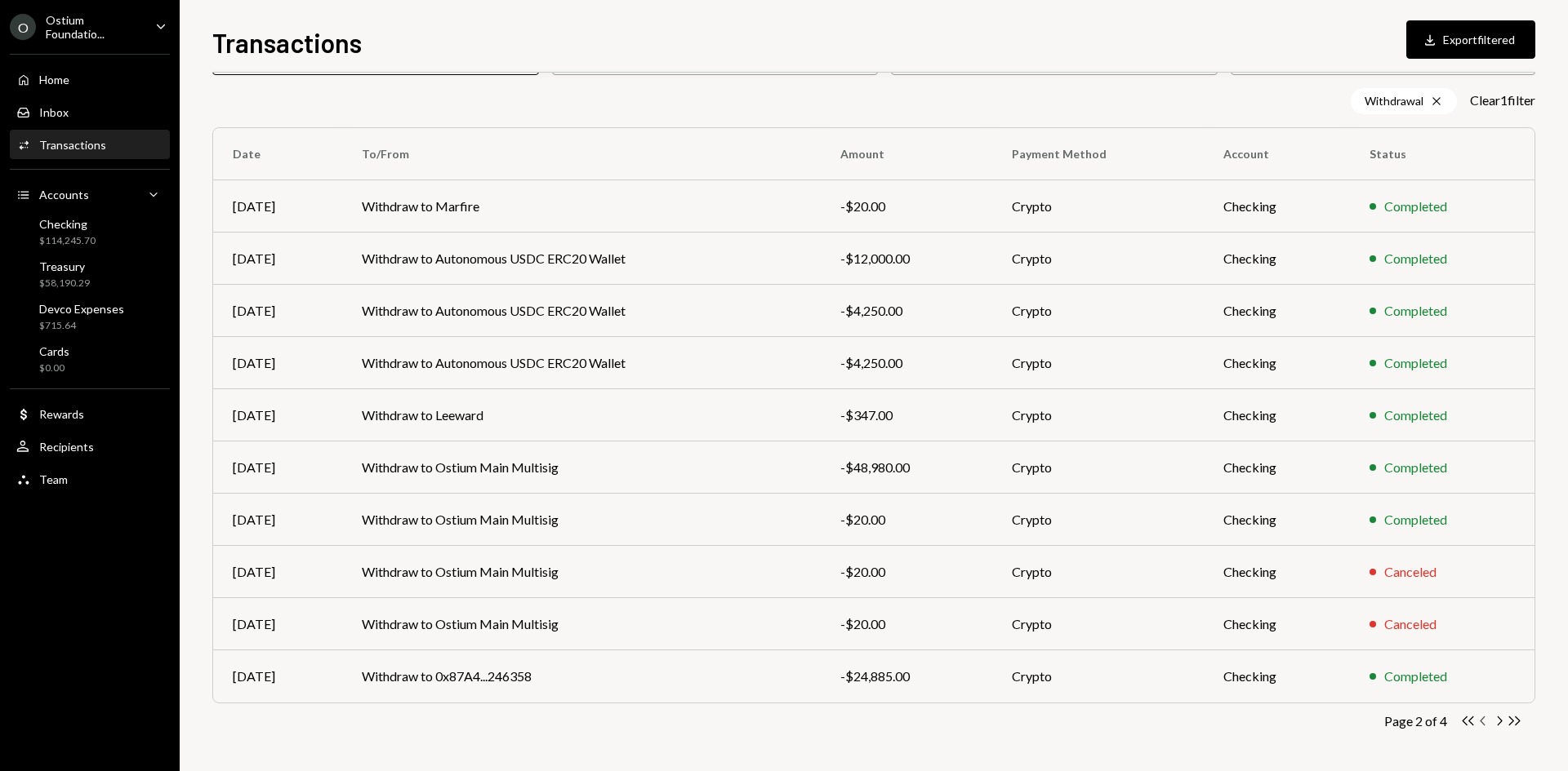
click at [1482, 718] on icon "Chevron Left" at bounding box center [1484, 721] width 16 height 16
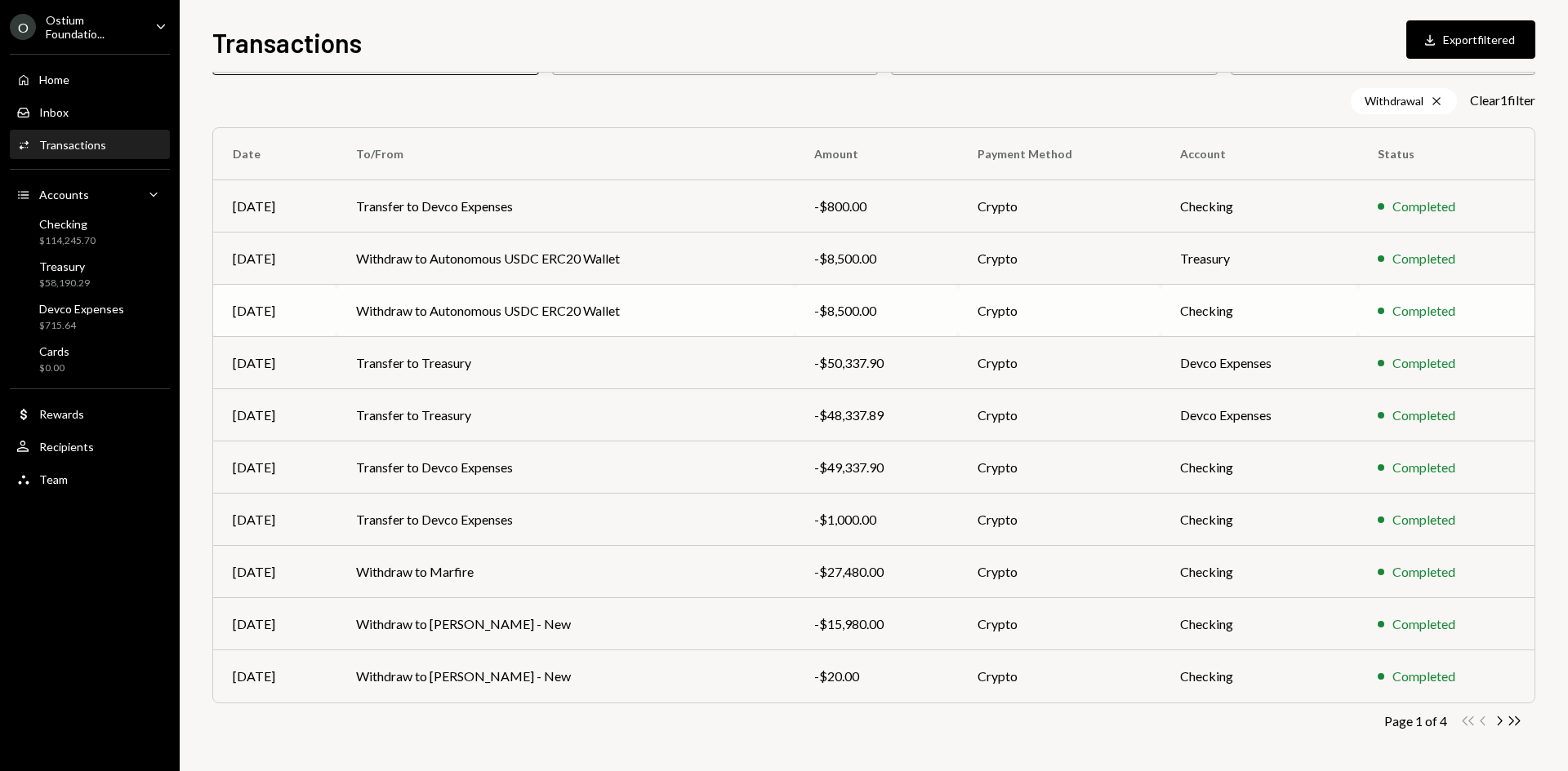
click at [794, 297] on td "Withdraw to Autonomous USDC ERC20 Wallet" at bounding box center [564, 311] width 458 height 52
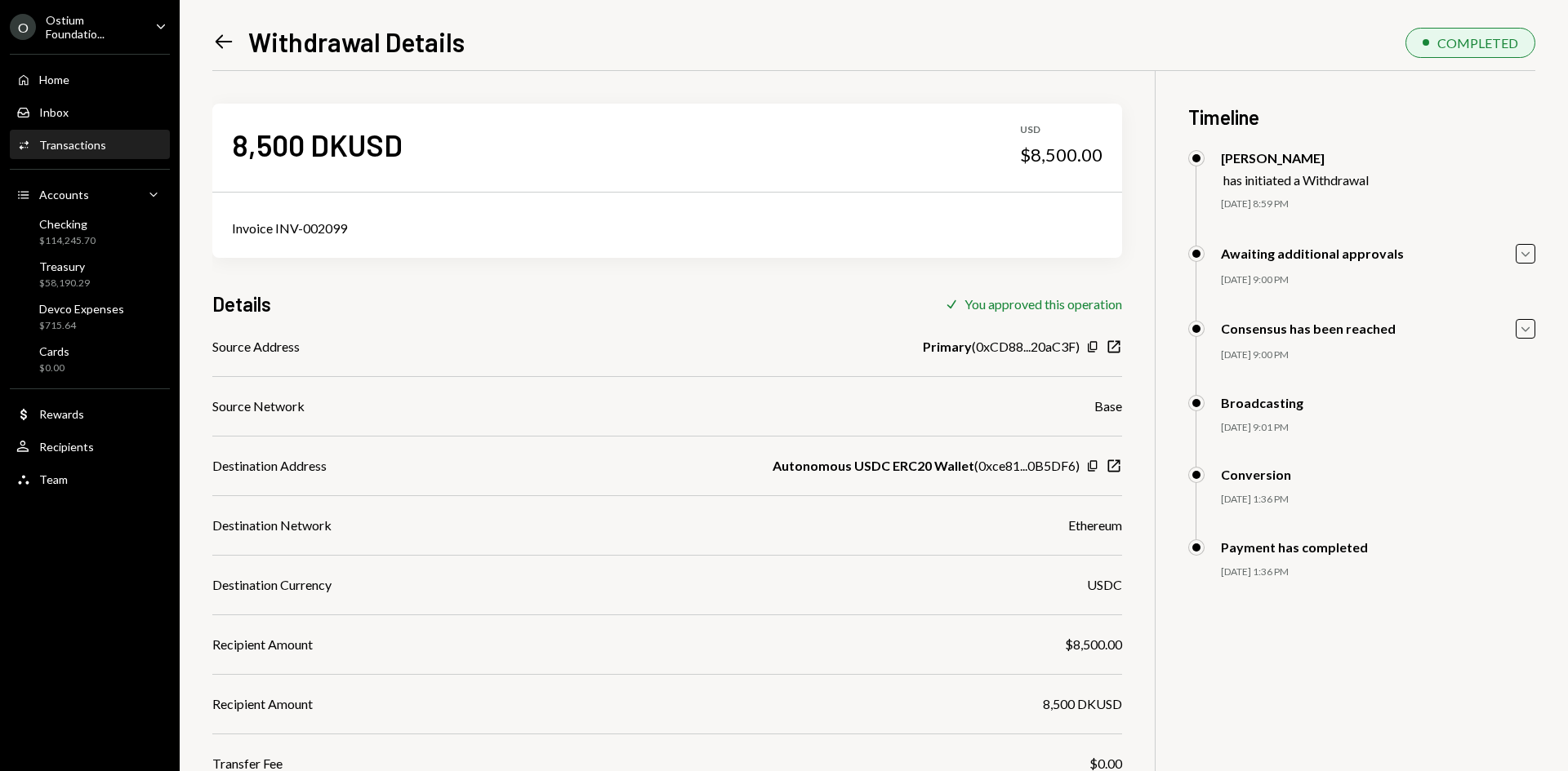
scroll to position [176, 0]
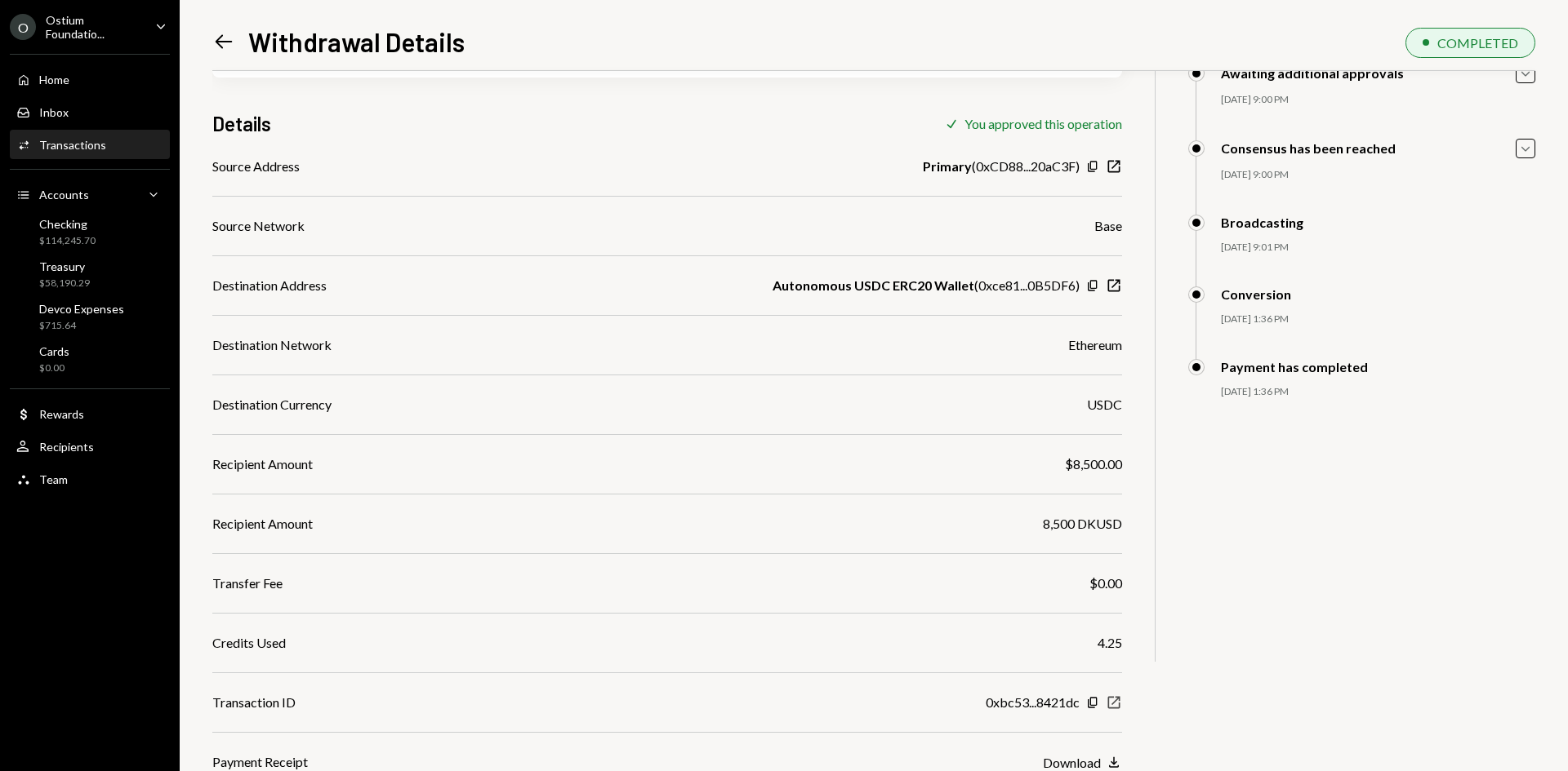
click at [1117, 703] on icon "New Window" at bounding box center [1113, 702] width 17 height 17
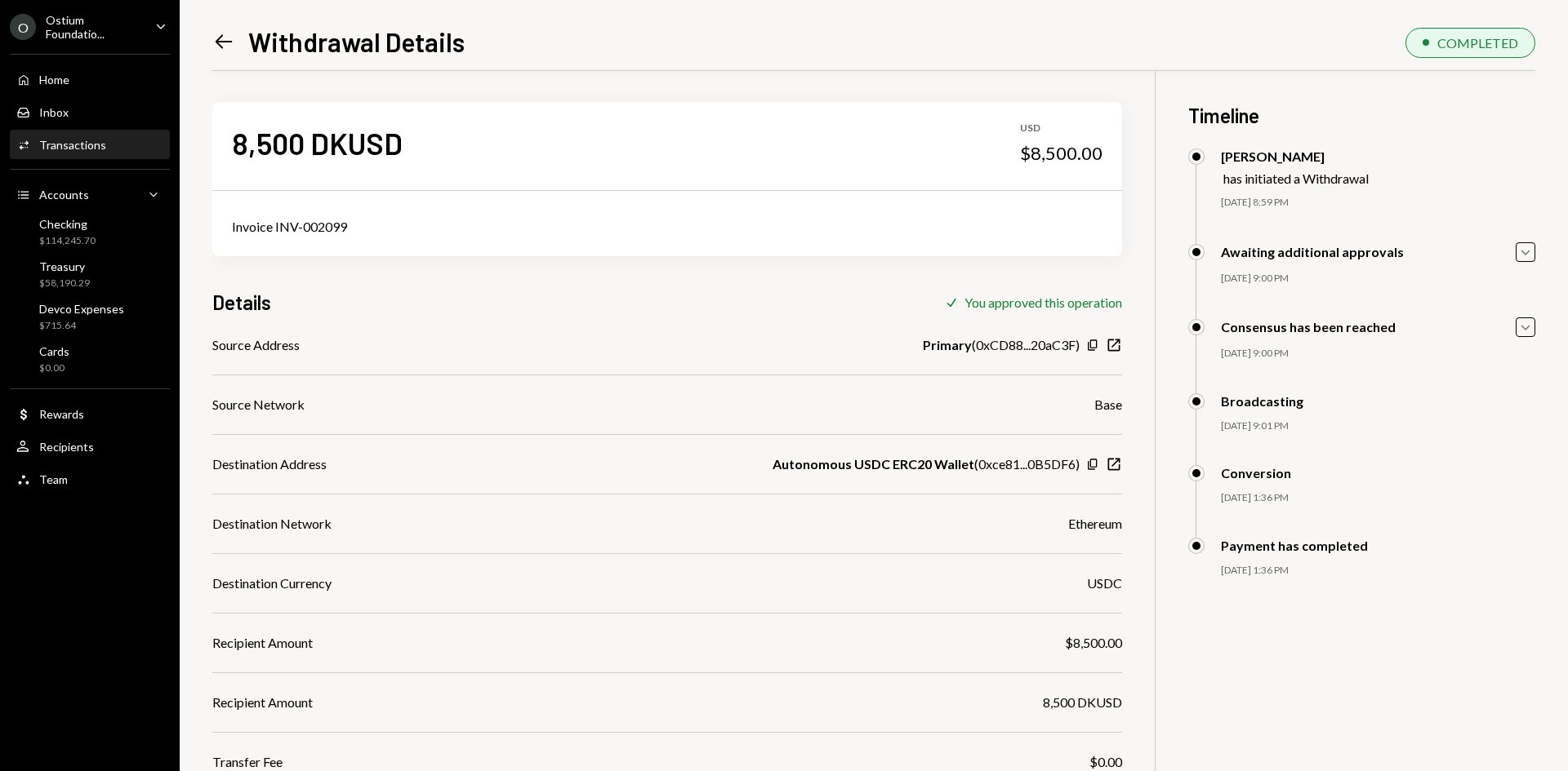
scroll to position [1, 0]
click at [215, 29] on link "Left Arrow" at bounding box center [223, 41] width 23 height 25
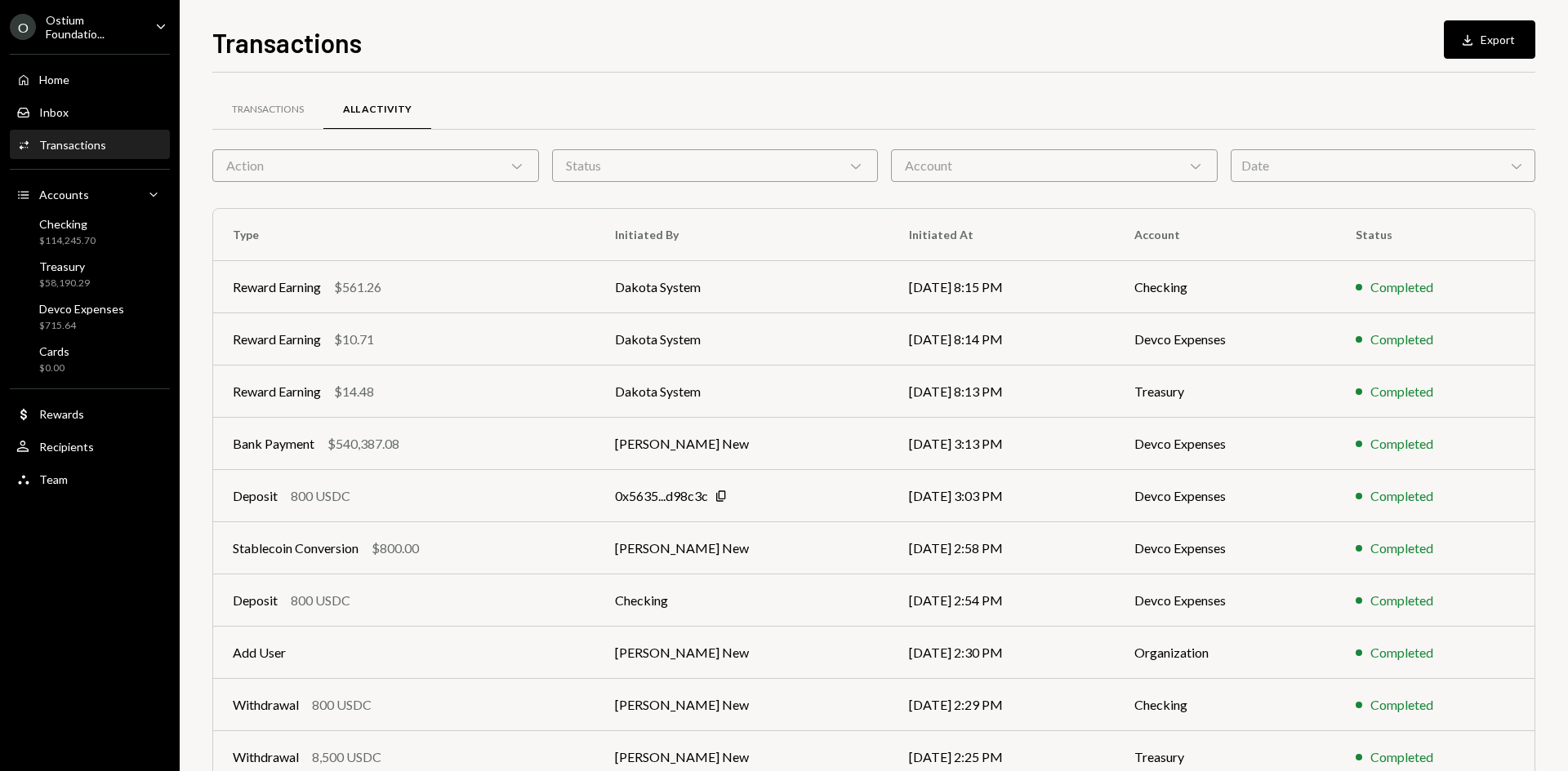
click at [318, 169] on div "Action Chevron Down" at bounding box center [375, 165] width 326 height 32
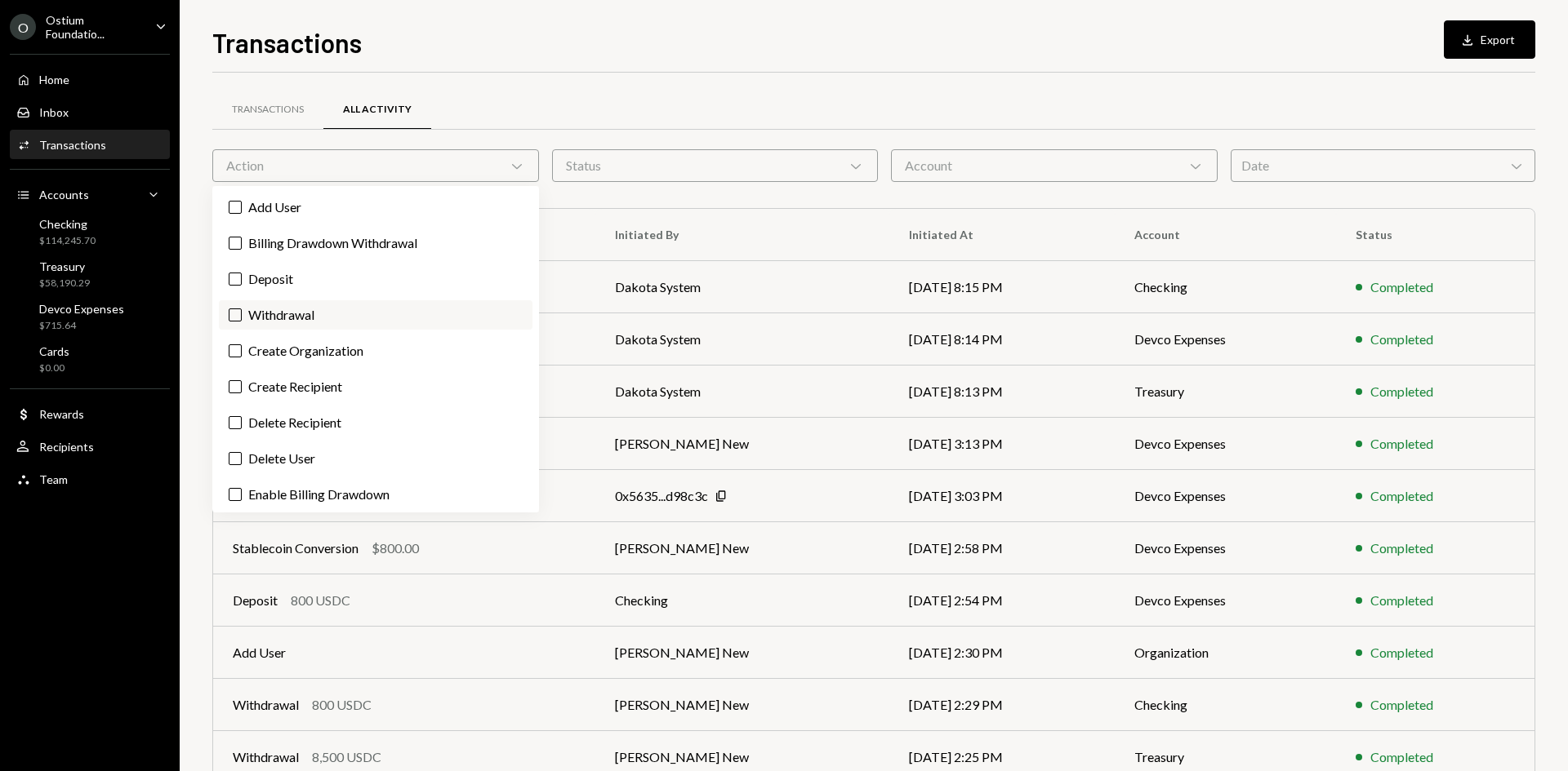
click at [274, 322] on label "Withdrawal" at bounding box center [375, 315] width 314 height 29
click at [242, 321] on button "Withdrawal" at bounding box center [234, 314] width 13 height 13
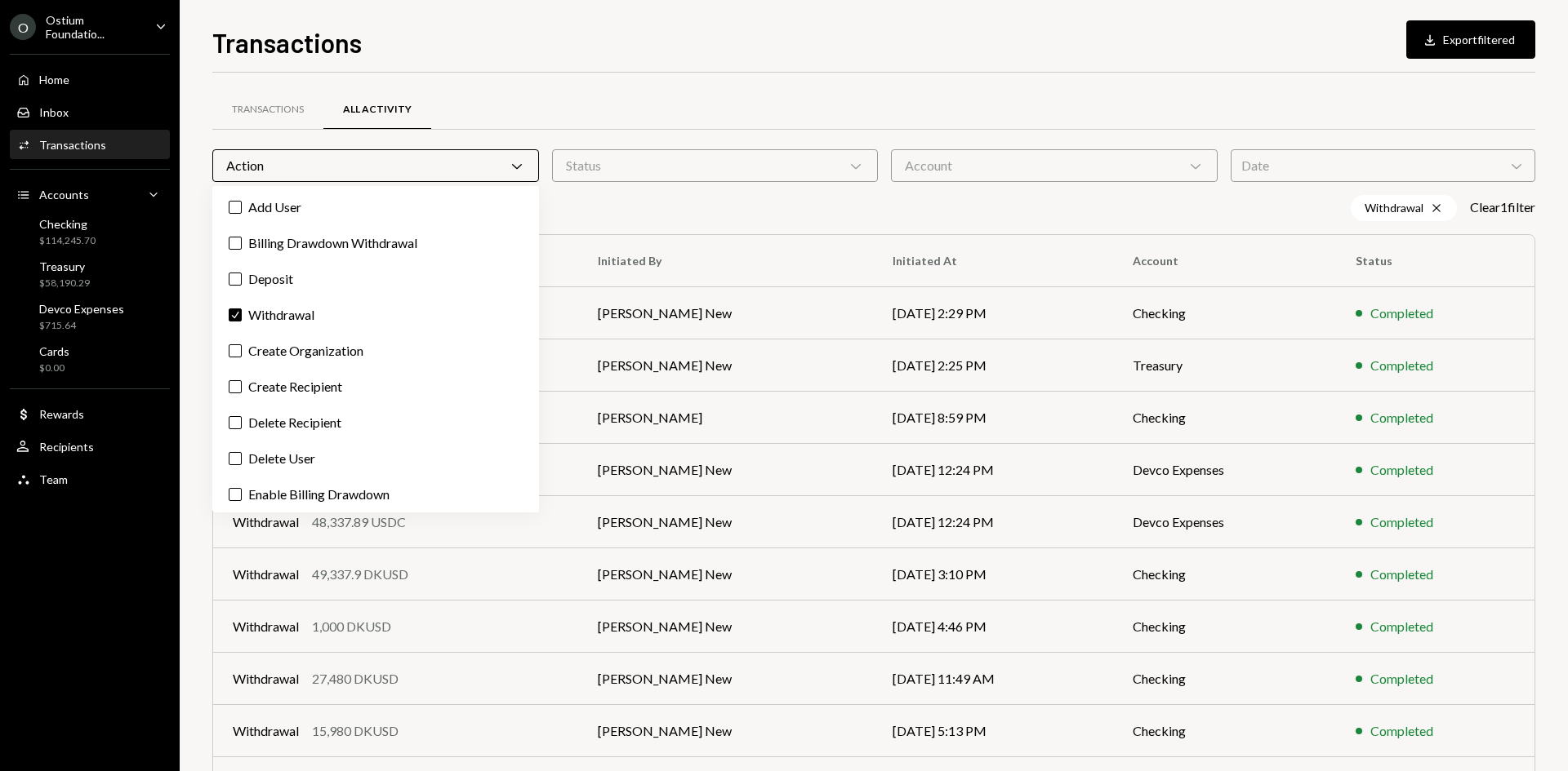
click at [859, 49] on div "Transactions Download Export filtered" at bounding box center [874, 40] width 1323 height 36
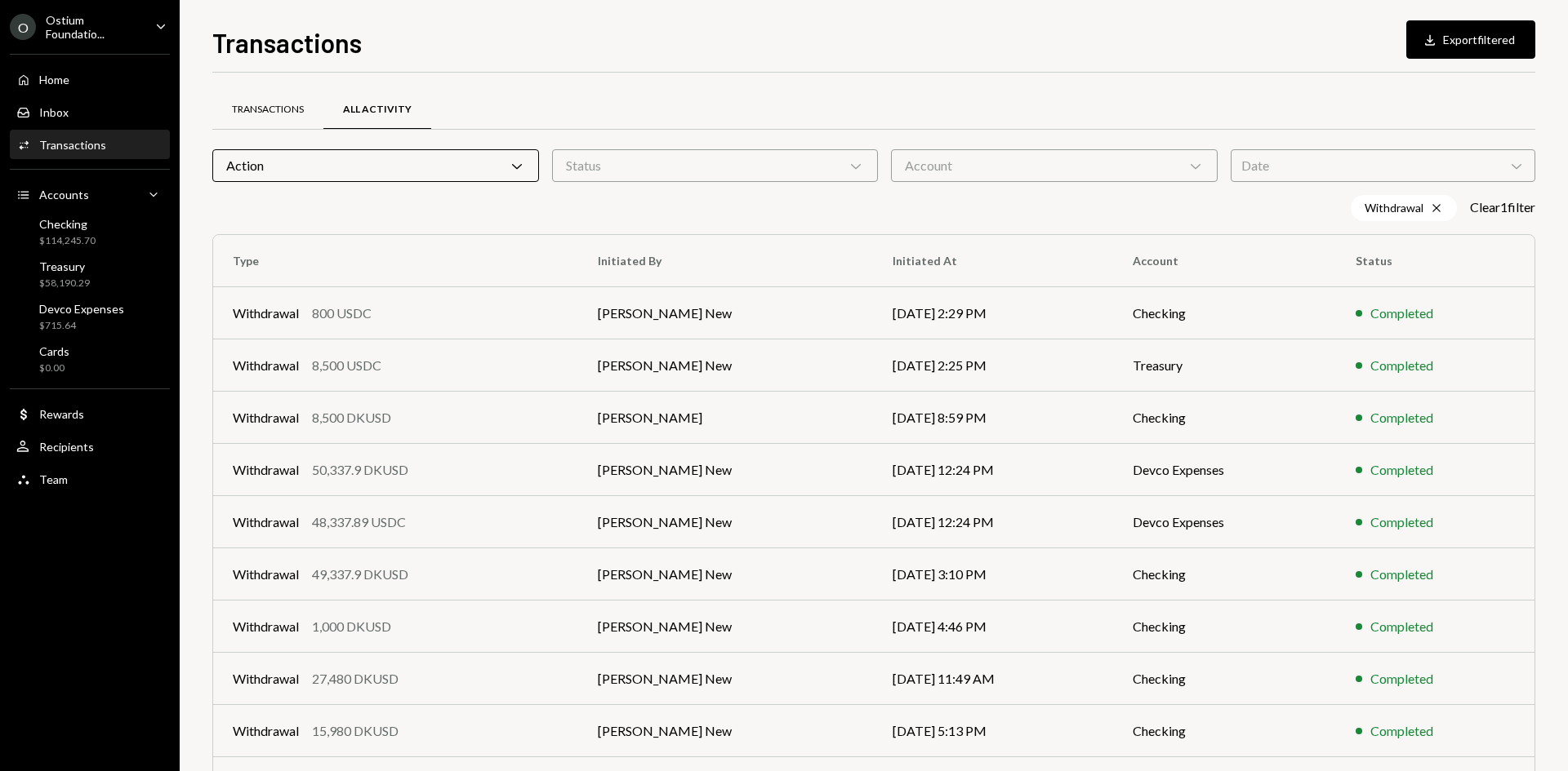
click at [280, 111] on div "Transactions" at bounding box center [268, 110] width 72 height 14
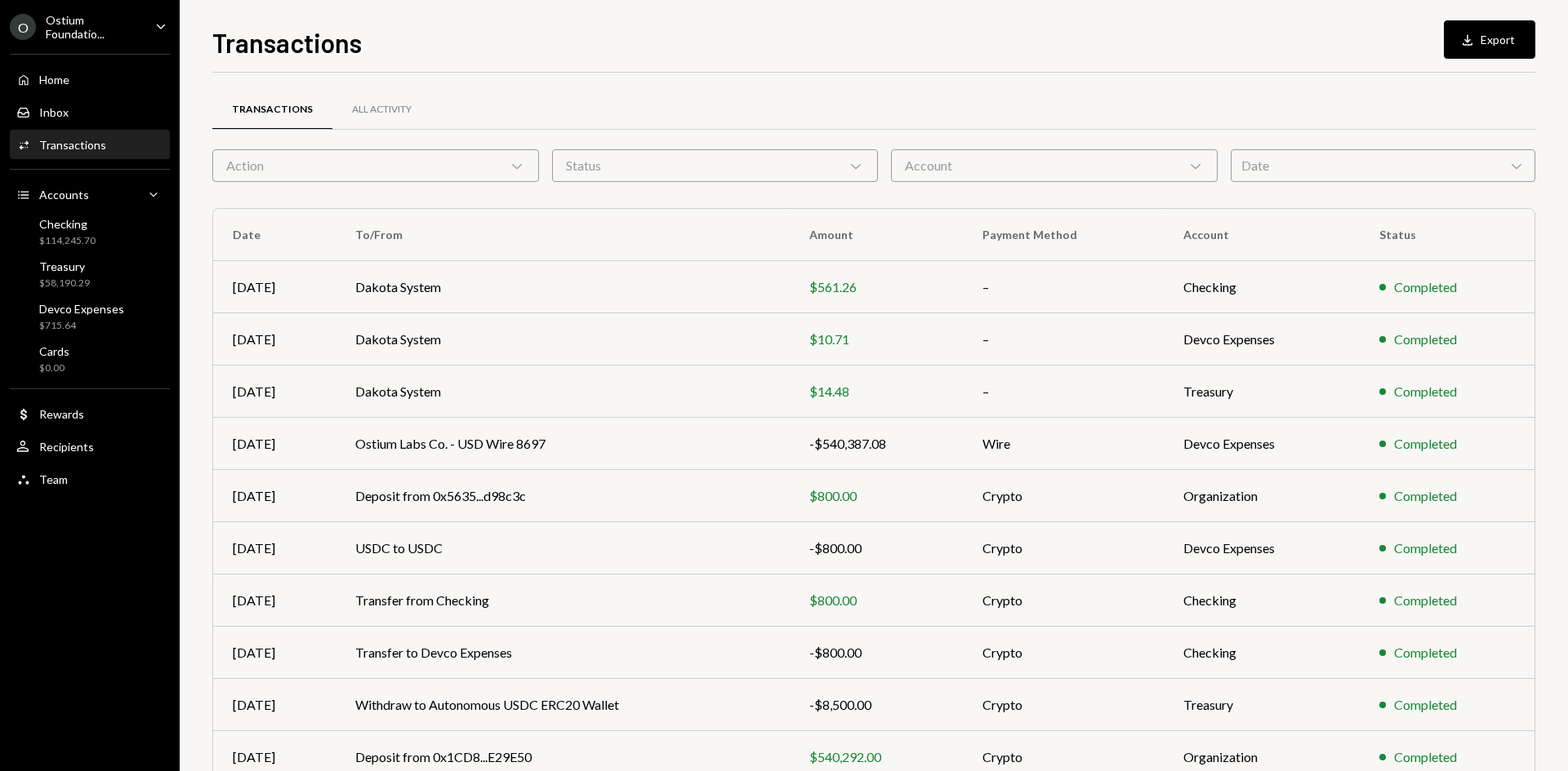
click at [281, 164] on div "Action Chevron Down" at bounding box center [375, 165] width 326 height 32
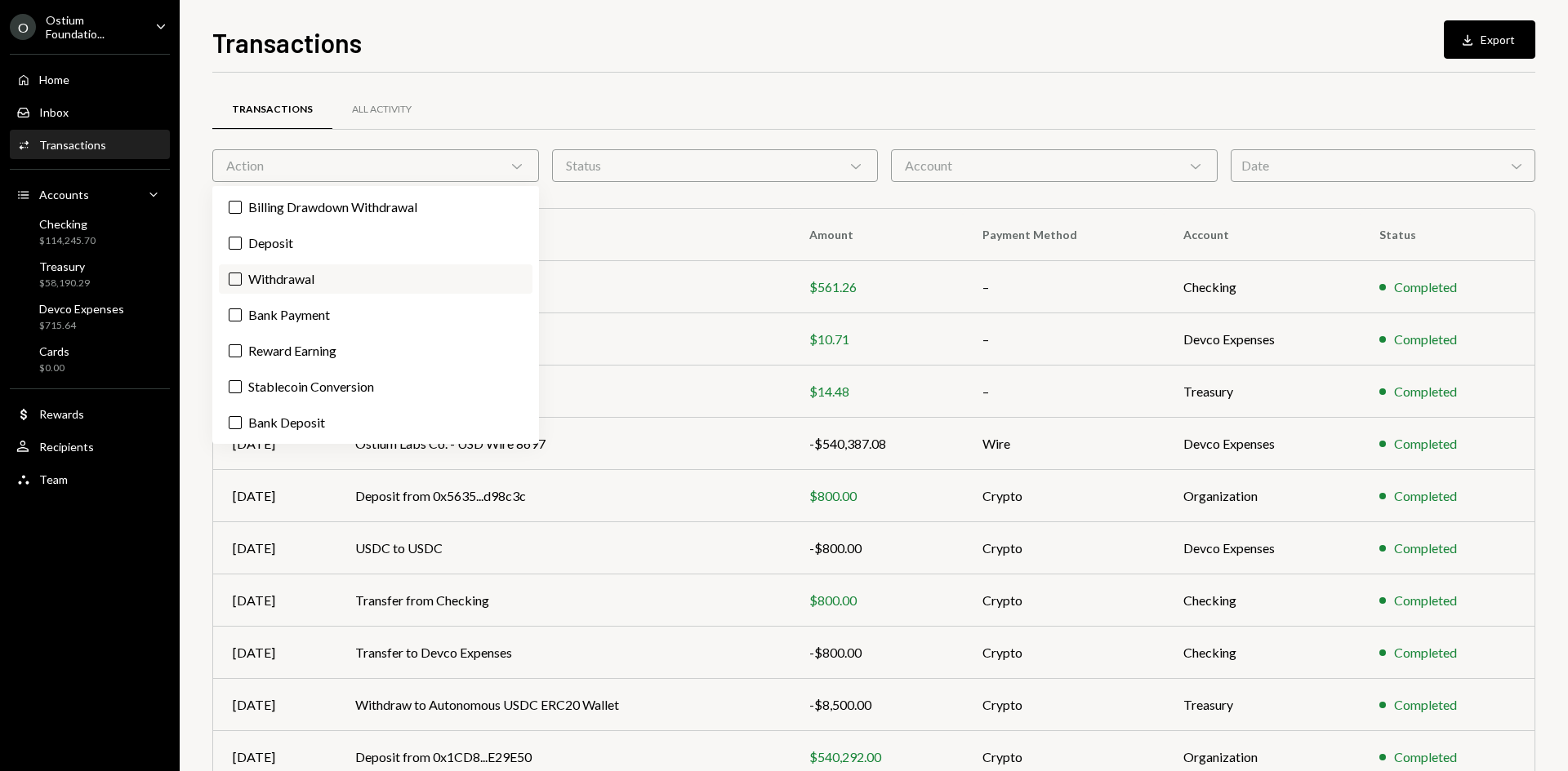
click at [285, 269] on label "Withdrawal" at bounding box center [375, 279] width 314 height 29
click at [242, 272] on button "Withdrawal" at bounding box center [234, 278] width 13 height 13
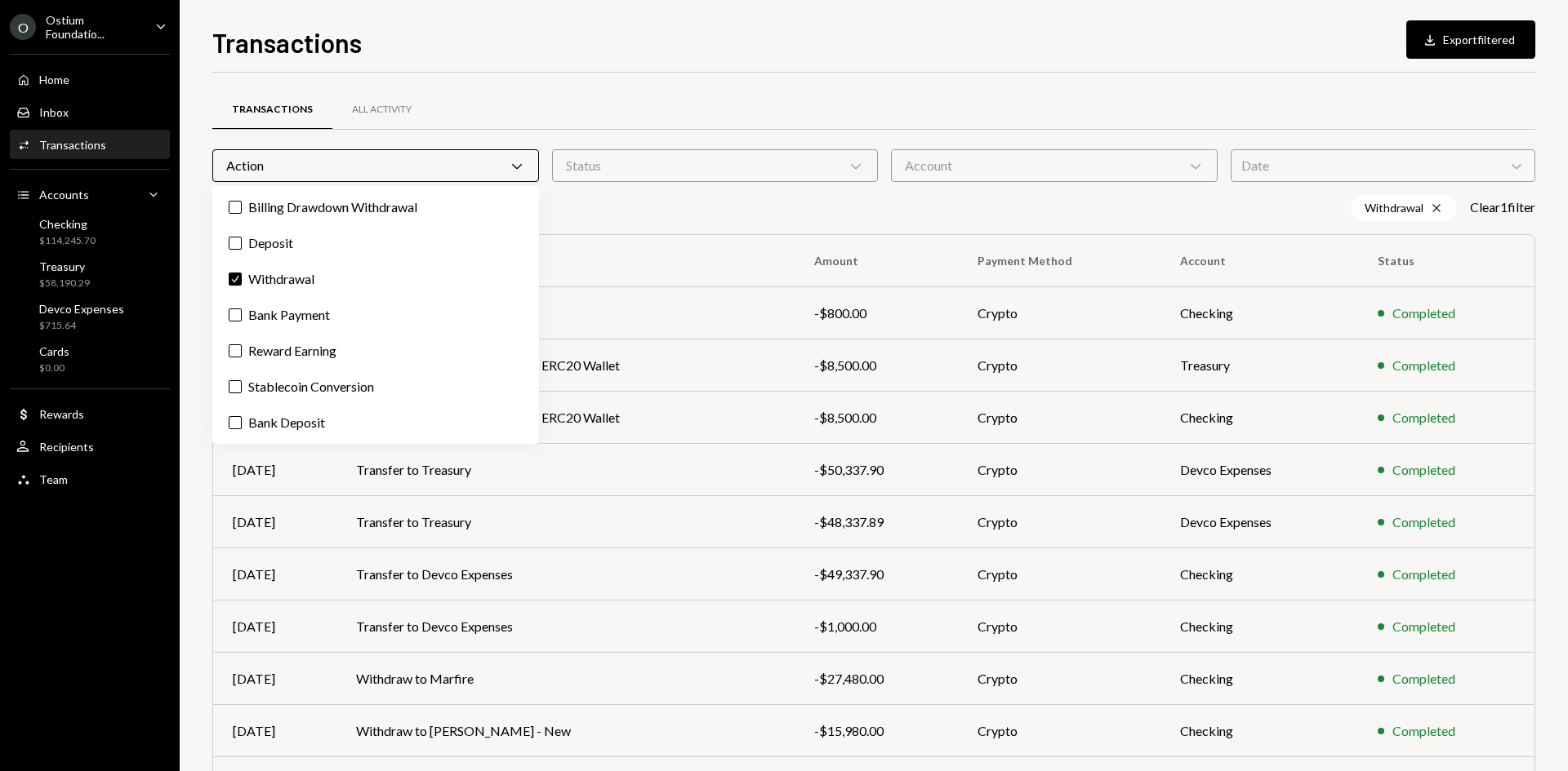
click at [591, 24] on div "Transactions Download Export filtered" at bounding box center [874, 40] width 1323 height 36
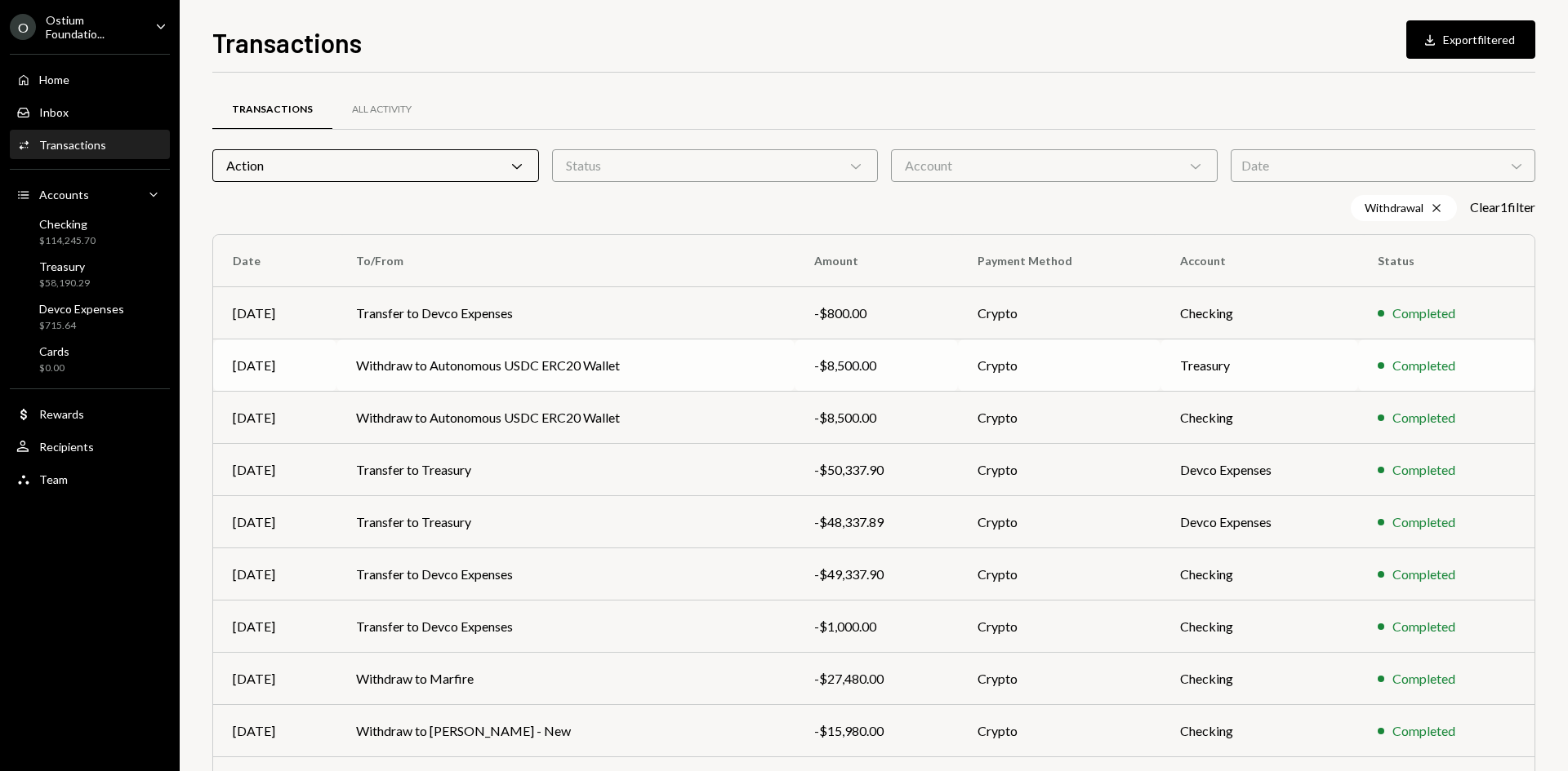
click at [512, 361] on td "Withdraw to Autonomous USDC ERC20 Wallet" at bounding box center [564, 365] width 458 height 52
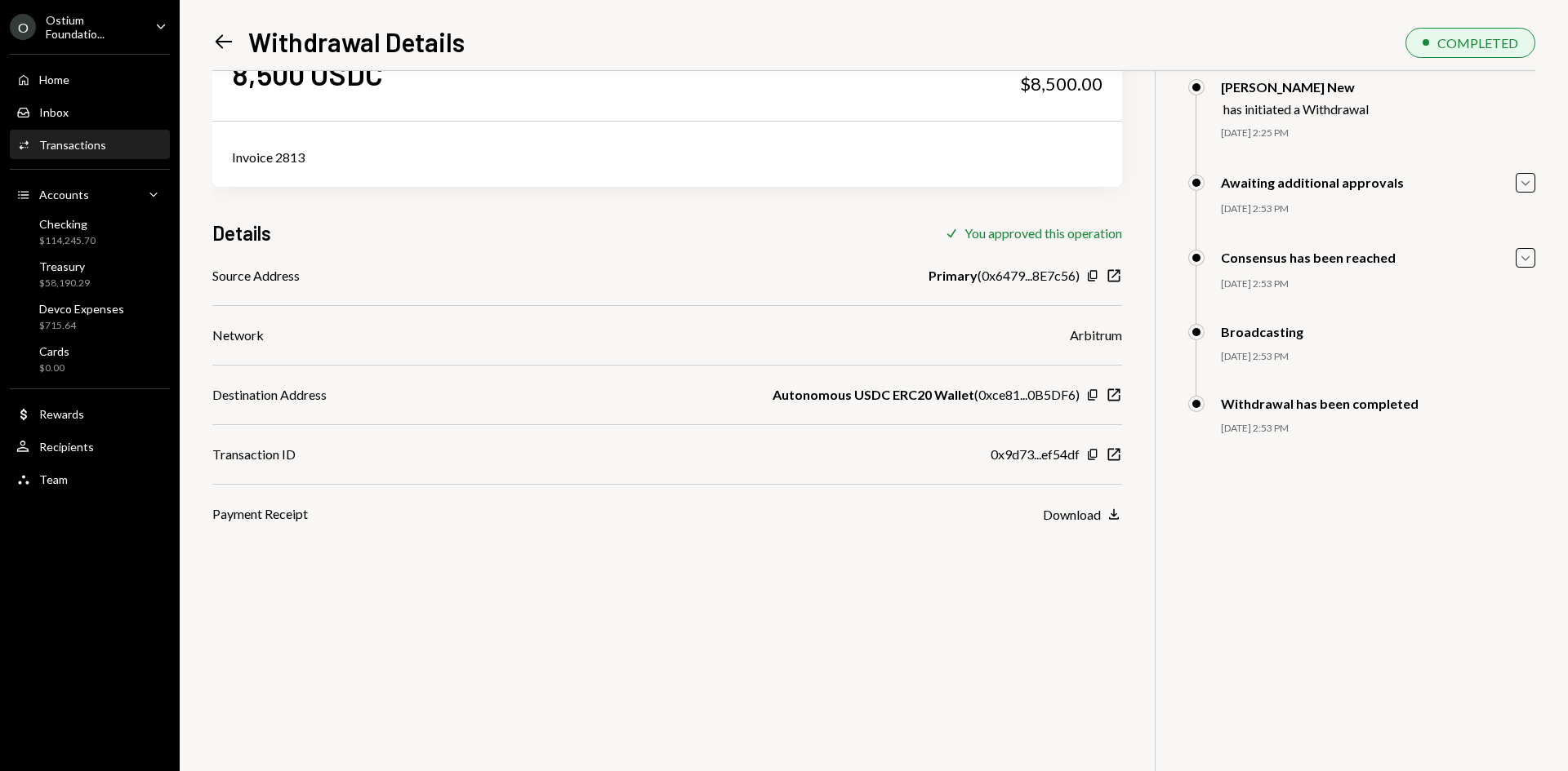
scroll to position [70, 0]
click at [1114, 451] on icon "New Window" at bounding box center [1113, 456] width 17 height 17
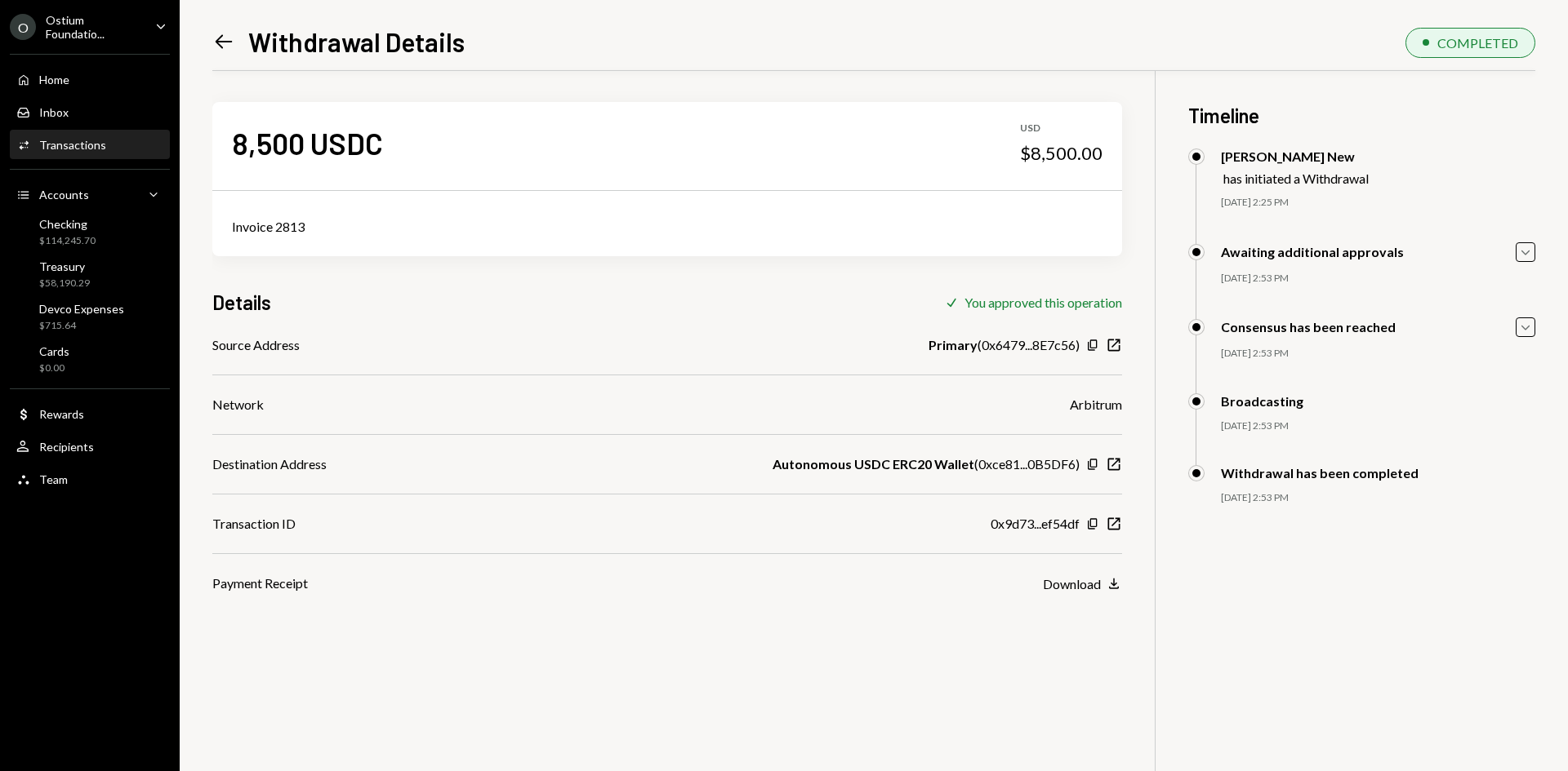
scroll to position [1, 0]
click at [1534, 252] on icon "Caret Down" at bounding box center [1525, 253] width 18 height 18
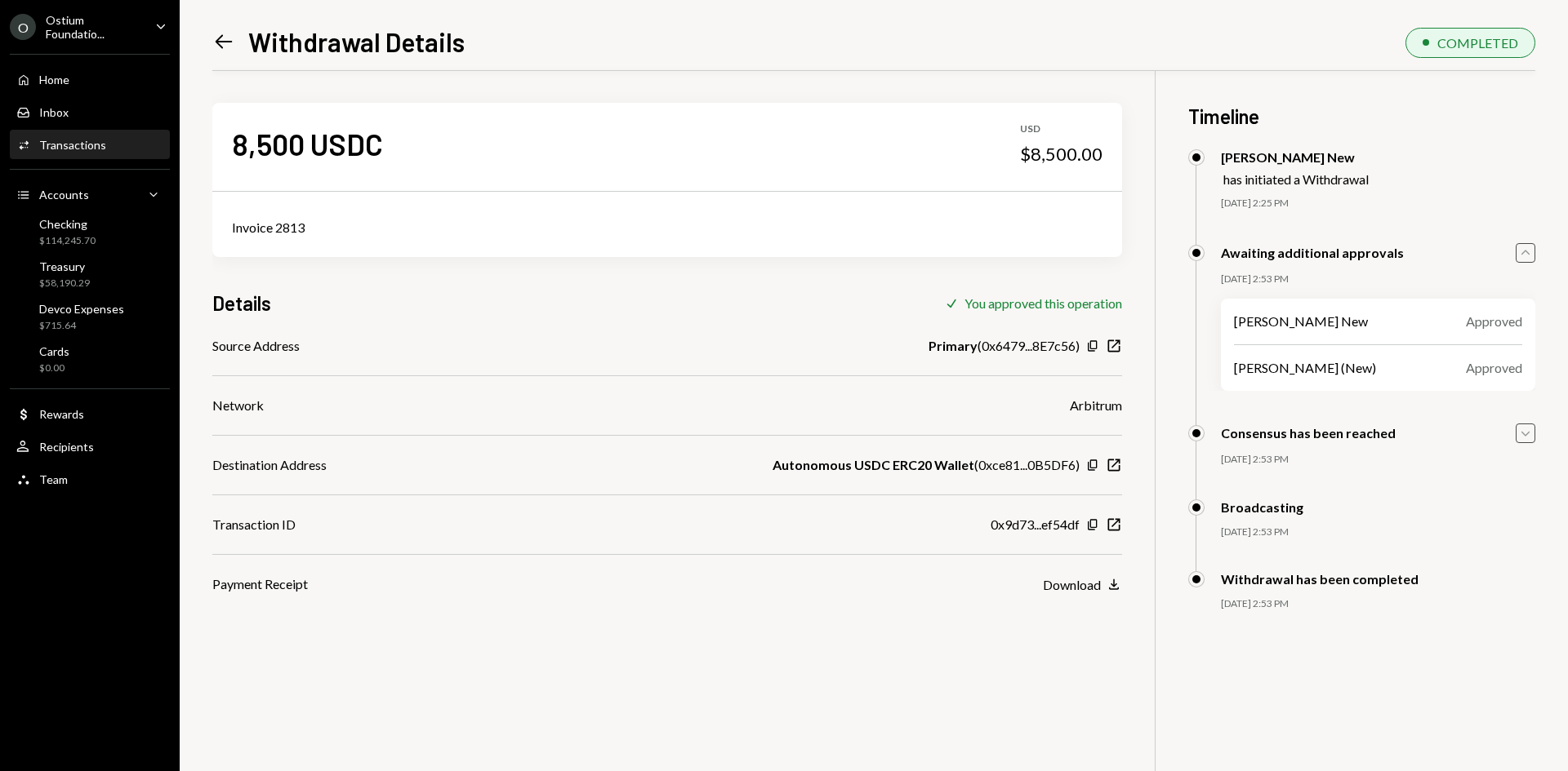
click at [1526, 428] on icon "Caret Down" at bounding box center [1525, 433] width 18 height 18
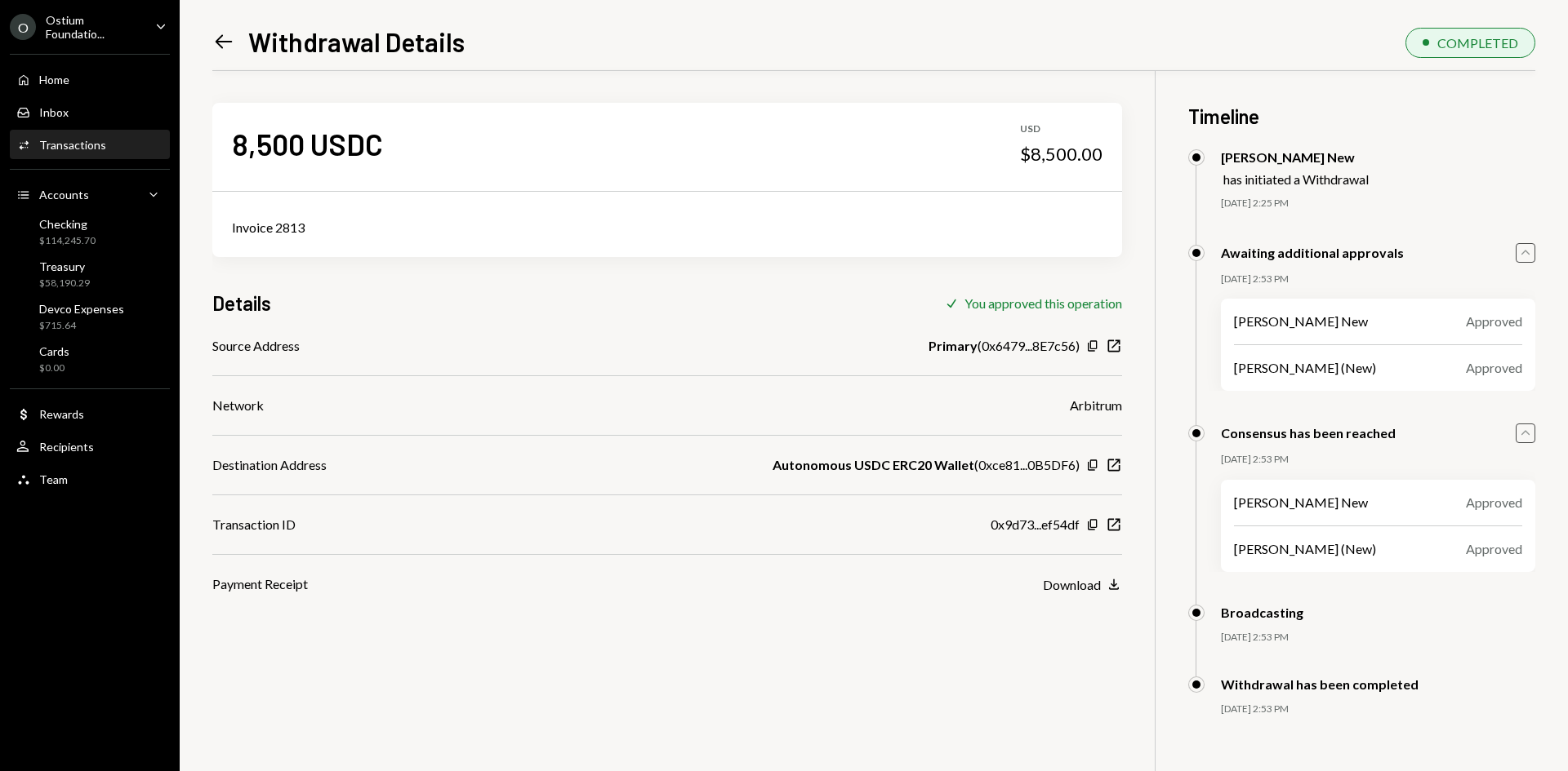
click at [314, 312] on div "Details Check You approved this operation" at bounding box center [667, 303] width 909 height 26
click at [64, 80] on div "Home" at bounding box center [54, 79] width 30 height 14
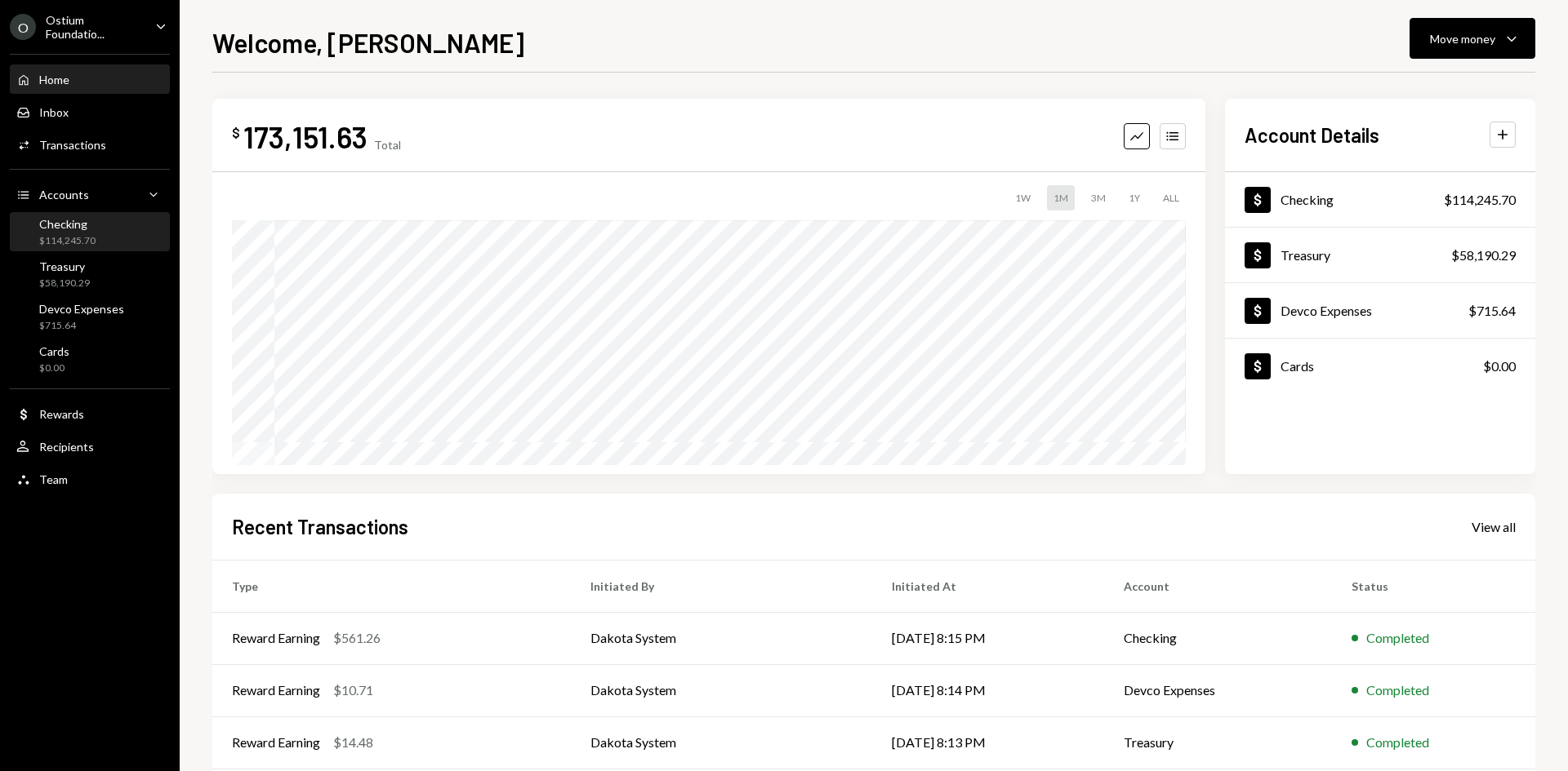
click at [89, 217] on div "Checking" at bounding box center [67, 224] width 56 height 14
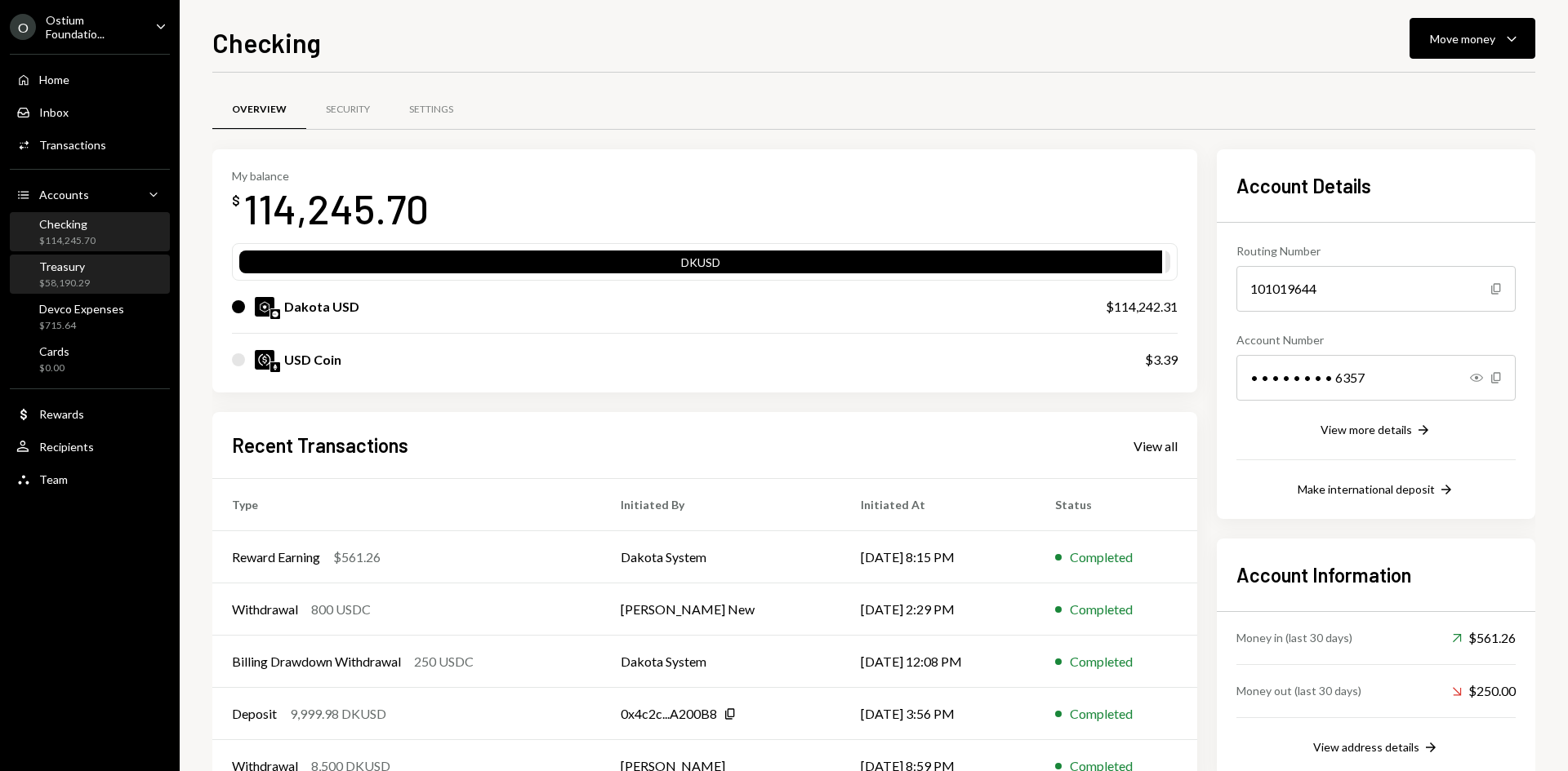
click at [75, 281] on div "$58,190.29" at bounding box center [65, 283] width 51 height 14
